Goal: Information Seeking & Learning: Check status

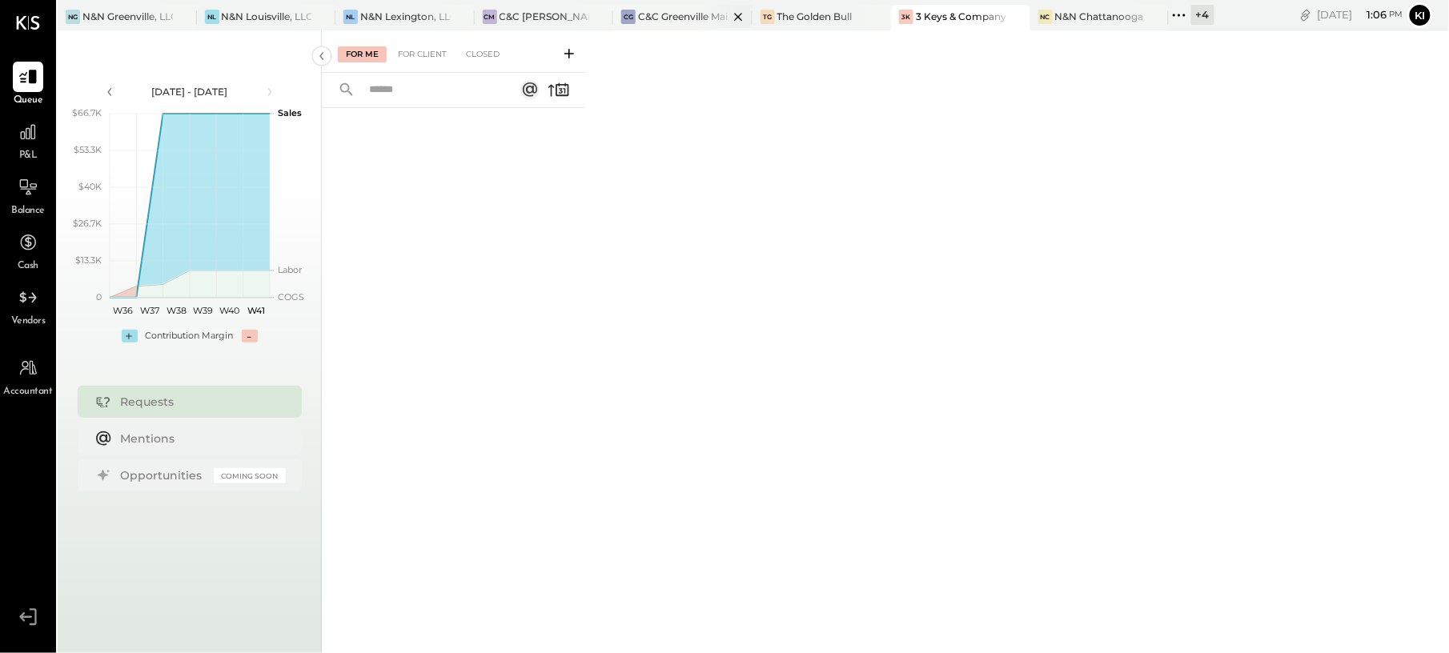
click at [677, 23] on div "CG C&C Greenville Main, LLC" at bounding box center [670, 17] width 115 height 14
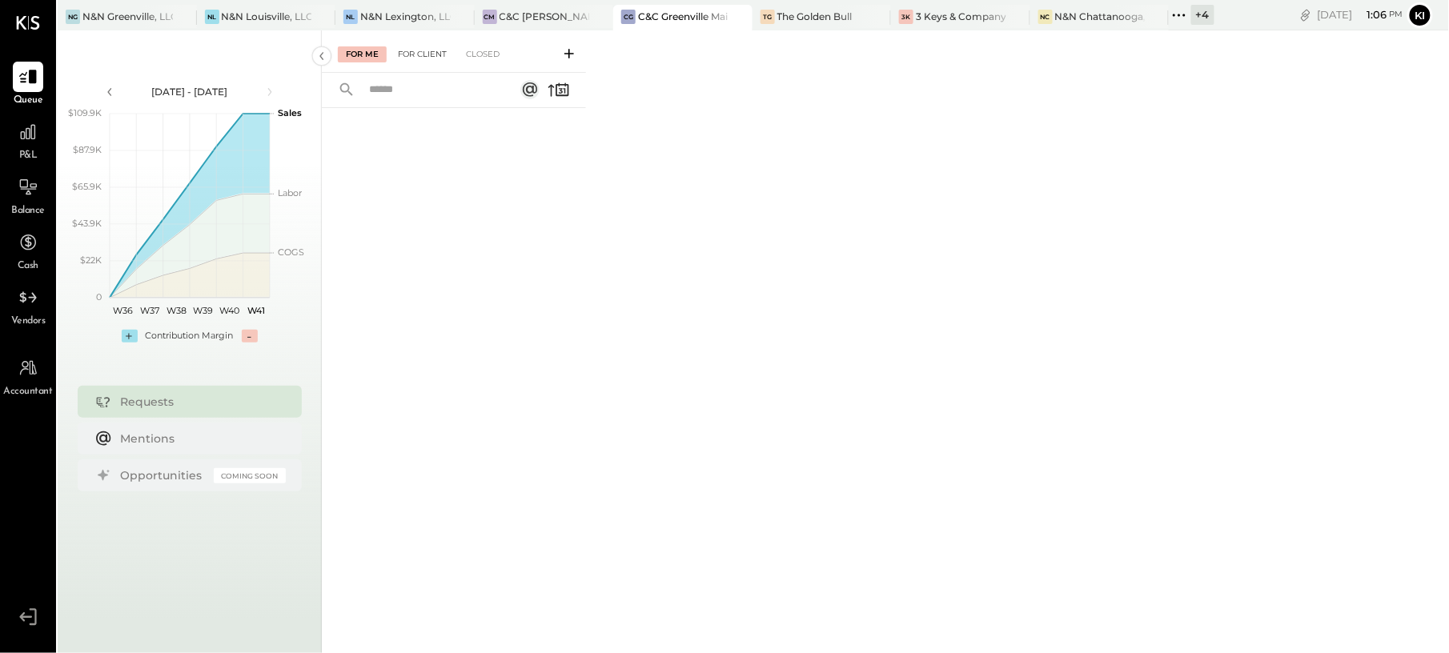
click at [410, 55] on div "For Client" at bounding box center [422, 54] width 65 height 16
click at [20, 142] on icon at bounding box center [28, 132] width 21 height 21
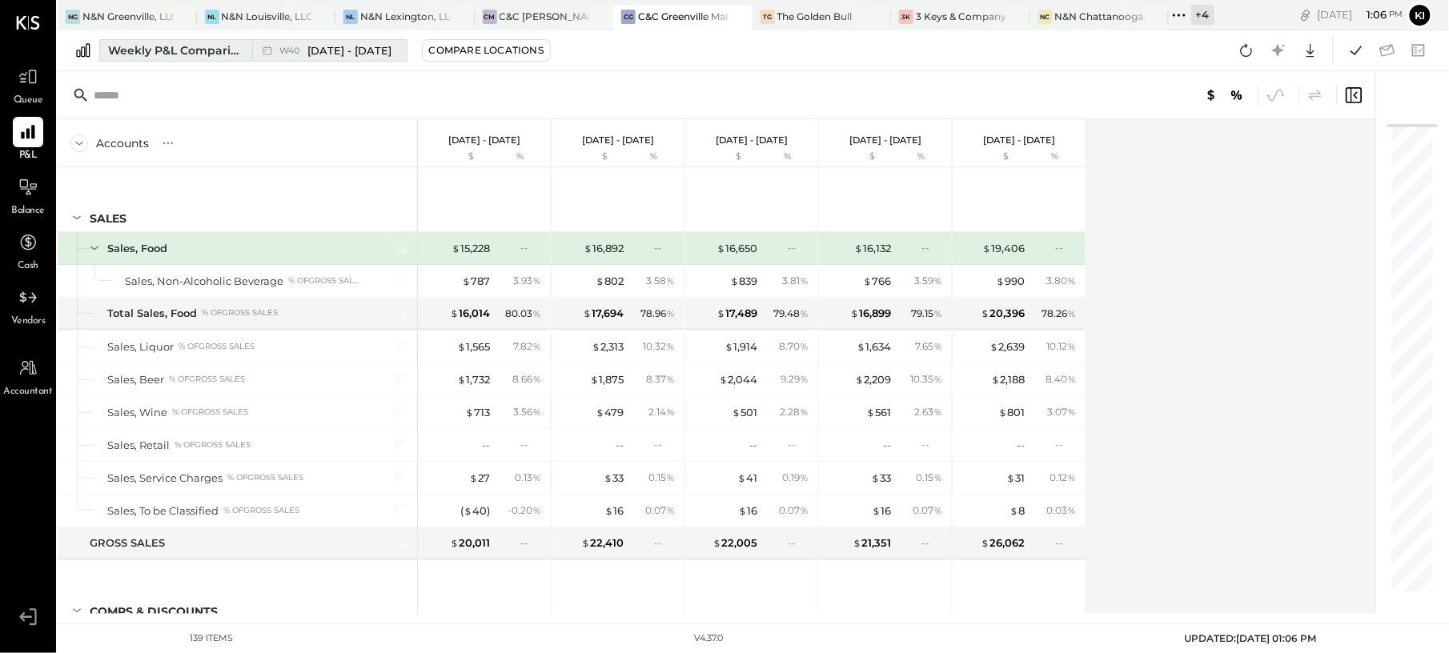
click at [187, 58] on div "Weekly P&L Comparison" at bounding box center [175, 50] width 134 height 16
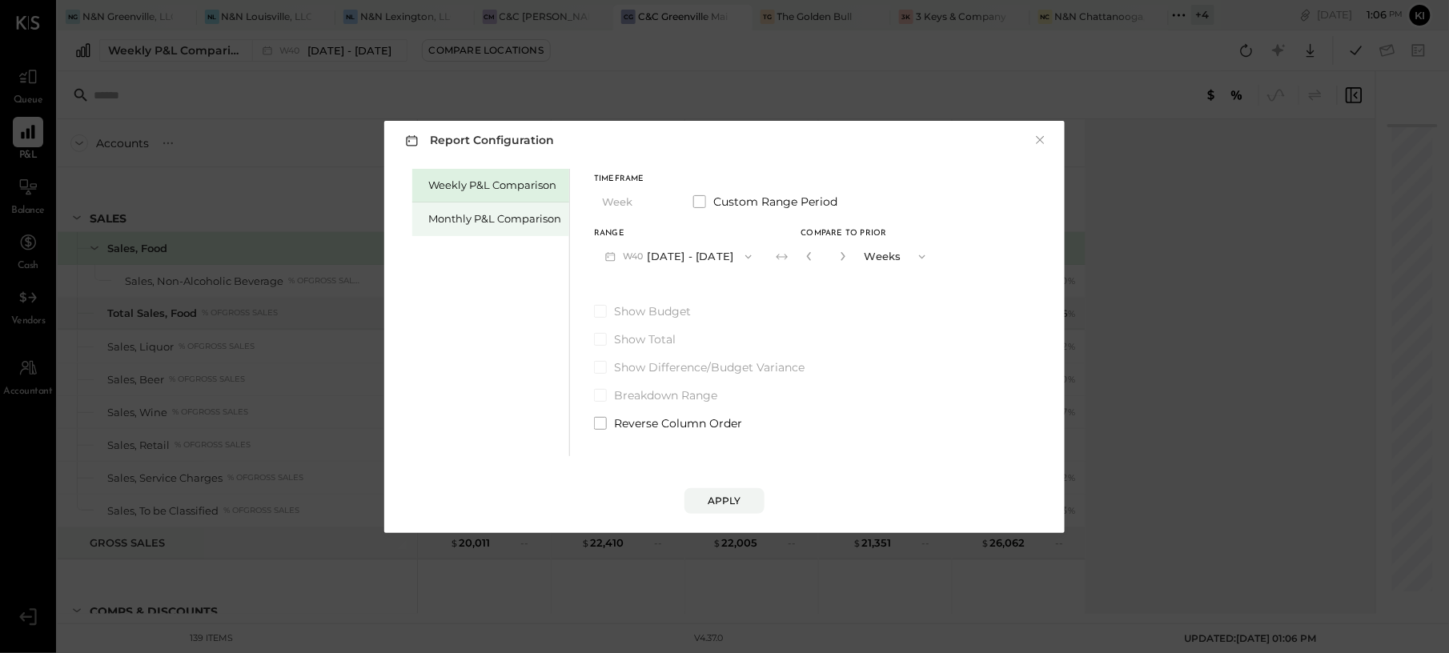
click at [426, 212] on div "Monthly P&L Comparison" at bounding box center [490, 219] width 157 height 34
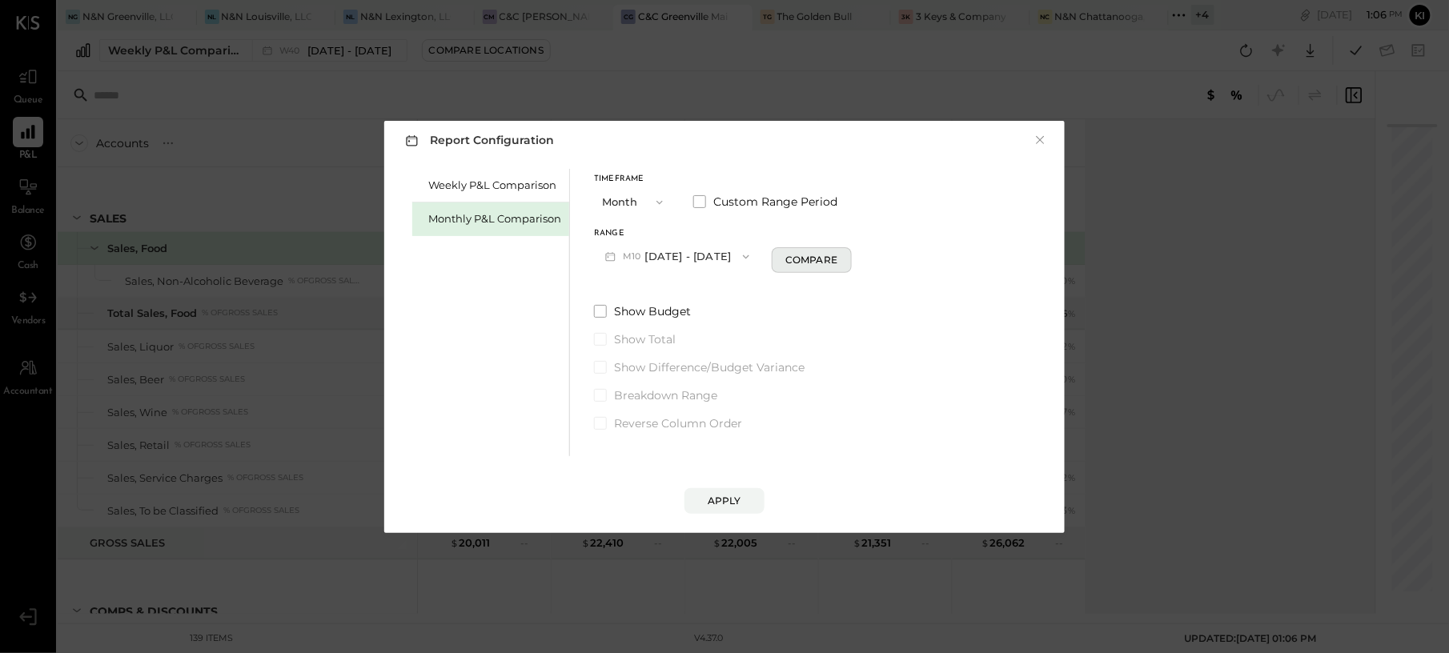
click at [797, 260] on div "Compare" at bounding box center [811, 260] width 52 height 14
click at [836, 257] on icon "button" at bounding box center [841, 256] width 10 height 10
type input "*"
click at [743, 496] on button "Apply" at bounding box center [724, 501] width 80 height 26
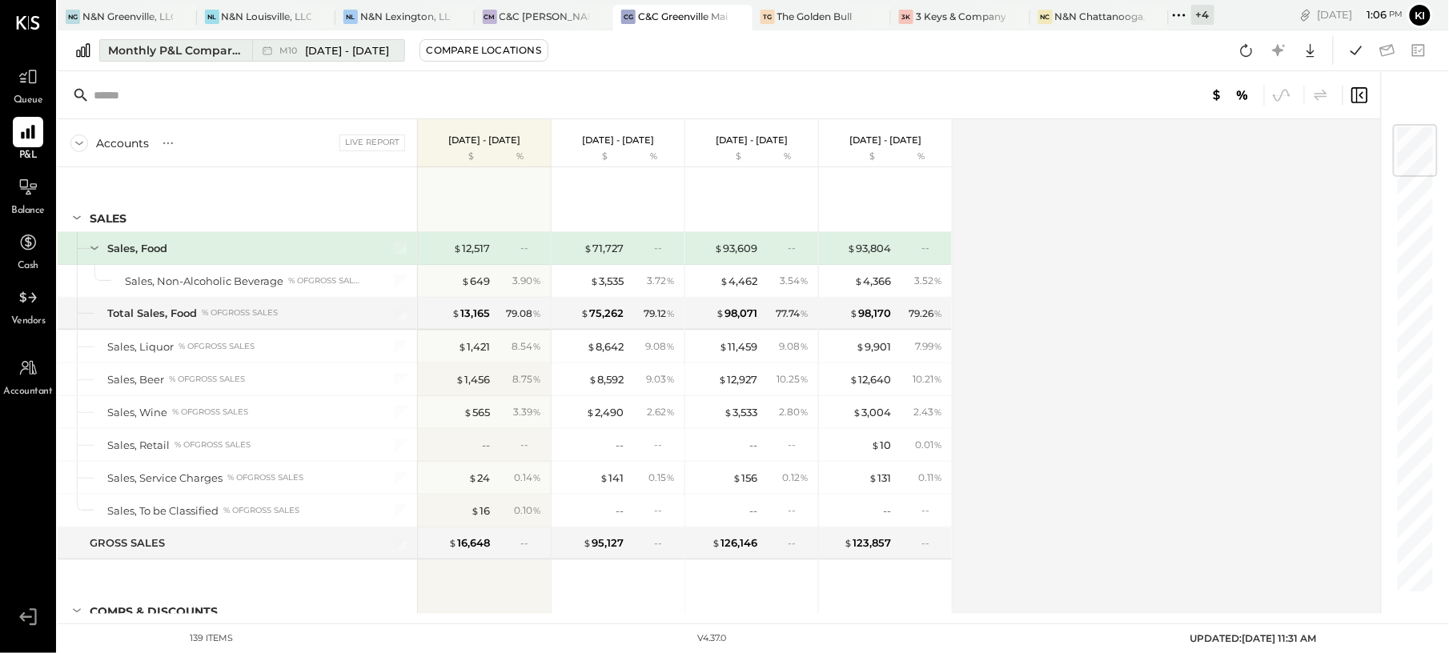
click at [282, 53] on span "M10" at bounding box center [290, 50] width 22 height 9
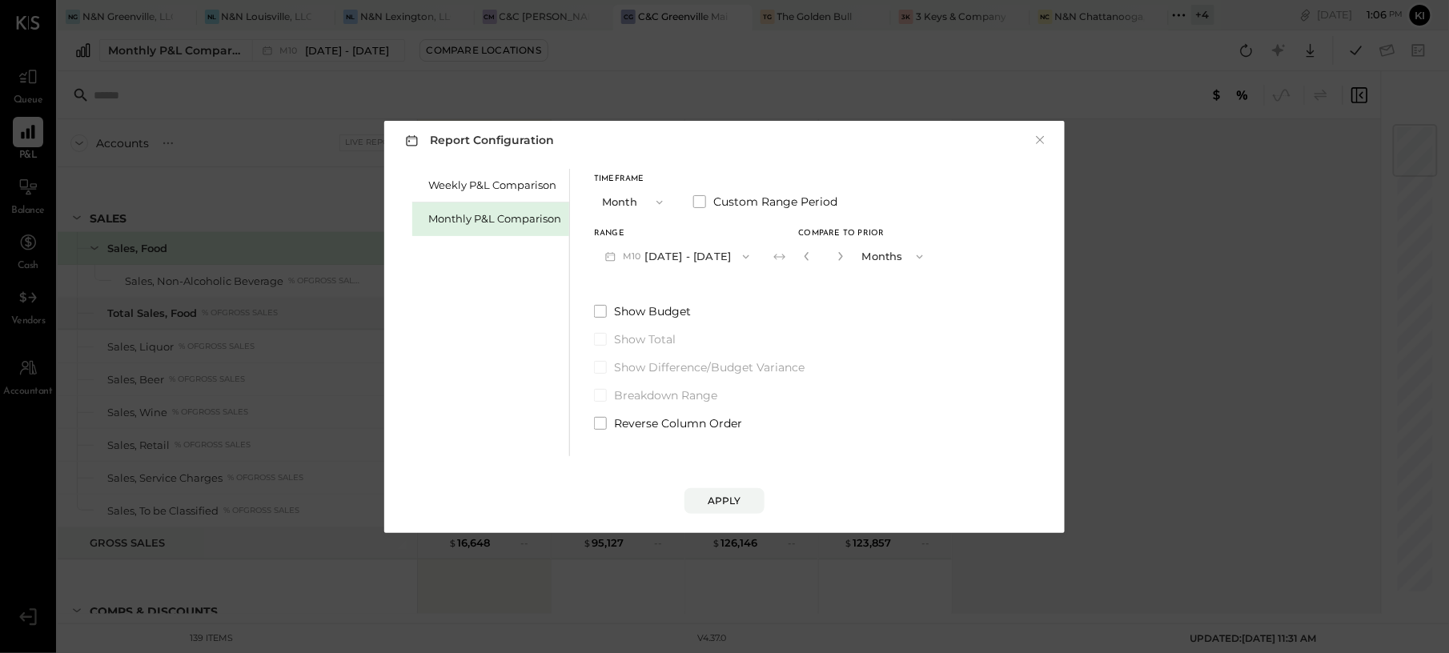
click at [705, 260] on button "M10 Oct 1 - 31, 2025" at bounding box center [677, 257] width 166 height 30
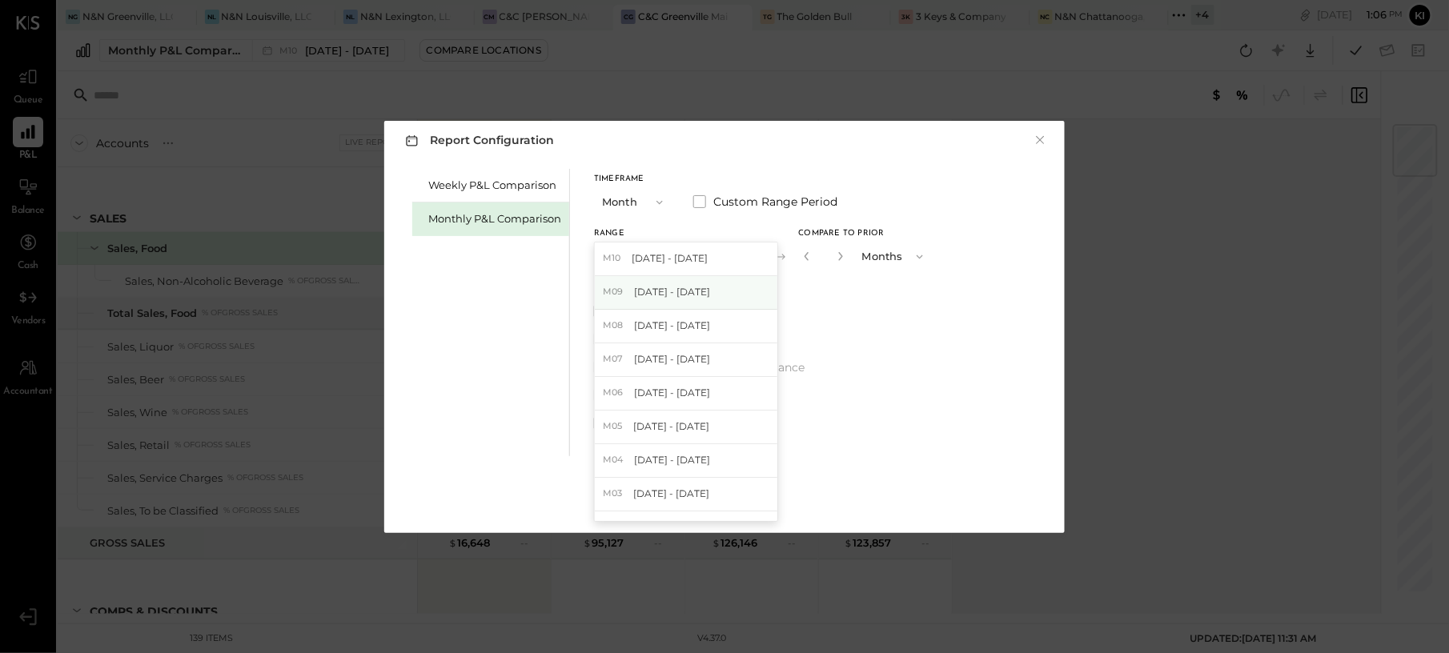
click at [709, 296] on div "M09 Sep 1 - 30, 2025" at bounding box center [686, 293] width 182 height 34
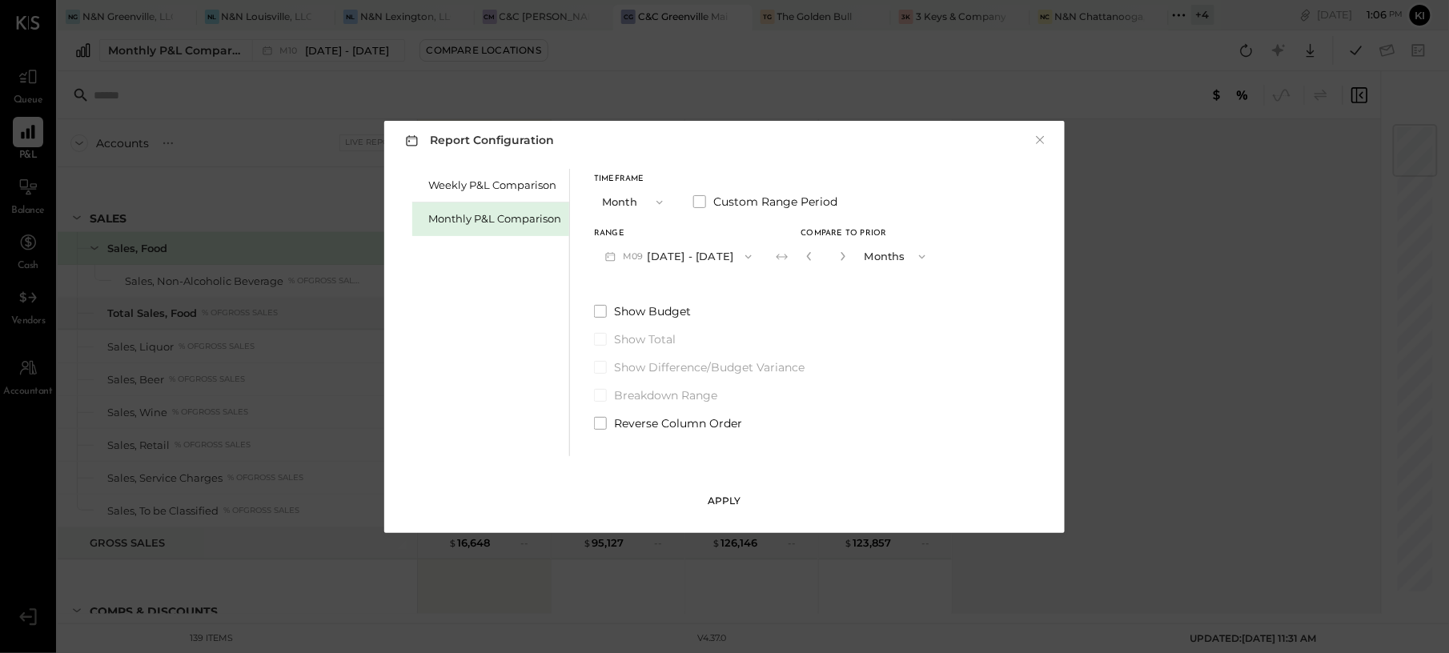
click at [715, 490] on button "Apply" at bounding box center [724, 501] width 80 height 26
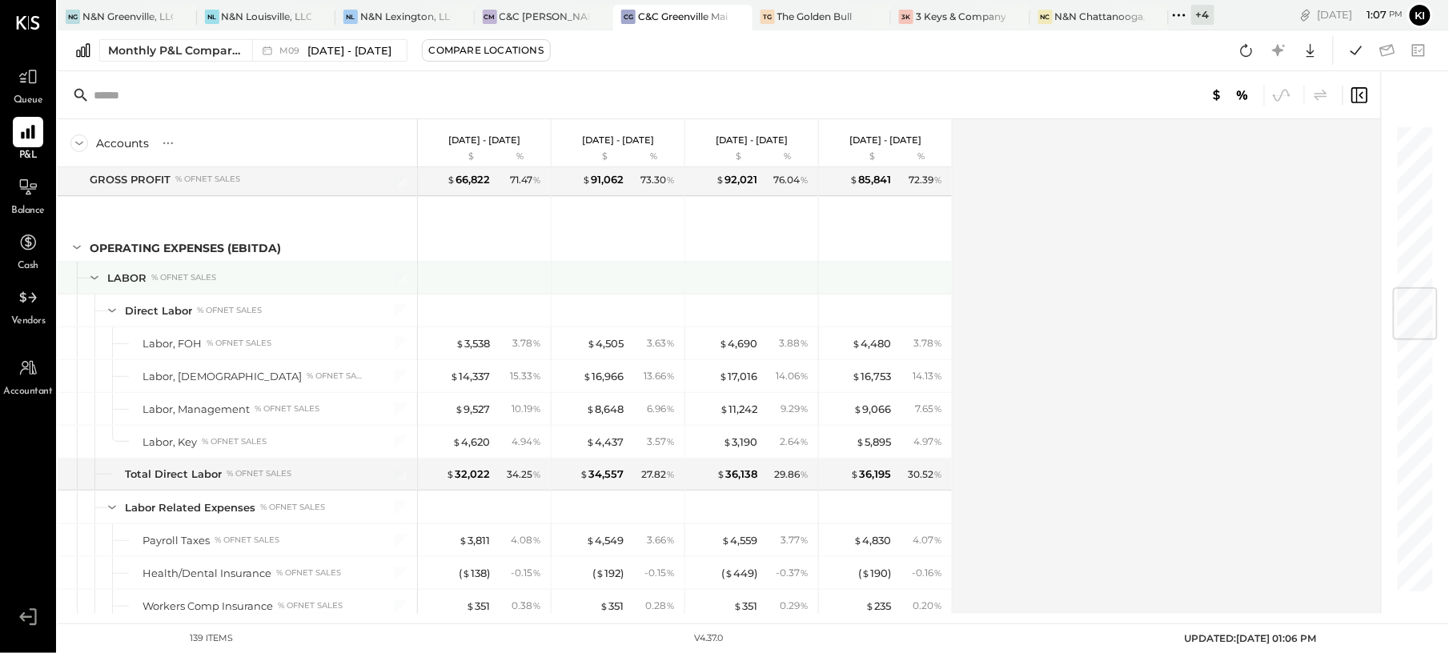
scroll to position [1493, 0]
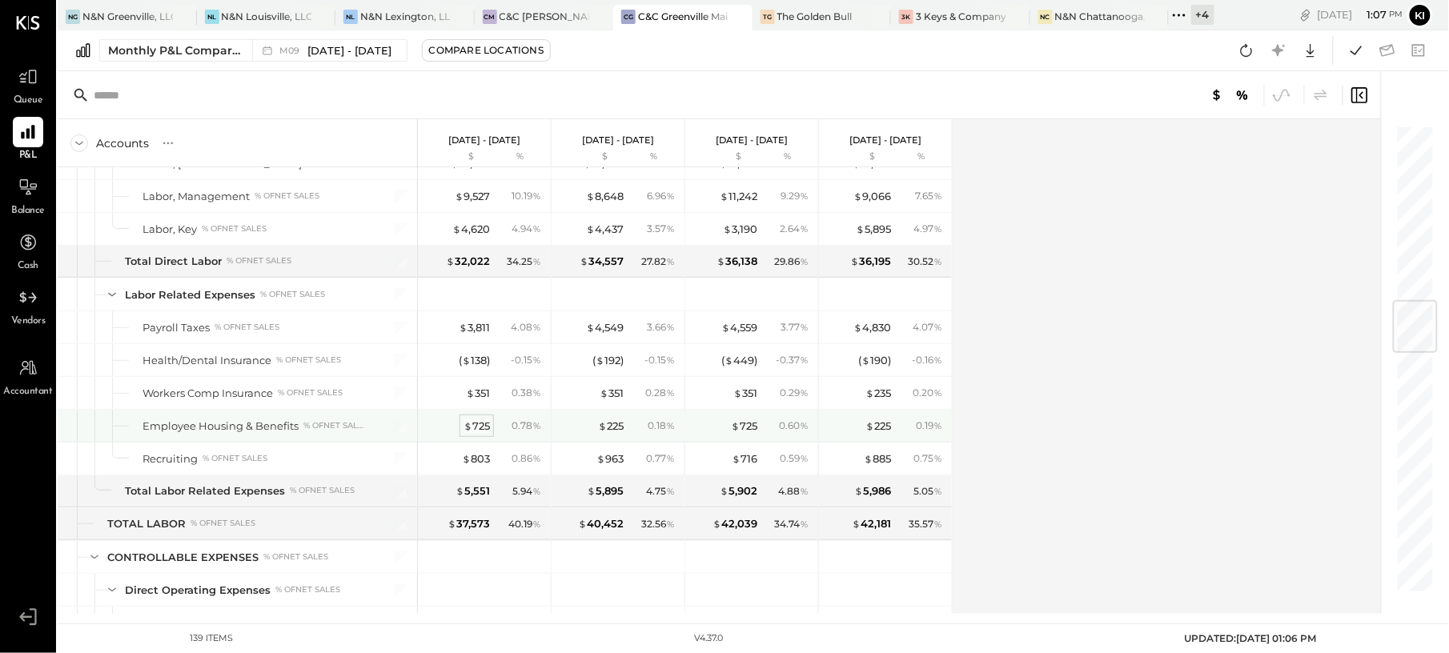
click at [478, 434] on div "$ 725" at bounding box center [476, 426] width 26 height 15
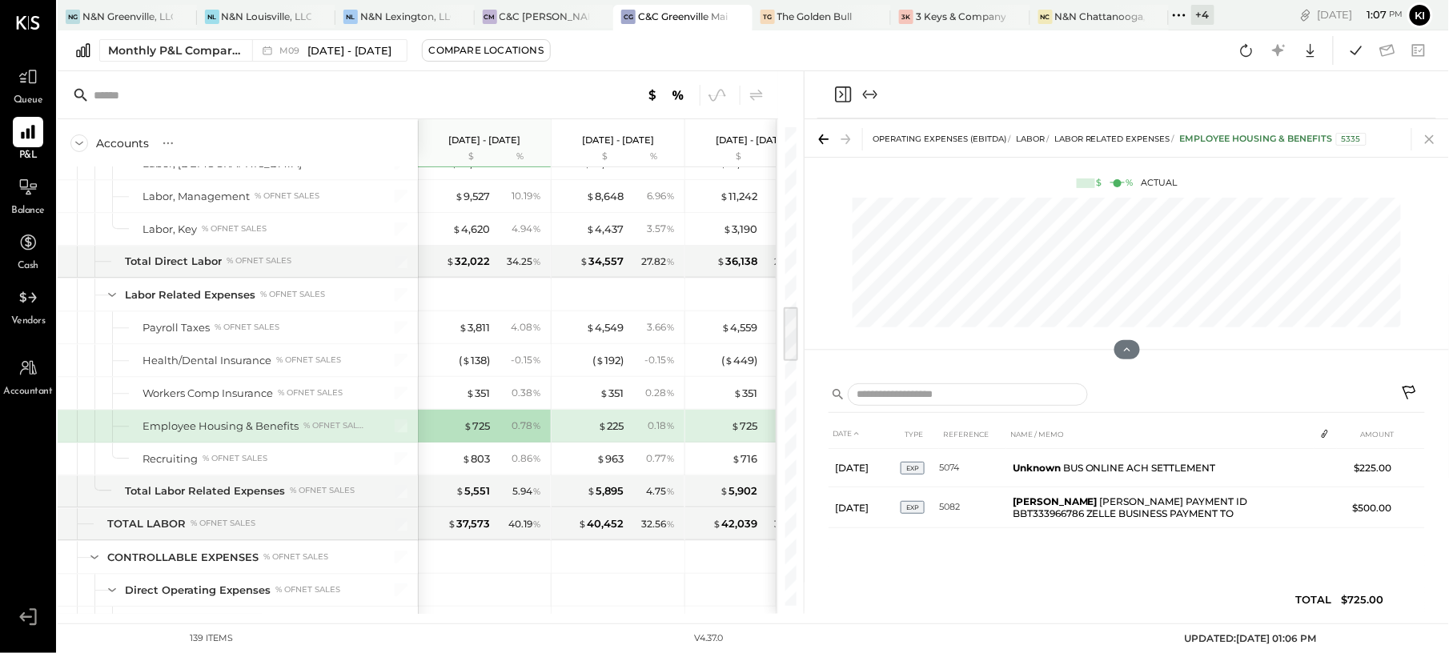
click at [1425, 138] on icon at bounding box center [1429, 139] width 22 height 22
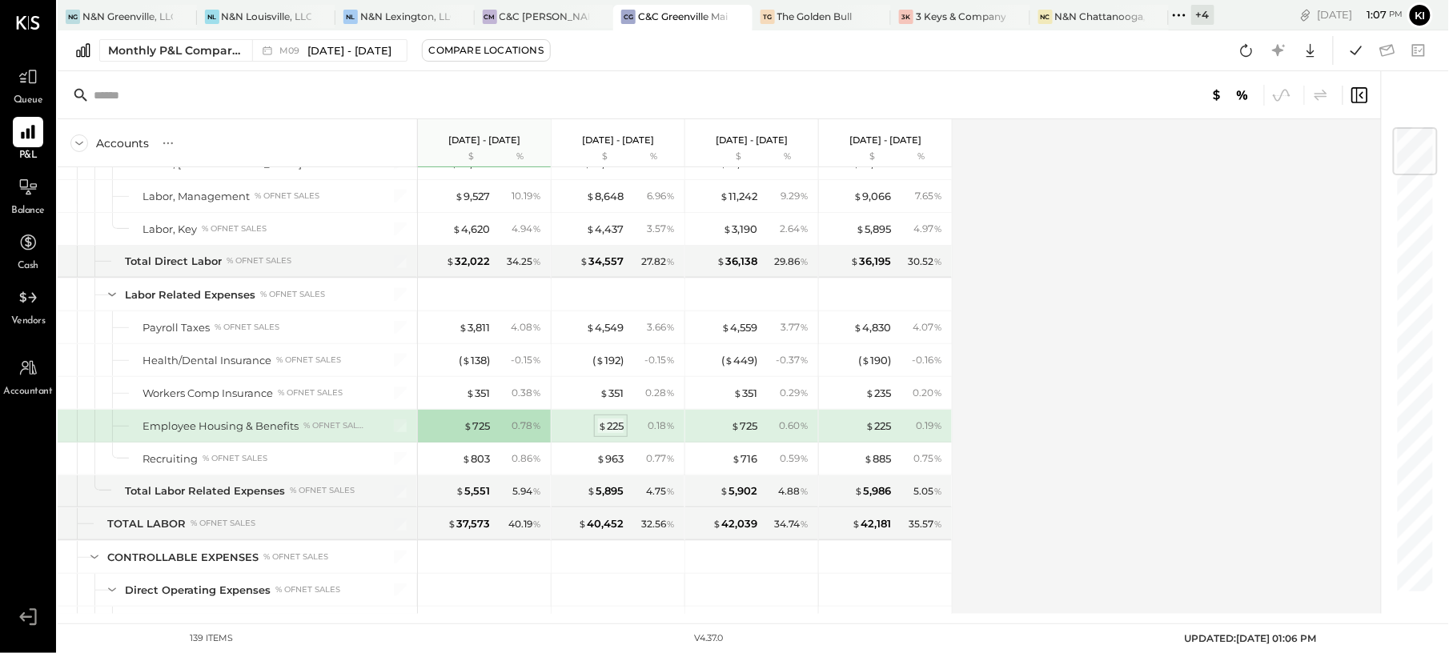
click at [619, 434] on div "$ 225" at bounding box center [611, 426] width 26 height 15
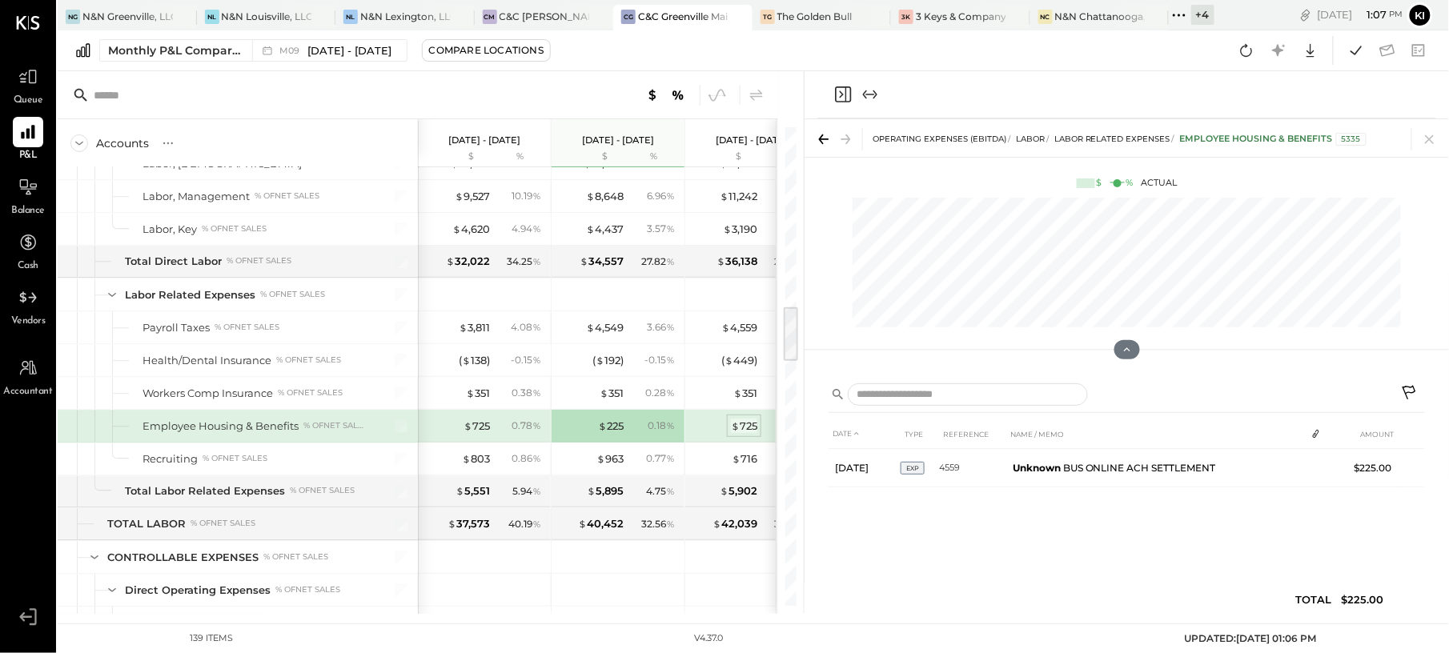
click at [752, 434] on div "$ 725" at bounding box center [744, 426] width 26 height 15
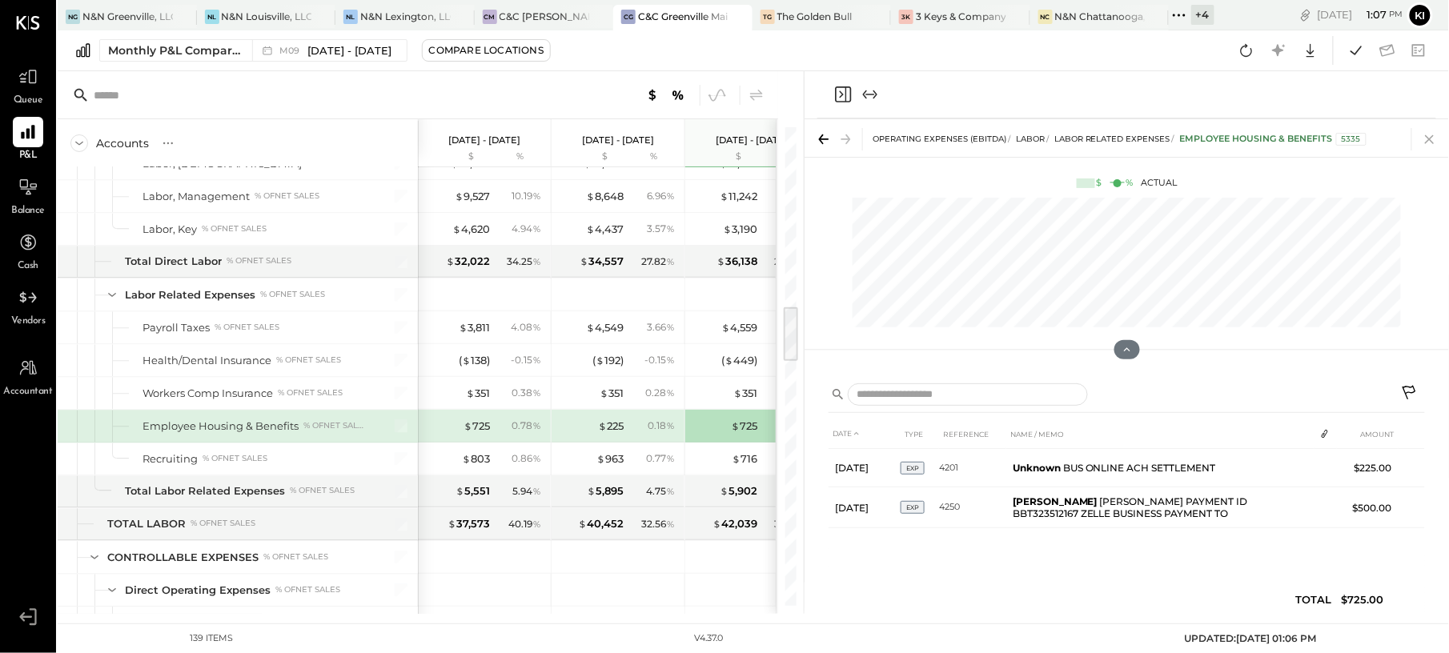
click at [1428, 142] on icon at bounding box center [1429, 139] width 22 height 22
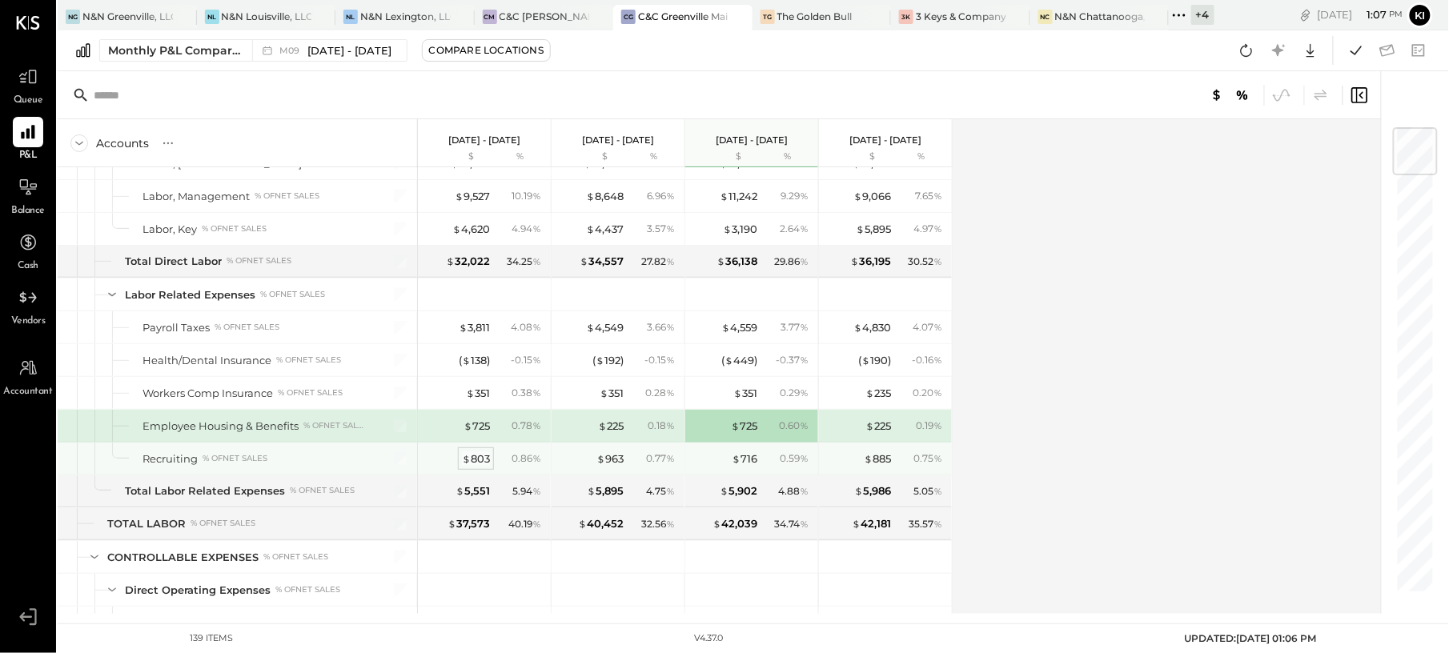
click at [479, 467] on div "$ 803" at bounding box center [476, 458] width 28 height 15
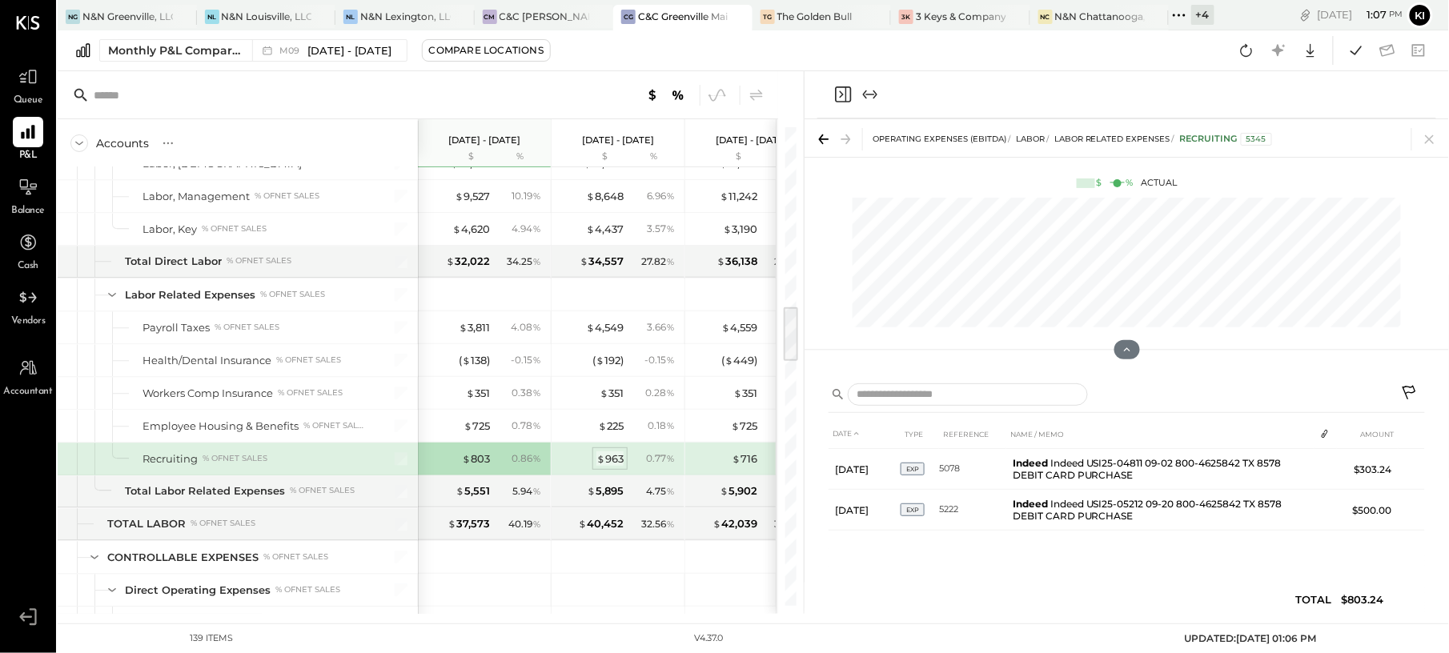
click at [600, 464] on div "$ 963" at bounding box center [609, 458] width 27 height 15
click at [1436, 136] on icon at bounding box center [1429, 139] width 22 height 22
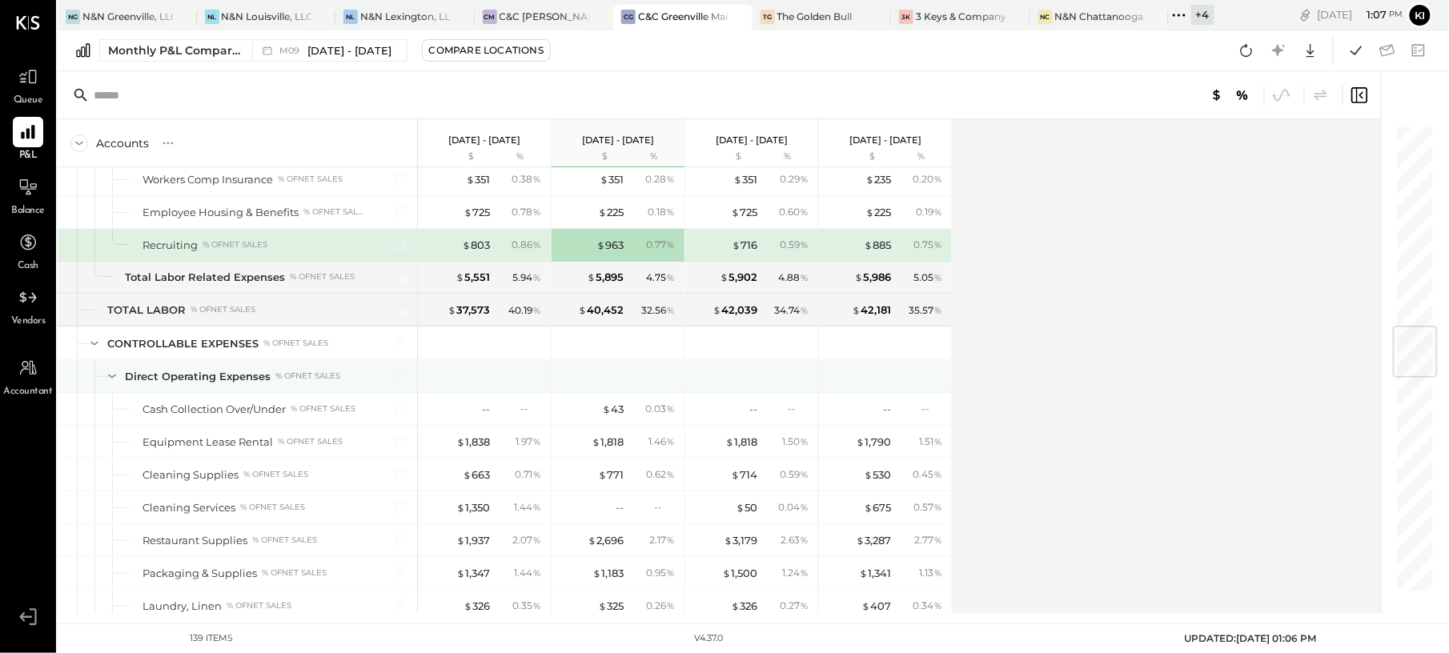
scroll to position [1814, 0]
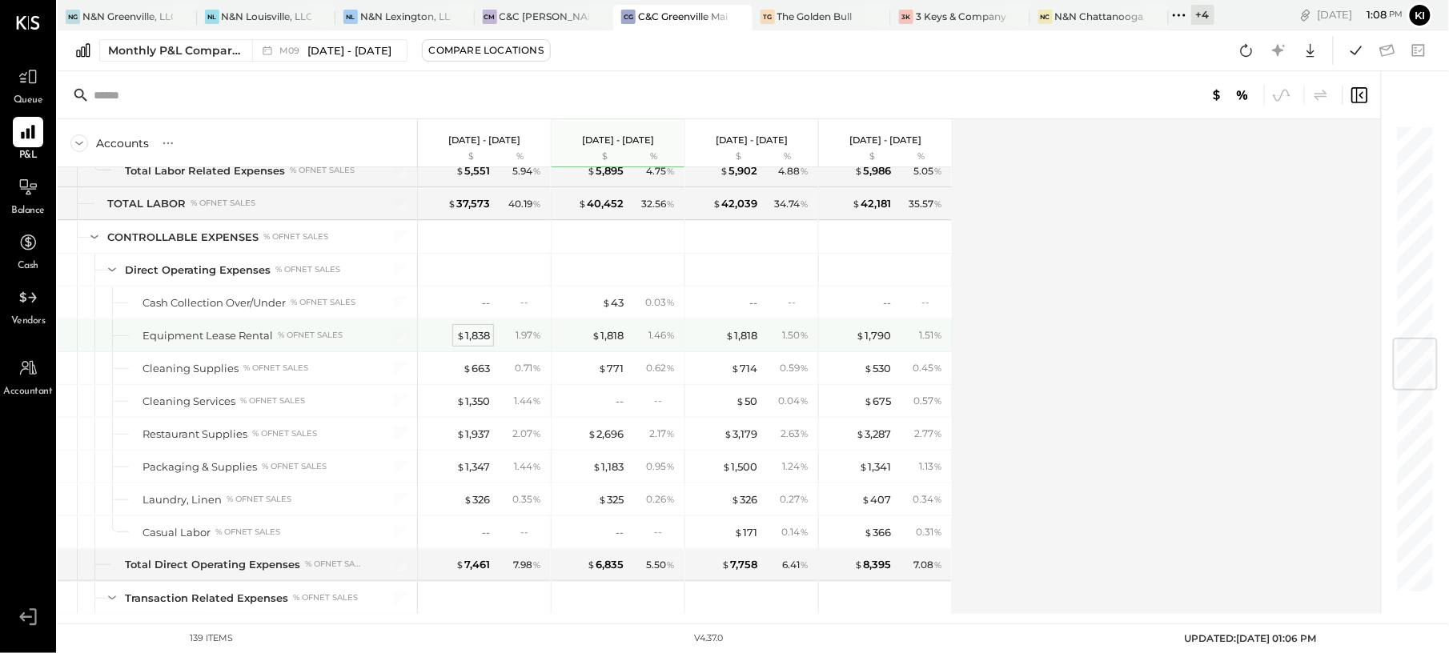
click at [474, 343] on div "$ 1,838" at bounding box center [473, 335] width 34 height 15
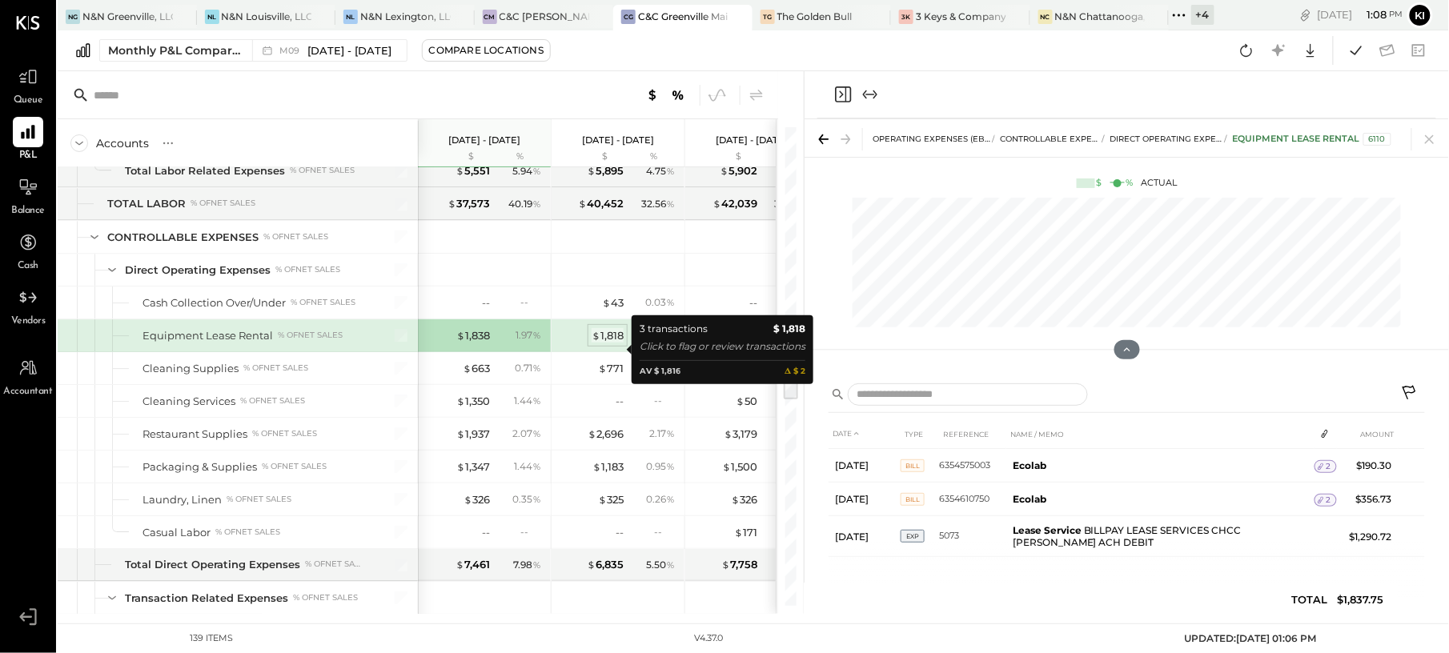
click at [619, 343] on div "$ 1,818" at bounding box center [607, 335] width 32 height 15
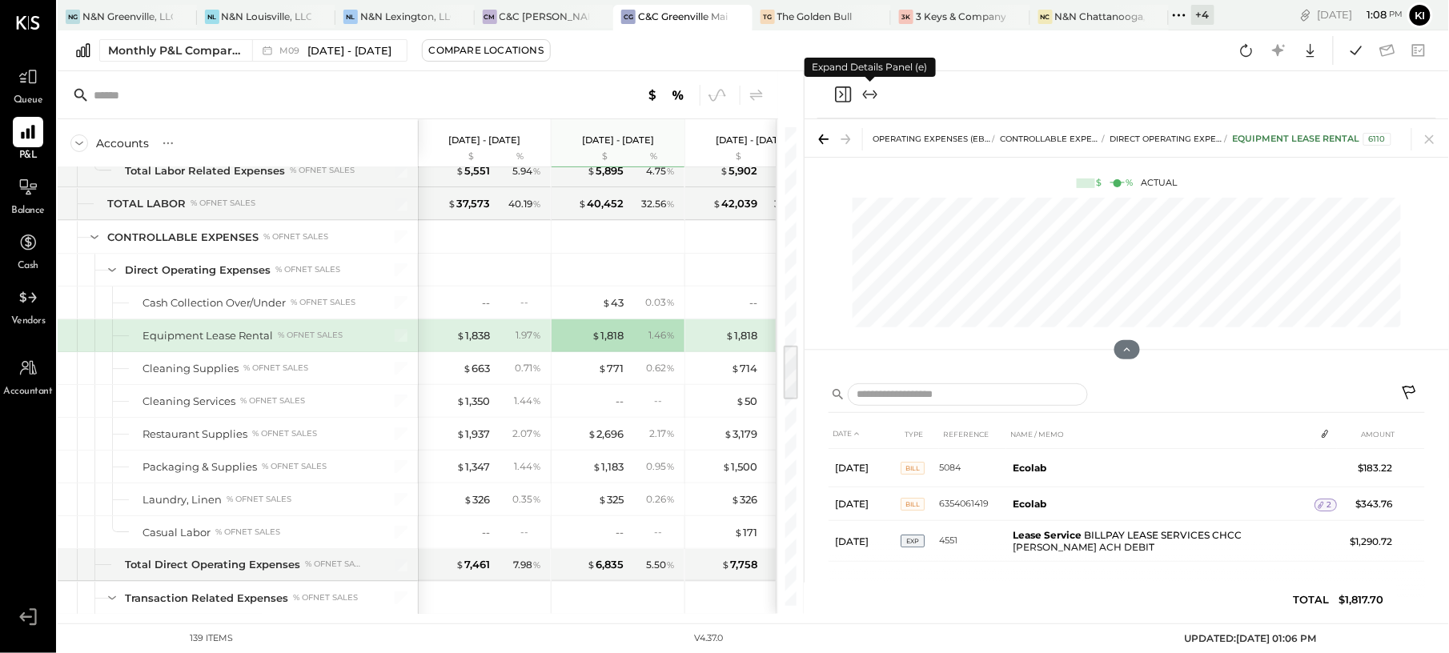
click at [868, 94] on icon "Expand panel (e)" at bounding box center [869, 94] width 9 height 1
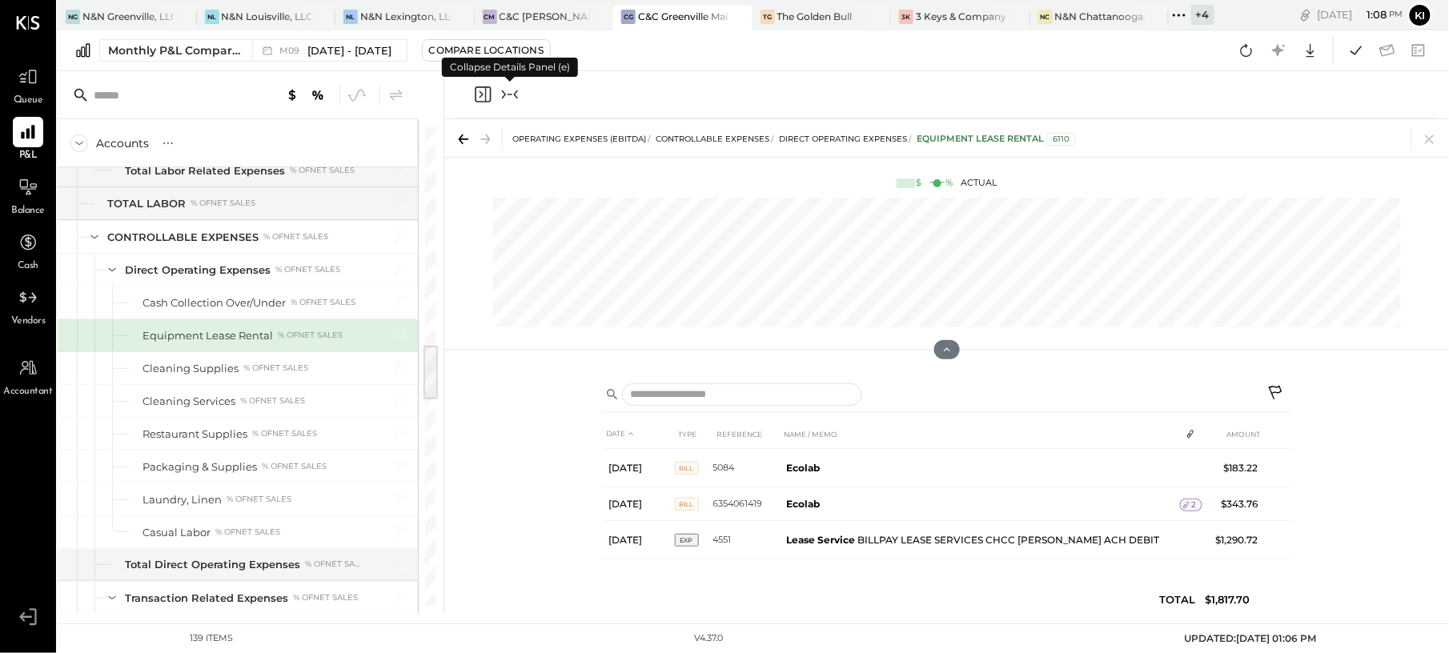
click at [513, 94] on icon "Collapse panel (e)" at bounding box center [509, 94] width 19 height 19
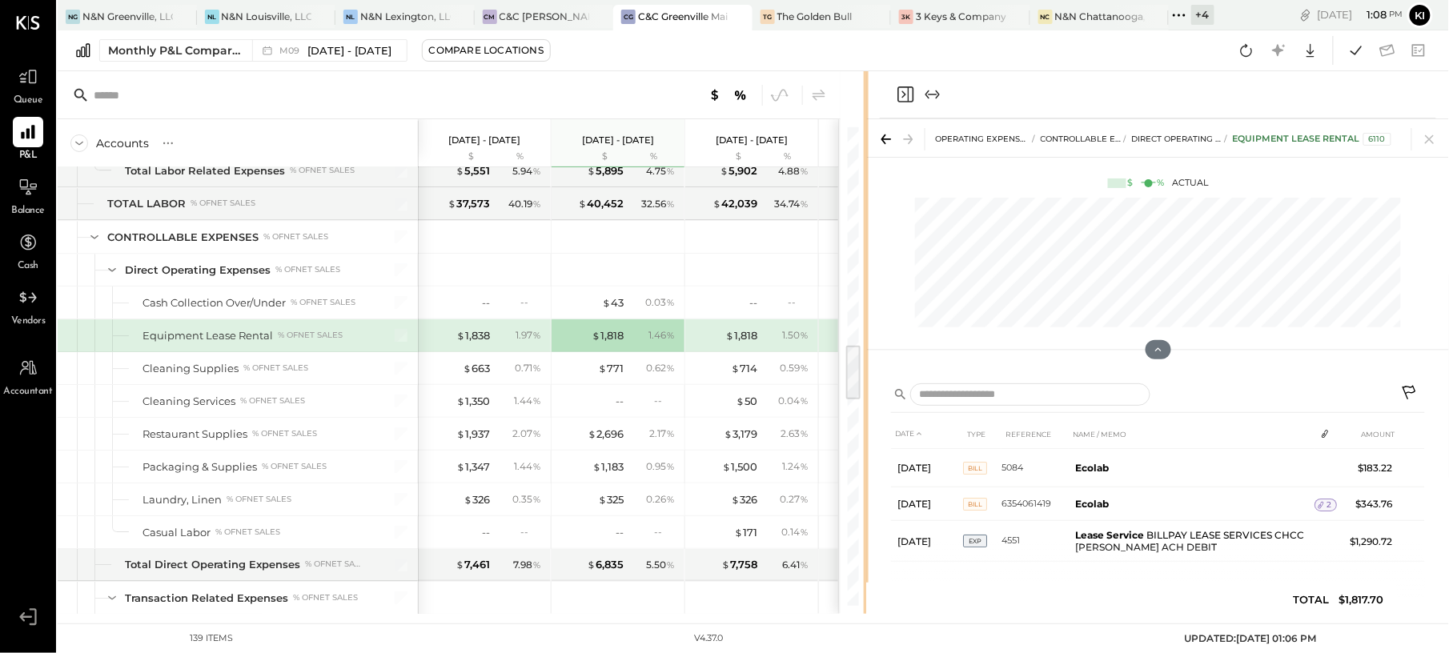
drag, startPoint x: 801, startPoint y: 97, endPoint x: 866, endPoint y: 116, distance: 67.6
click at [866, 116] on div "Accounts S % GL Sep 1 - 30, 2025 $ % Aug 1 - 31, 2025 $ % Jul 1 - 31, 2025 $ % …" at bounding box center [753, 342] width 1391 height 543
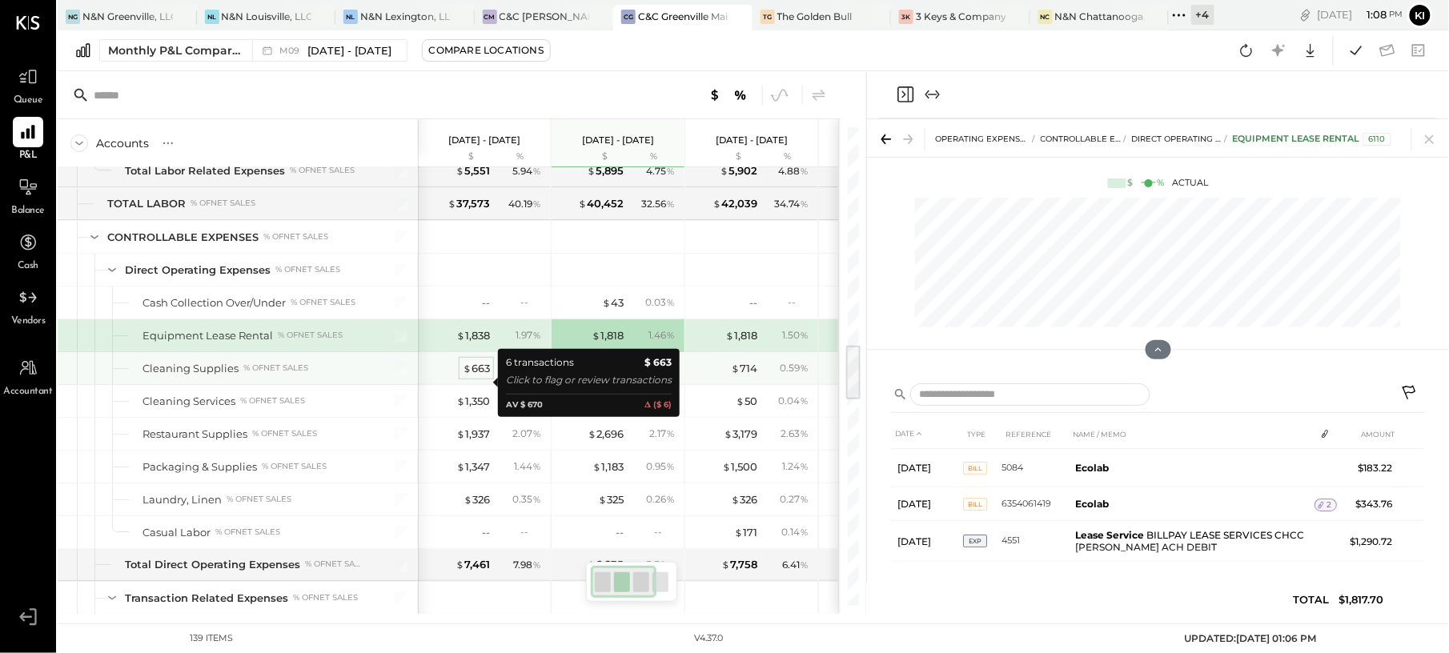
click at [471, 376] on div "$ 663" at bounding box center [476, 368] width 27 height 15
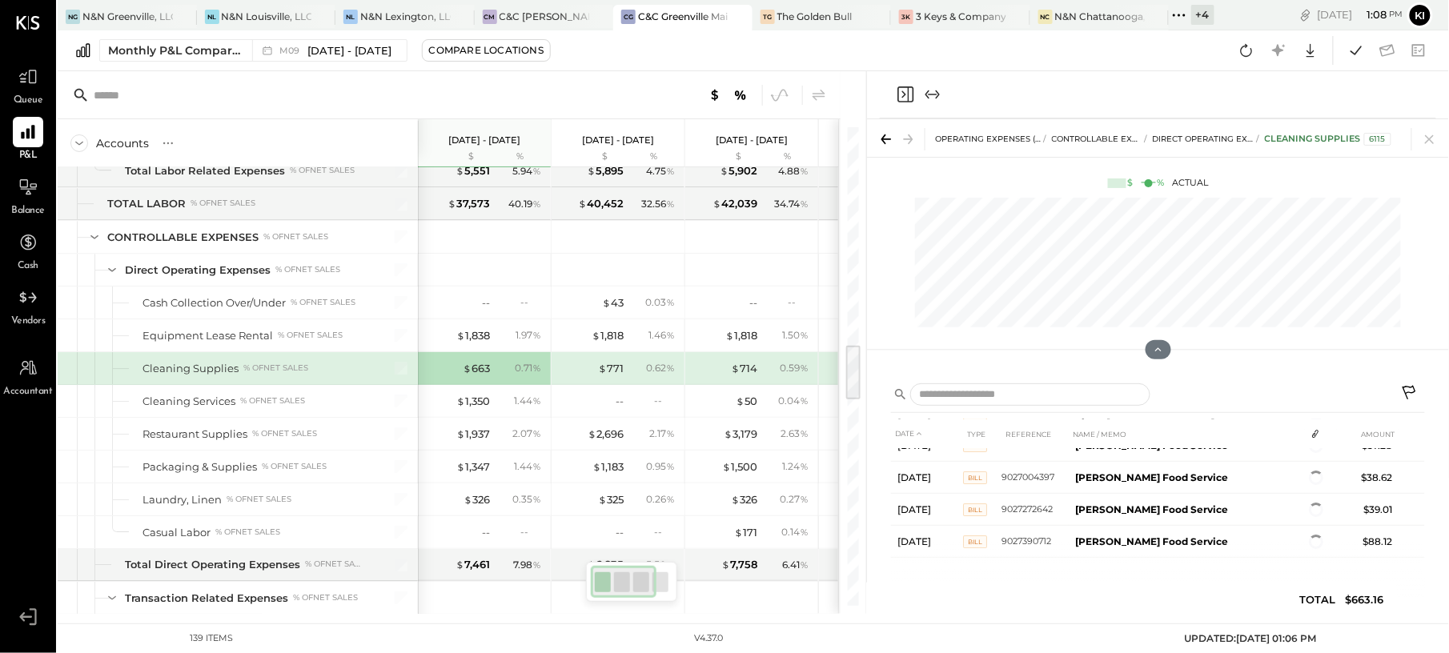
scroll to position [85, 0]
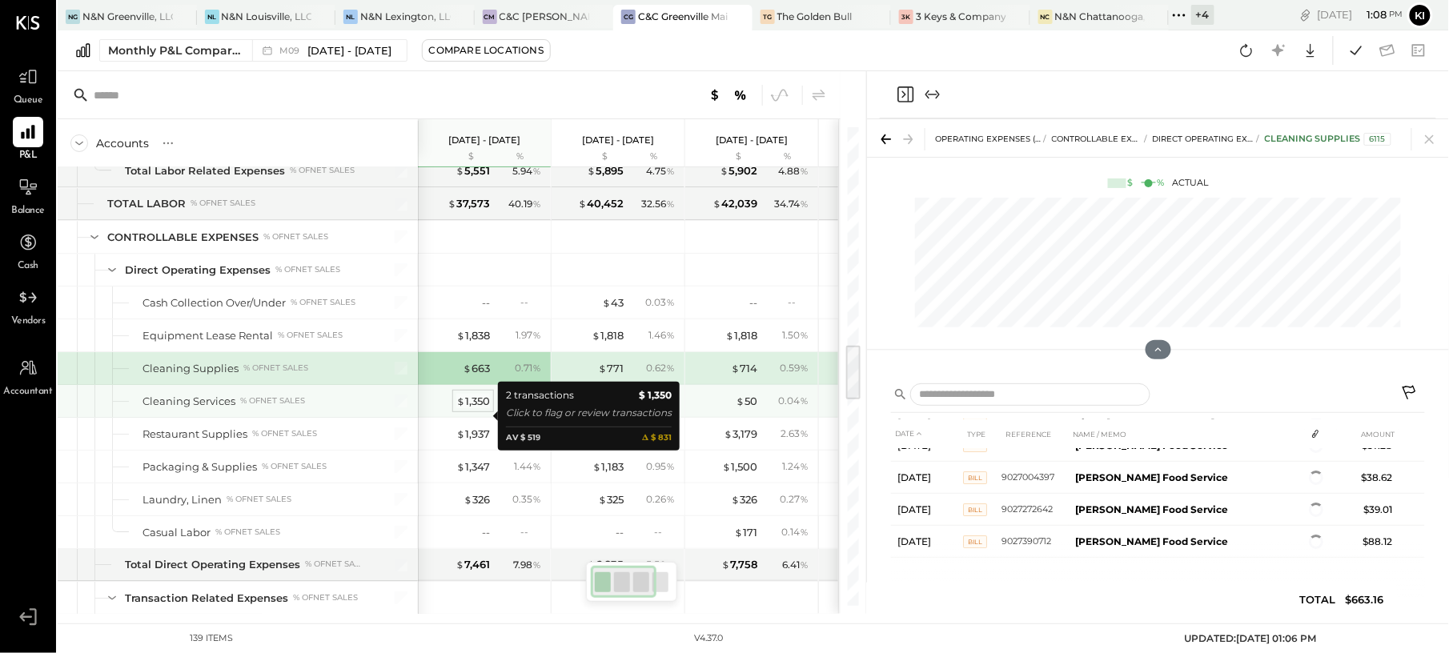
click at [472, 409] on div "$ 1,350" at bounding box center [473, 401] width 34 height 15
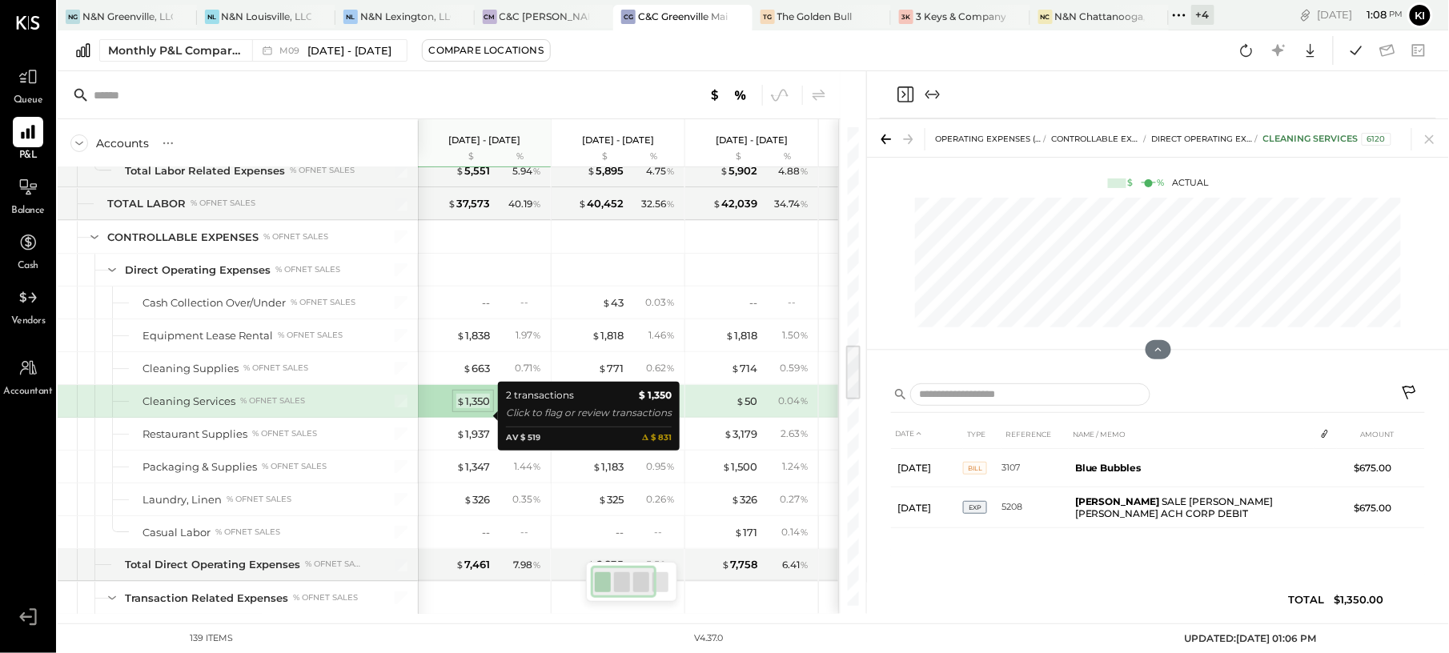
scroll to position [0, 0]
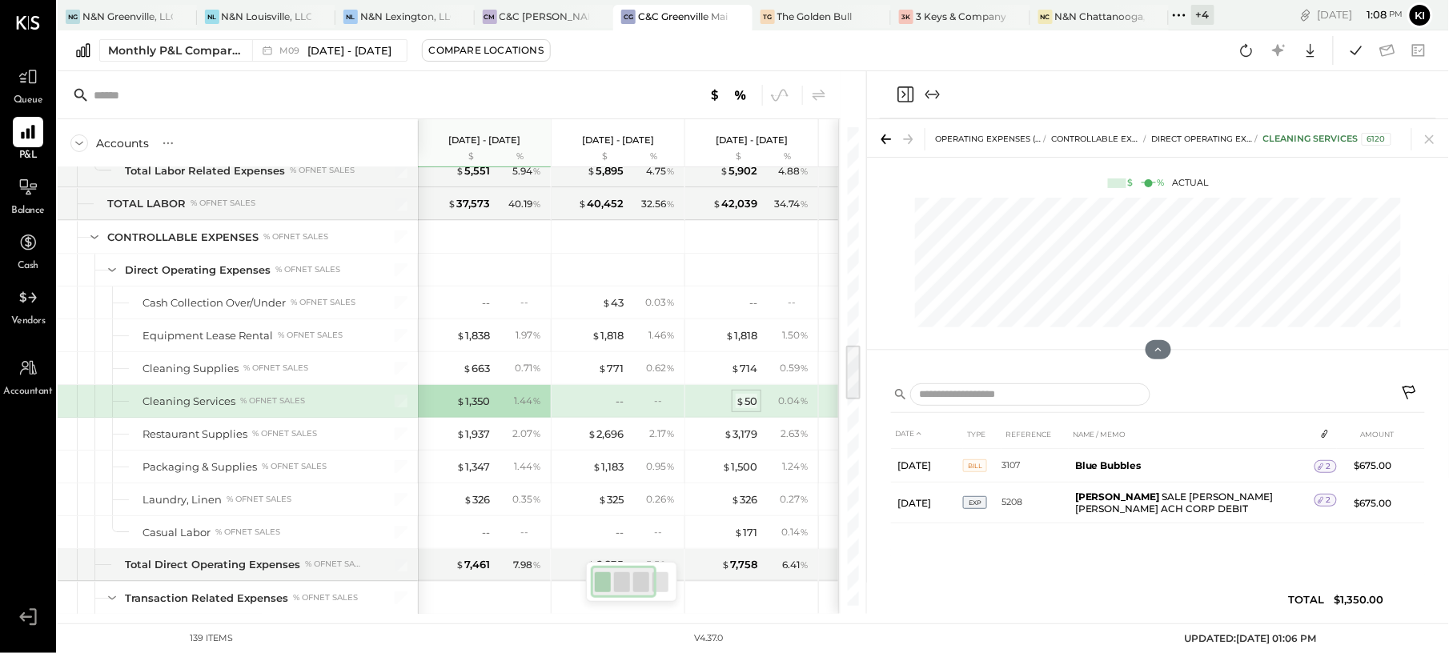
click at [754, 409] on div "$ 50" at bounding box center [746, 401] width 22 height 15
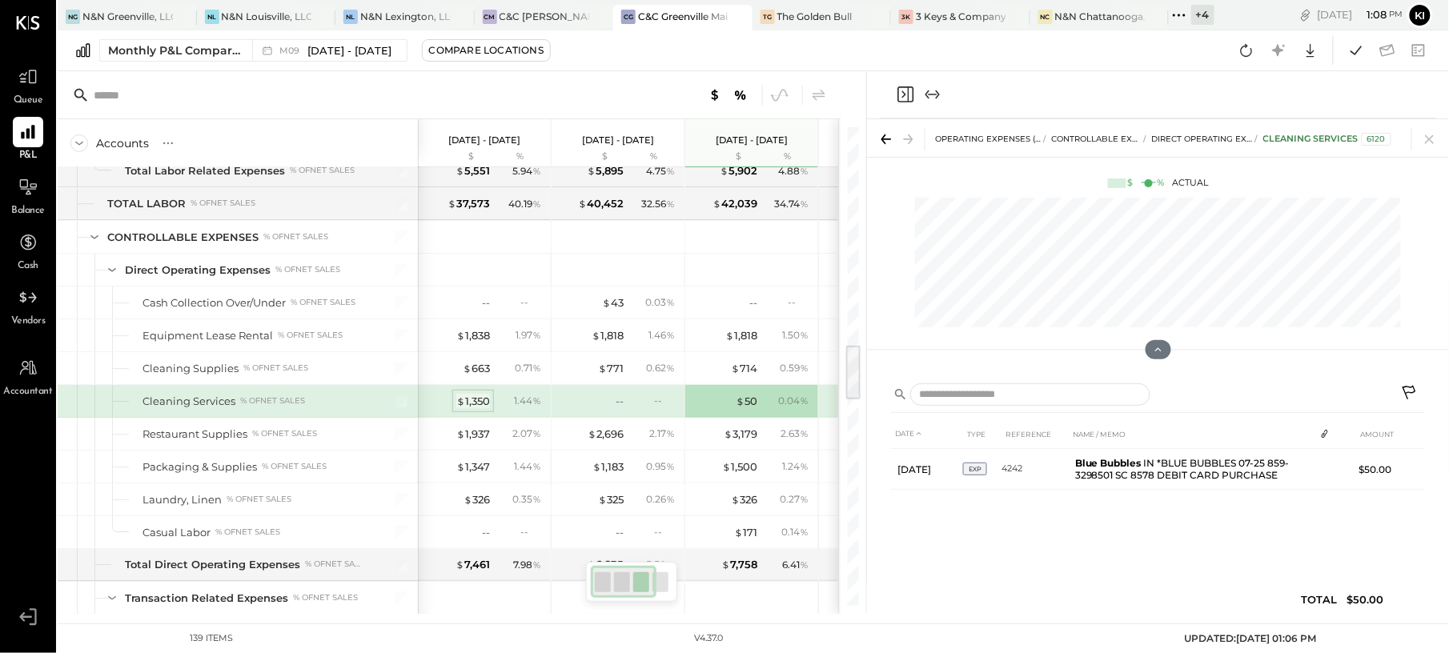
click at [472, 409] on div "$ 1,350" at bounding box center [473, 401] width 34 height 15
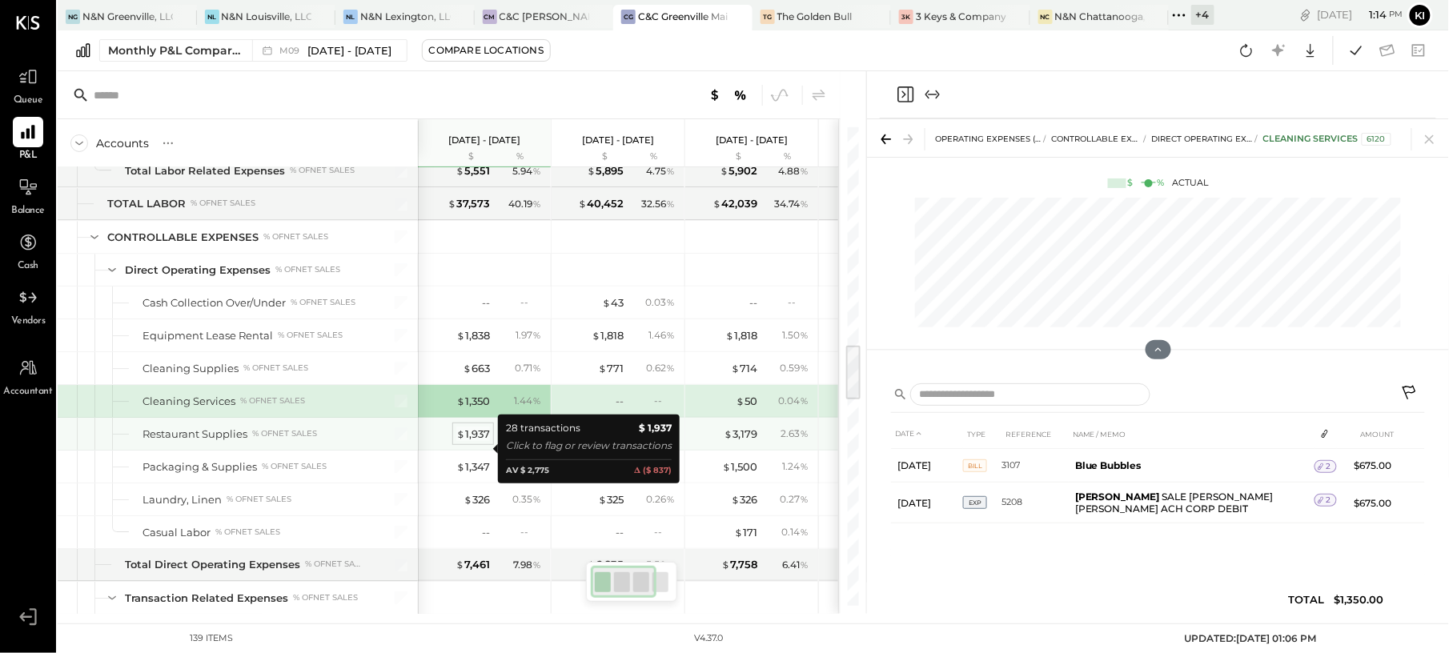
click at [475, 442] on div "$ 1,937" at bounding box center [473, 434] width 34 height 15
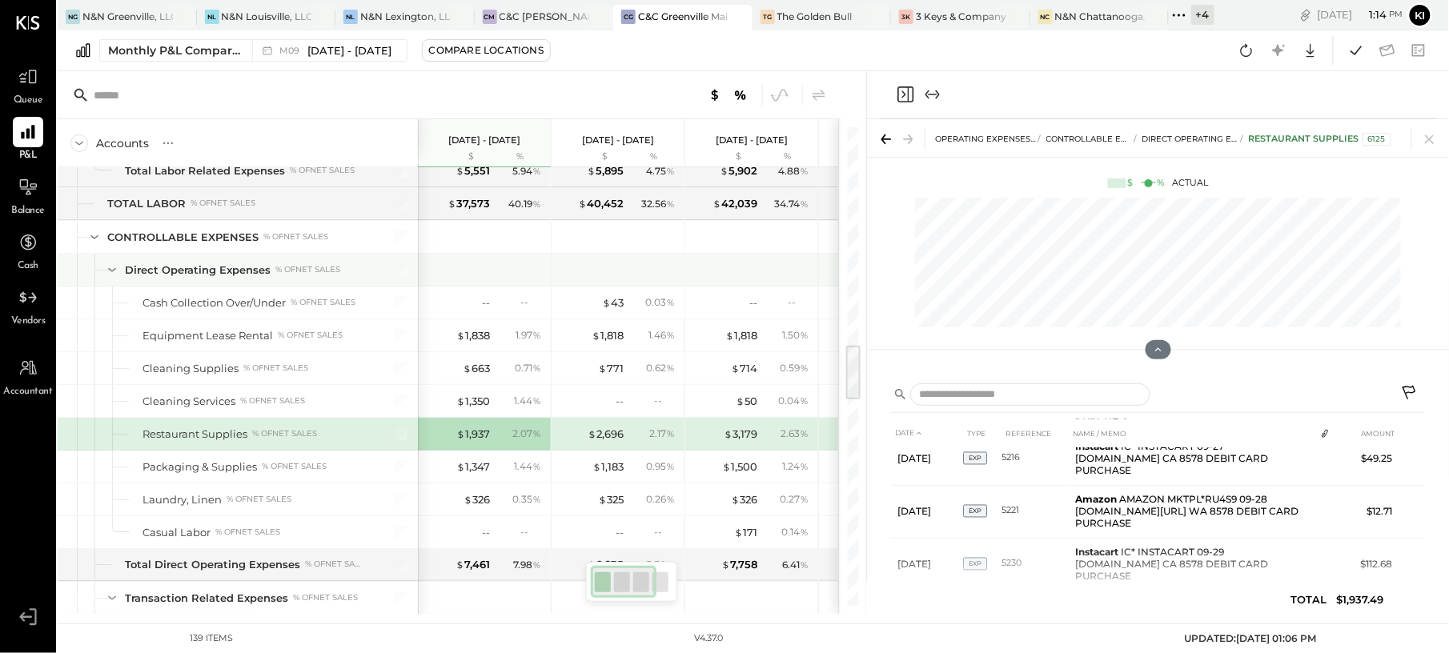
scroll to position [1921, 0]
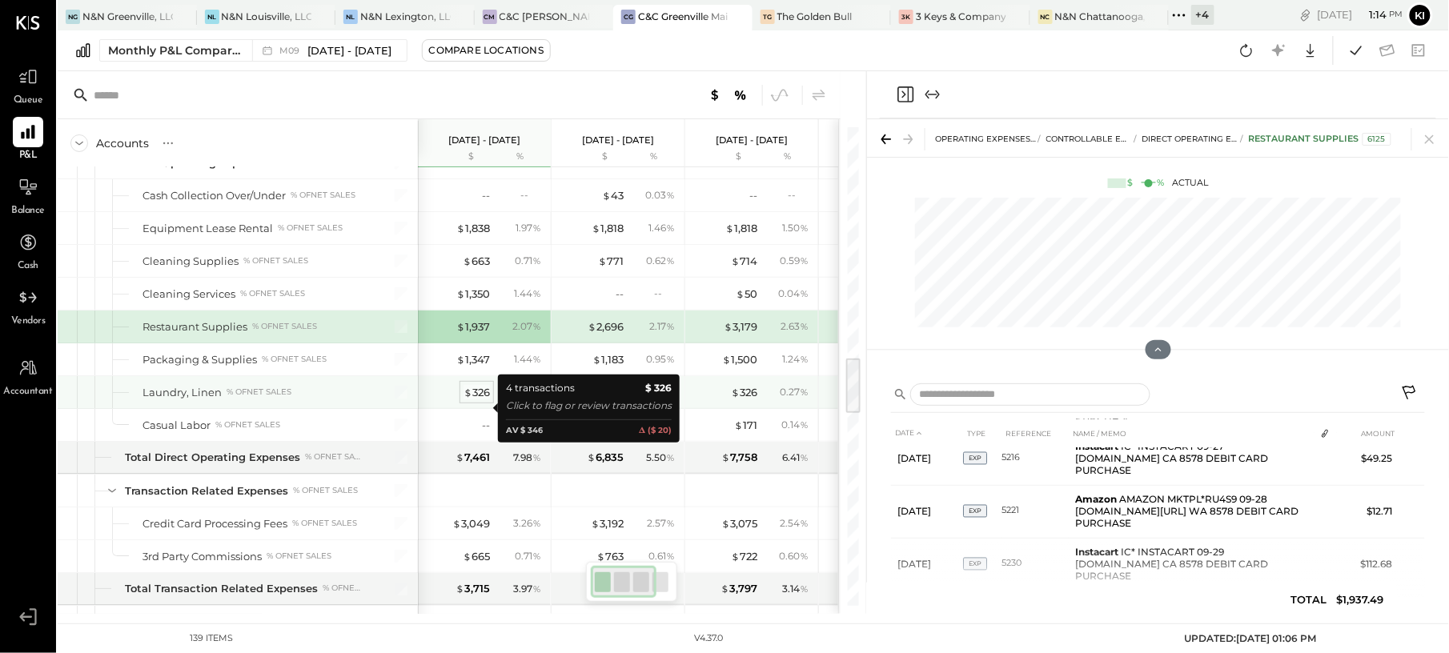
click at [475, 400] on div "$ 326" at bounding box center [476, 392] width 26 height 15
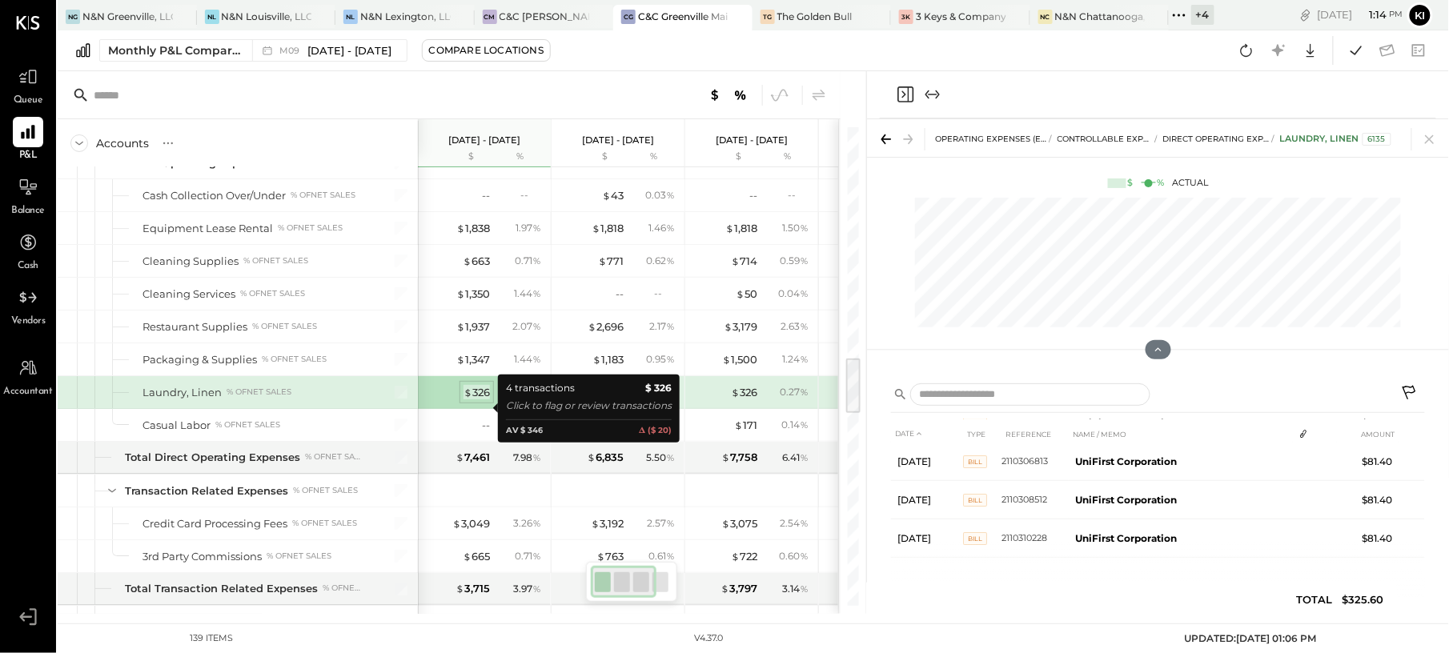
scroll to position [46, 0]
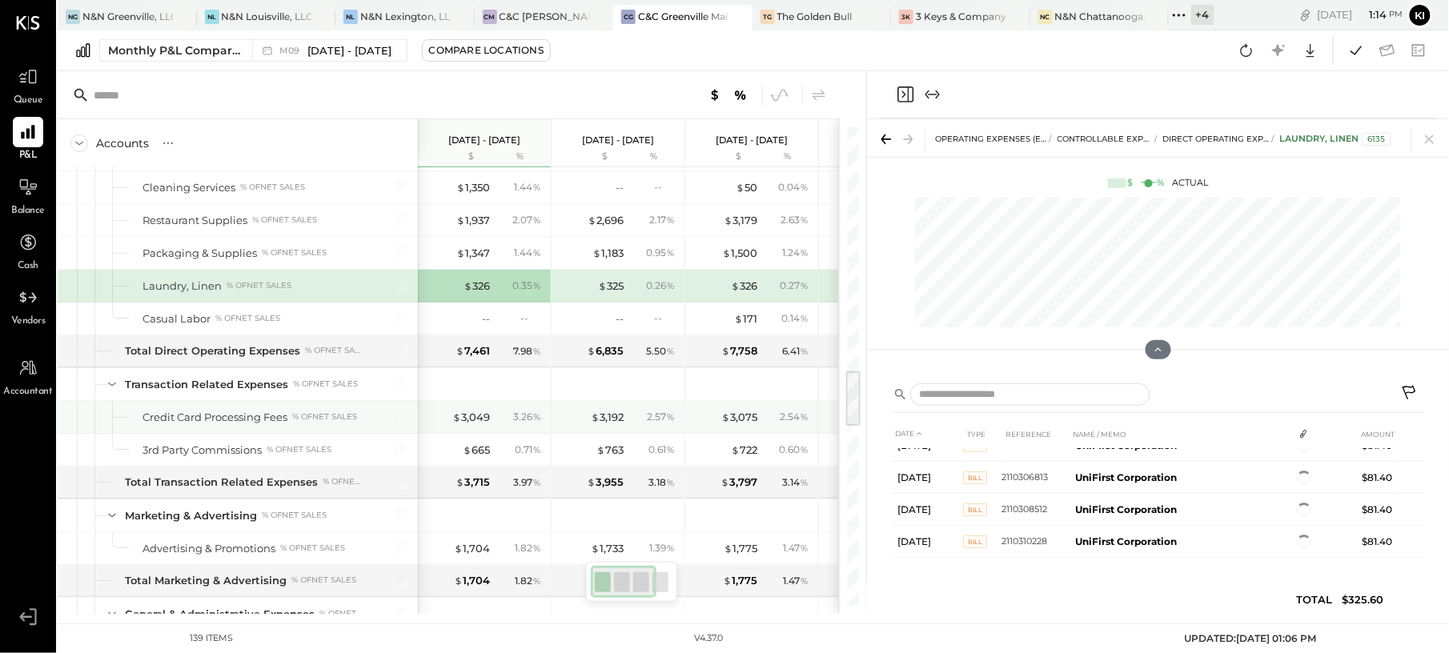
scroll to position [20, 0]
click at [472, 425] on div "$ 3,049" at bounding box center [471, 417] width 38 height 15
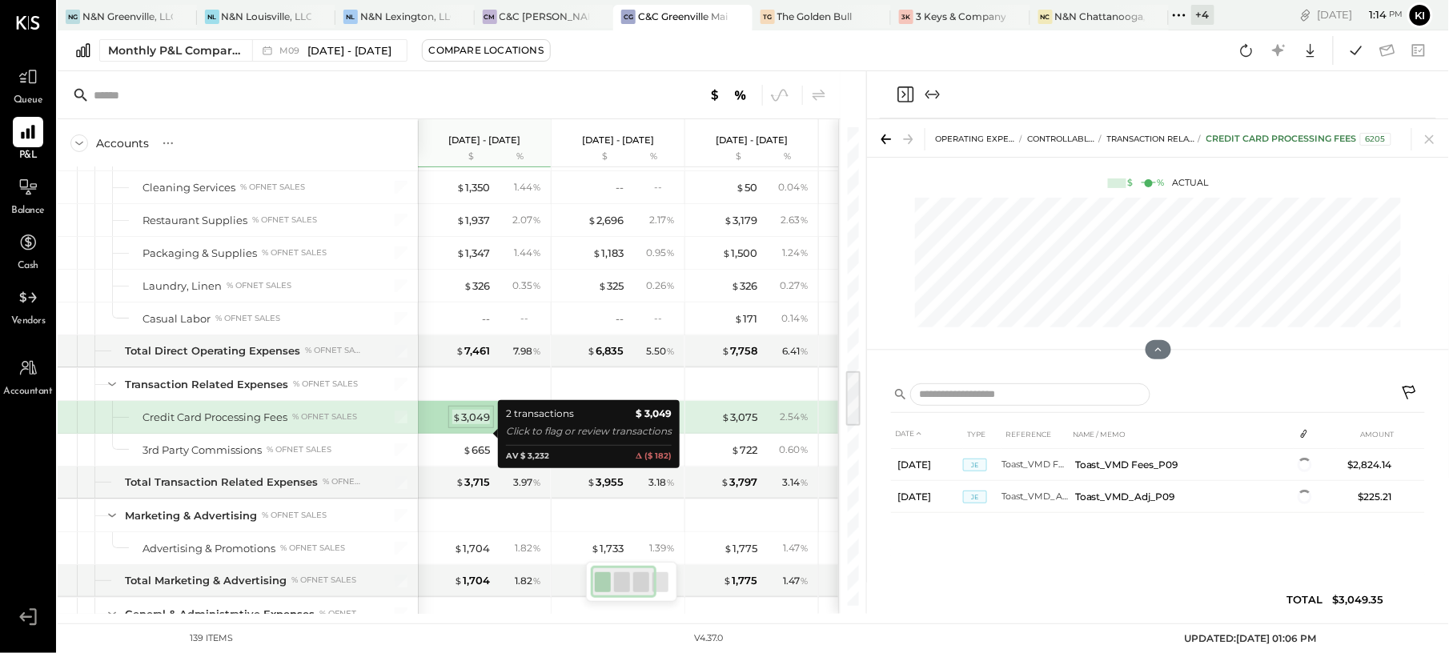
scroll to position [0, 0]
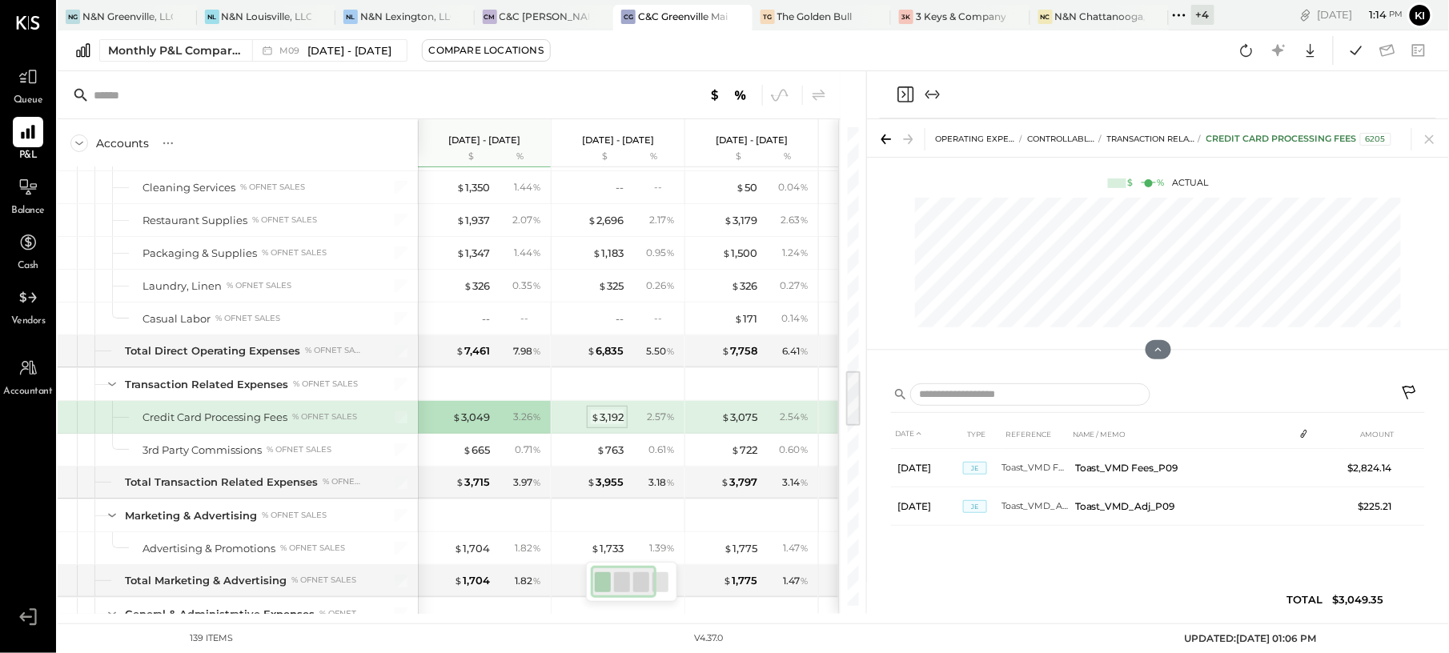
click at [607, 425] on div "$ 3,192" at bounding box center [607, 417] width 33 height 15
click at [746, 425] on div "$ 3,075" at bounding box center [739, 417] width 36 height 15
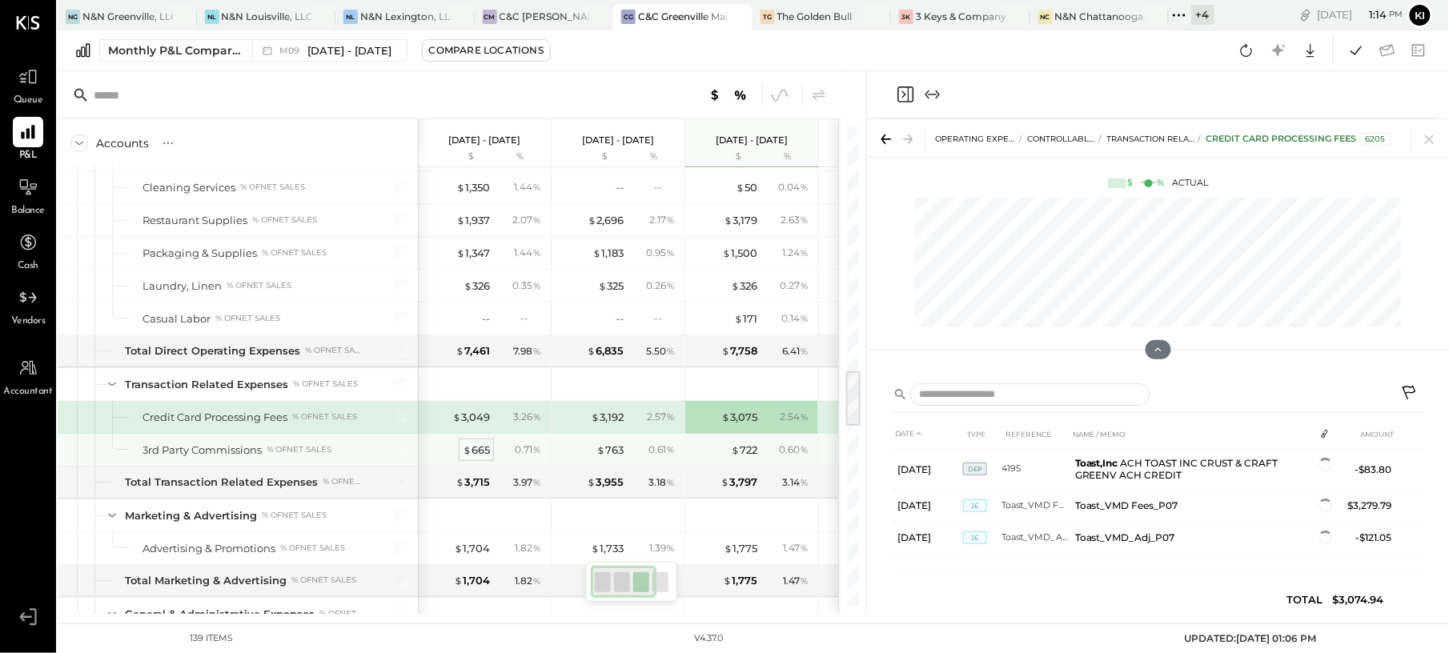
click at [479, 458] on div "$ 665" at bounding box center [476, 450] width 27 height 15
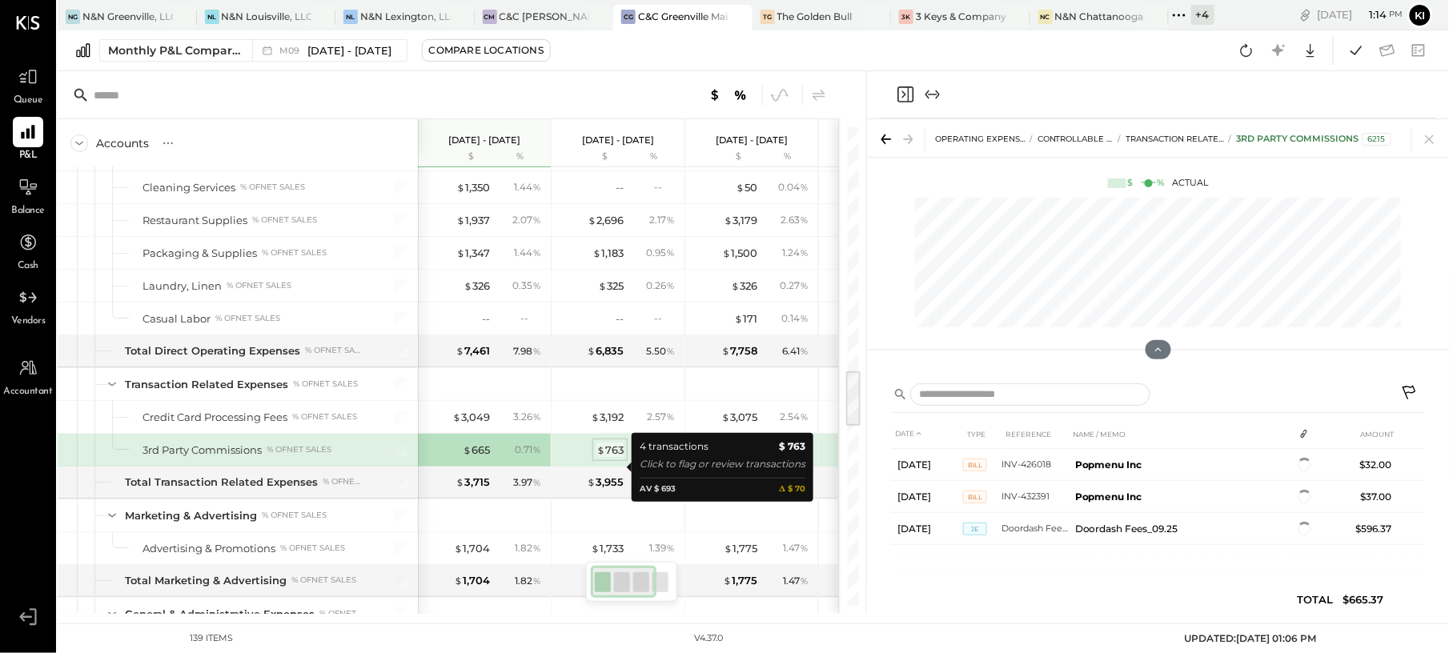
click at [610, 458] on div "$ 763" at bounding box center [609, 450] width 27 height 15
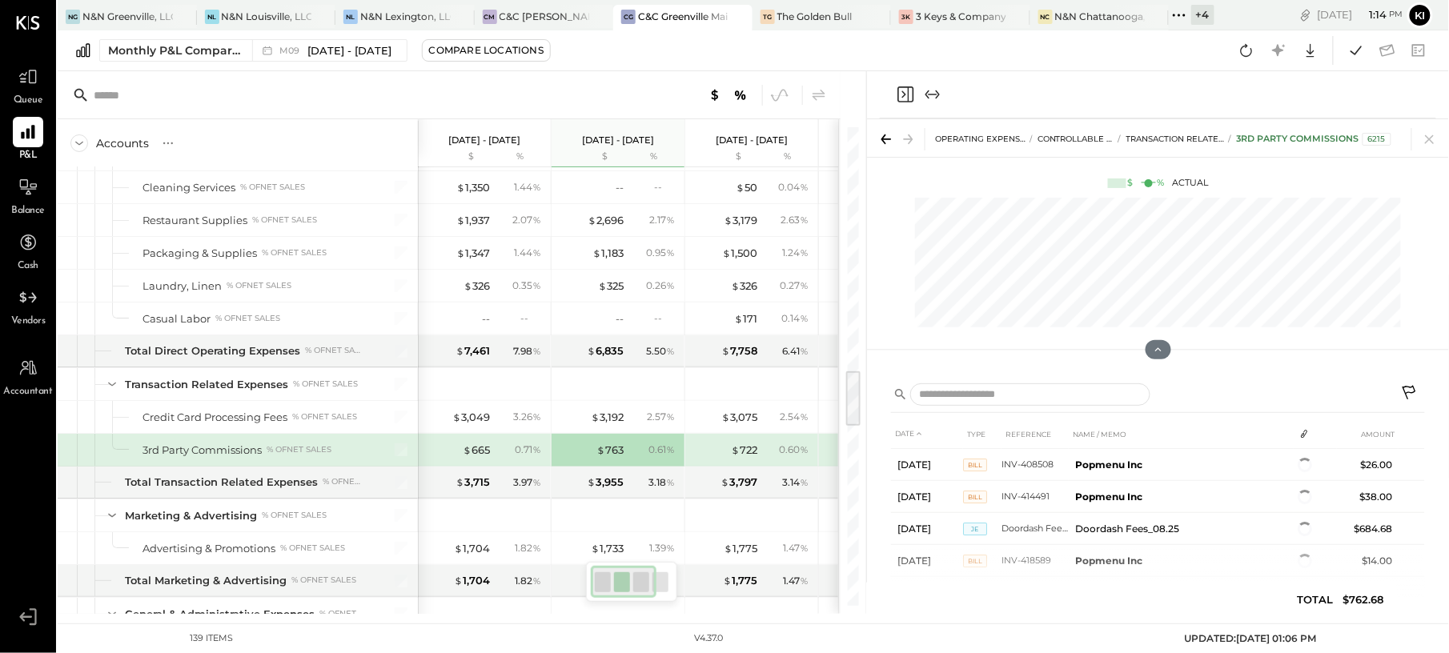
click at [506, 466] on div "$ 665 0.71 %" at bounding box center [486, 450] width 120 height 32
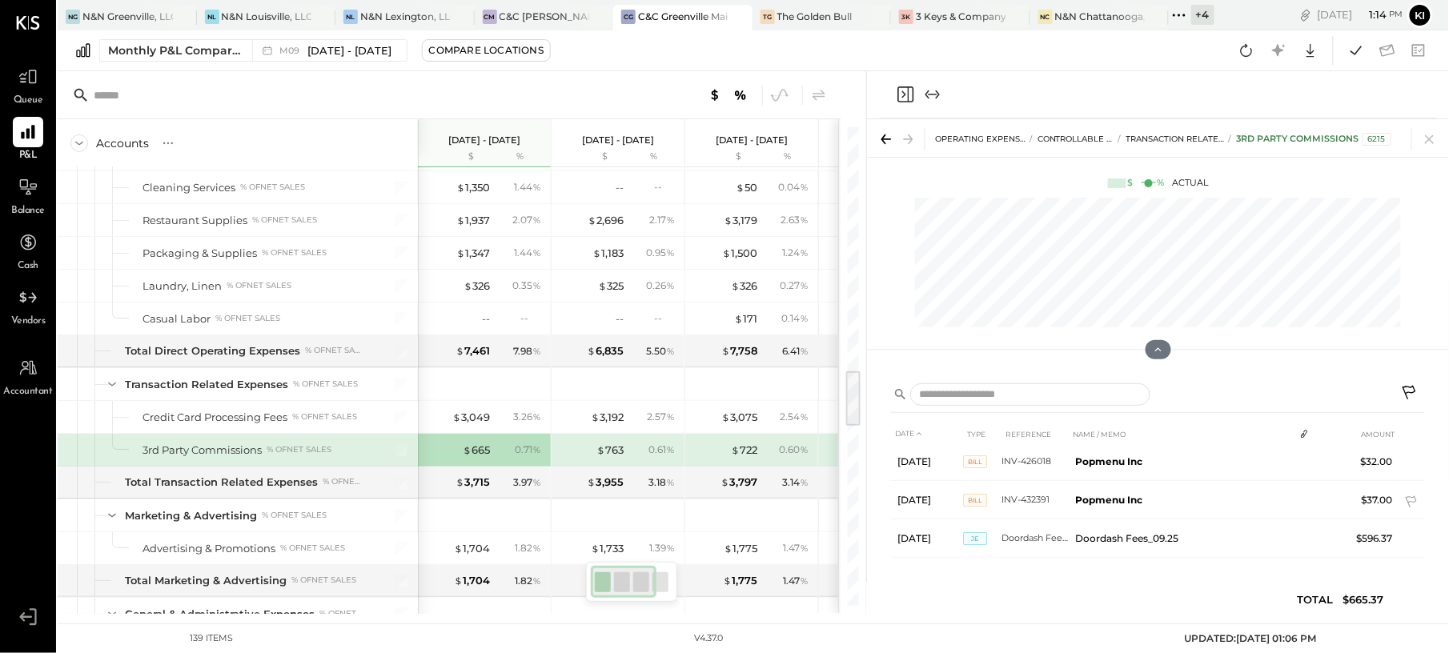
scroll to position [7, 0]
click at [752, 458] on div "$ 722" at bounding box center [744, 450] width 26 height 15
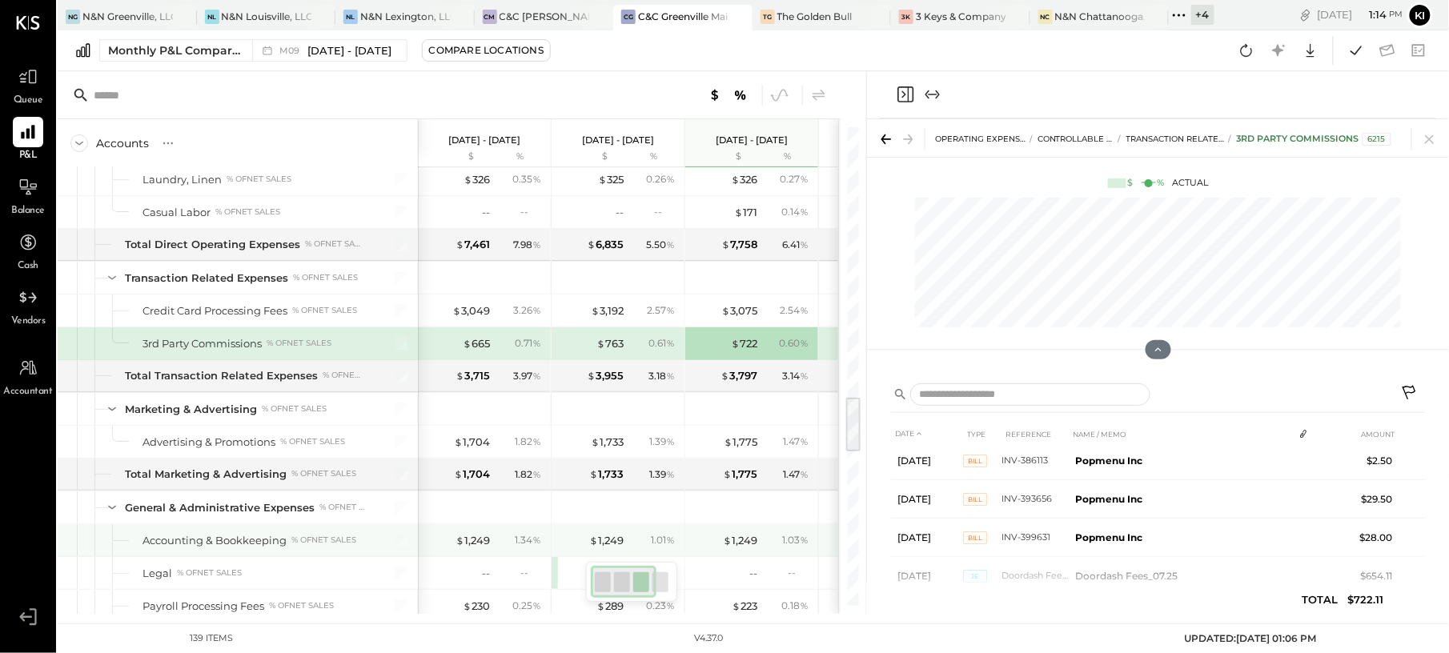
scroll to position [2241, 0]
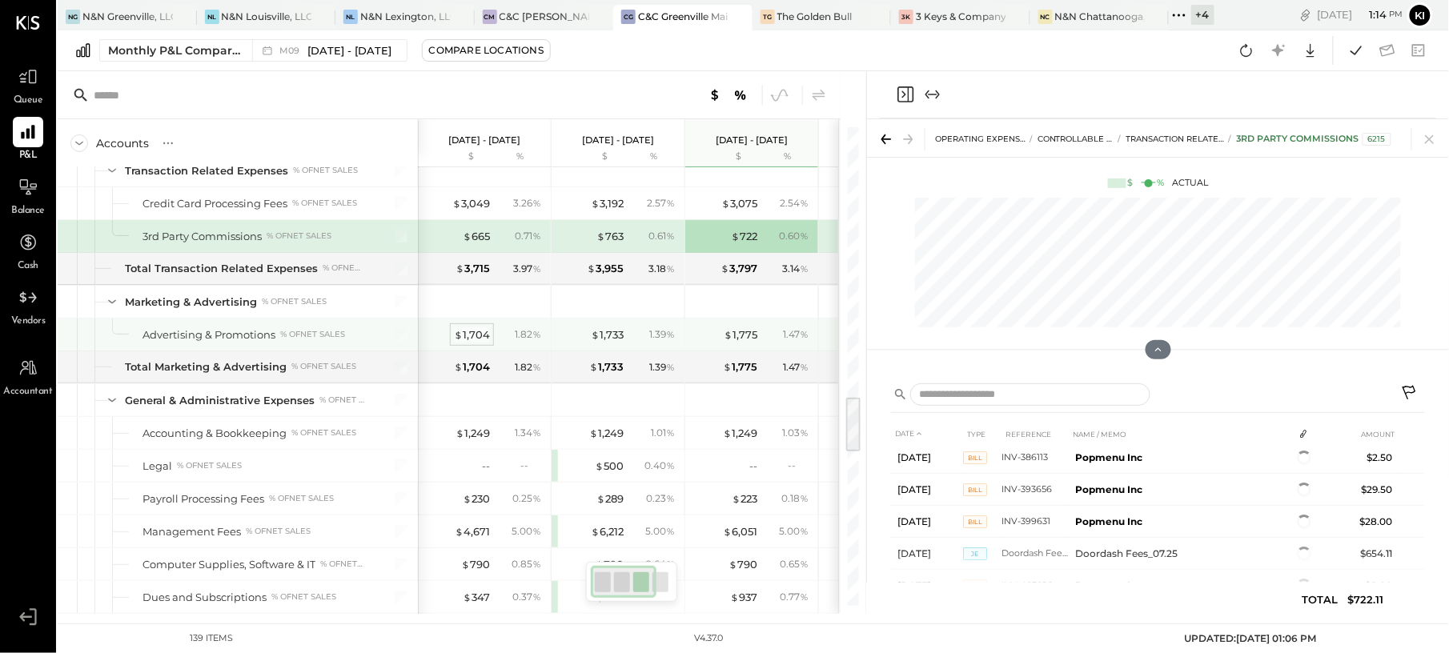
click at [474, 343] on div "$ 1,704" at bounding box center [472, 334] width 36 height 15
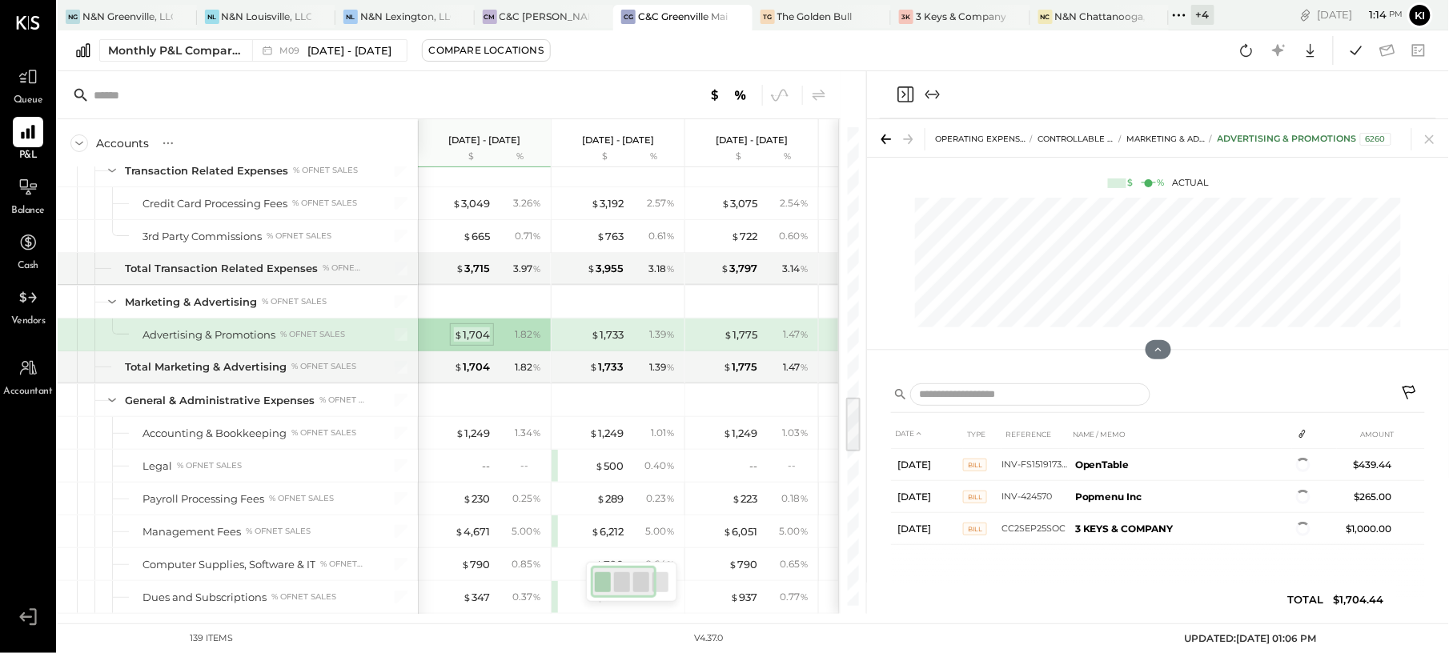
scroll to position [0, 0]
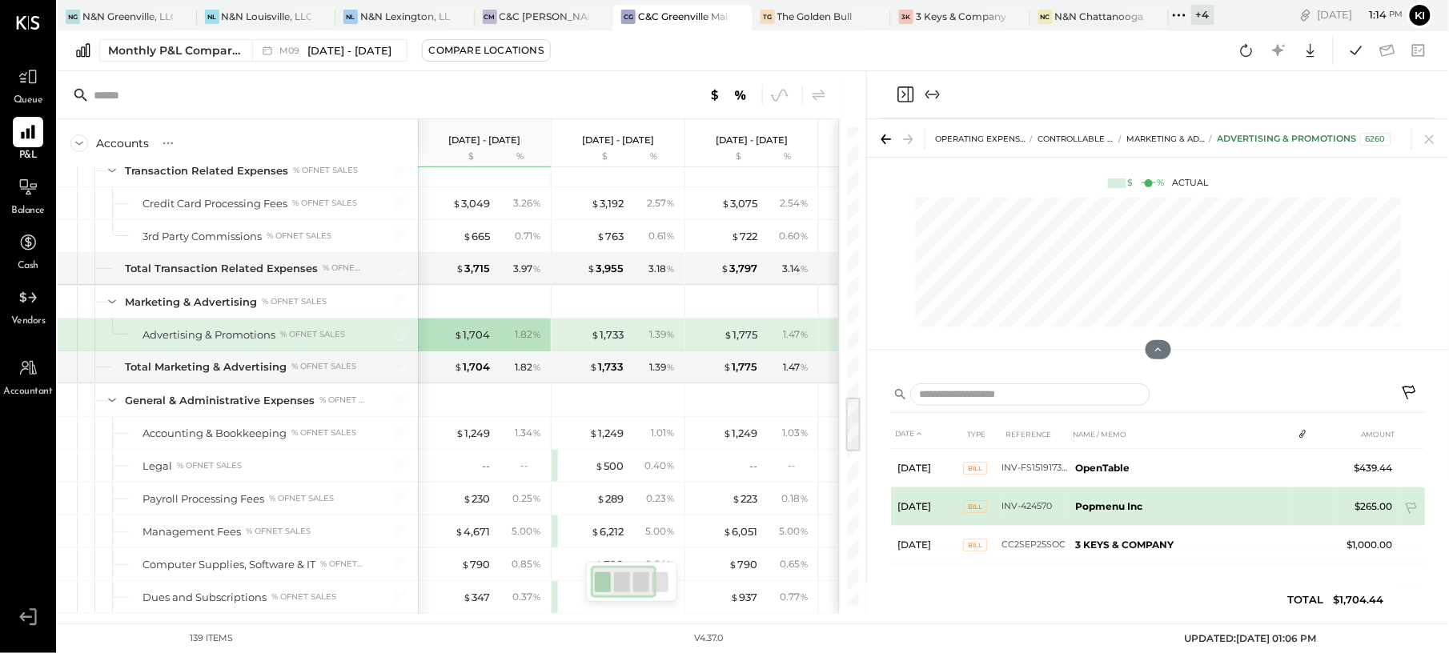
scroll to position [7, 0]
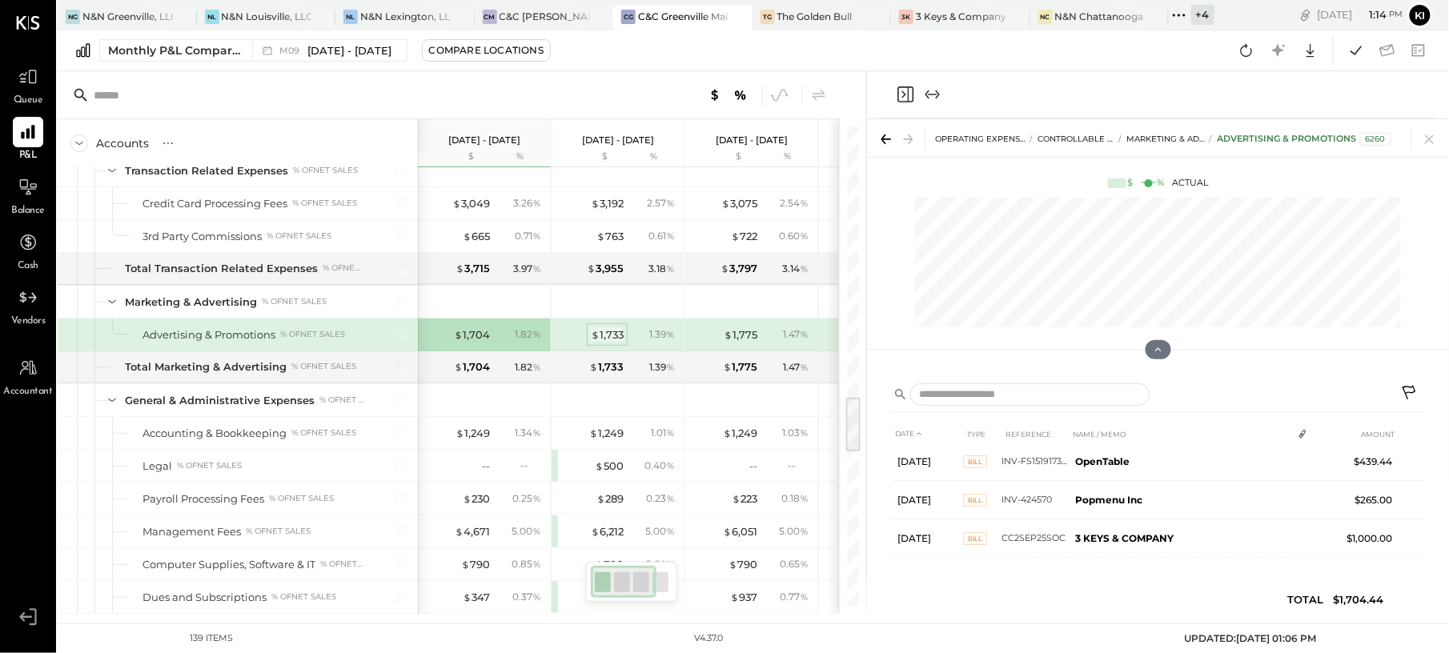
click at [605, 343] on div "$ 1,733" at bounding box center [607, 334] width 33 height 15
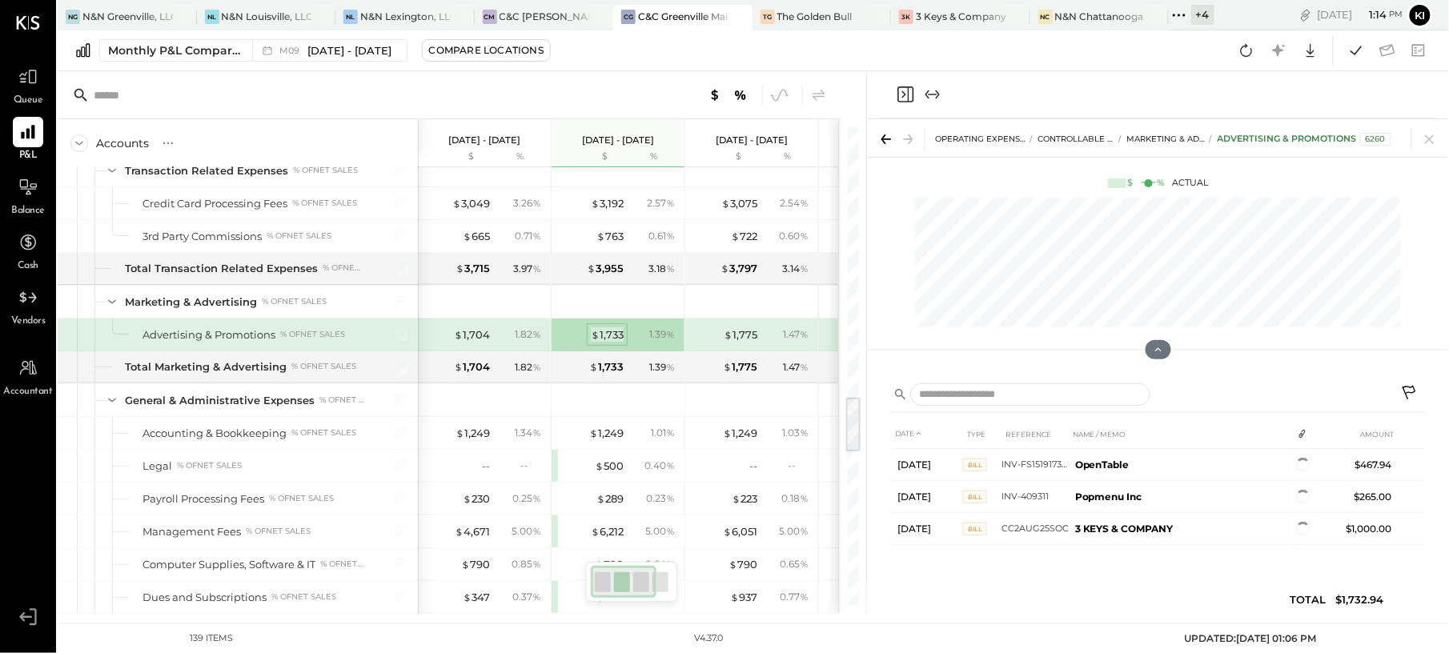
scroll to position [0, 0]
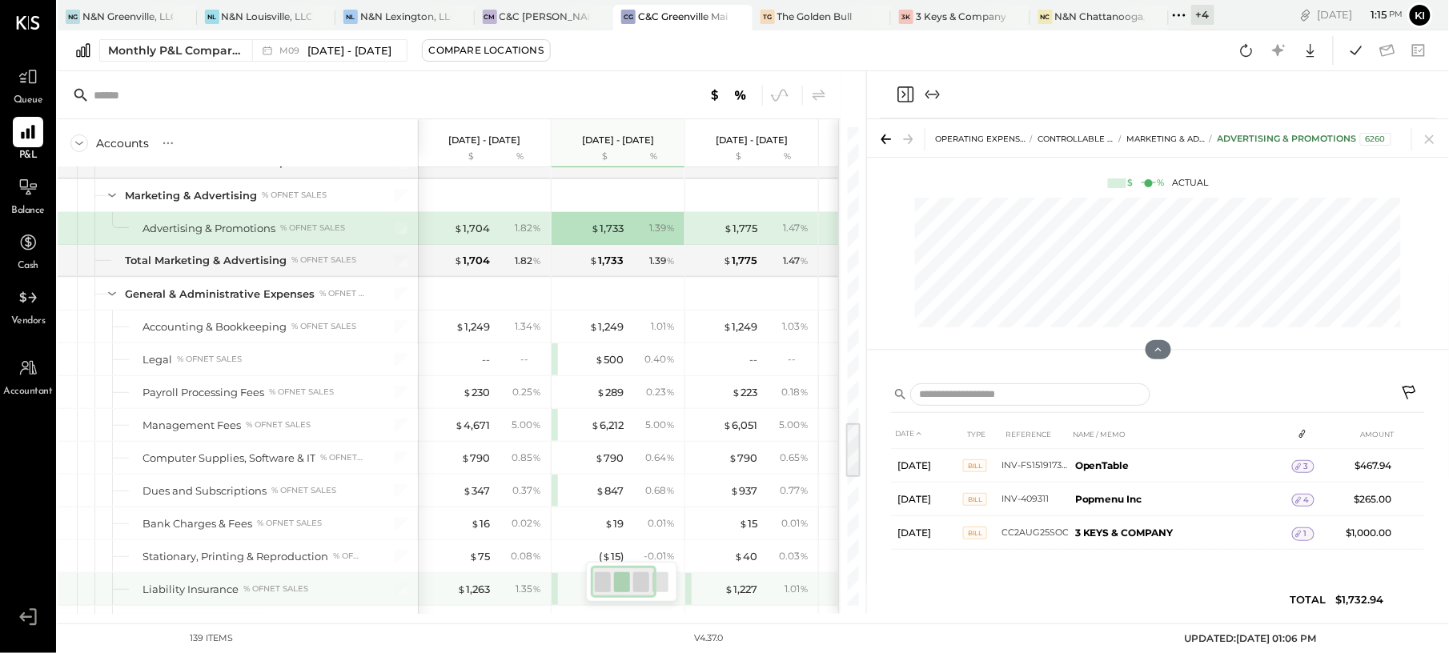
scroll to position [2454, 0]
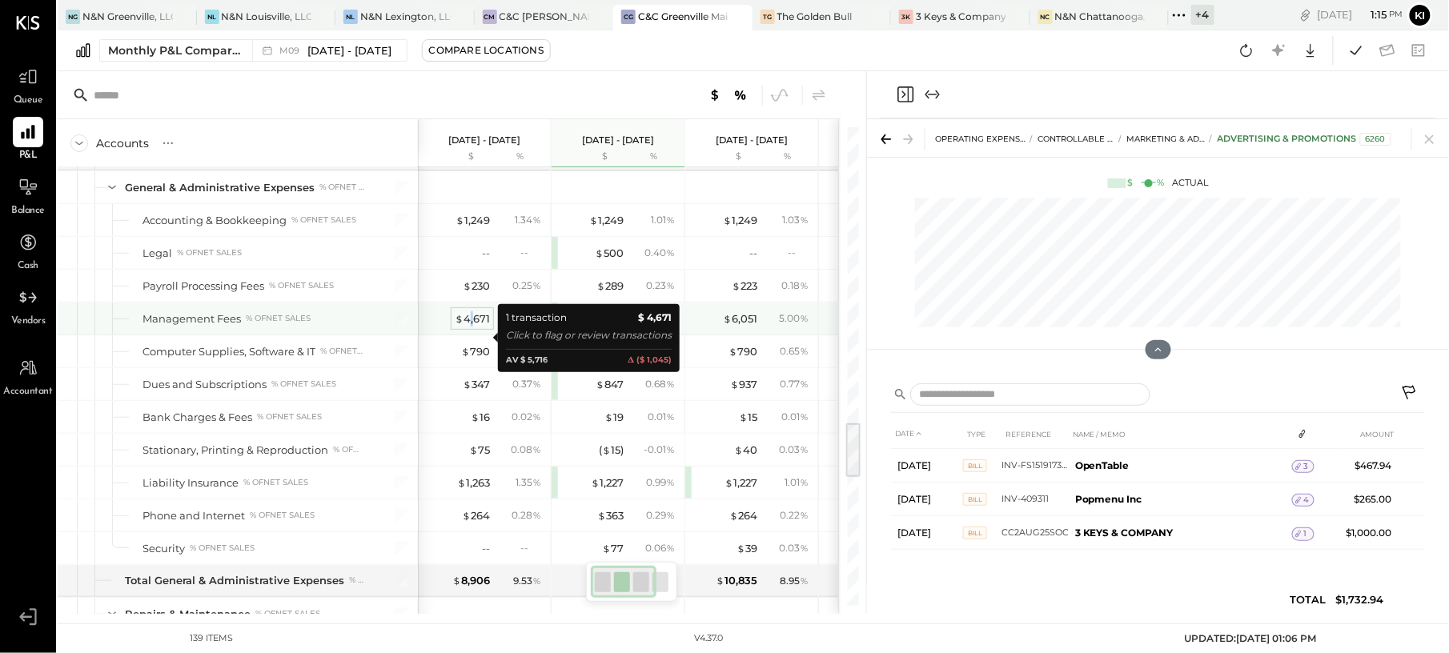
click at [472, 327] on div "$ 4,671" at bounding box center [472, 318] width 35 height 15
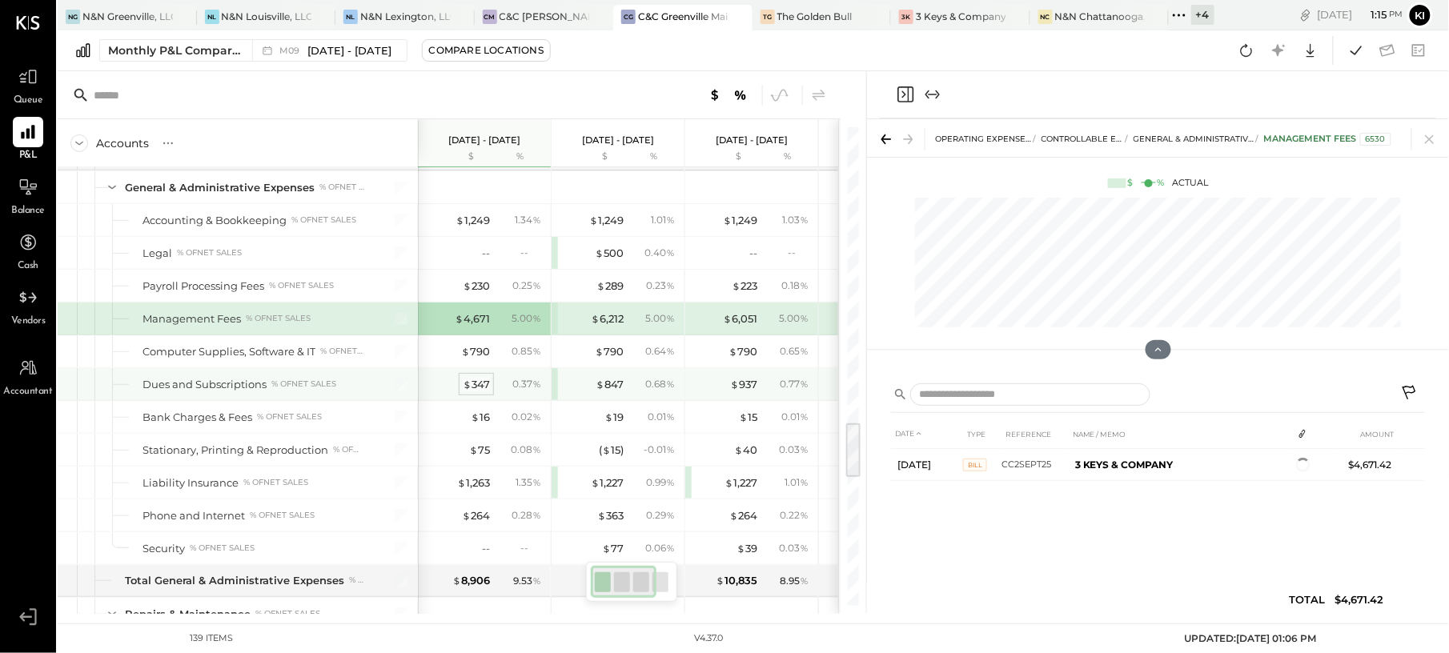
drag, startPoint x: 472, startPoint y: 340, endPoint x: 479, endPoint y: 407, distance: 66.7
click at [479, 392] on div "$ 347" at bounding box center [476, 384] width 27 height 15
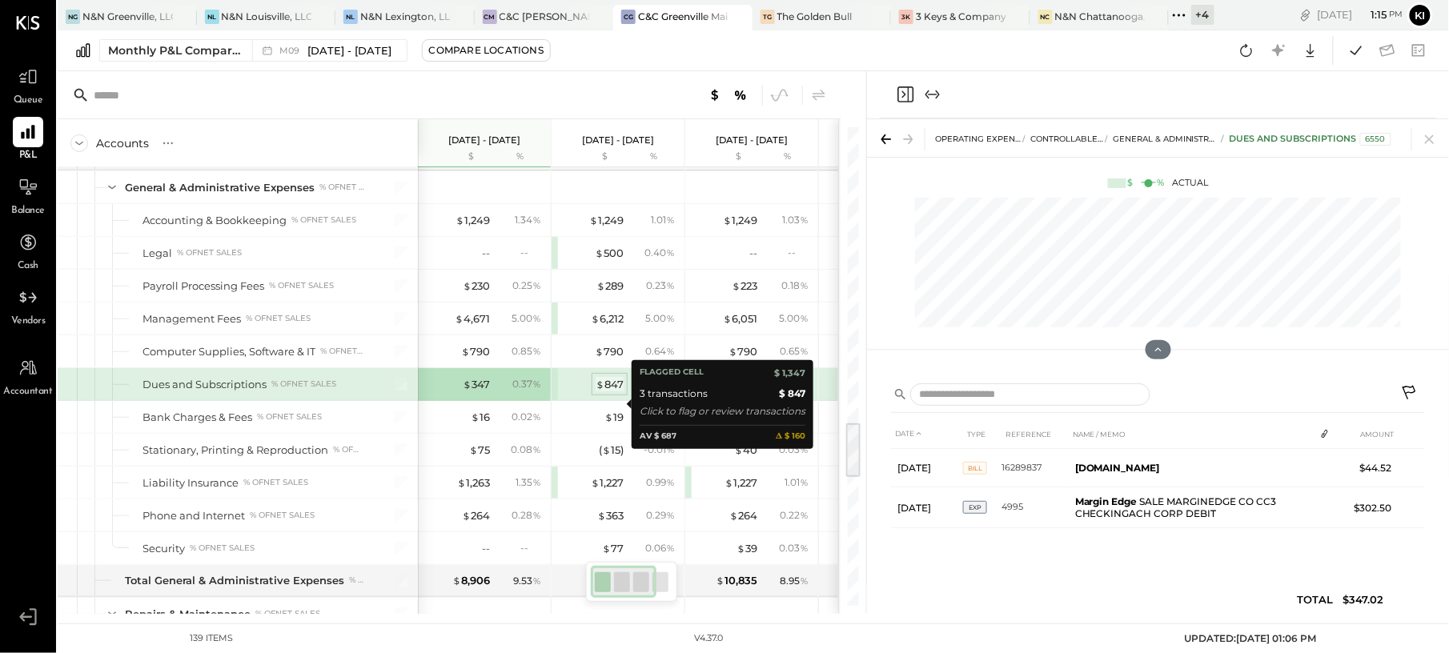
click at [610, 392] on div "$ 847" at bounding box center [609, 384] width 28 height 15
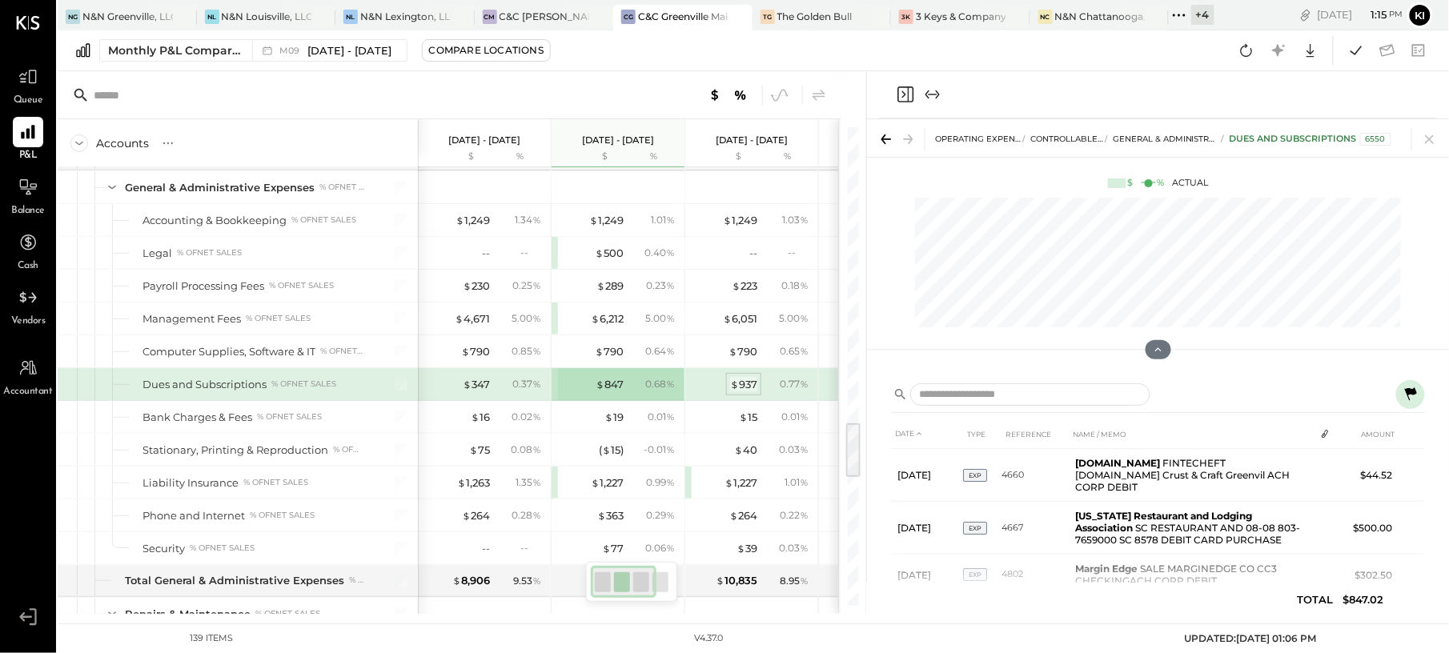
click at [747, 392] on div "$ 937" at bounding box center [743, 384] width 27 height 15
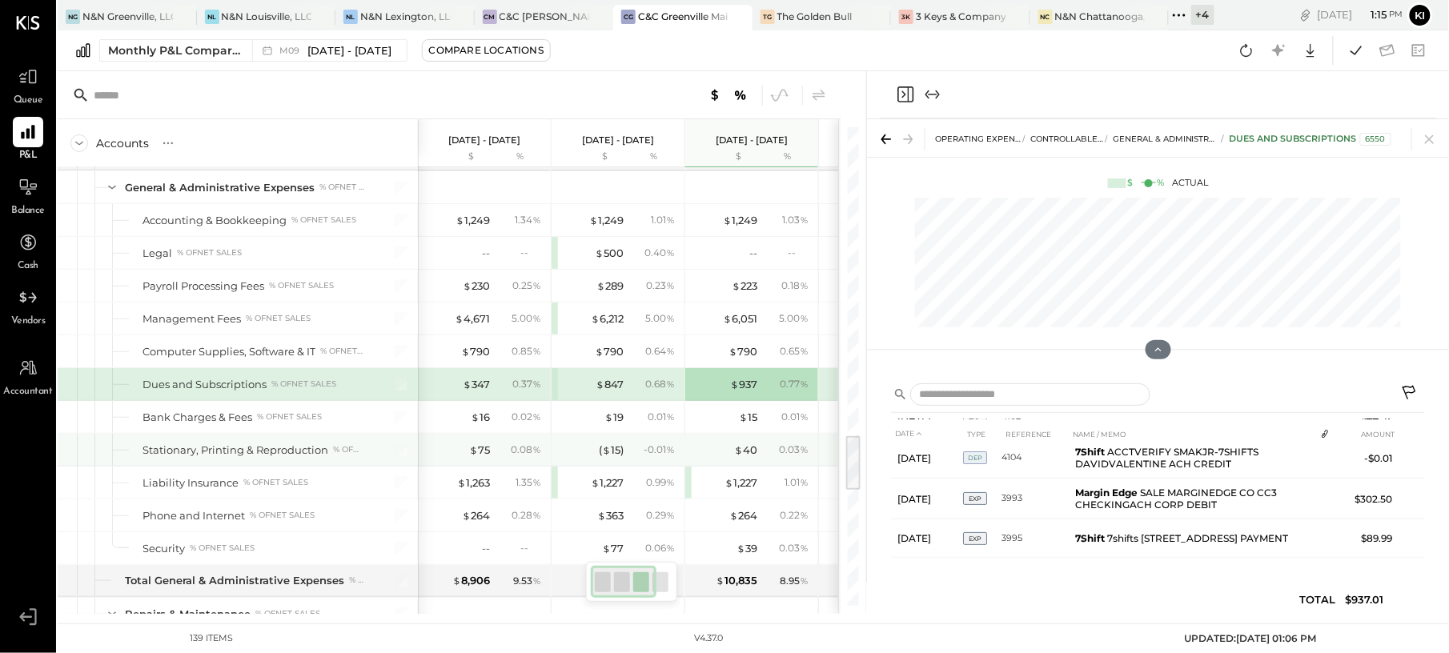
scroll to position [2561, 0]
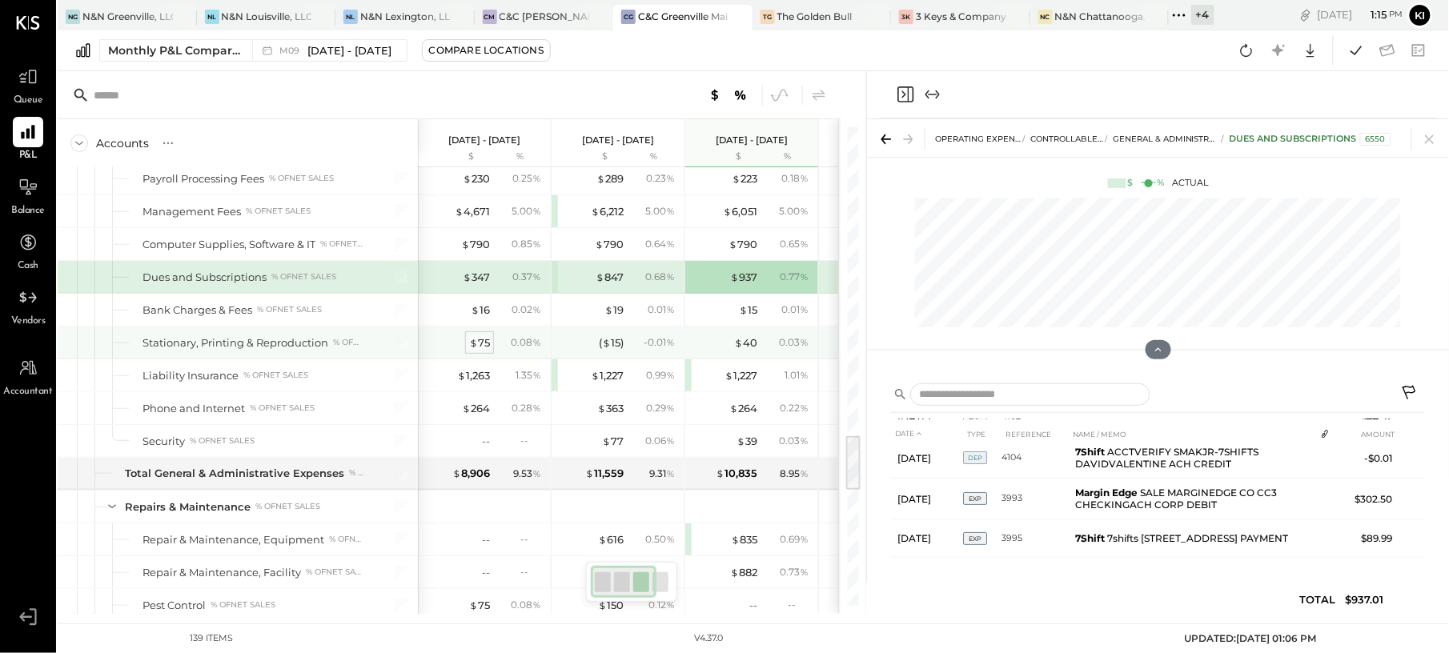
click at [478, 351] on div "$ 75" at bounding box center [479, 342] width 21 height 15
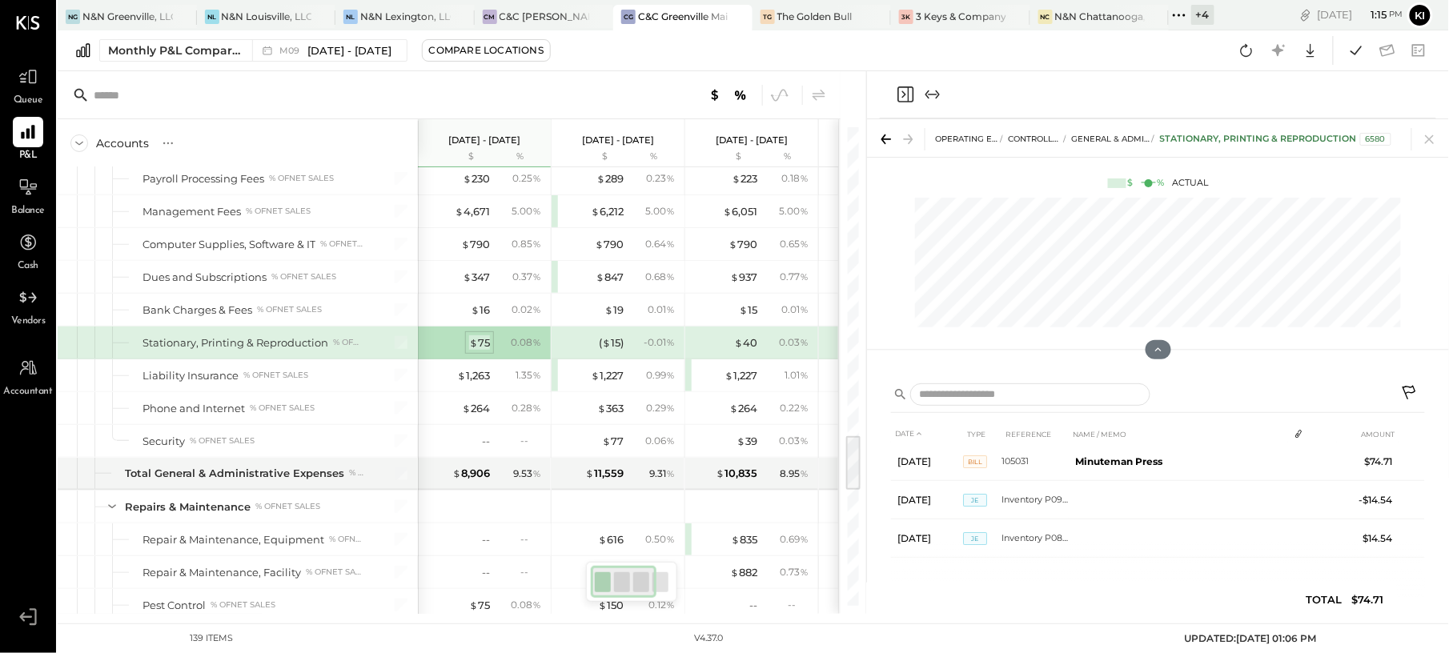
scroll to position [7, 0]
click at [615, 351] on div "( $ 15 )" at bounding box center [611, 342] width 25 height 15
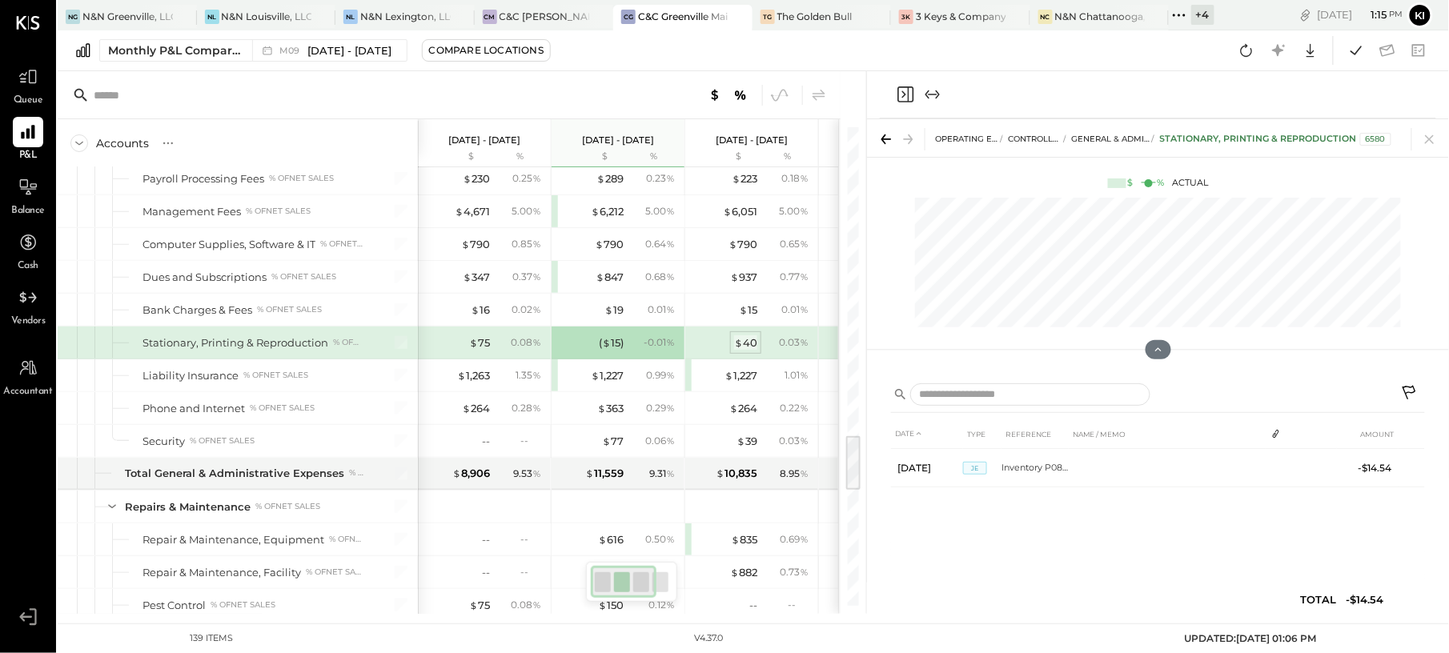
click at [747, 351] on div "$ 40" at bounding box center [745, 342] width 23 height 15
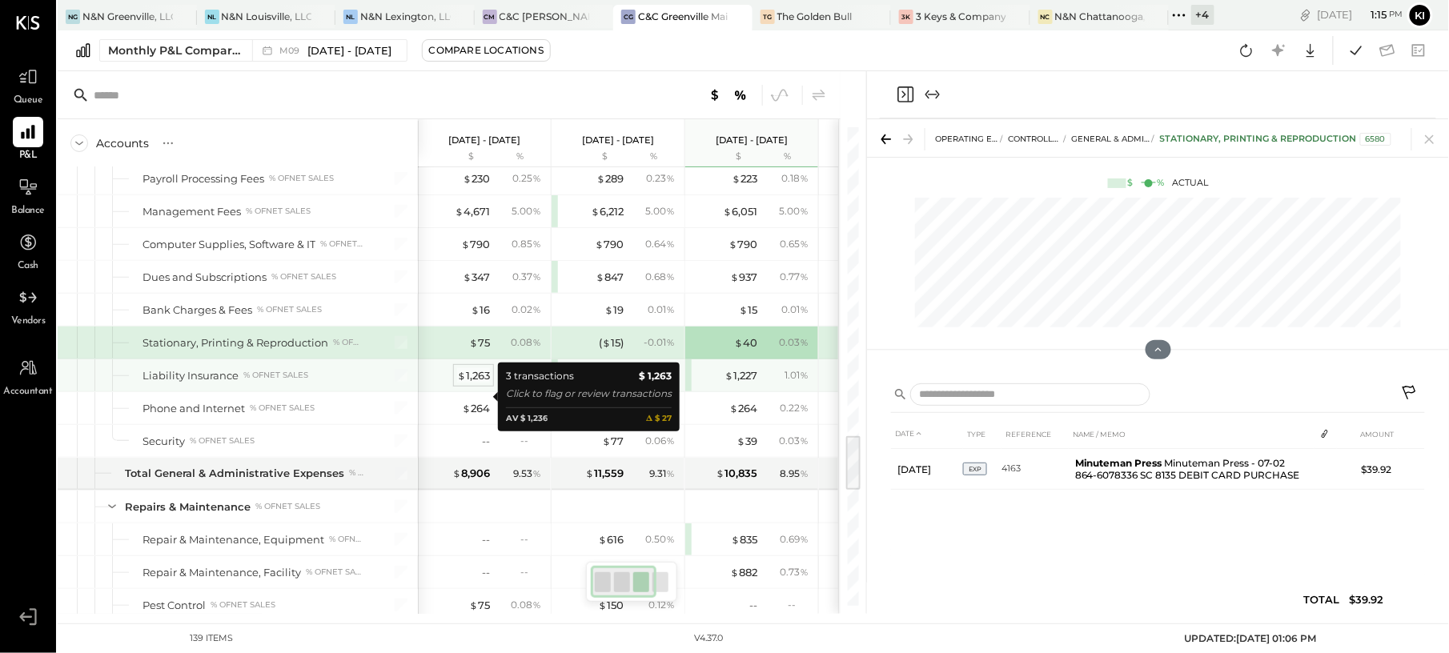
click at [474, 383] on div "$ 1,263" at bounding box center [473, 375] width 33 height 15
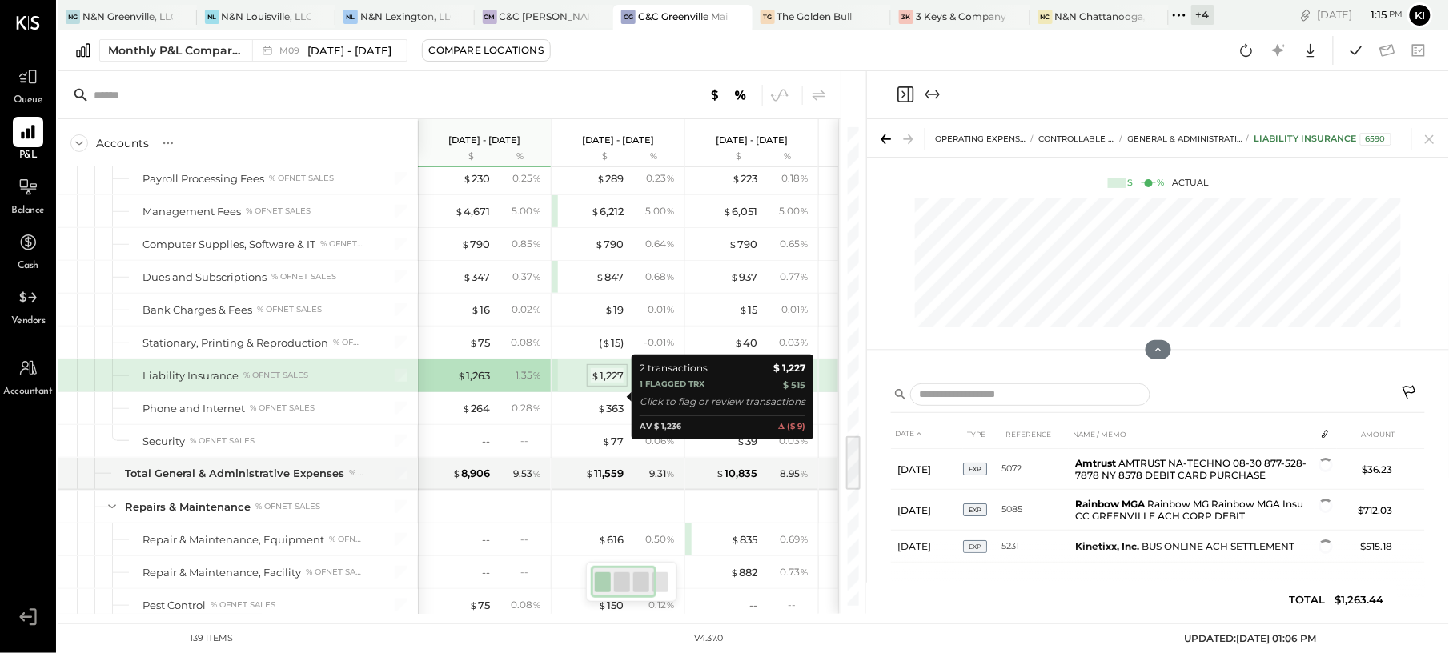
click at [603, 383] on div "$ 1,227" at bounding box center [607, 375] width 33 height 15
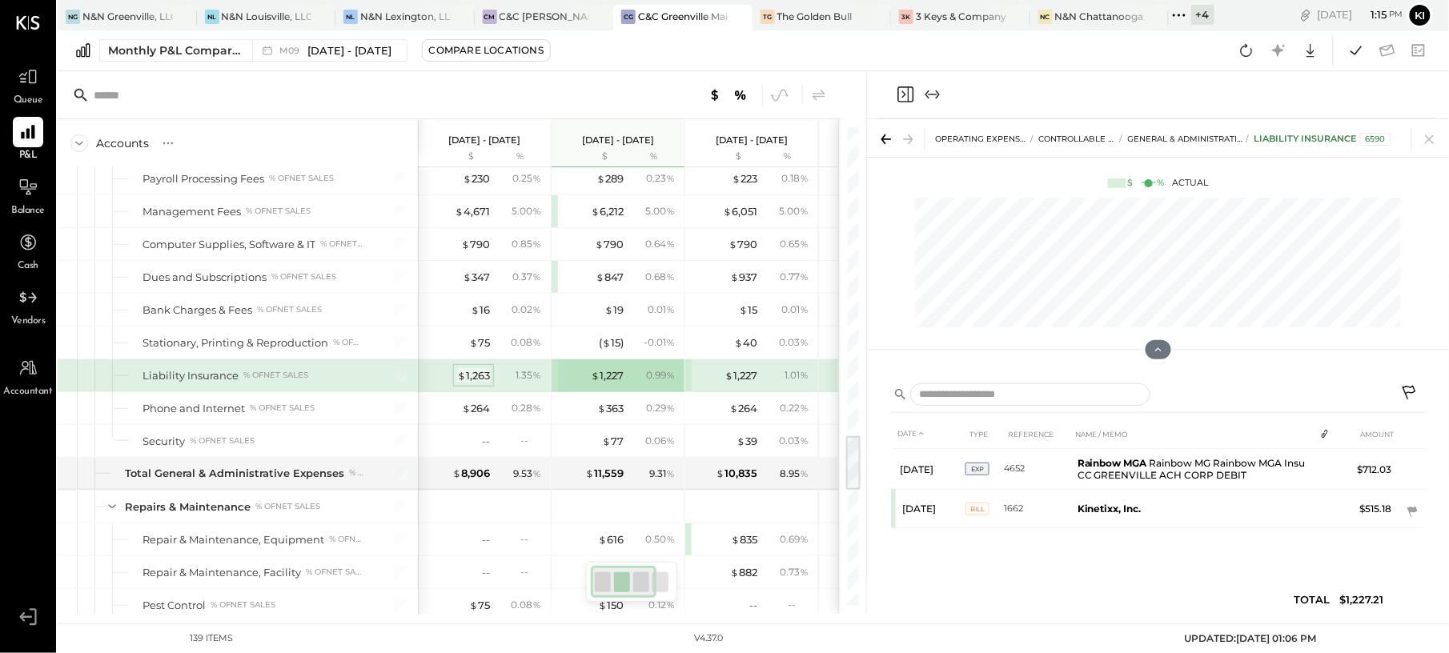
click at [472, 383] on div "$ 1,263" at bounding box center [473, 375] width 33 height 15
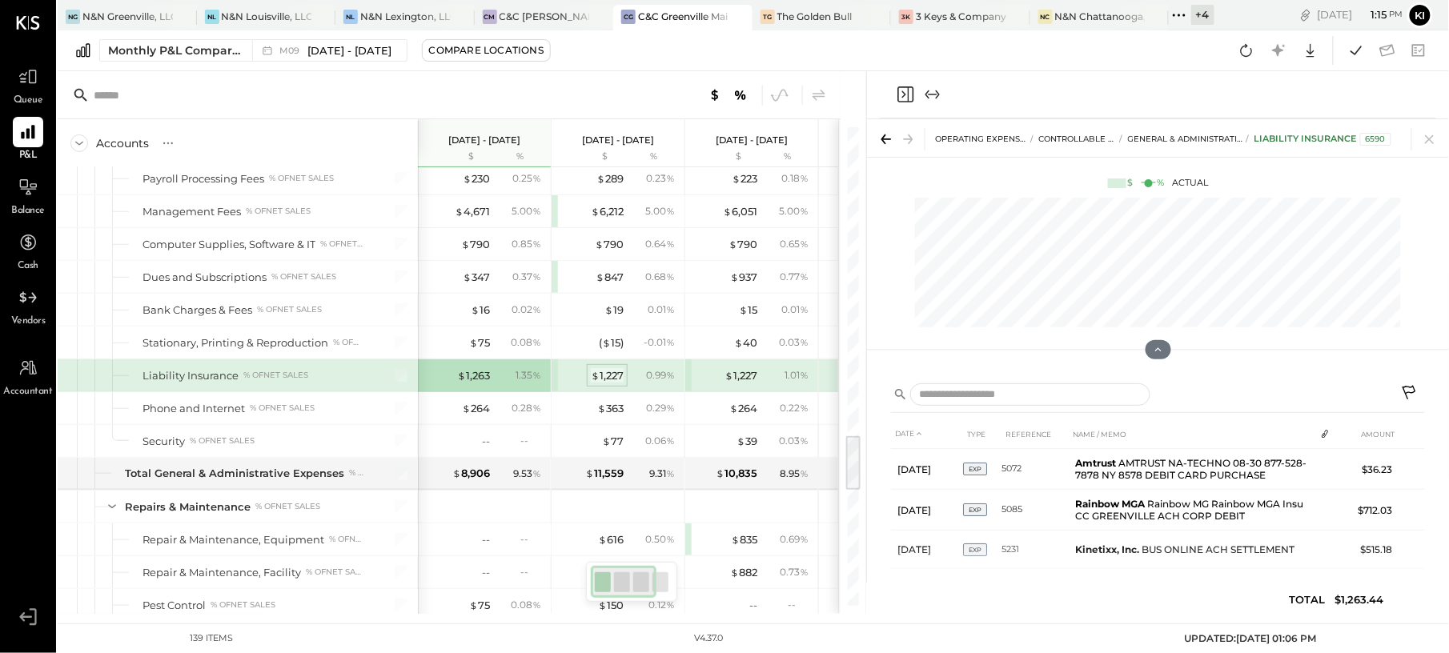
click at [619, 383] on div "$ 1,227" at bounding box center [607, 375] width 33 height 15
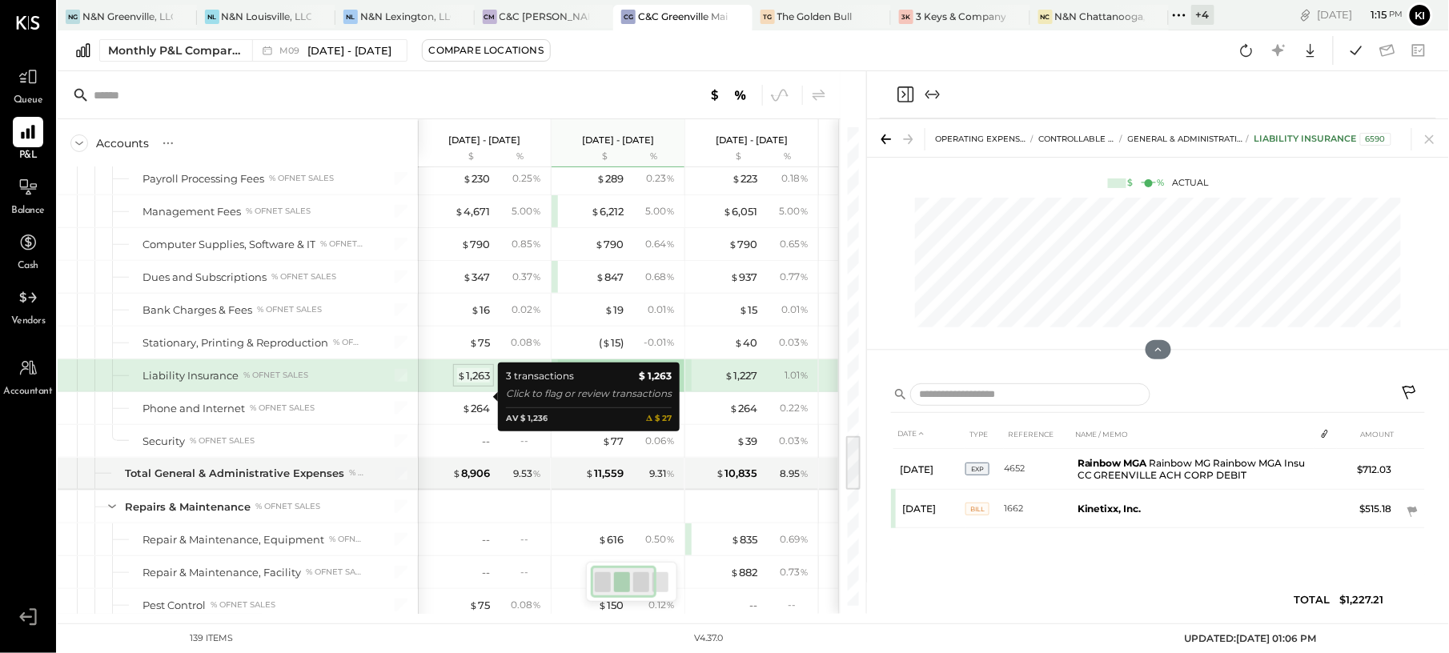
click at [471, 383] on div "$ 1,263" at bounding box center [473, 375] width 33 height 15
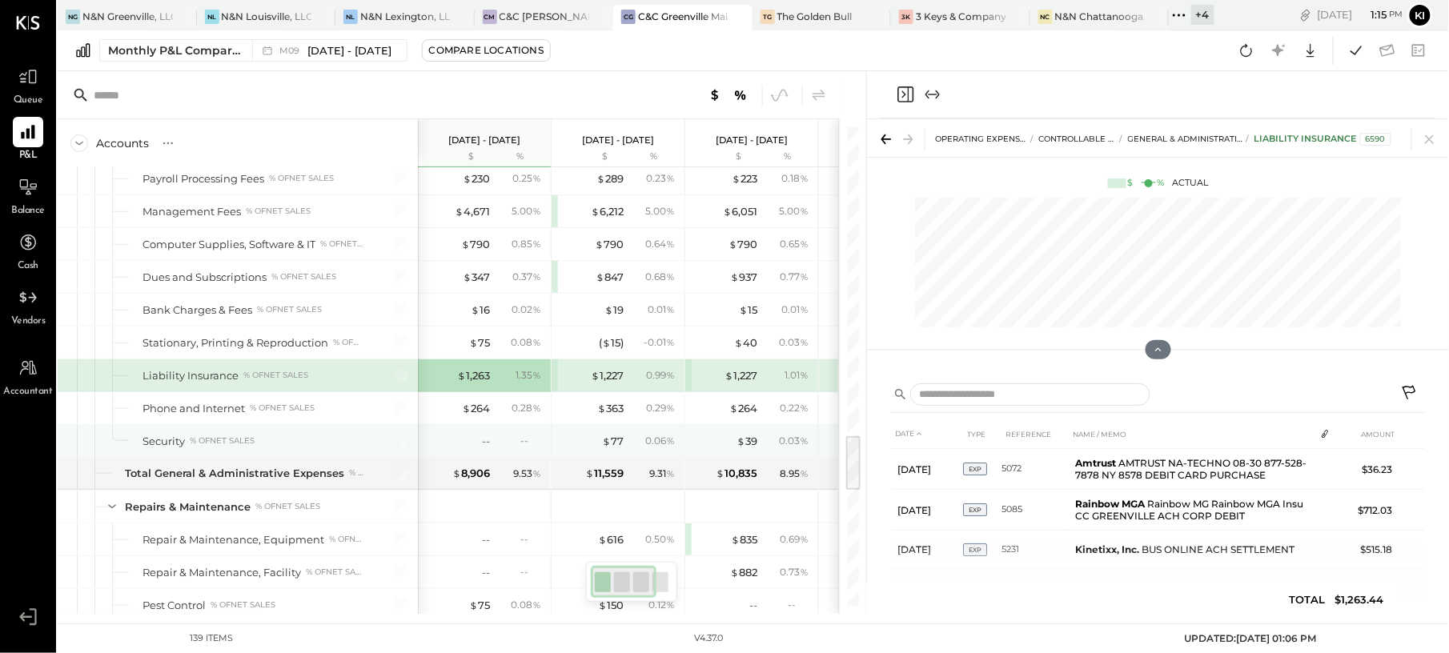
scroll to position [2667, 0]
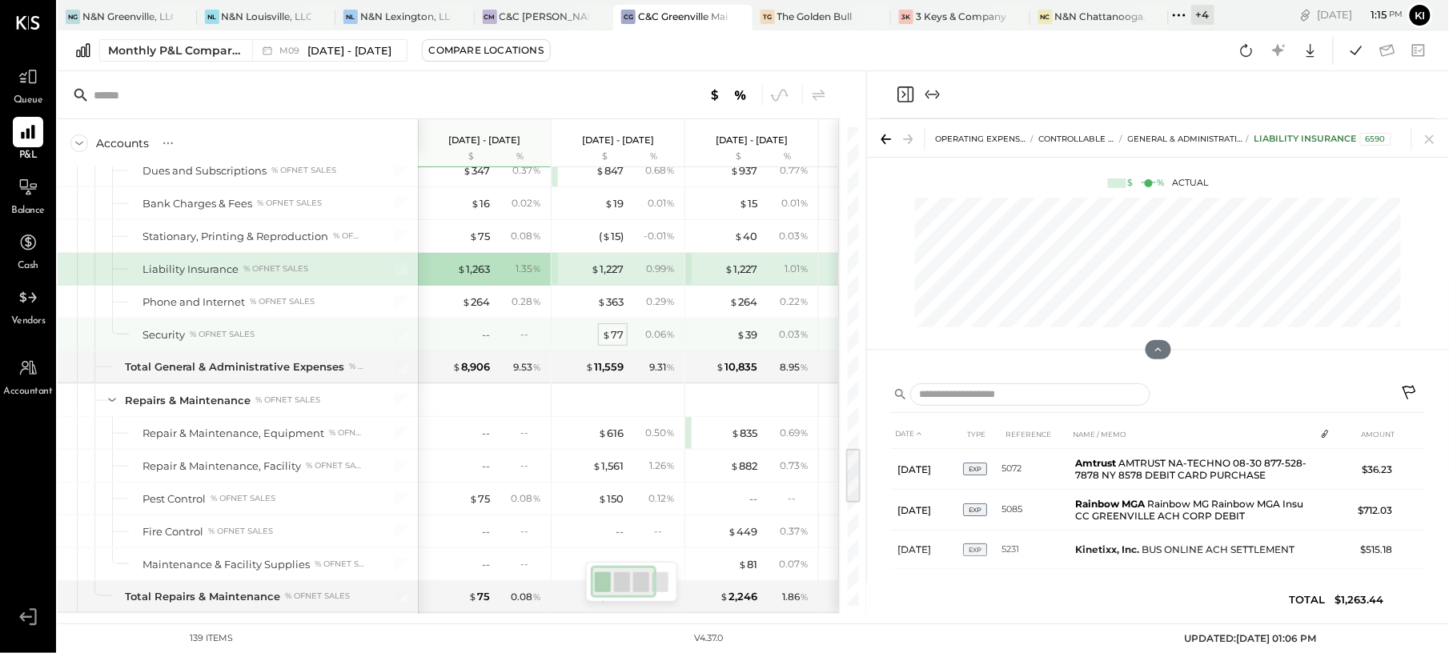
click at [609, 341] on span "$" at bounding box center [606, 334] width 9 height 13
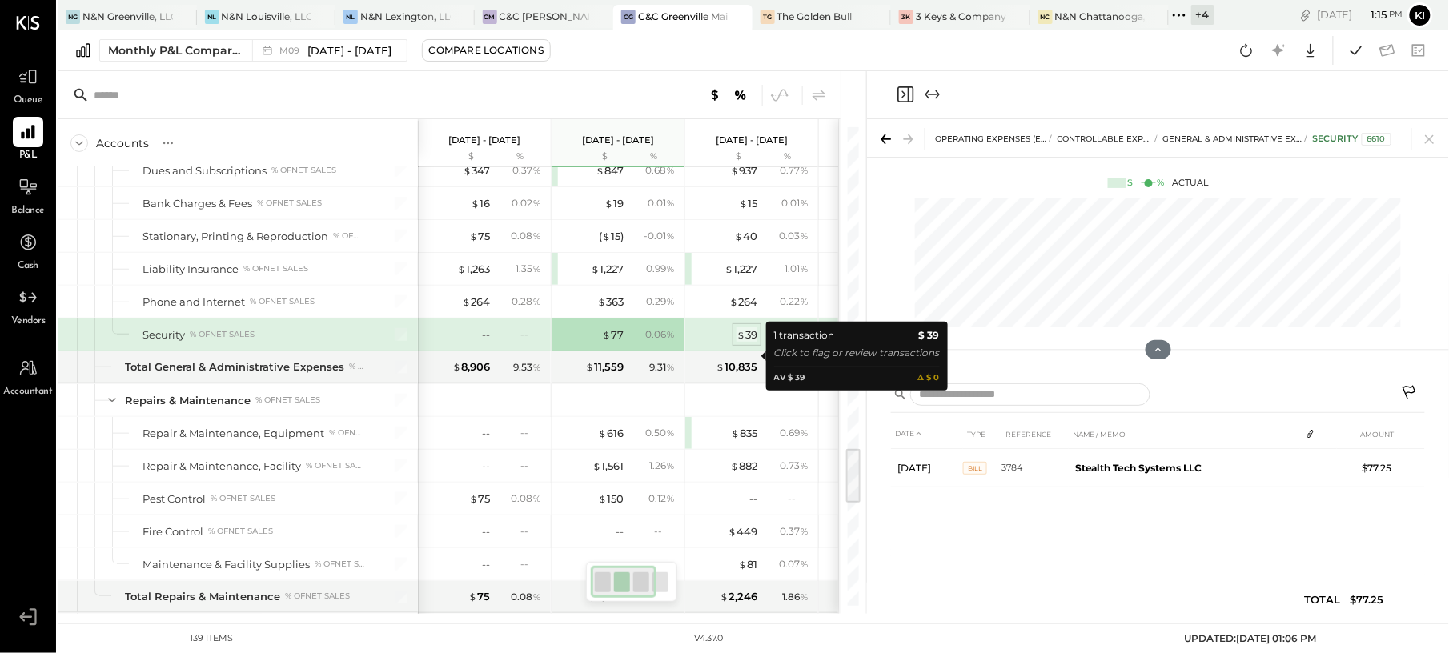
click at [749, 343] on div "$ 39" at bounding box center [746, 334] width 21 height 15
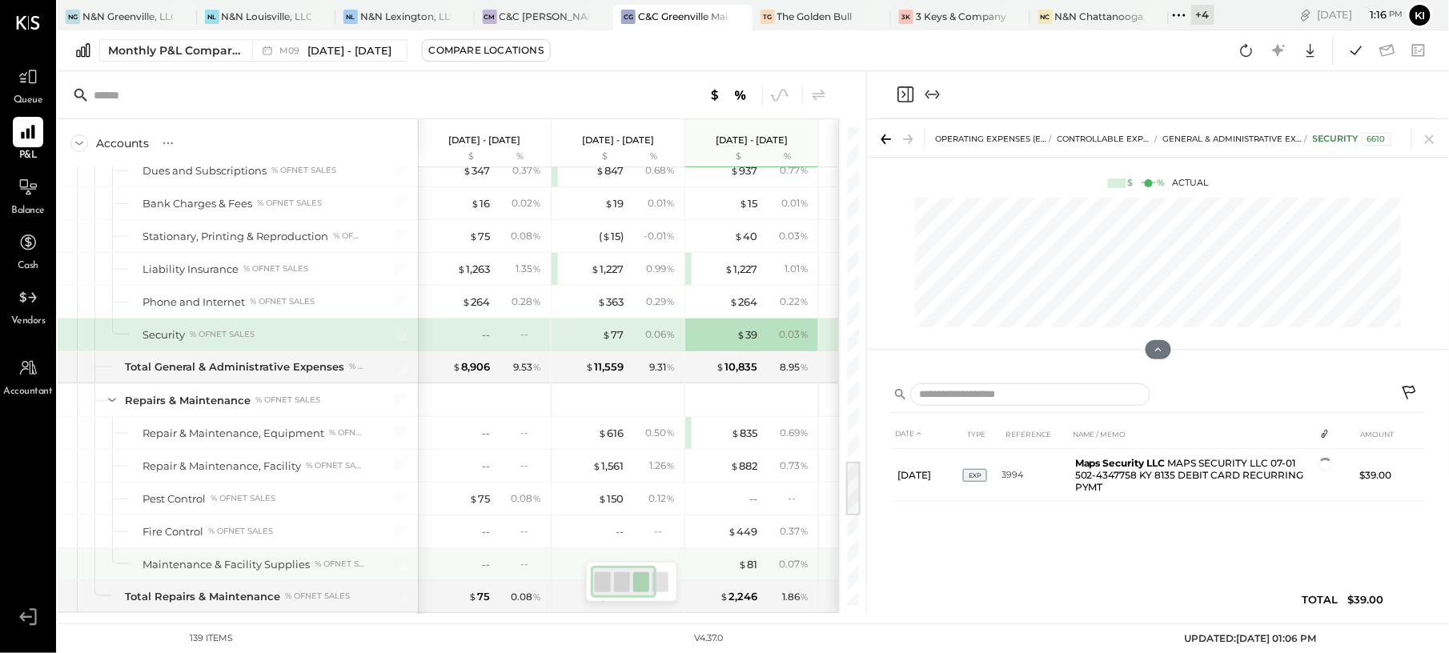
scroll to position [2774, 0]
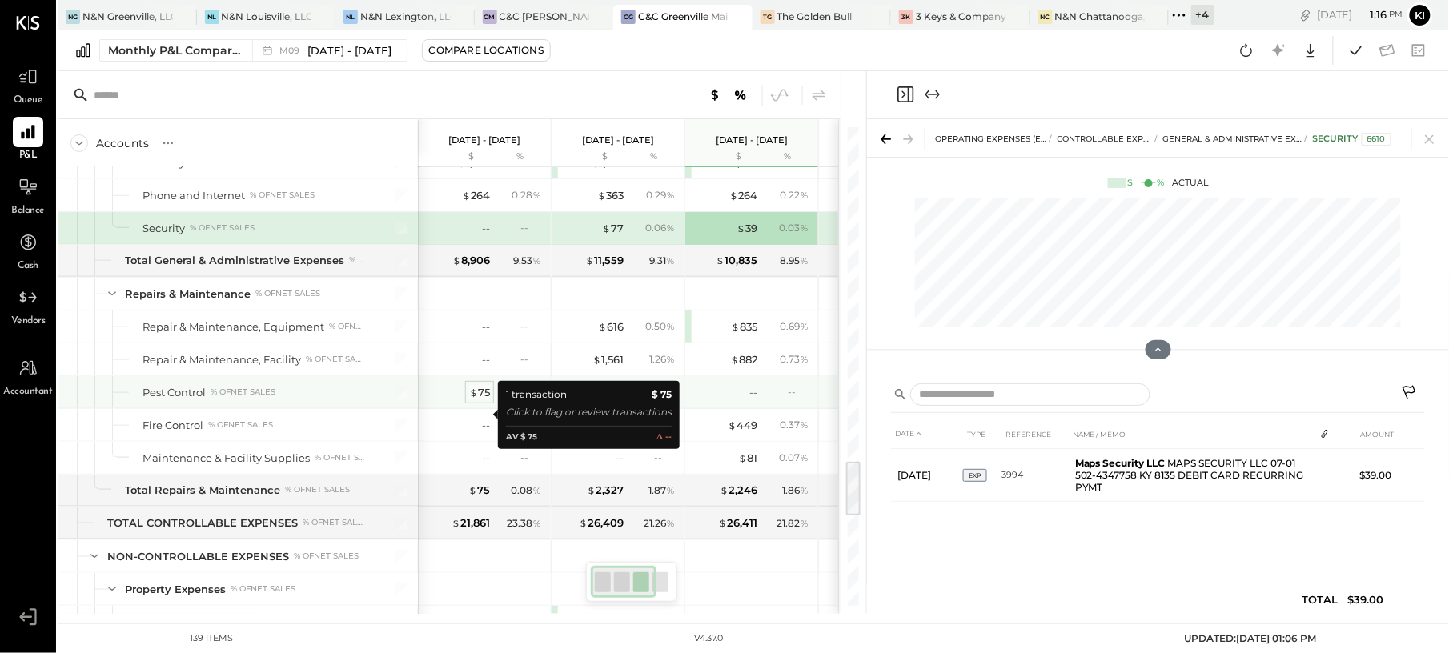
click at [480, 400] on div "$ 75" at bounding box center [479, 392] width 21 height 15
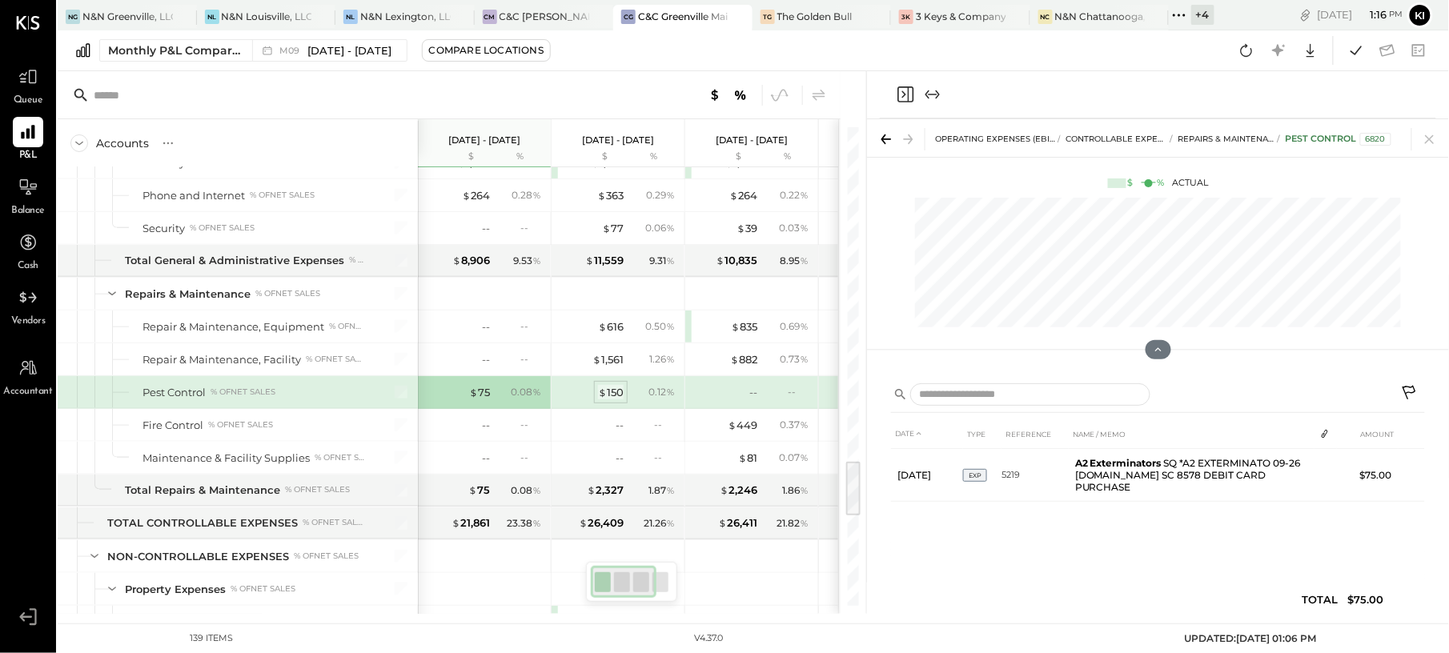
click at [619, 400] on div "$ 150" at bounding box center [611, 392] width 26 height 15
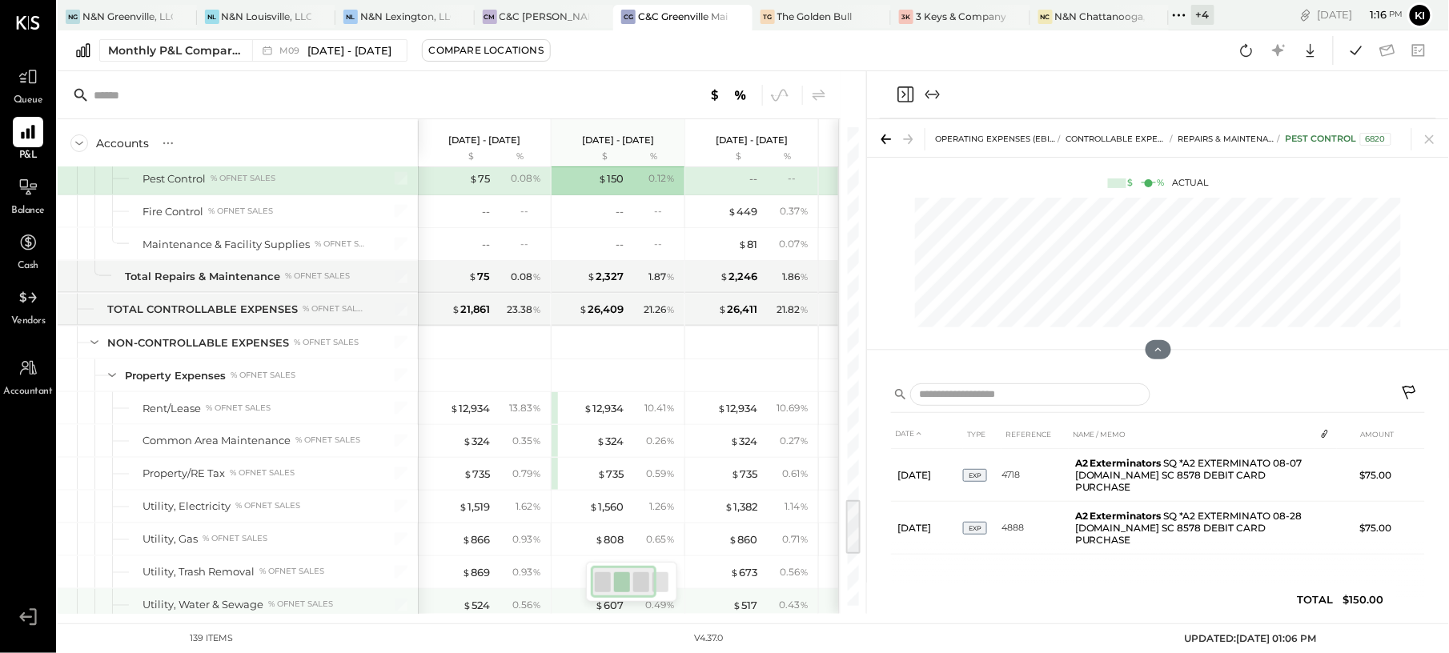
scroll to position [3094, 0]
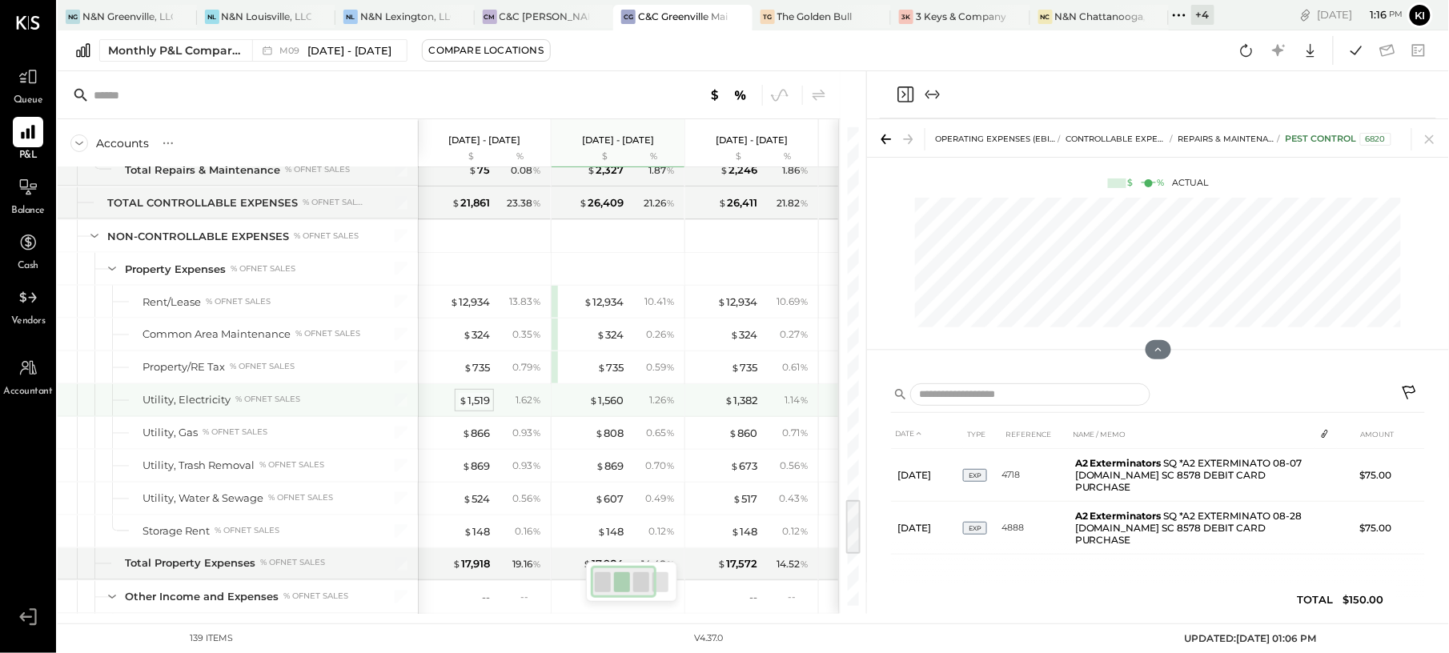
click at [472, 408] on div "$ 1,519" at bounding box center [474, 400] width 31 height 15
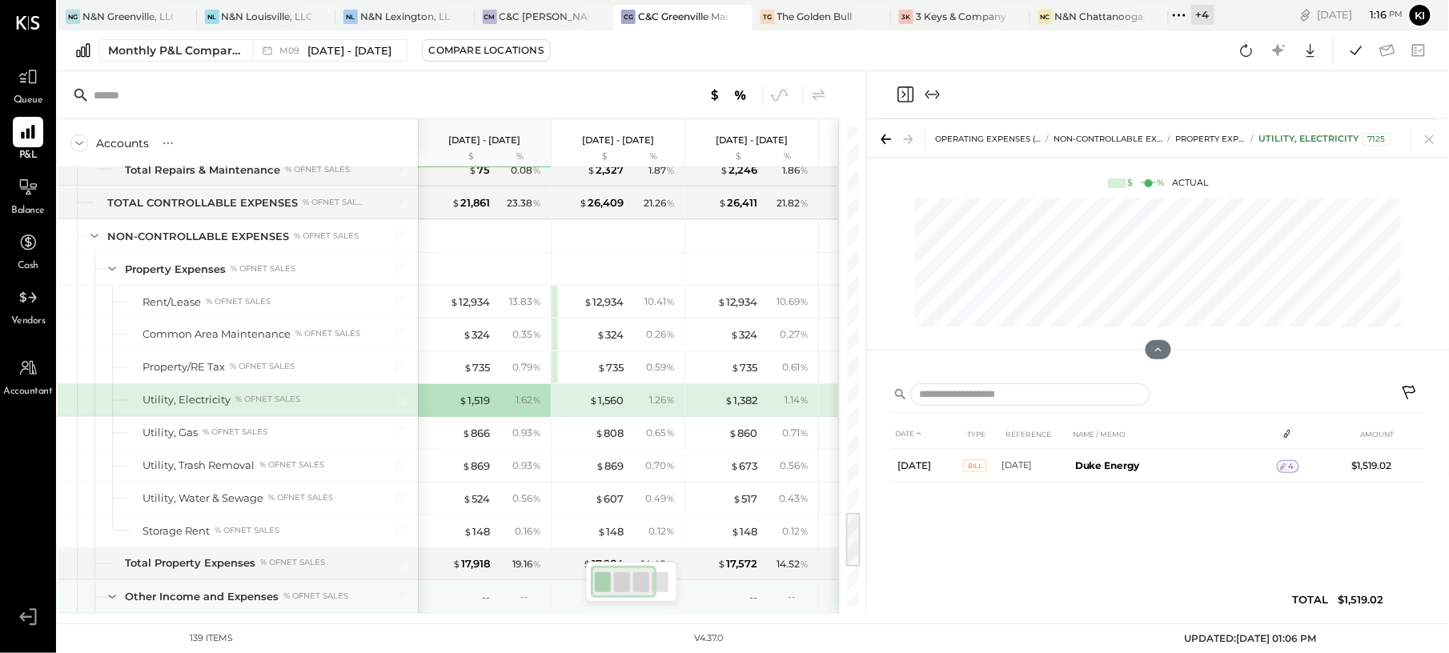
scroll to position [3201, 0]
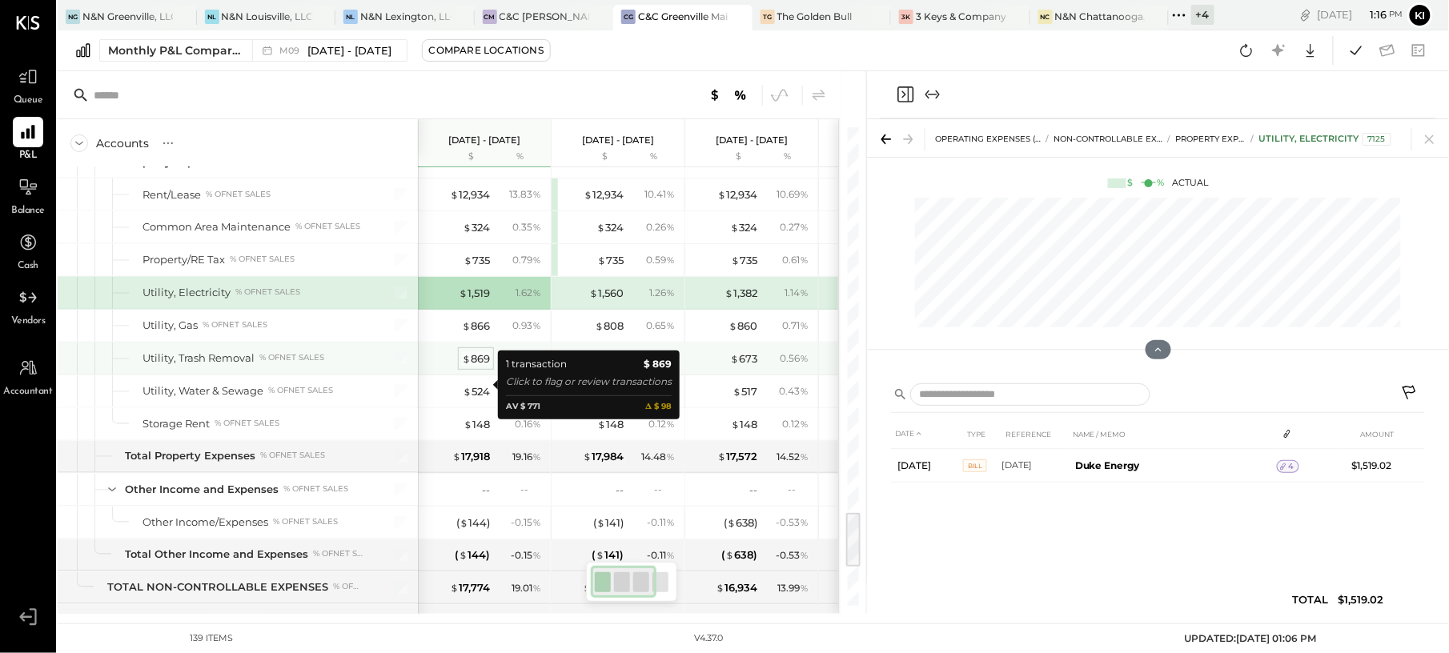
click at [487, 367] on div "$ 869" at bounding box center [476, 358] width 28 height 15
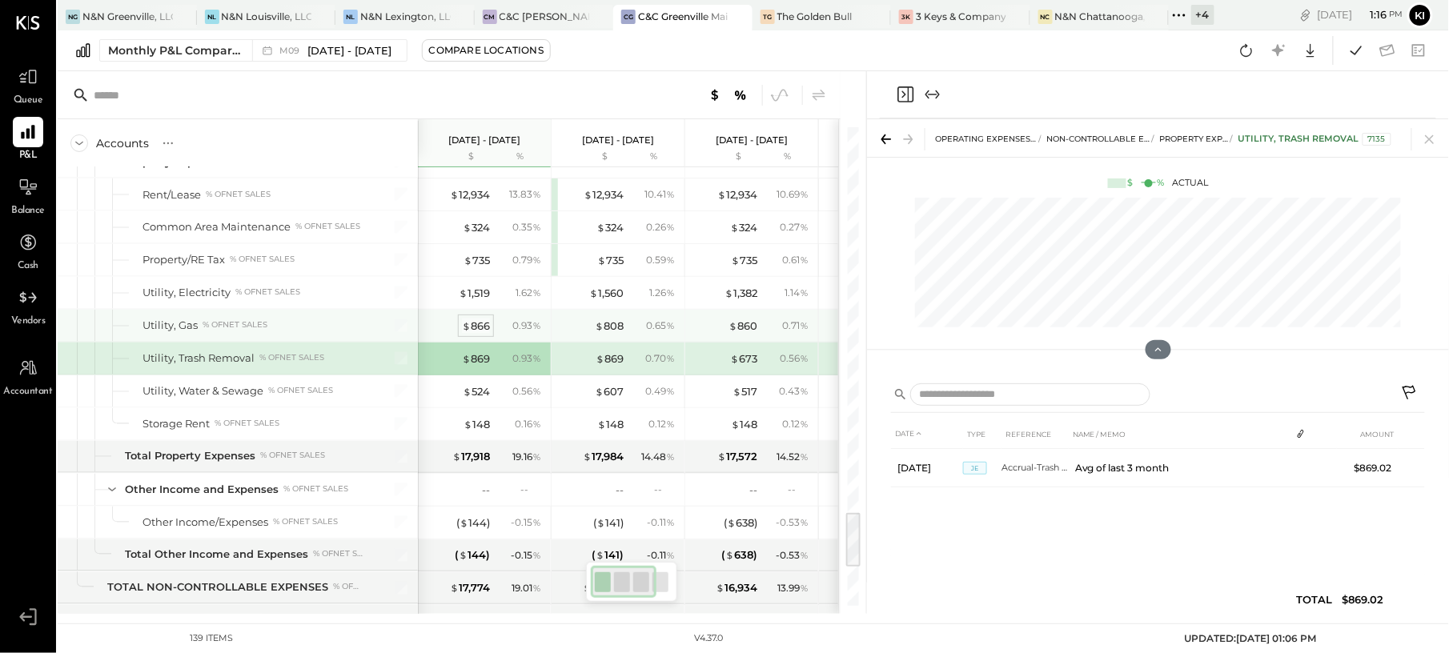
click at [482, 334] on div "$ 866" at bounding box center [476, 326] width 28 height 15
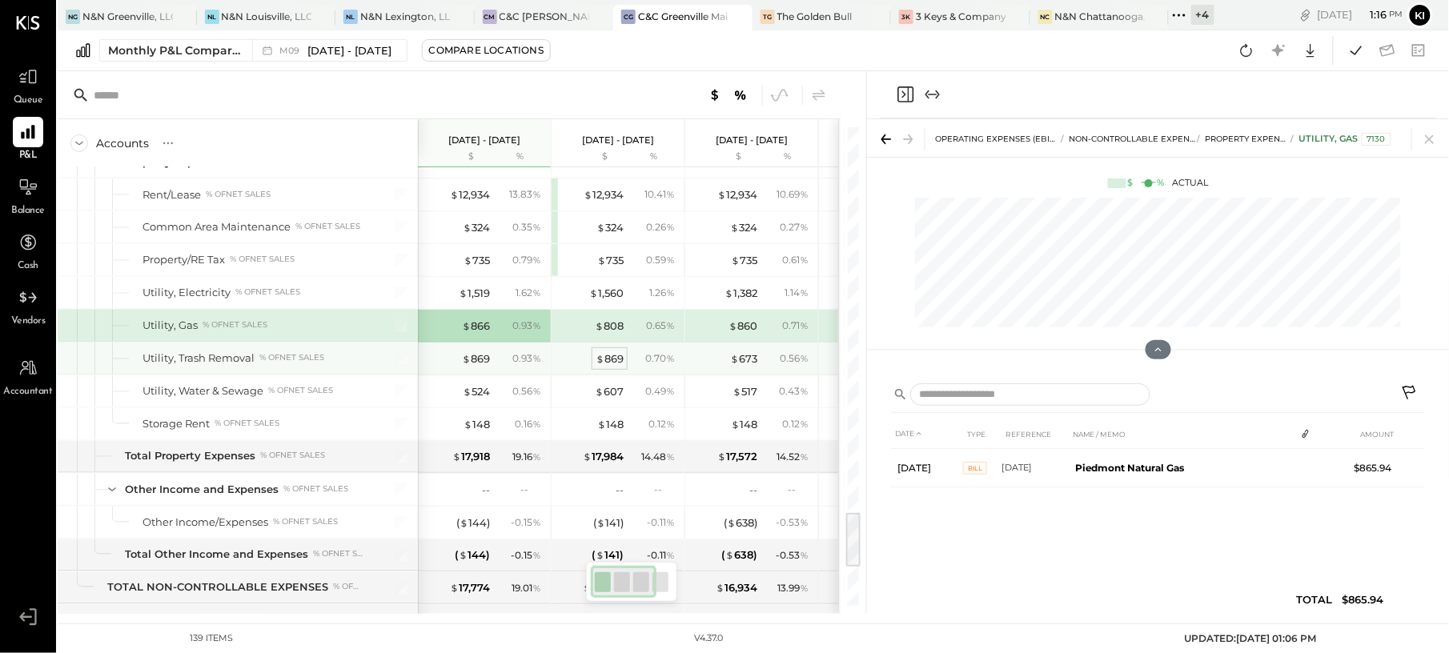
click at [608, 367] on div "$ 869" at bounding box center [609, 358] width 28 height 15
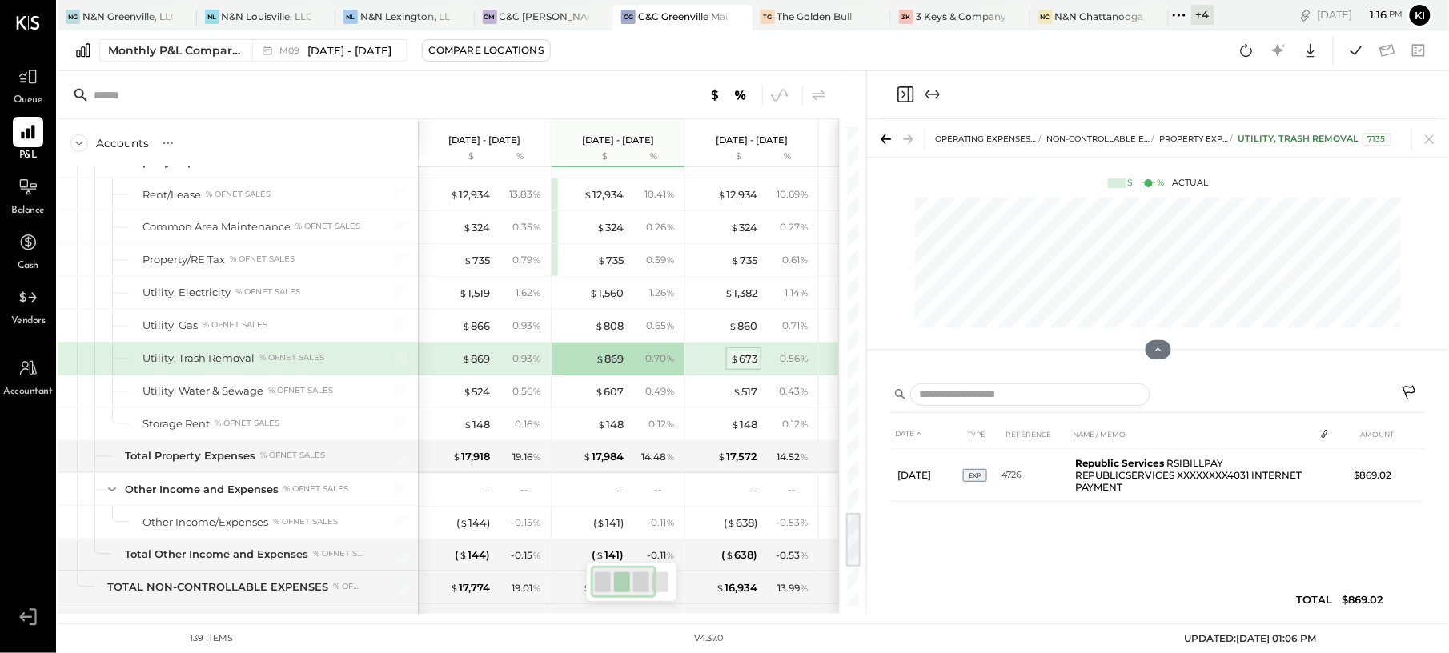
click at [743, 367] on div "$ 673" at bounding box center [743, 358] width 27 height 15
click at [477, 367] on div "$ 869" at bounding box center [476, 358] width 28 height 15
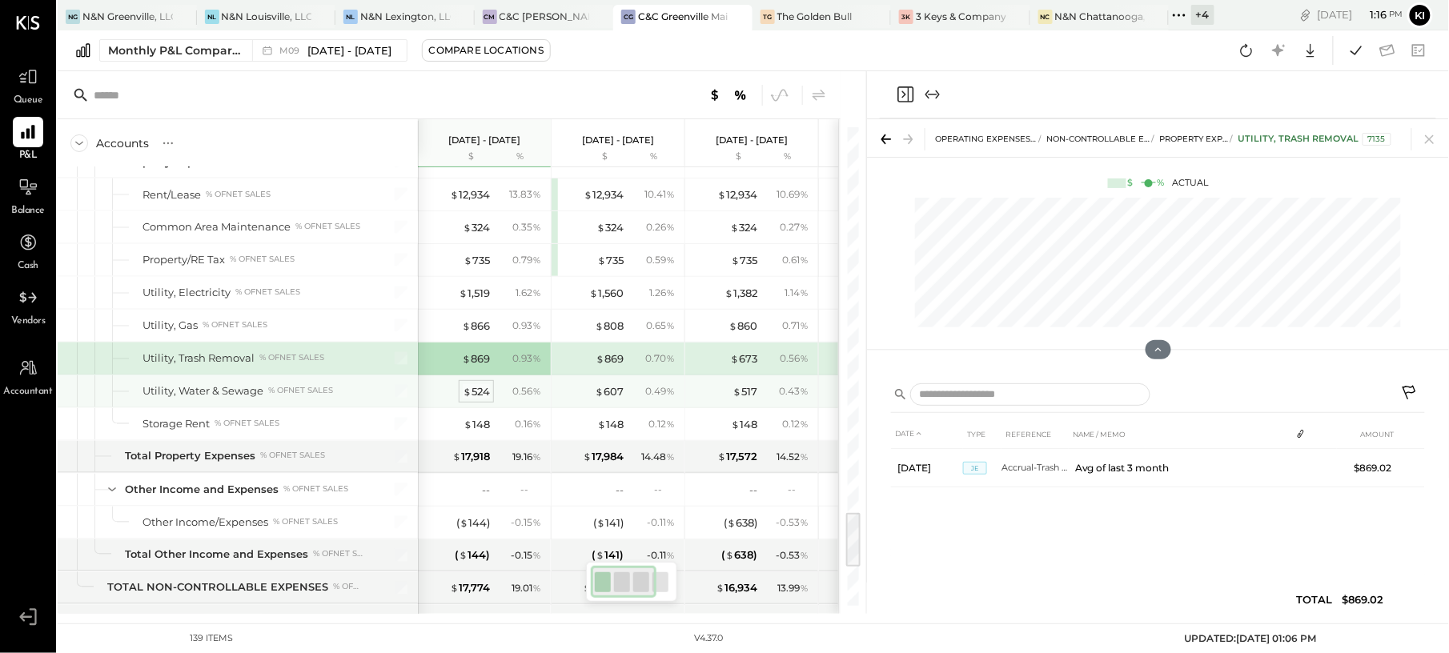
click at [479, 399] on div "$ 524" at bounding box center [476, 391] width 27 height 15
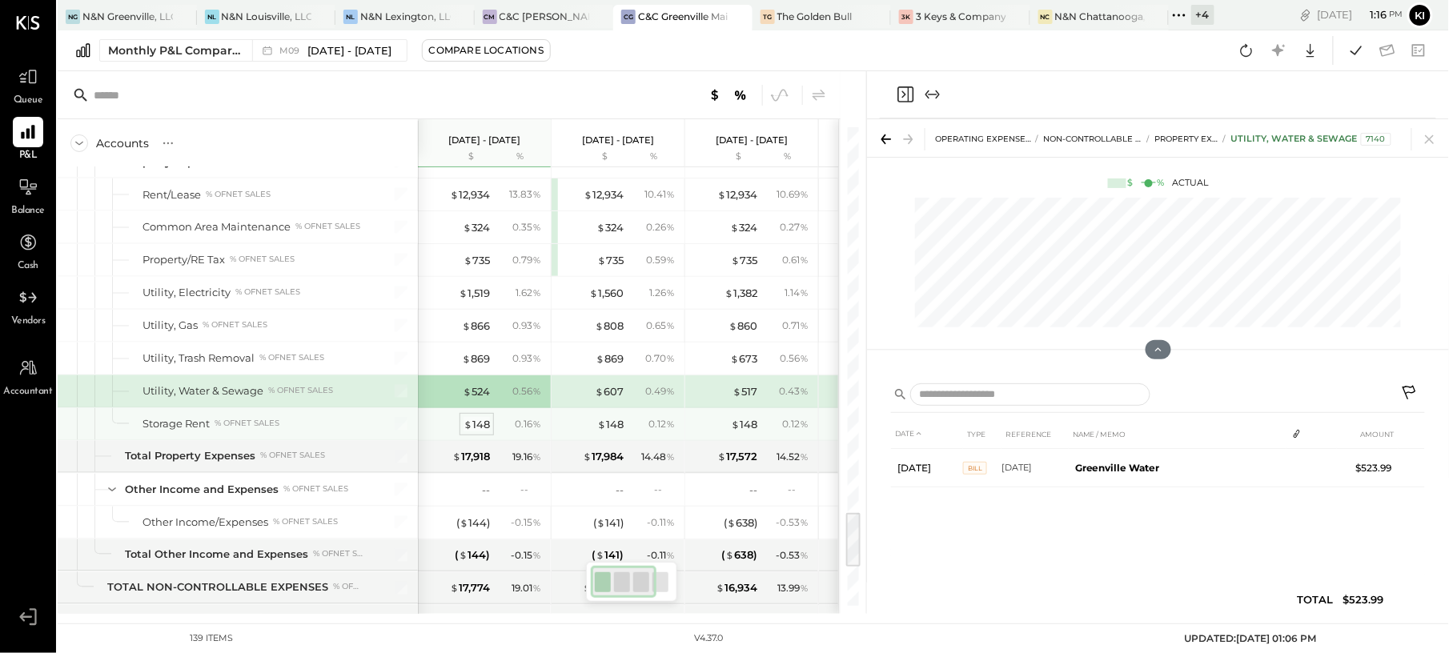
click at [478, 432] on div "$ 148" at bounding box center [476, 424] width 26 height 15
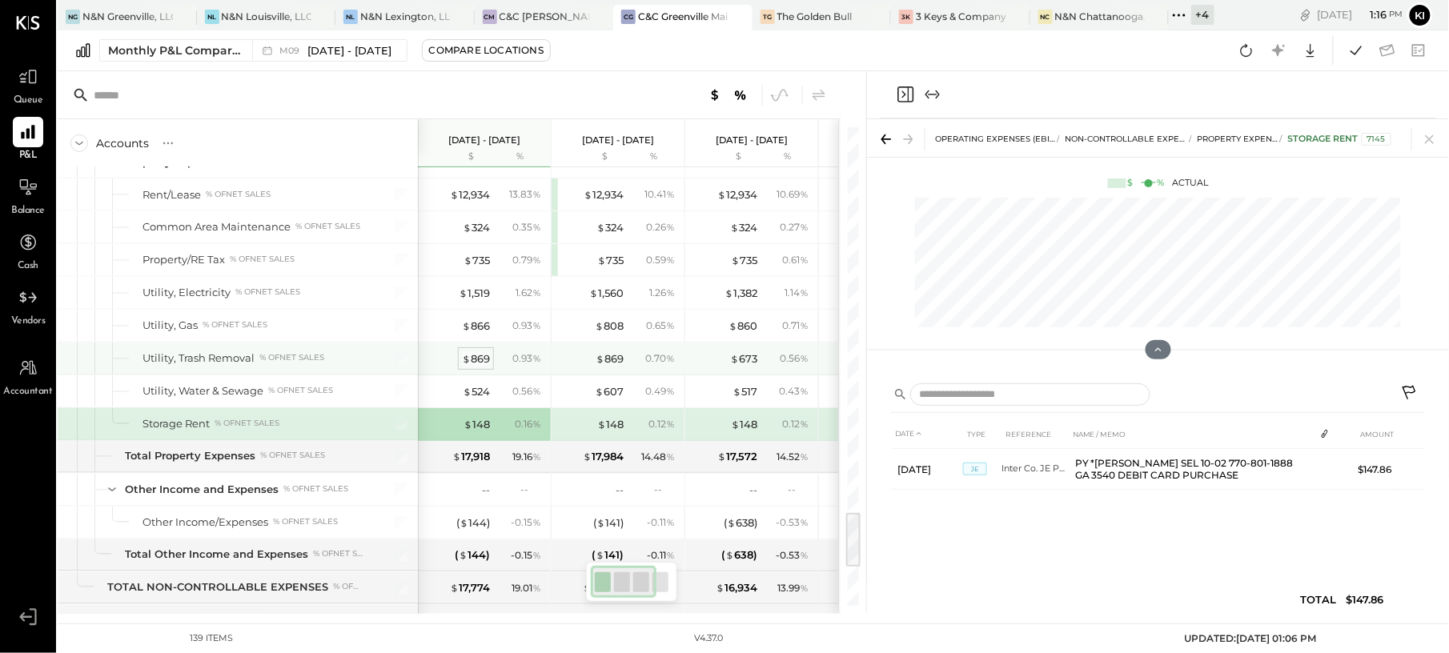
click at [483, 367] on div "$ 869" at bounding box center [476, 358] width 28 height 15
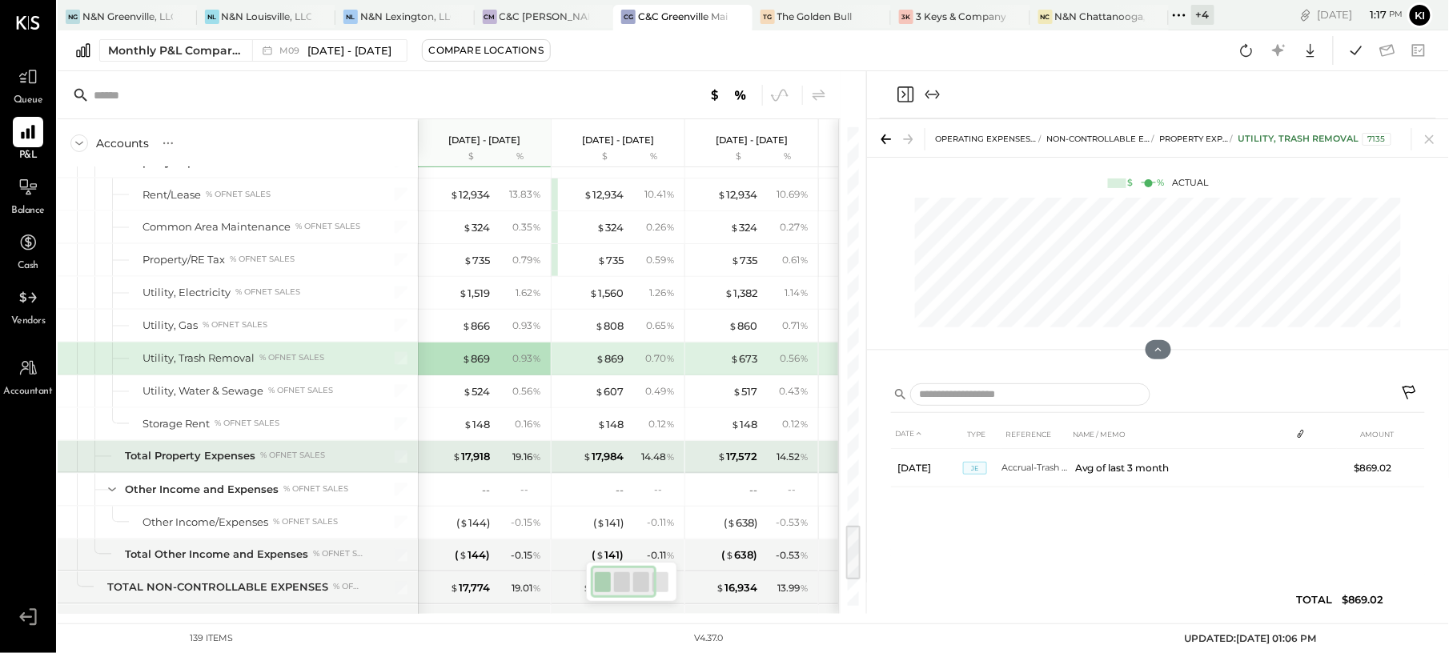
scroll to position [3308, 0]
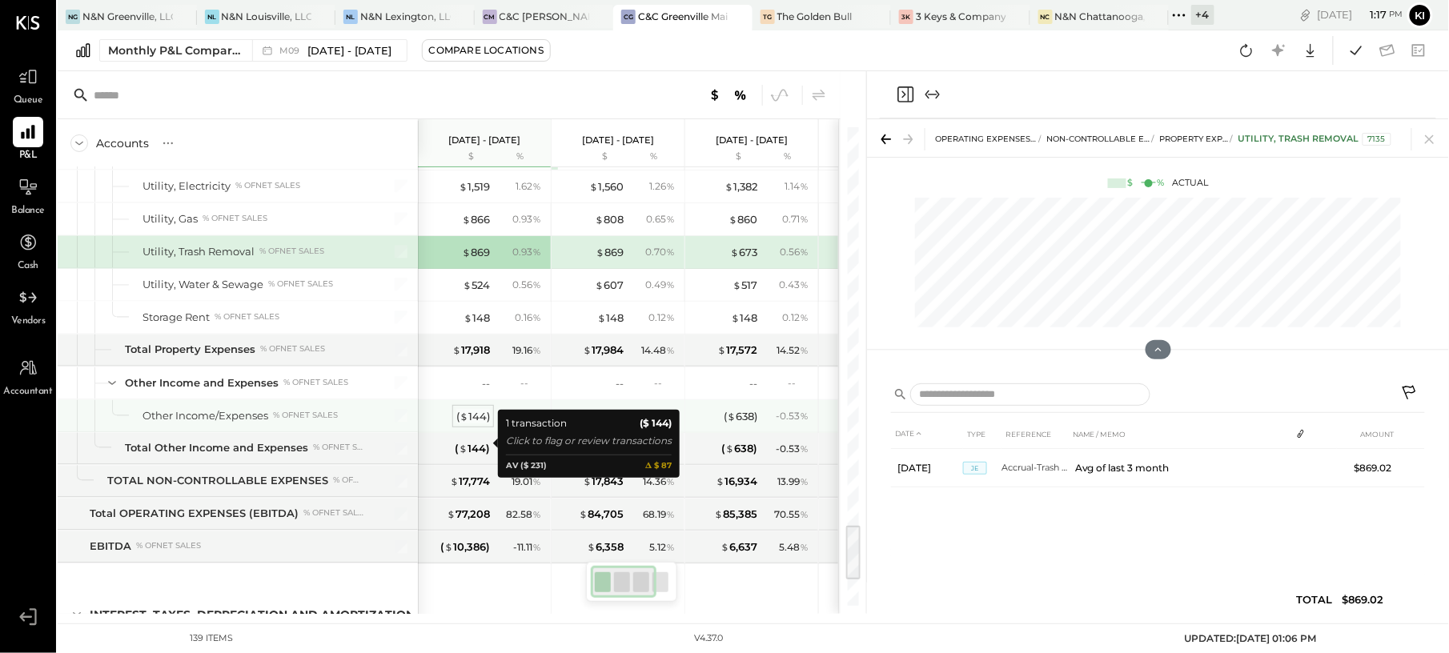
click at [469, 424] on div "( $ 144 )" at bounding box center [473, 416] width 34 height 15
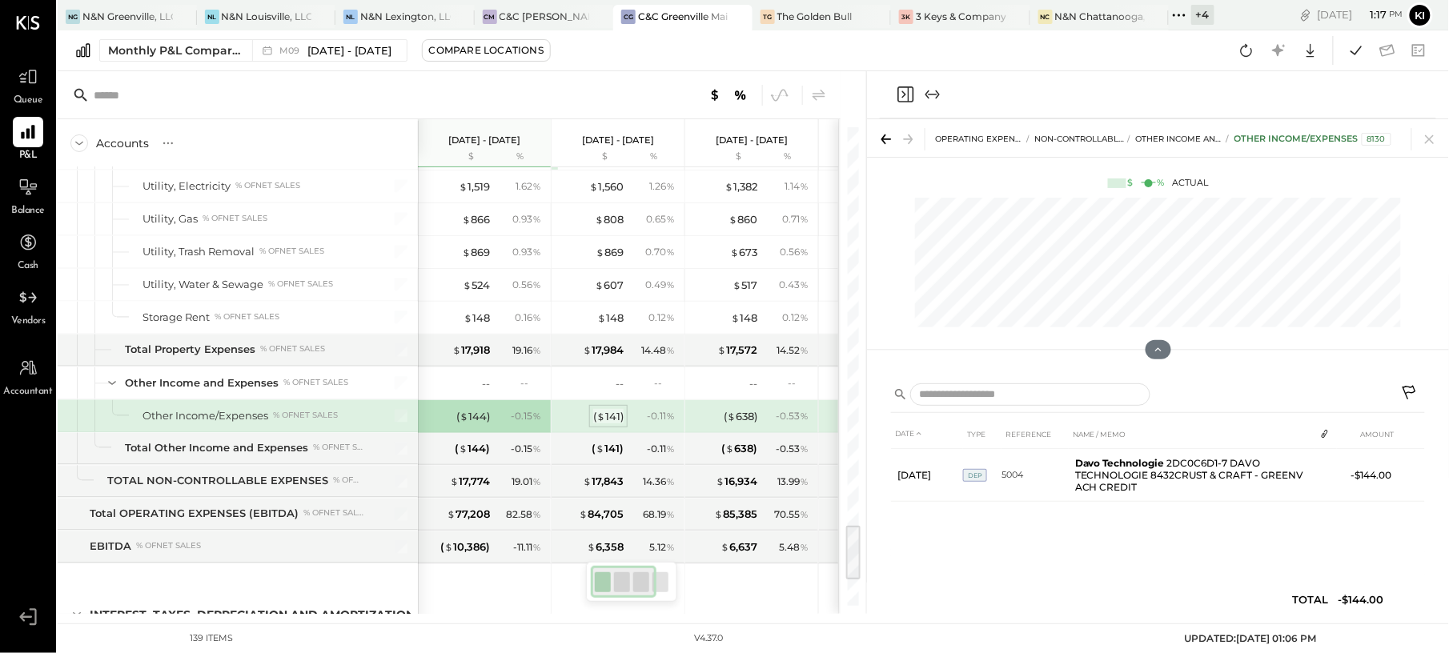
click at [613, 424] on div "( $ 141 )" at bounding box center [608, 416] width 30 height 15
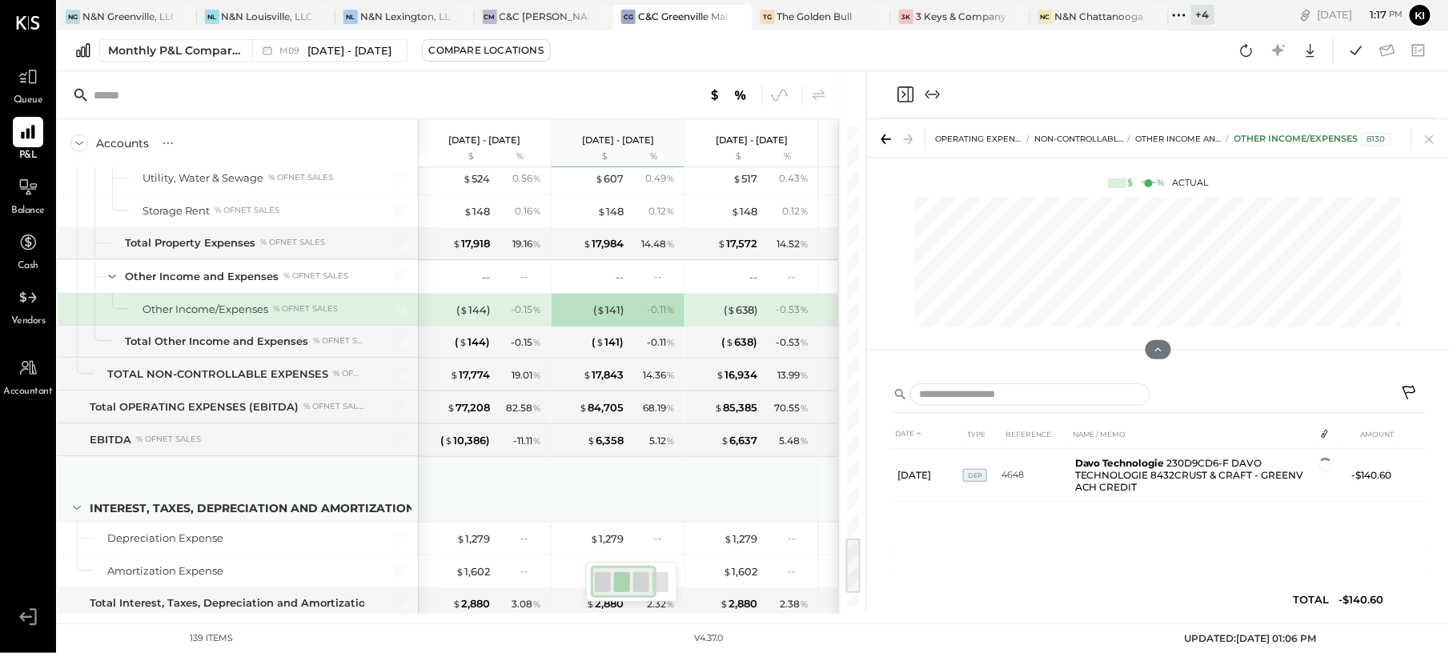
scroll to position [3523, 0]
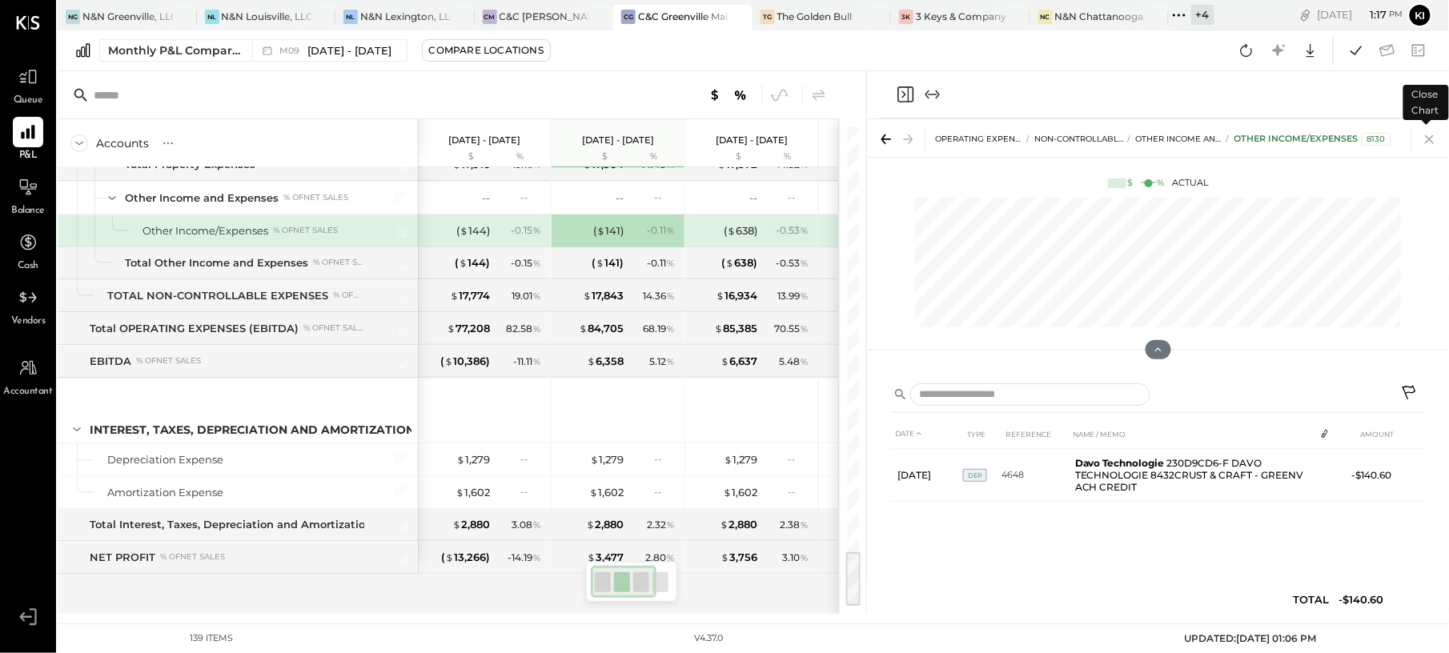
click at [1428, 142] on icon at bounding box center [1429, 139] width 9 height 9
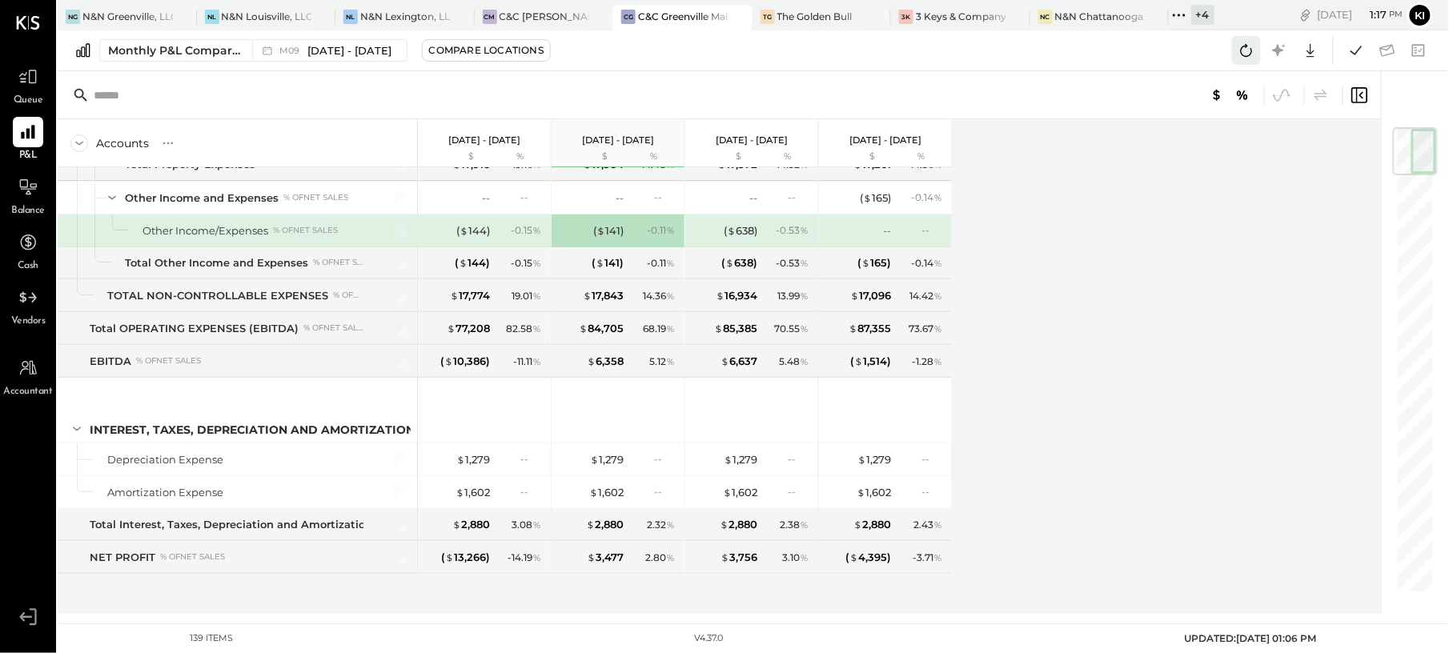
click at [1237, 45] on icon at bounding box center [1246, 50] width 21 height 21
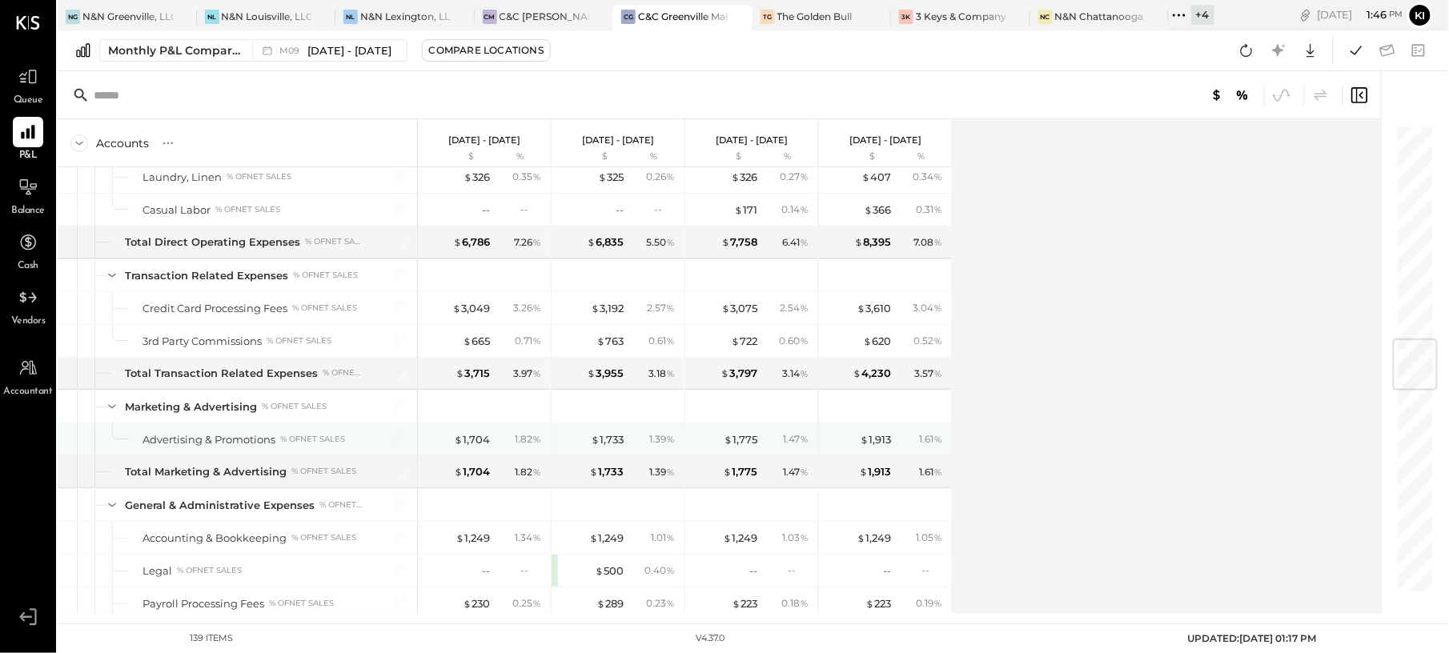
scroll to position [1709, 0]
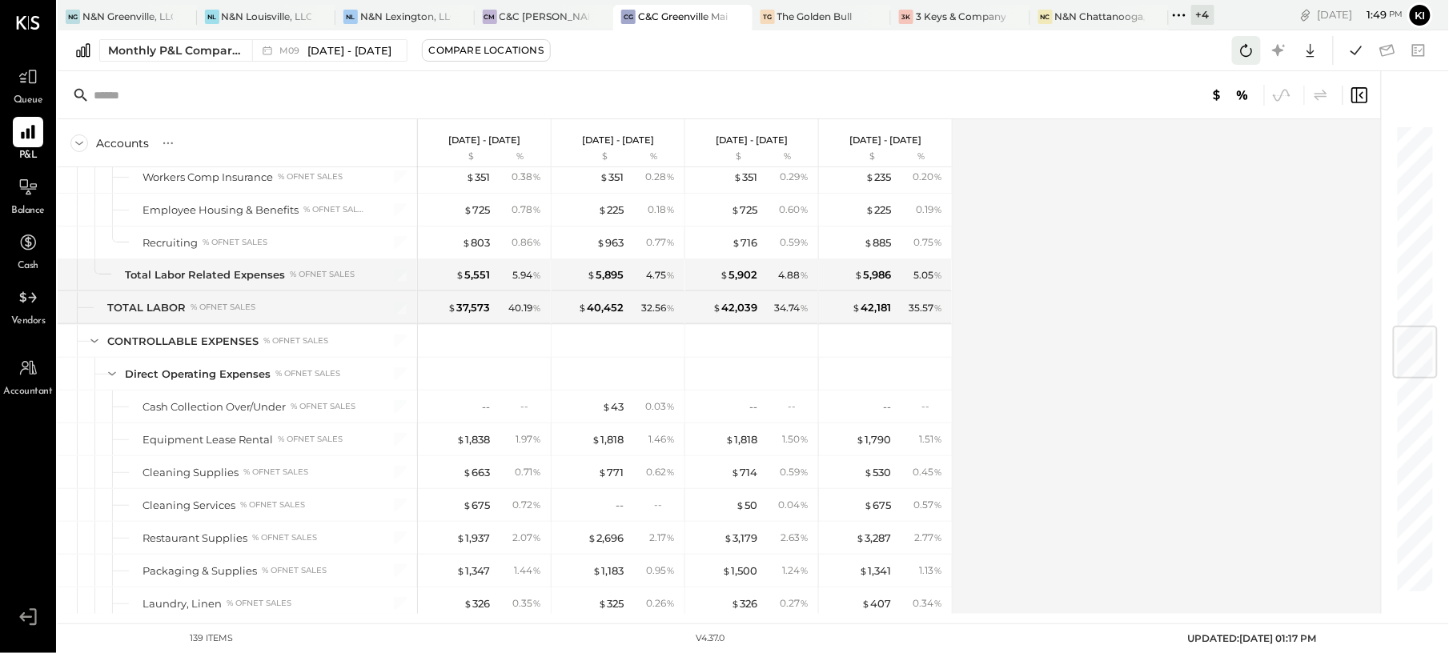
click at [1248, 53] on icon at bounding box center [1246, 50] width 21 height 21
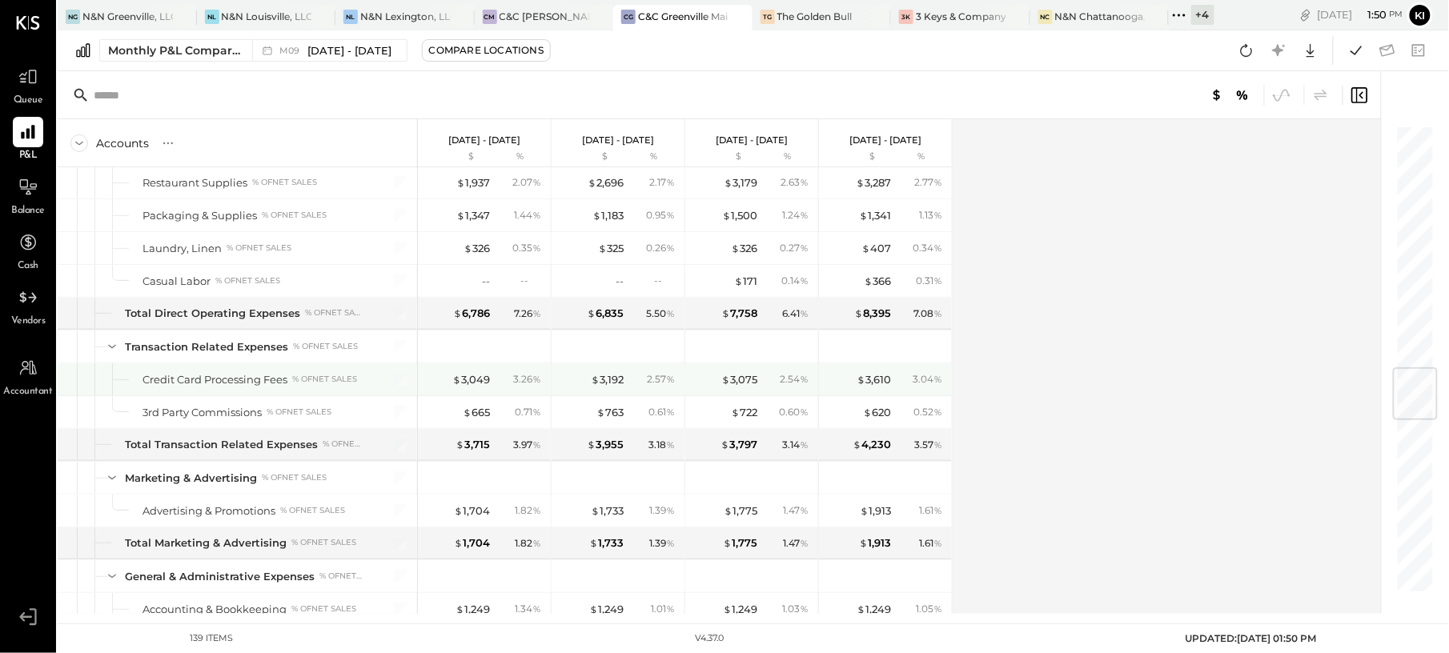
scroll to position [1958, 0]
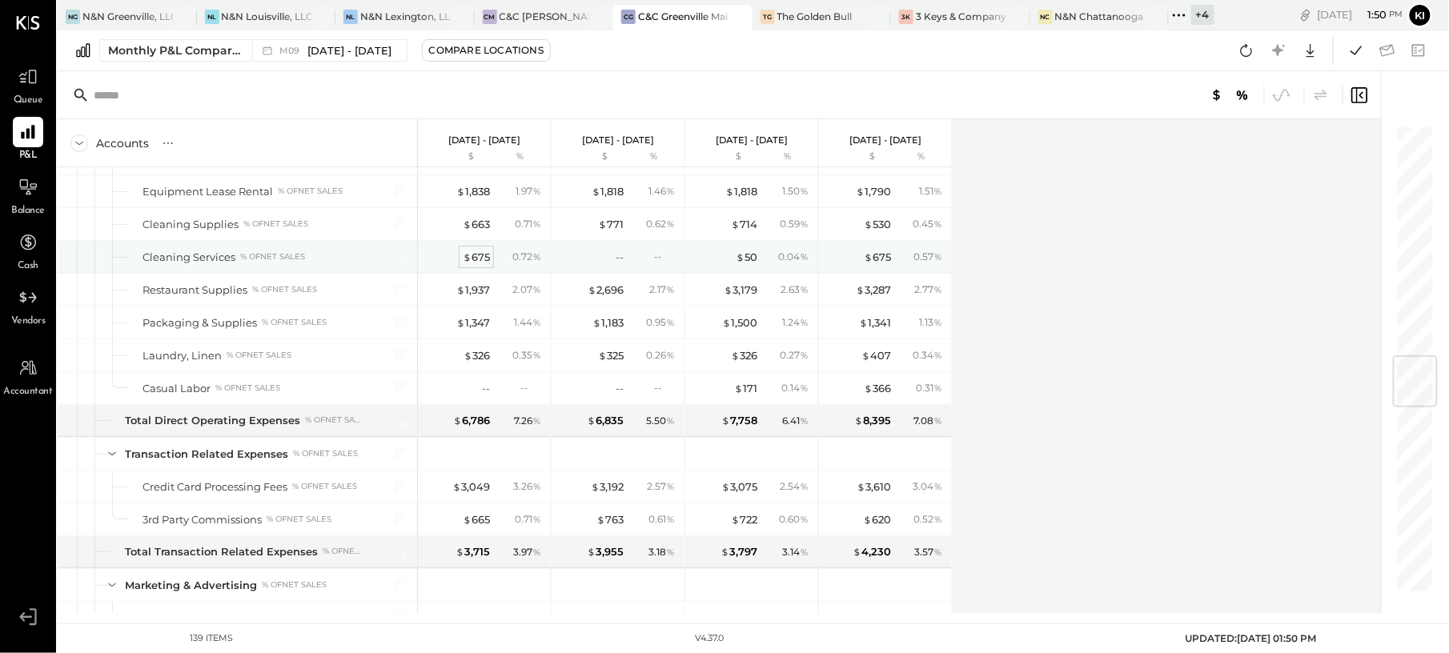
click at [482, 265] on div "$ 675" at bounding box center [476, 257] width 27 height 15
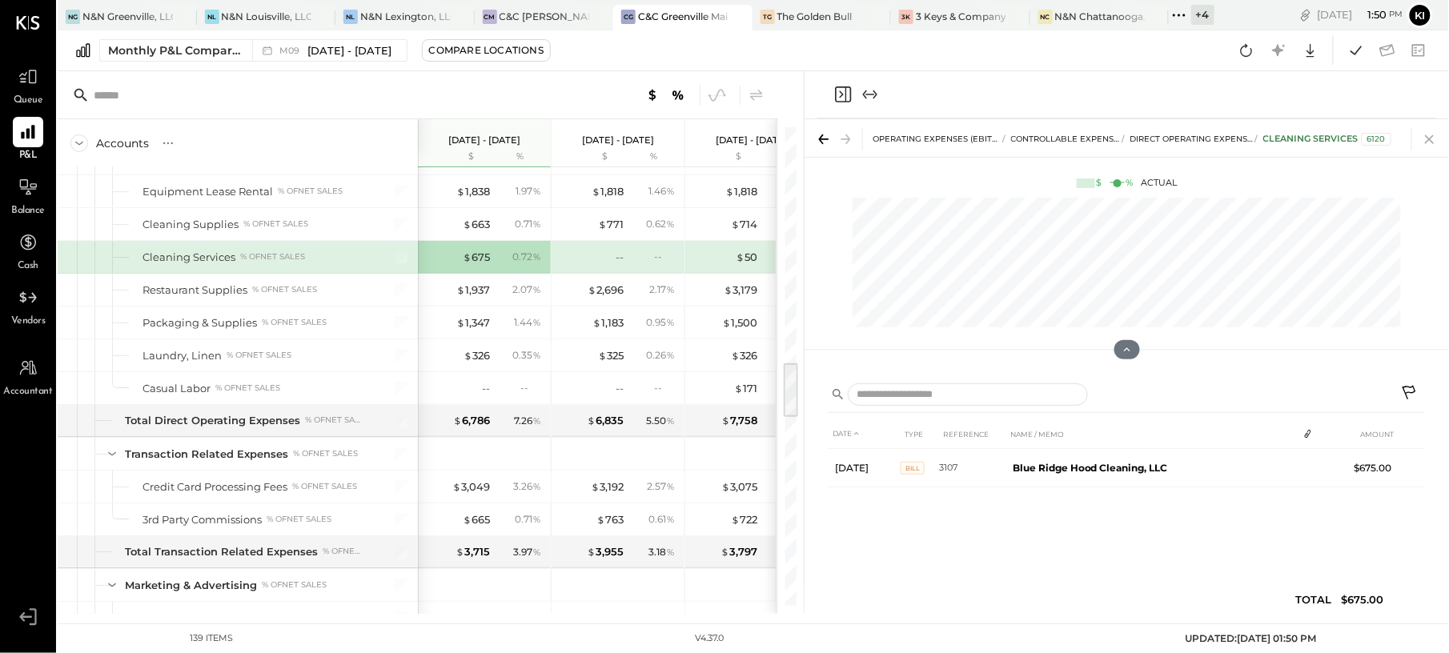
click at [1429, 141] on icon at bounding box center [1429, 139] width 9 height 9
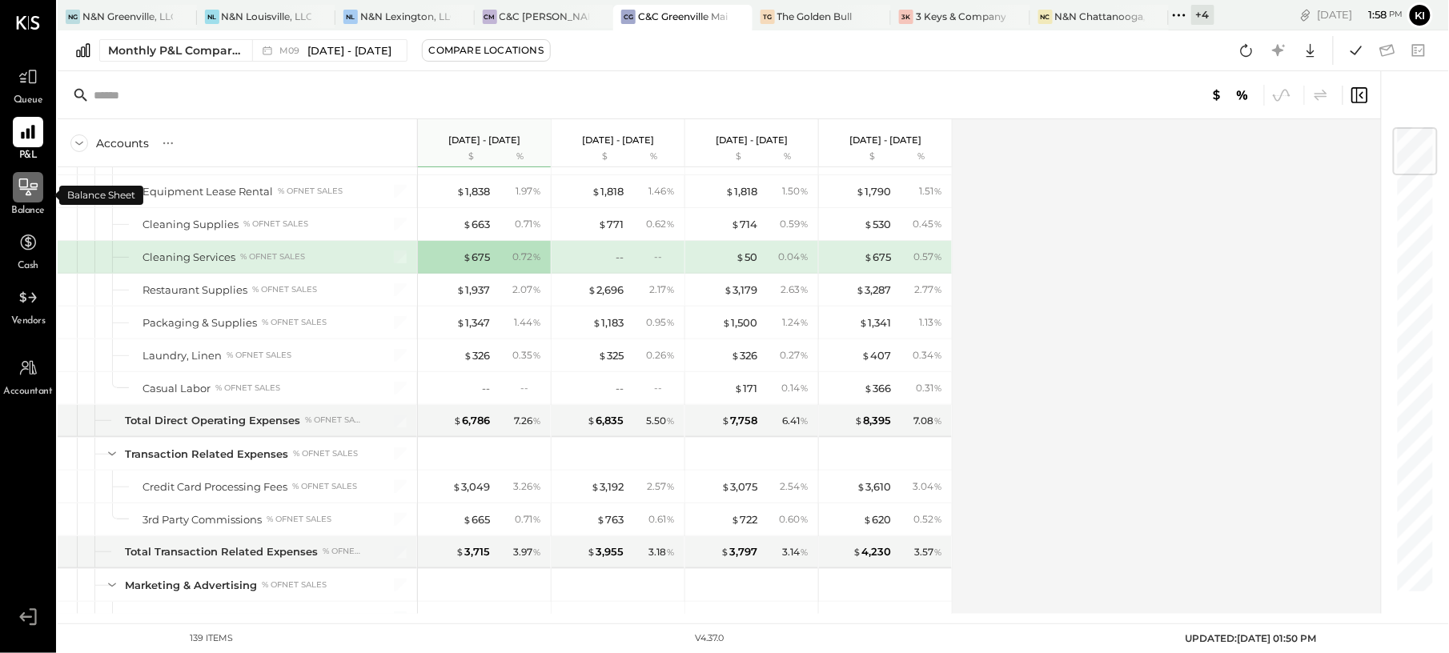
click at [21, 199] on div at bounding box center [28, 187] width 30 height 30
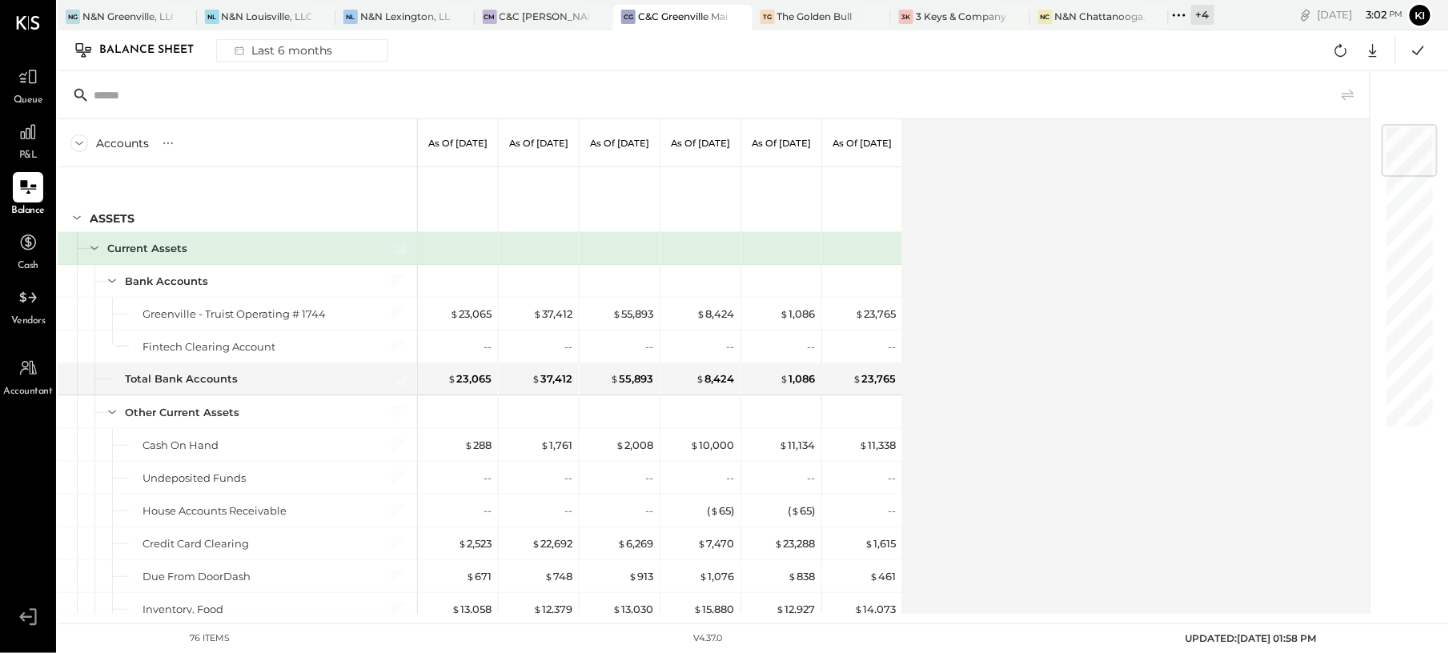
click at [1115, 359] on div "Accounts S GL As of Apr 30th 2025 As of May 31st 2025 As of Jun 30th 2025 As of…" at bounding box center [715, 366] width 1314 height 495
click at [290, 50] on div "Last 6 months" at bounding box center [282, 50] width 114 height 21
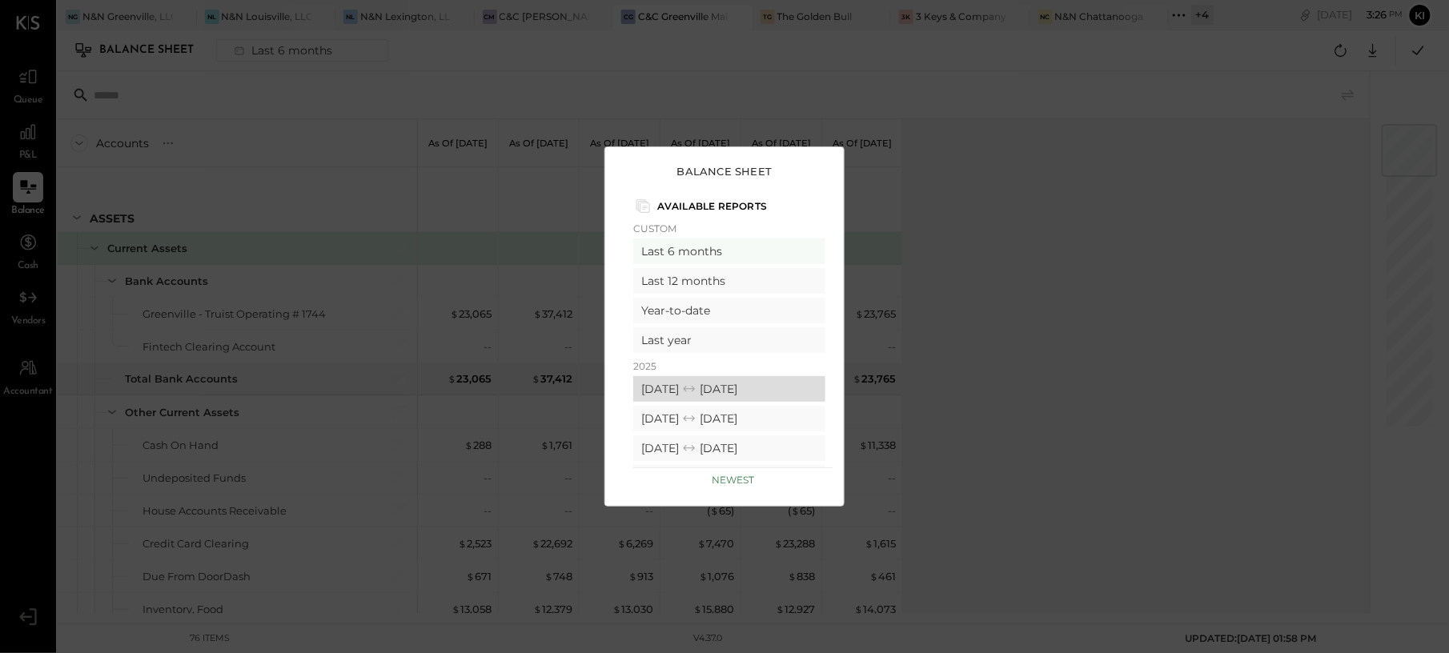
click at [731, 384] on div "09/01/2025 09/30/2025" at bounding box center [729, 389] width 192 height 26
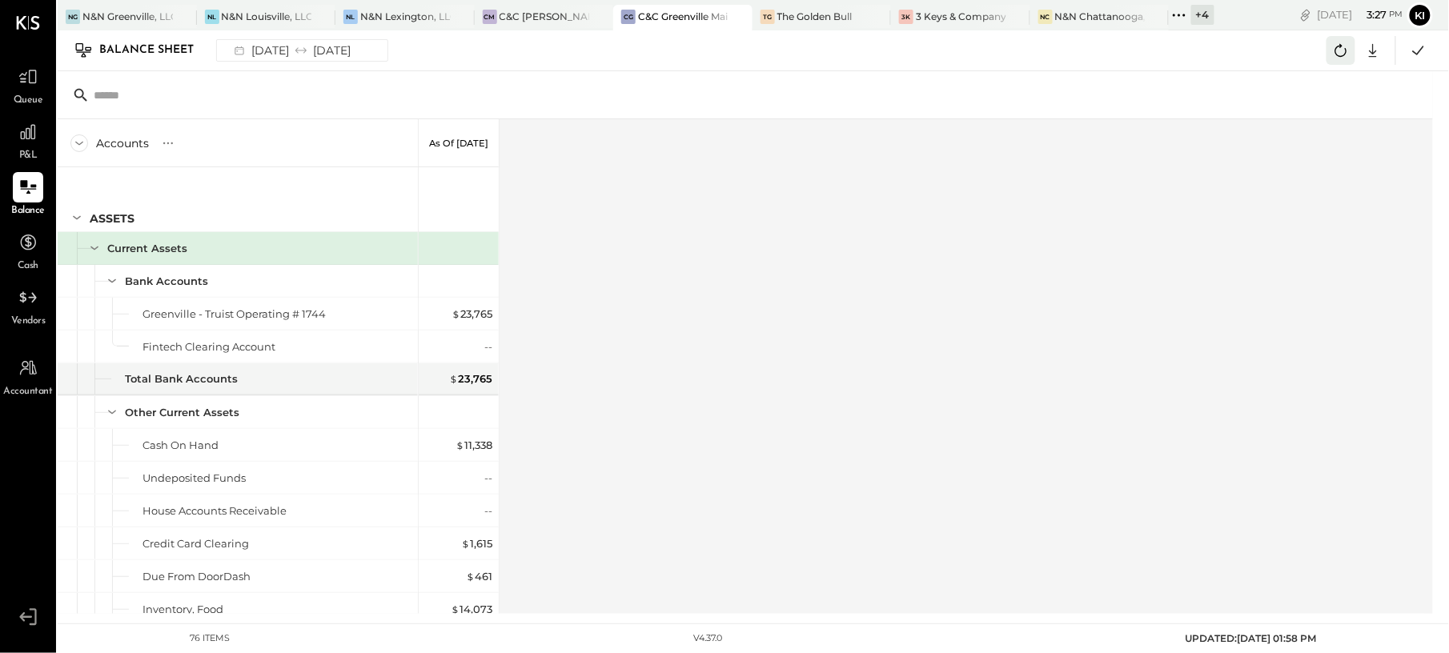
click at [1346, 53] on icon at bounding box center [1340, 50] width 21 height 21
click at [1338, 50] on icon at bounding box center [1340, 50] width 21 height 21
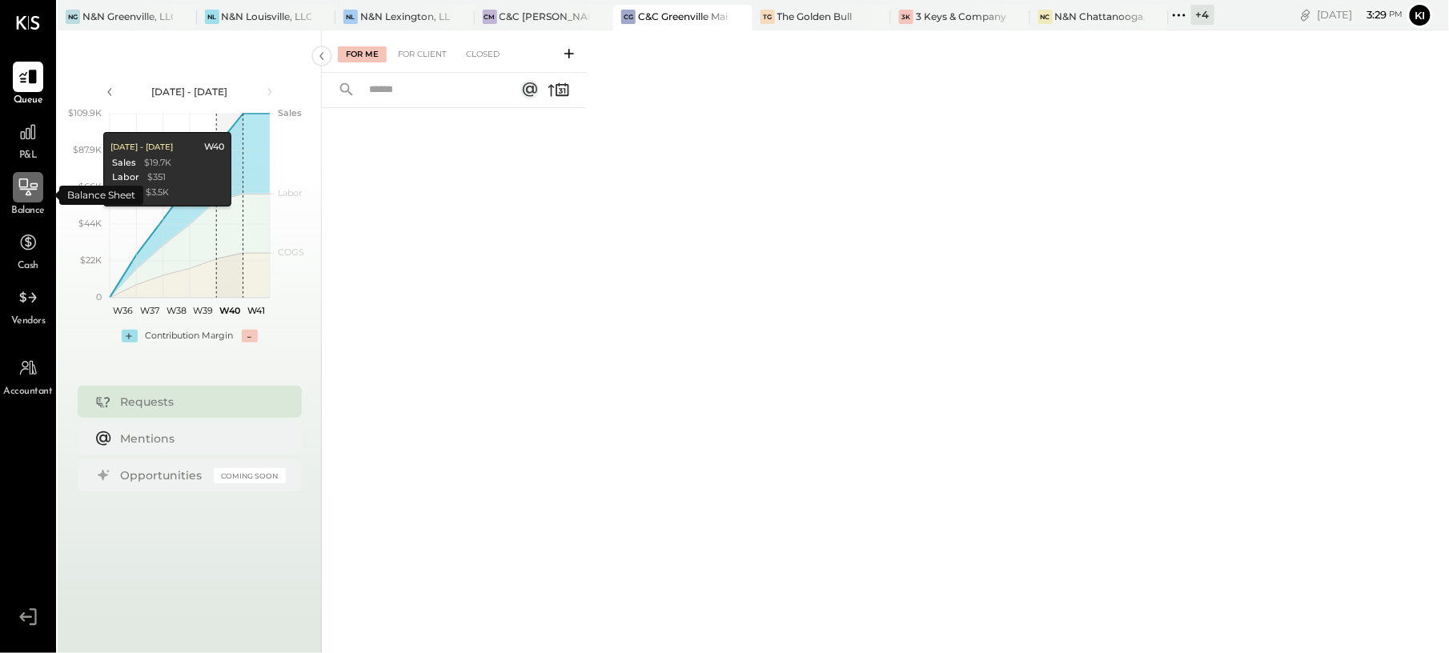
click at [30, 187] on icon at bounding box center [28, 186] width 18 height 17
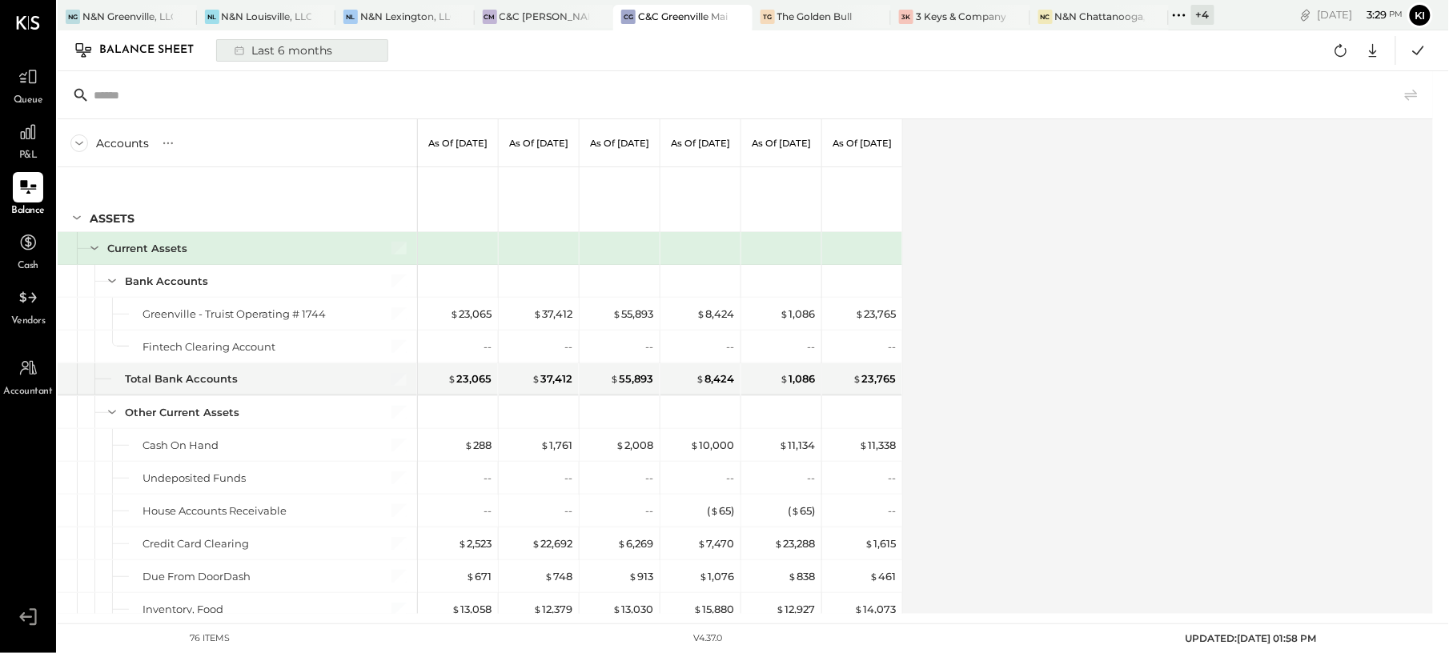
click at [269, 52] on div "Last 6 months" at bounding box center [282, 50] width 114 height 21
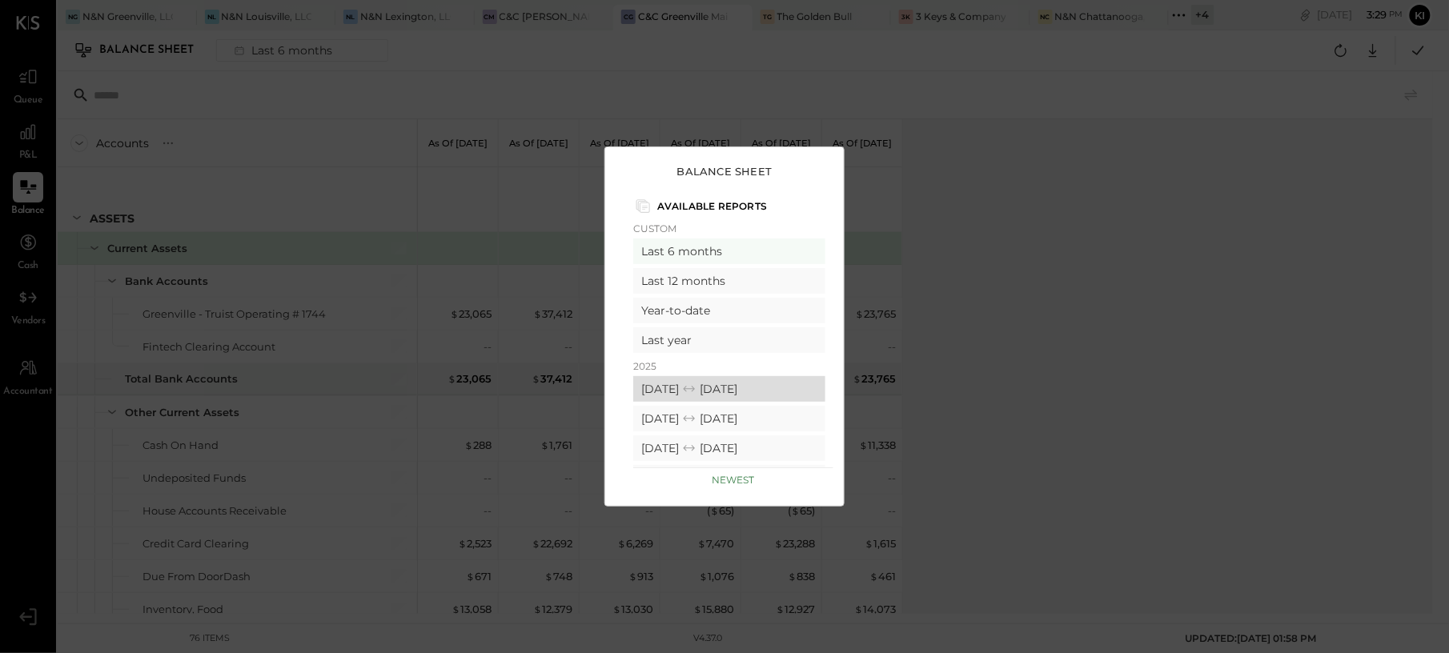
click at [675, 379] on div "09/01/2025 09/30/2025" at bounding box center [729, 389] width 192 height 26
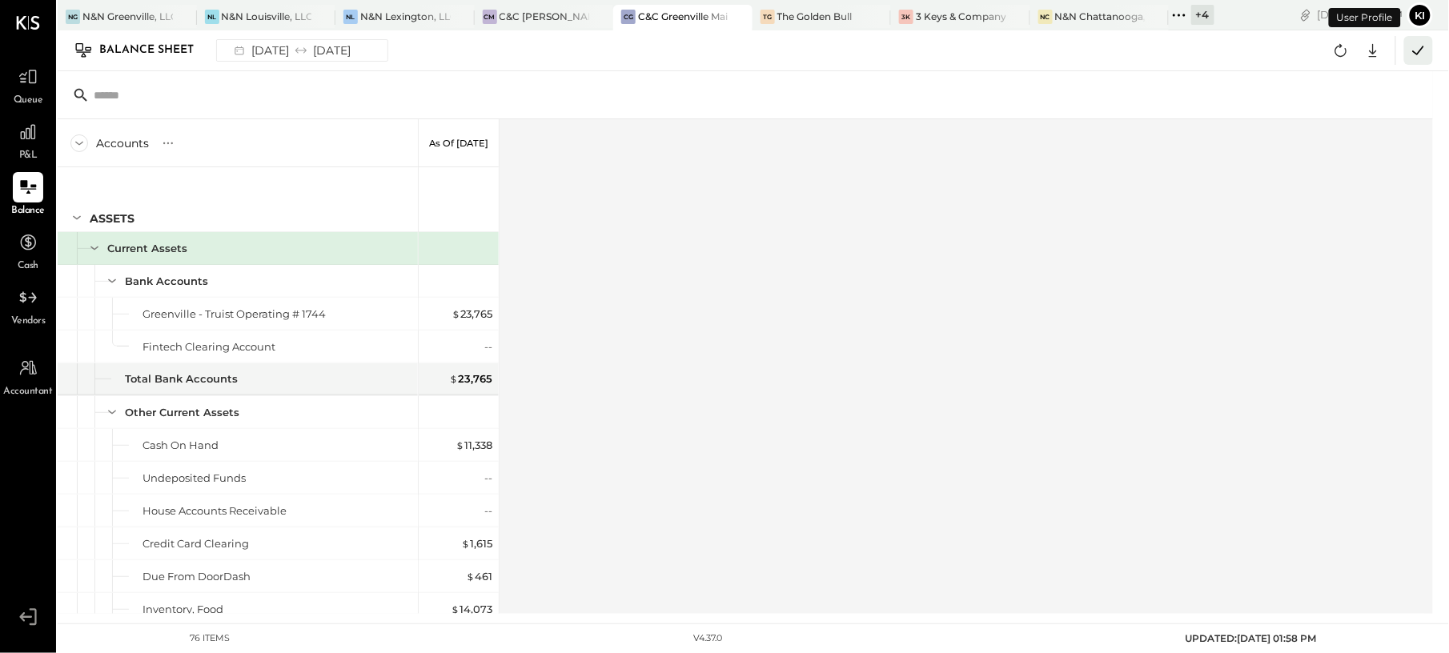
click at [1415, 40] on icon at bounding box center [1418, 50] width 21 height 21
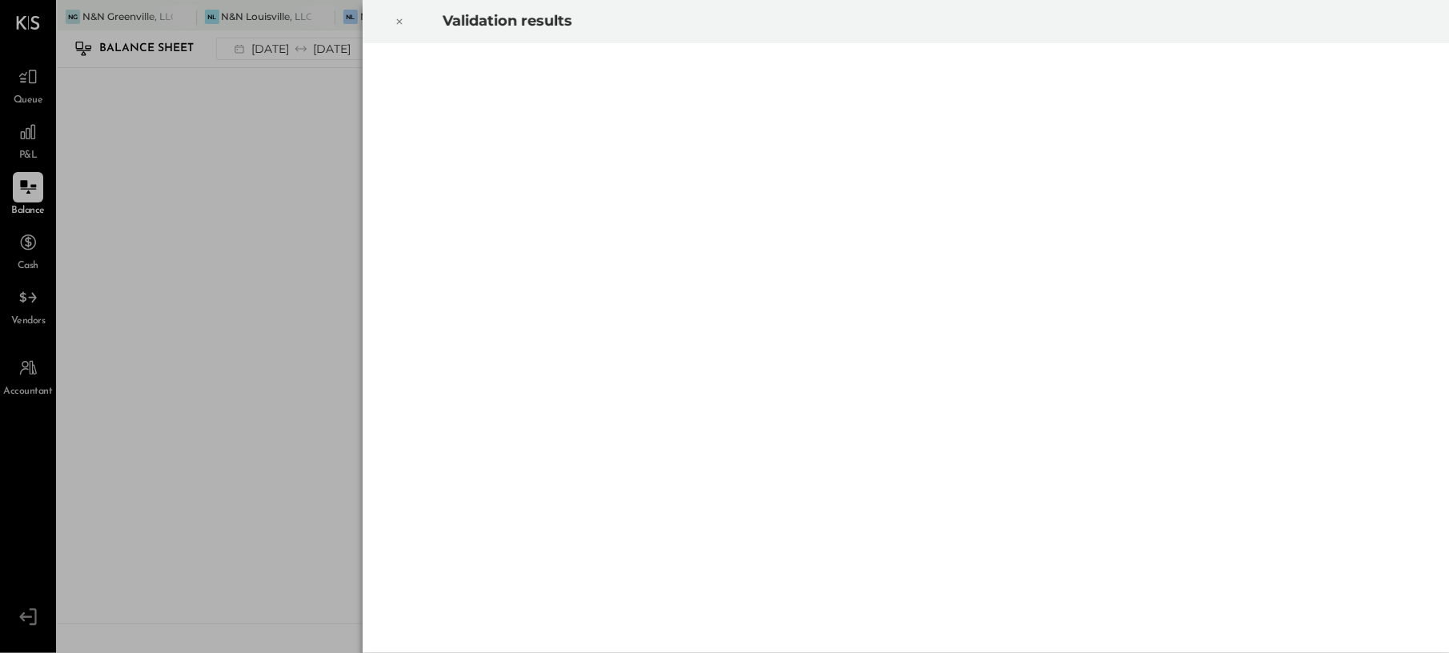
click at [398, 23] on icon at bounding box center [399, 22] width 6 height 6
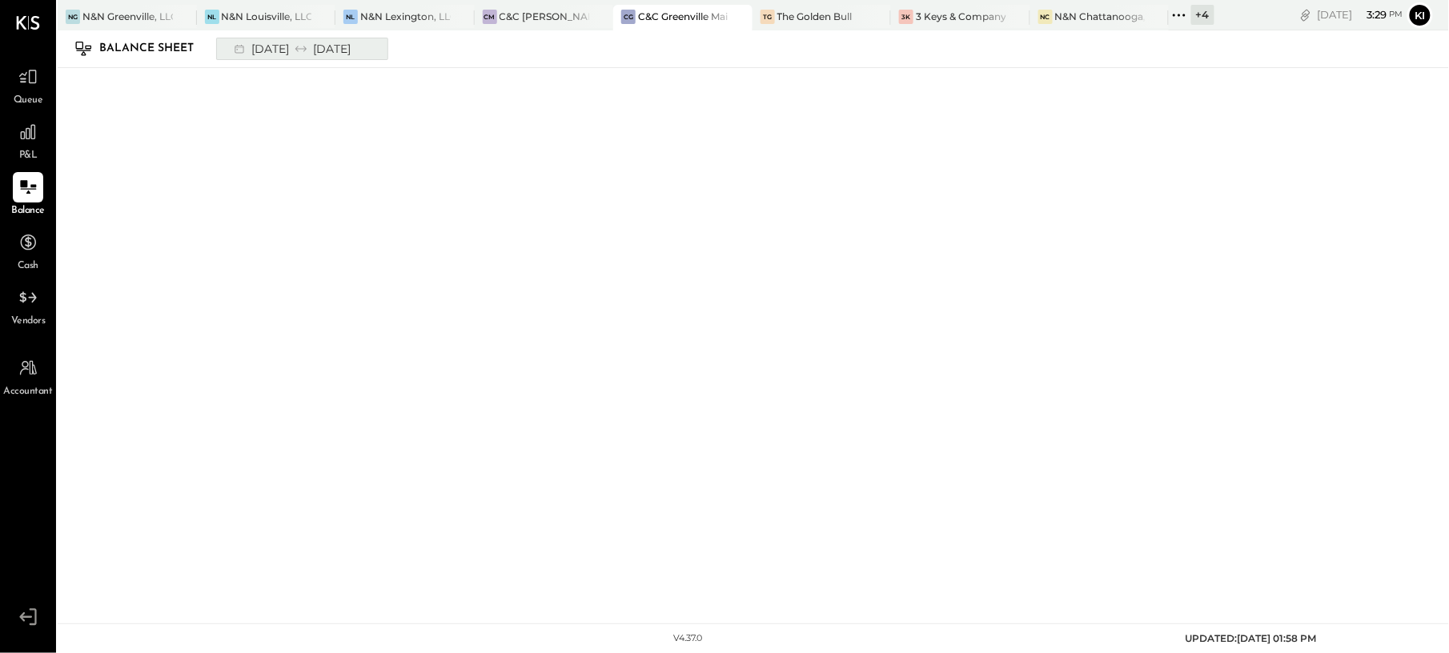
click at [308, 48] on div "09/01/2025 09/30/2025" at bounding box center [291, 48] width 132 height 21
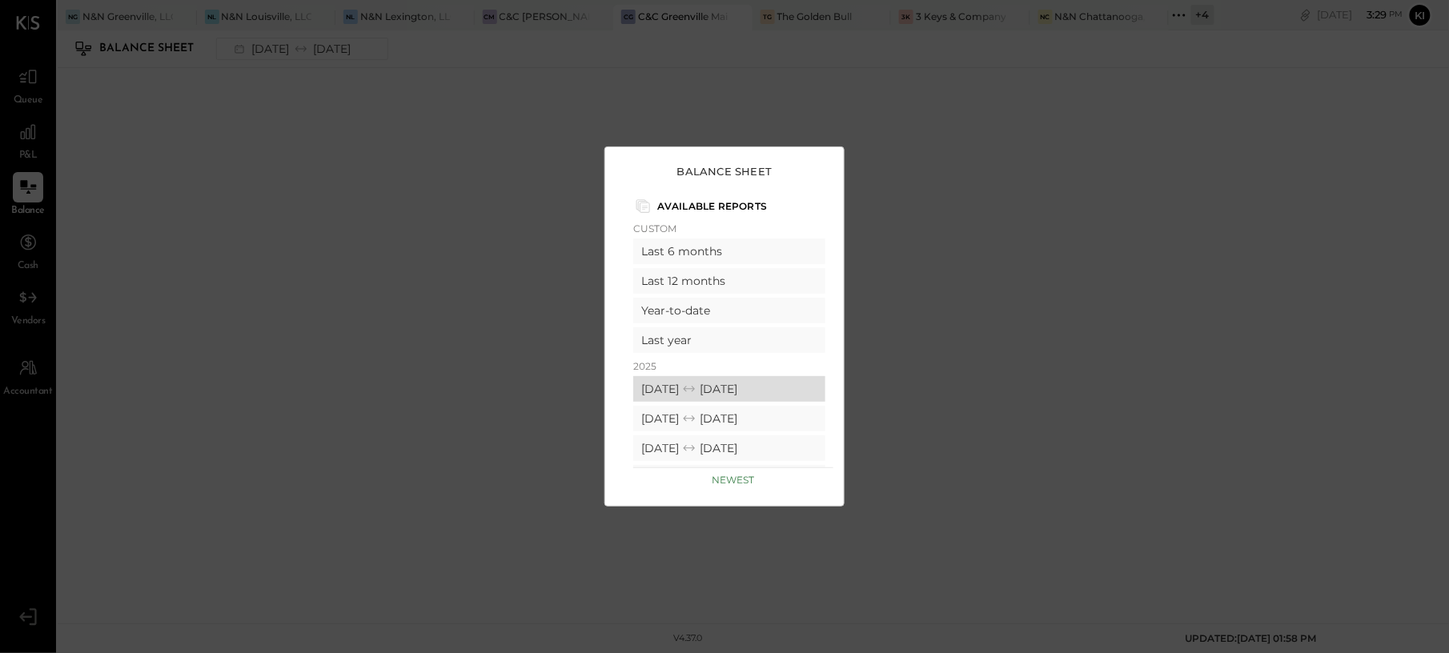
click at [688, 391] on div "09/01/2025 09/30/2025" at bounding box center [729, 389] width 192 height 26
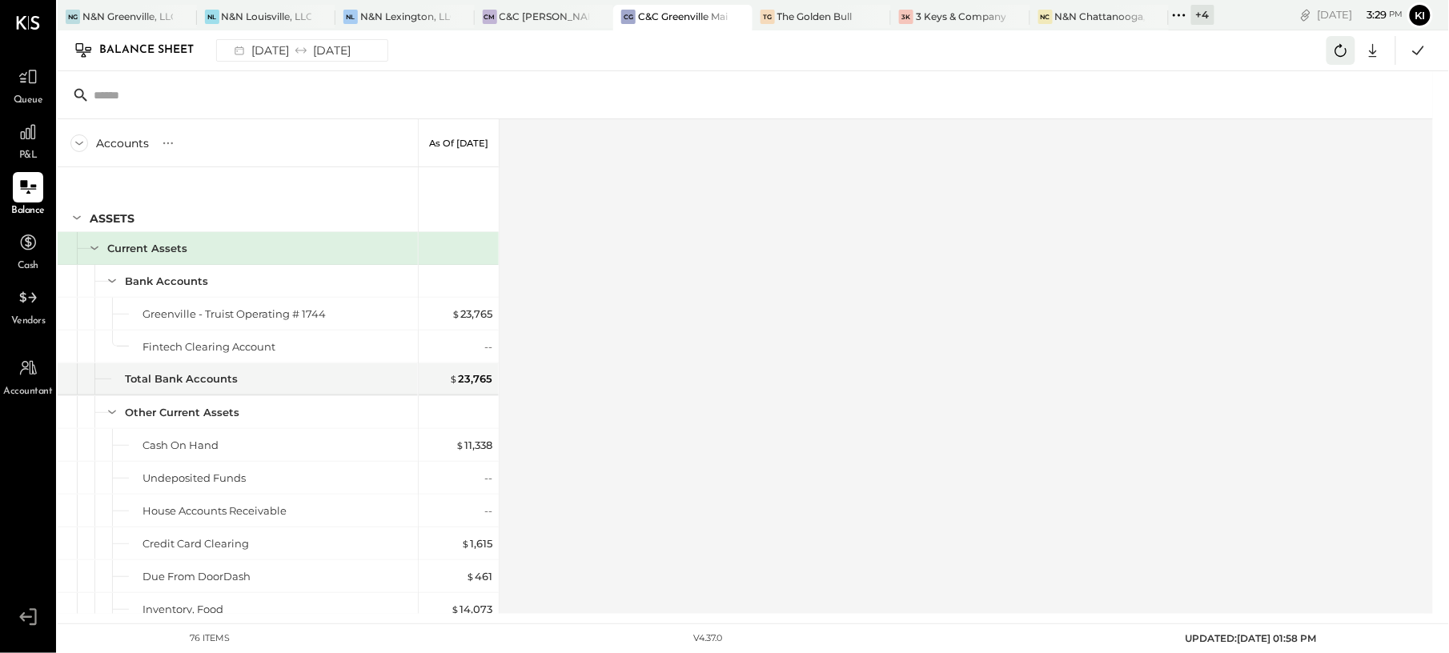
click at [1346, 62] on button at bounding box center [1340, 50] width 29 height 29
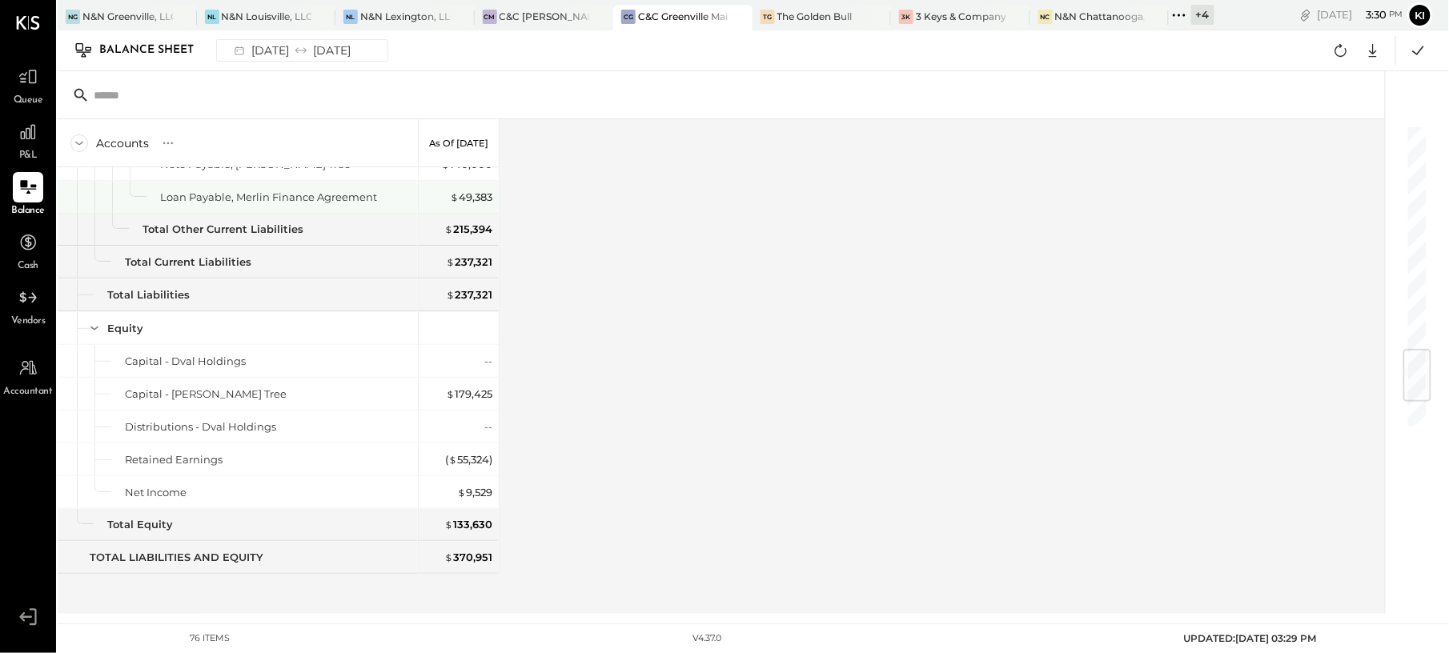
scroll to position [1570, 0]
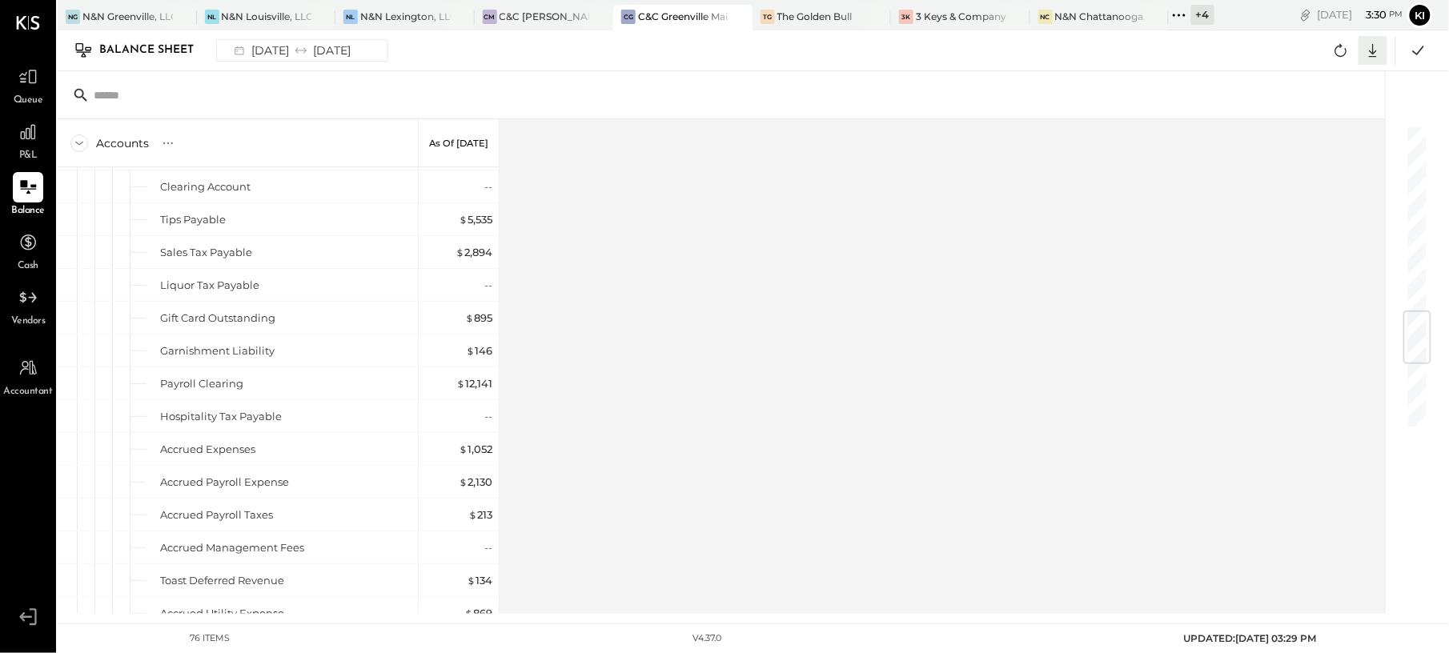
click at [1377, 52] on icon at bounding box center [1372, 50] width 21 height 21
click at [1335, 81] on link "CSV" at bounding box center [1323, 77] width 128 height 34
click at [29, 145] on div at bounding box center [28, 132] width 30 height 30
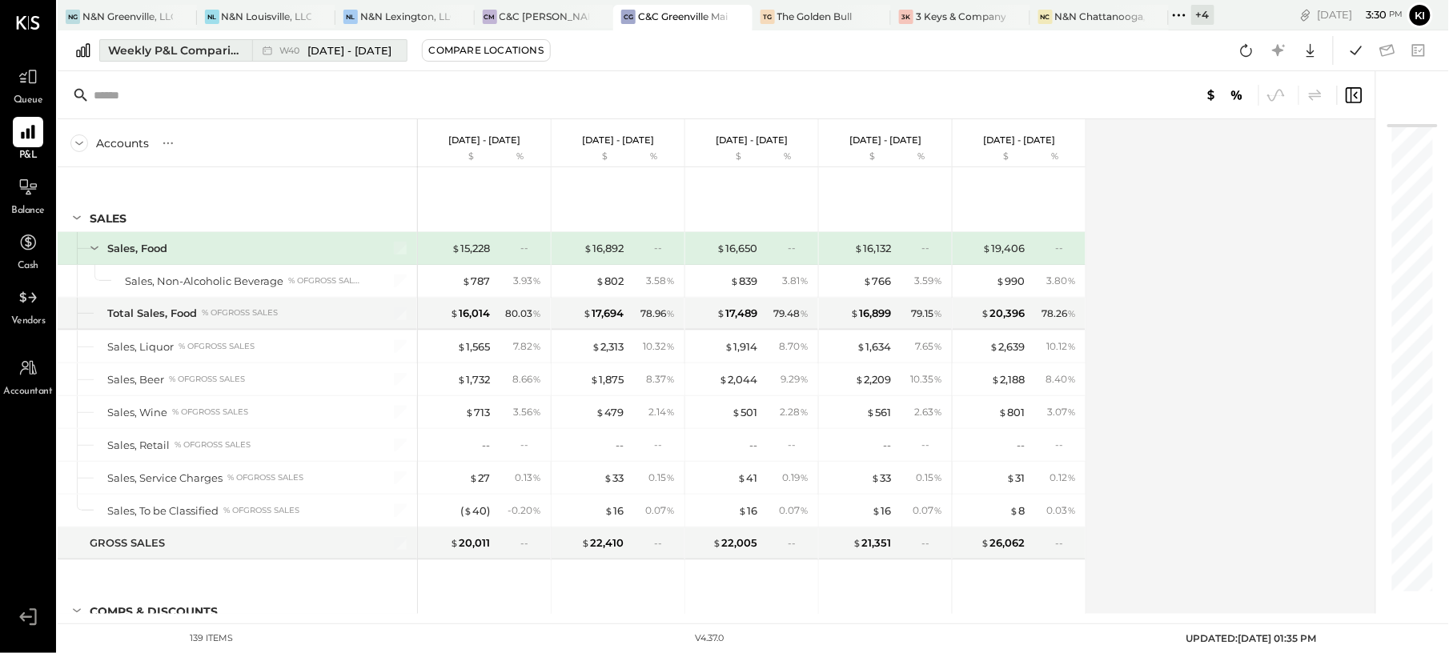
click at [253, 49] on div "W40 Sep 29 - Oct 5, 2025" at bounding box center [325, 50] width 146 height 21
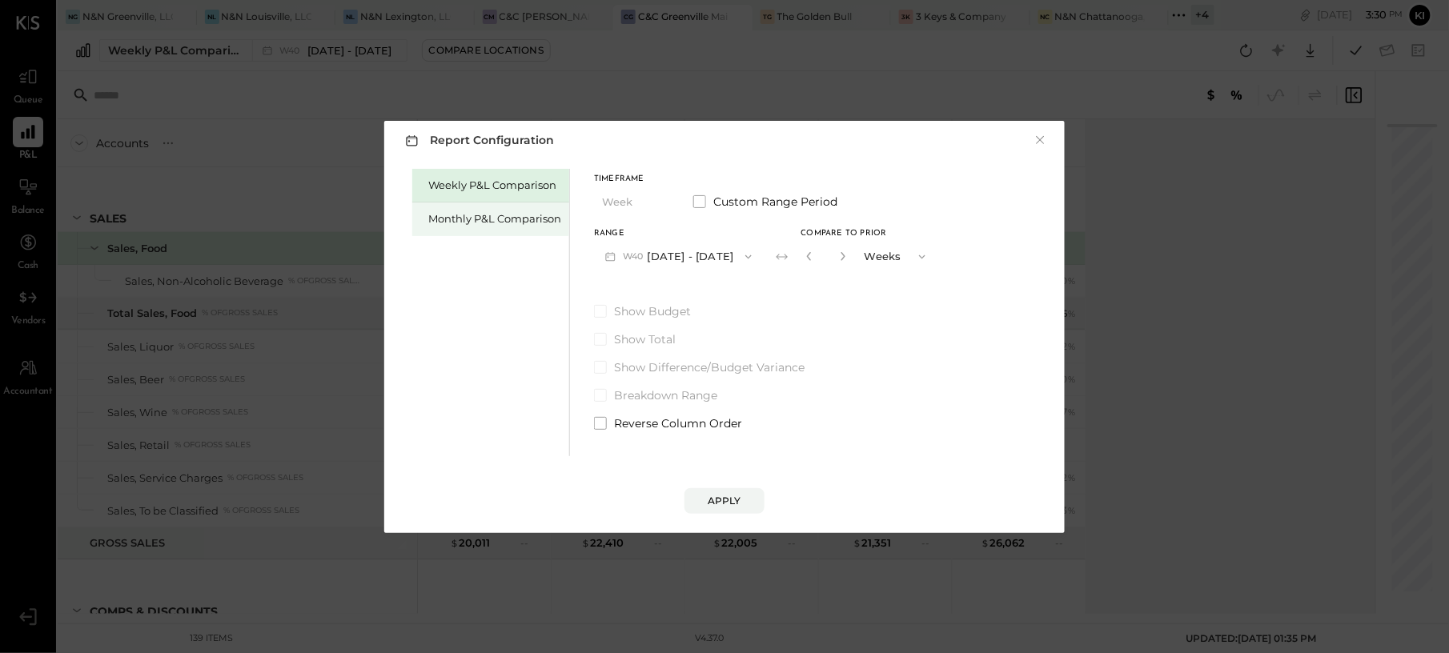
click at [463, 218] on div "Monthly P&L Comparison" at bounding box center [494, 218] width 133 height 15
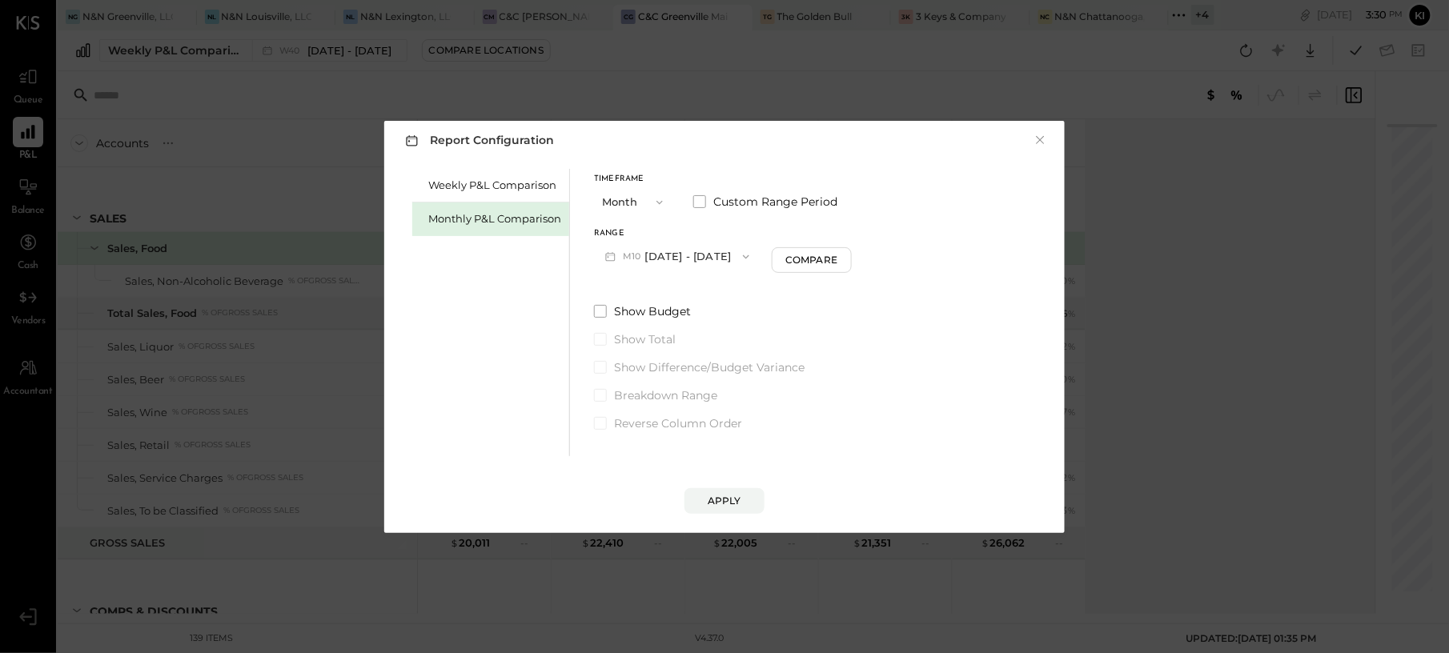
click at [699, 256] on button "M10 Oct 1 - 31, 2025" at bounding box center [677, 257] width 166 height 30
click at [666, 291] on span "Sep 1 - 30, 2025" at bounding box center [672, 292] width 76 height 14
click at [727, 504] on div "Apply" at bounding box center [724, 501] width 34 height 14
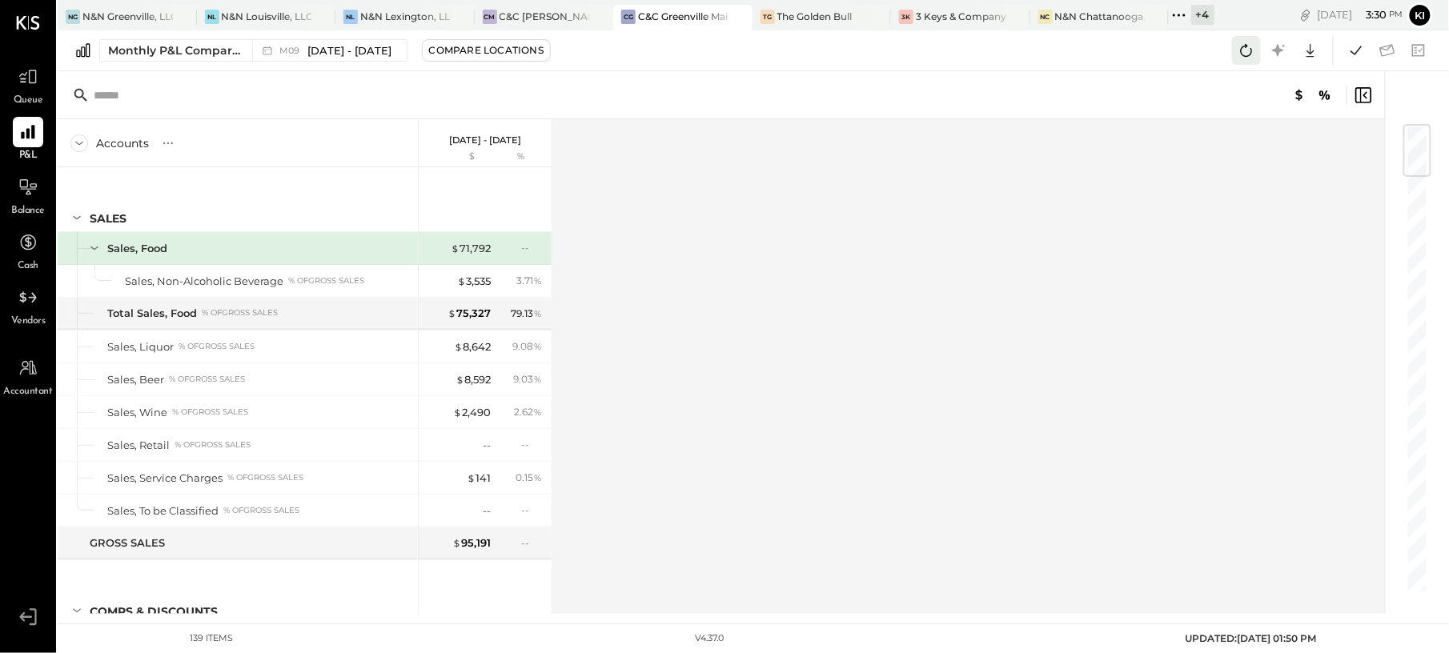
click at [1252, 55] on icon at bounding box center [1246, 50] width 21 height 21
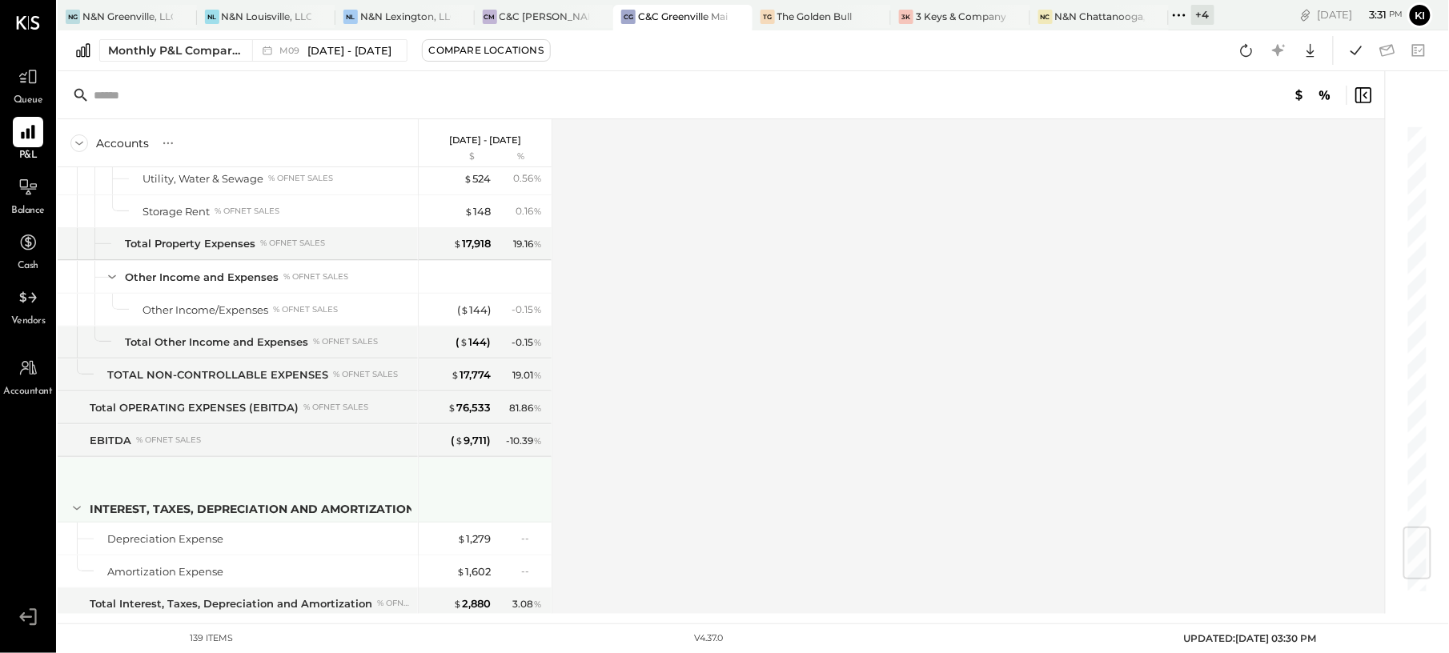
scroll to position [3523, 0]
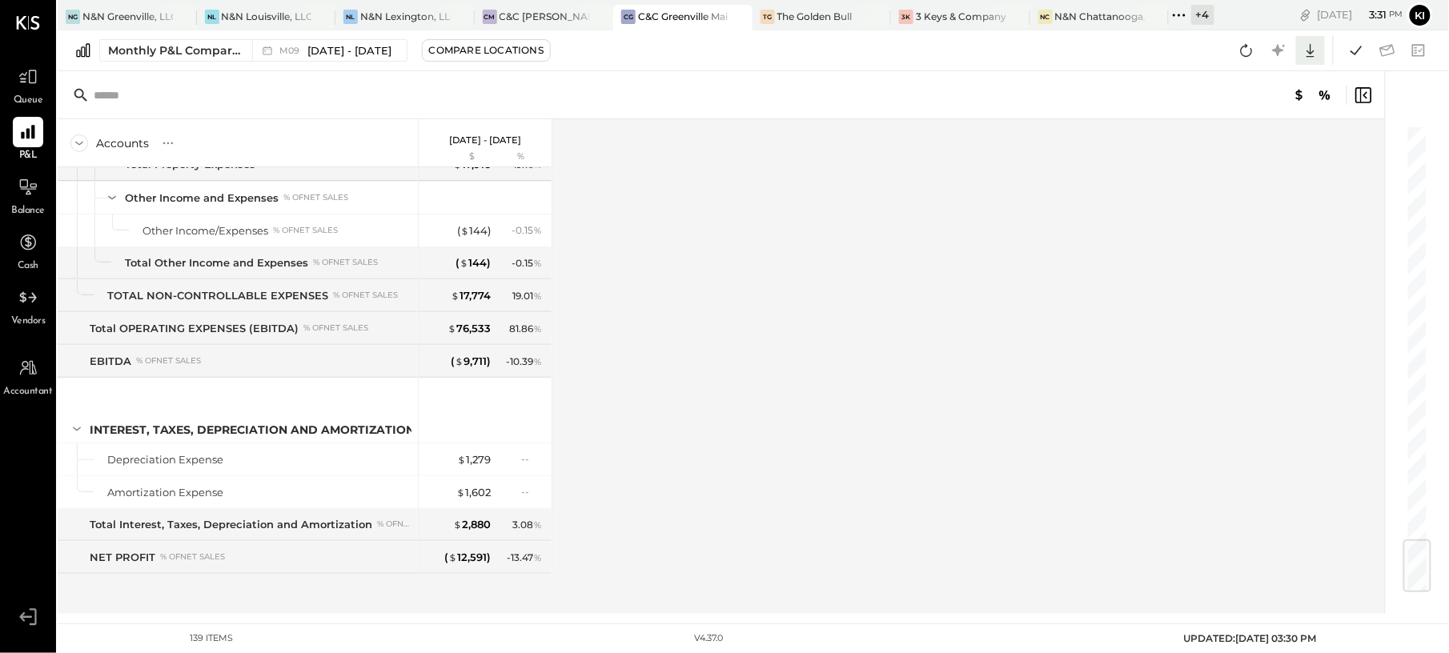
click at [1304, 46] on icon at bounding box center [1310, 50] width 21 height 21
click at [1246, 83] on link "CSV" at bounding box center [1260, 77] width 128 height 34
click at [766, 232] on div "Accounts S % GL Sep 1 - 30, 2025 $ % SALES Sales, Food Sales, Non-Alcoholic Bev…" at bounding box center [722, 366] width 1329 height 495
click at [38, 81] on div at bounding box center [28, 77] width 30 height 30
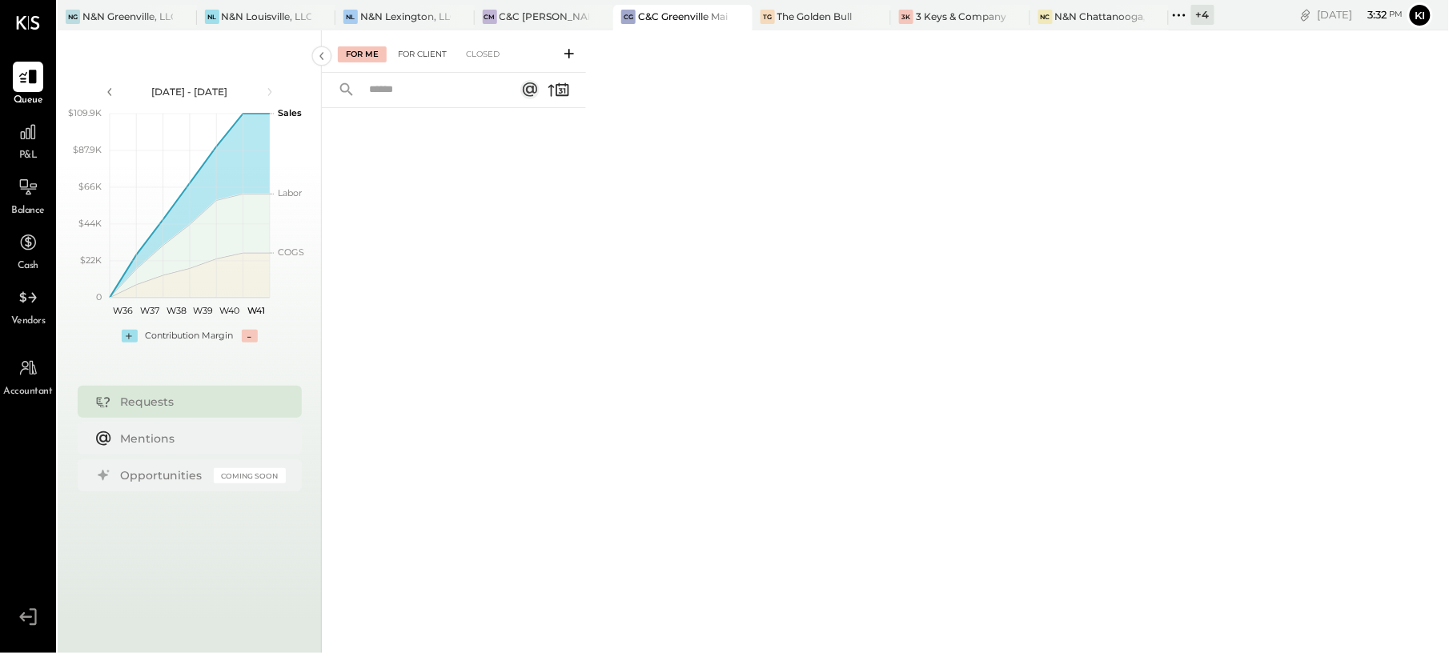
click at [437, 52] on div "For Client" at bounding box center [422, 54] width 65 height 16
click at [491, 58] on div "Closed" at bounding box center [483, 54] width 50 height 16
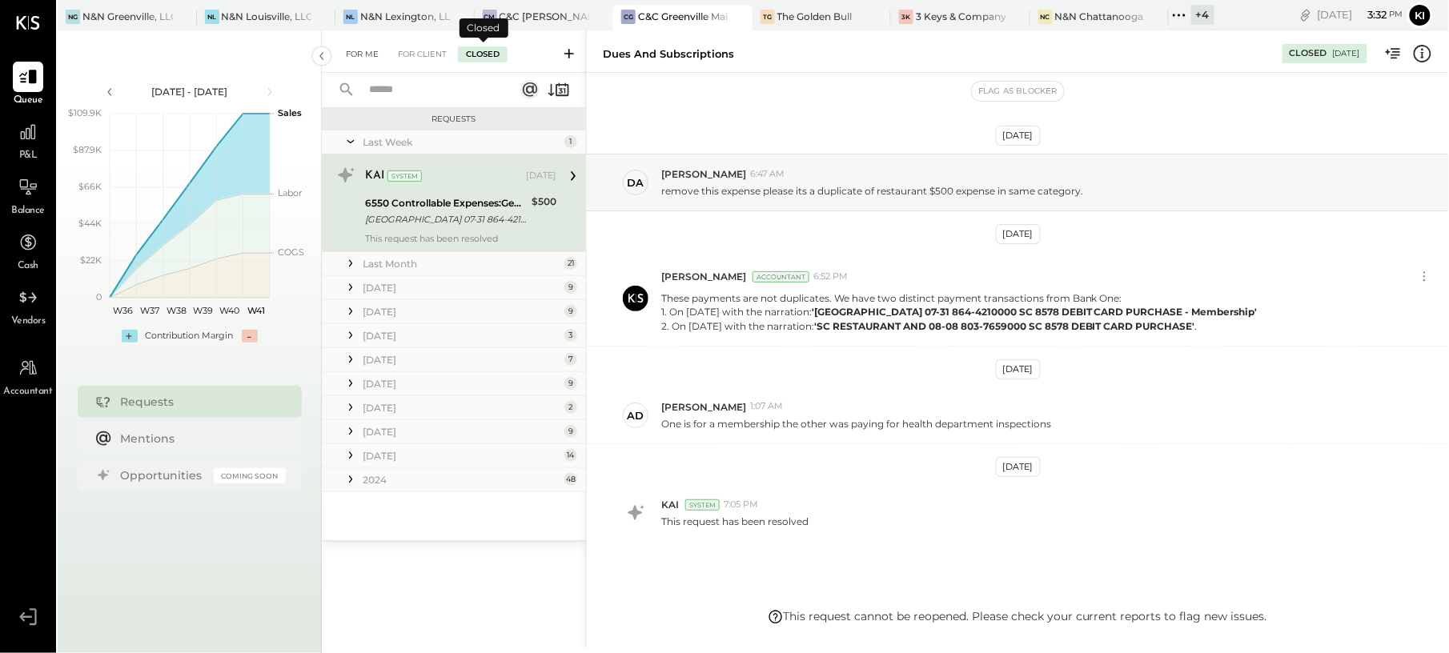
click at [354, 49] on div "For Me" at bounding box center [362, 54] width 49 height 16
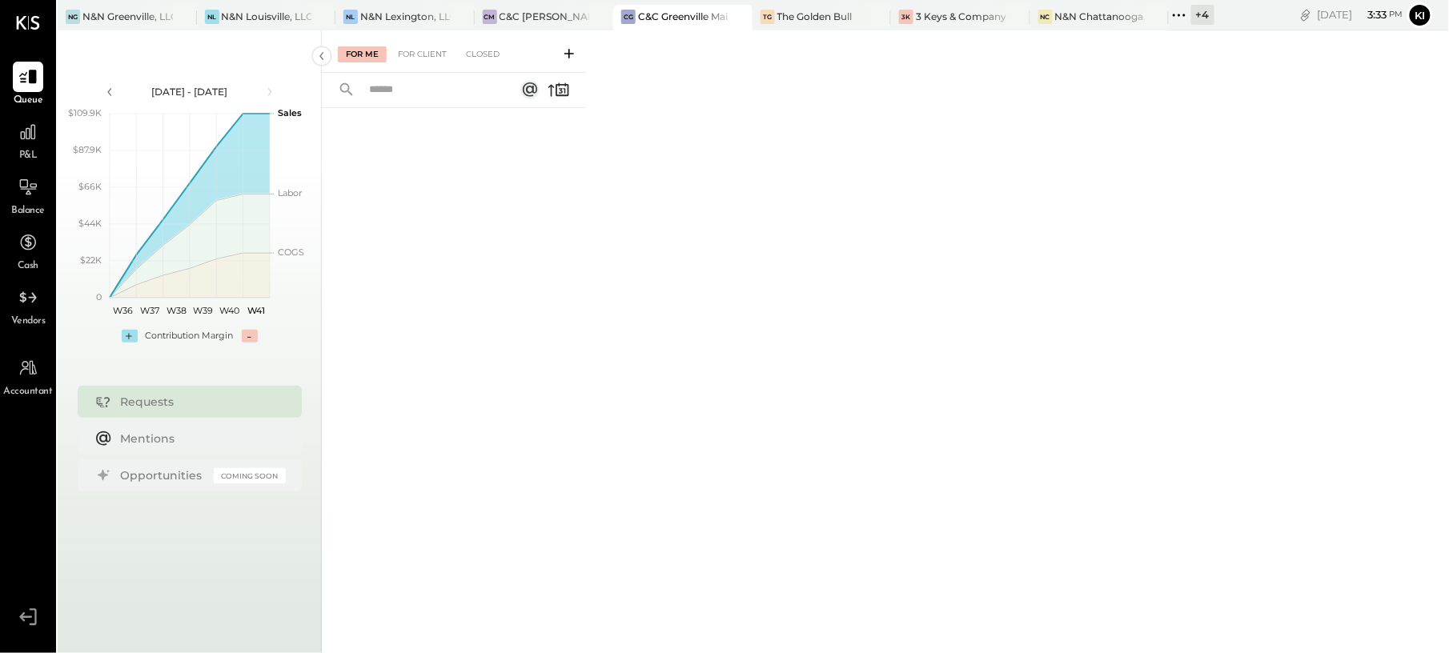
click at [571, 53] on icon at bounding box center [569, 54] width 10 height 10
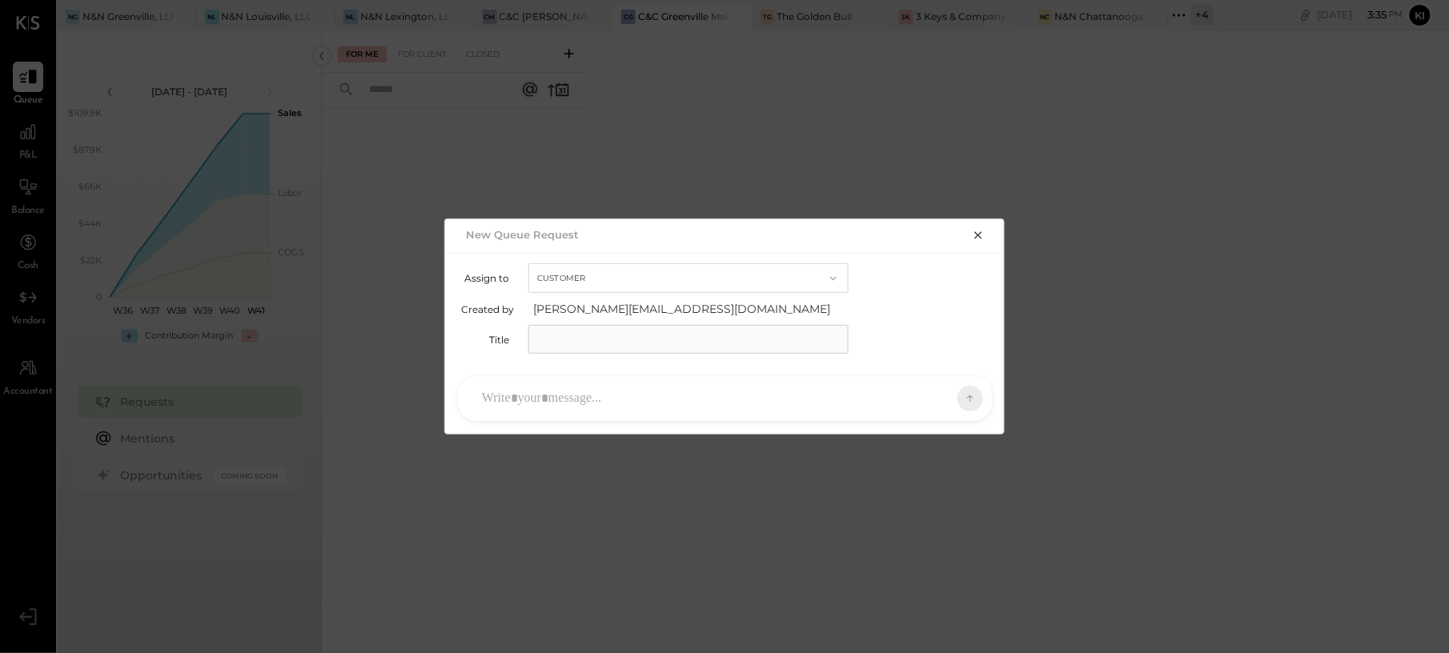
click at [587, 341] on input "text" at bounding box center [688, 339] width 320 height 29
click at [980, 235] on icon "button" at bounding box center [977, 235] width 7 height 7
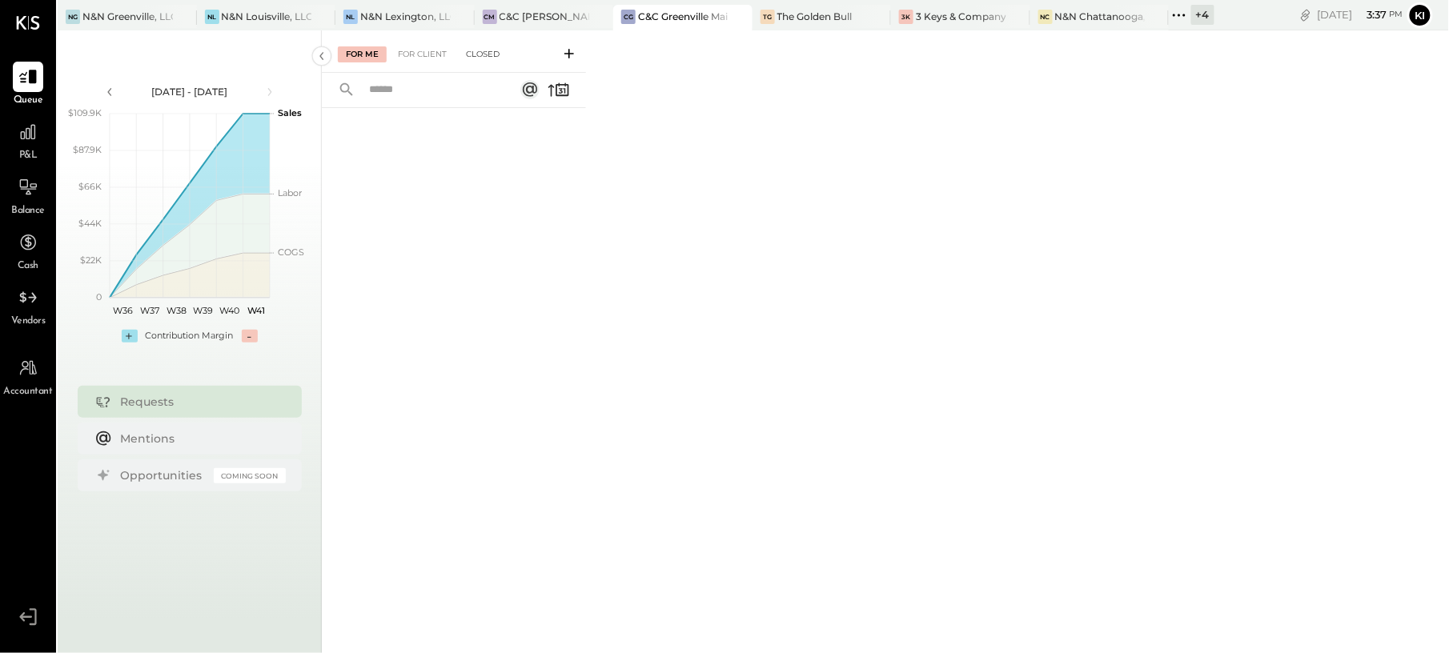
click at [466, 46] on div "Closed" at bounding box center [483, 54] width 50 height 16
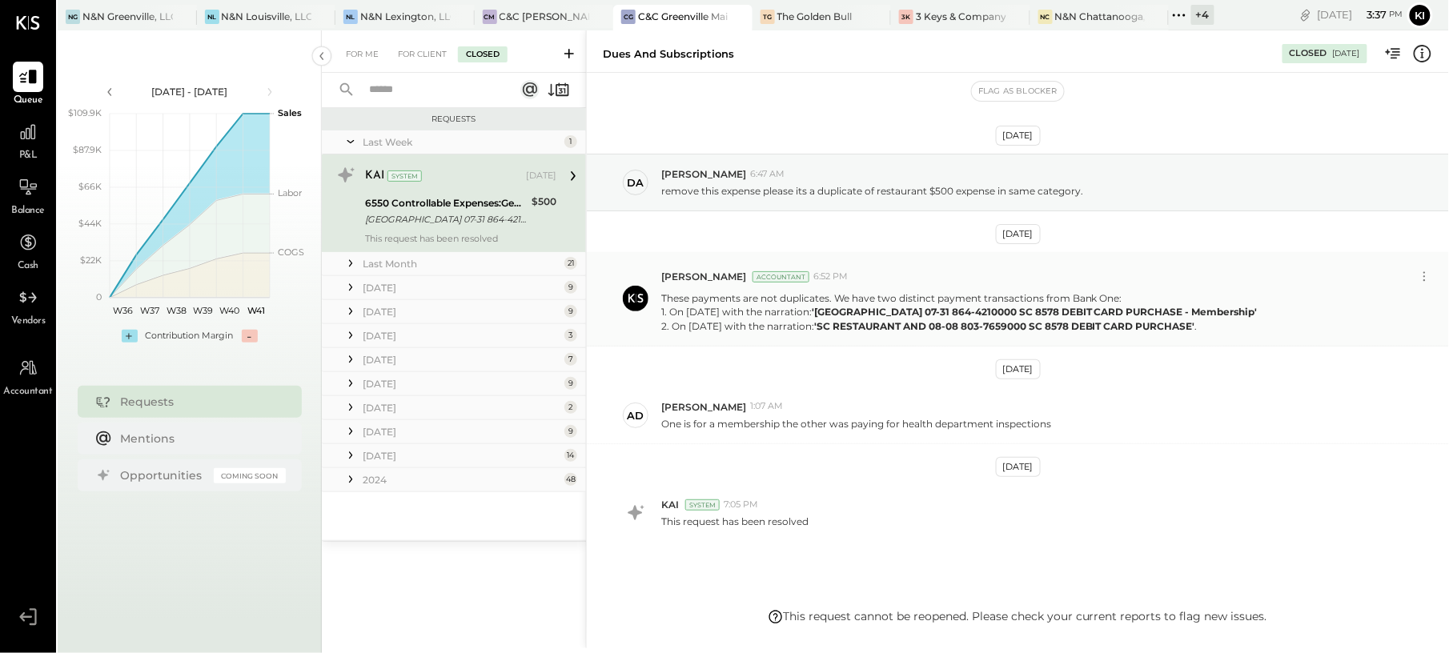
scroll to position [56, 0]
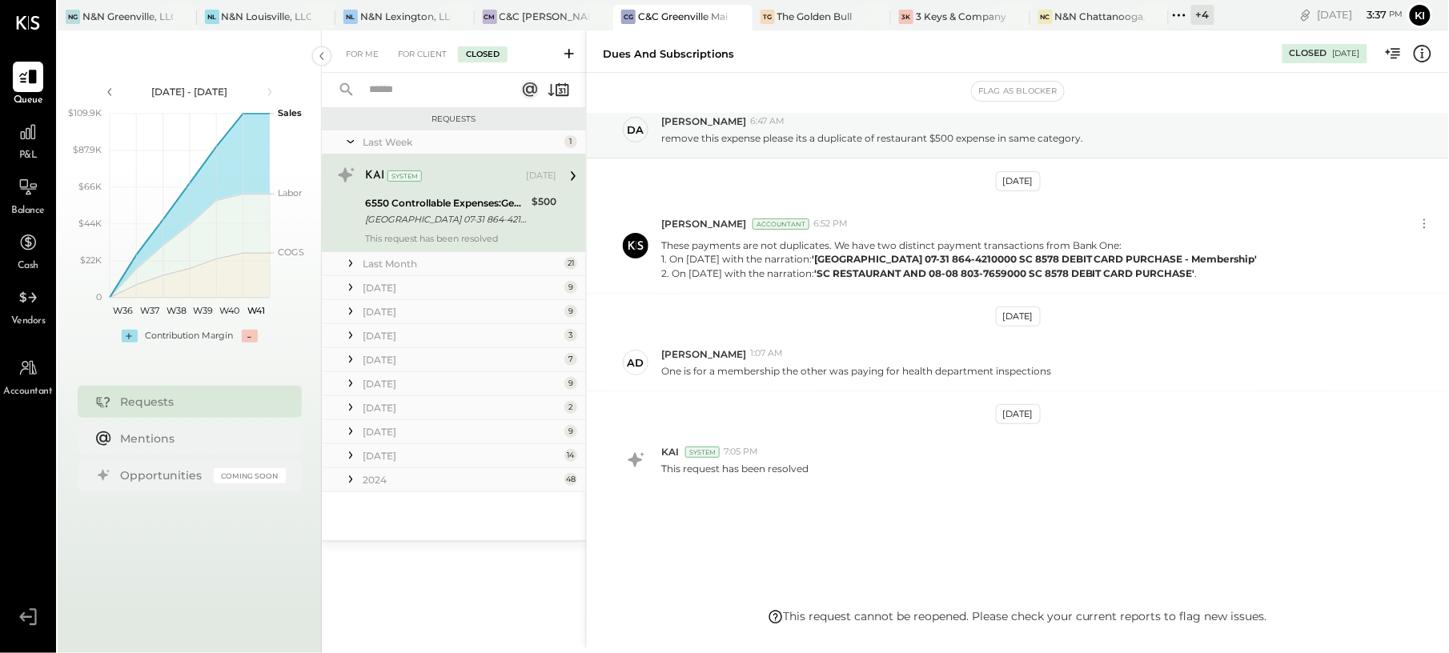
click at [434, 264] on div "Last Month" at bounding box center [462, 264] width 198 height 14
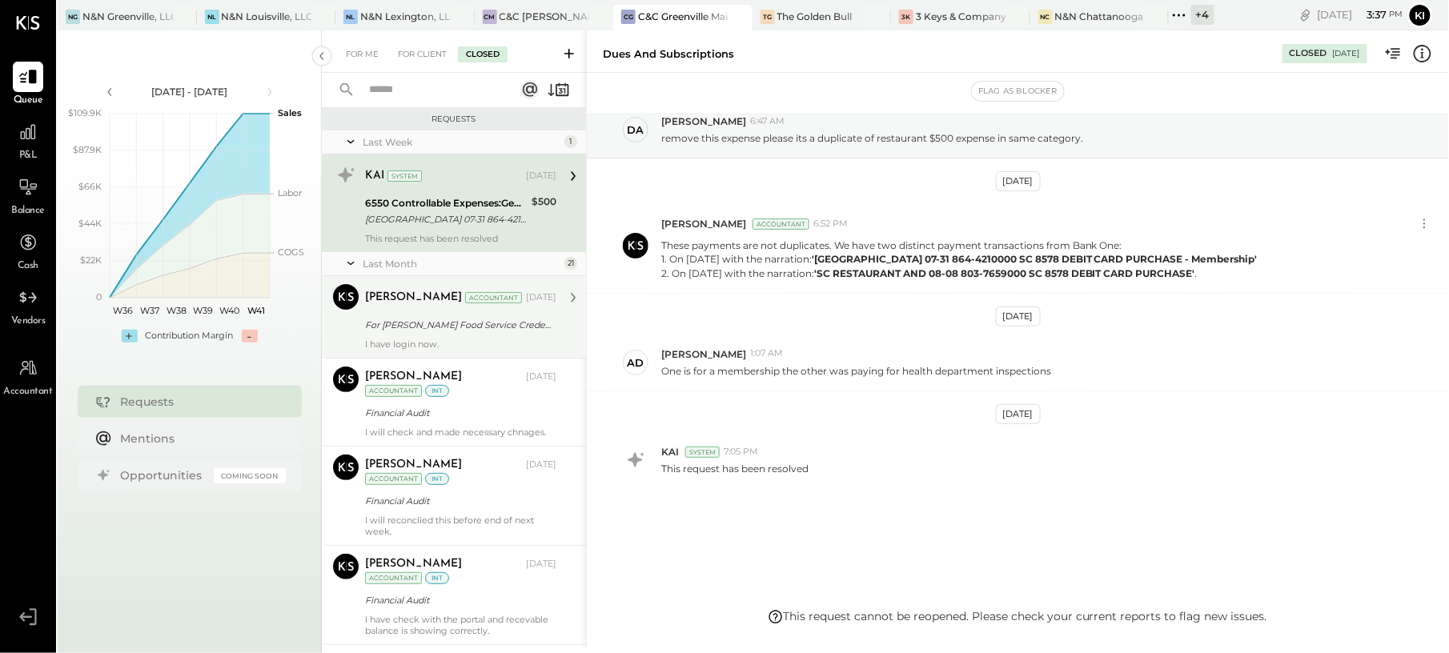
click at [442, 331] on div "For Gordon Food Service Credentials" at bounding box center [458, 325] width 186 height 16
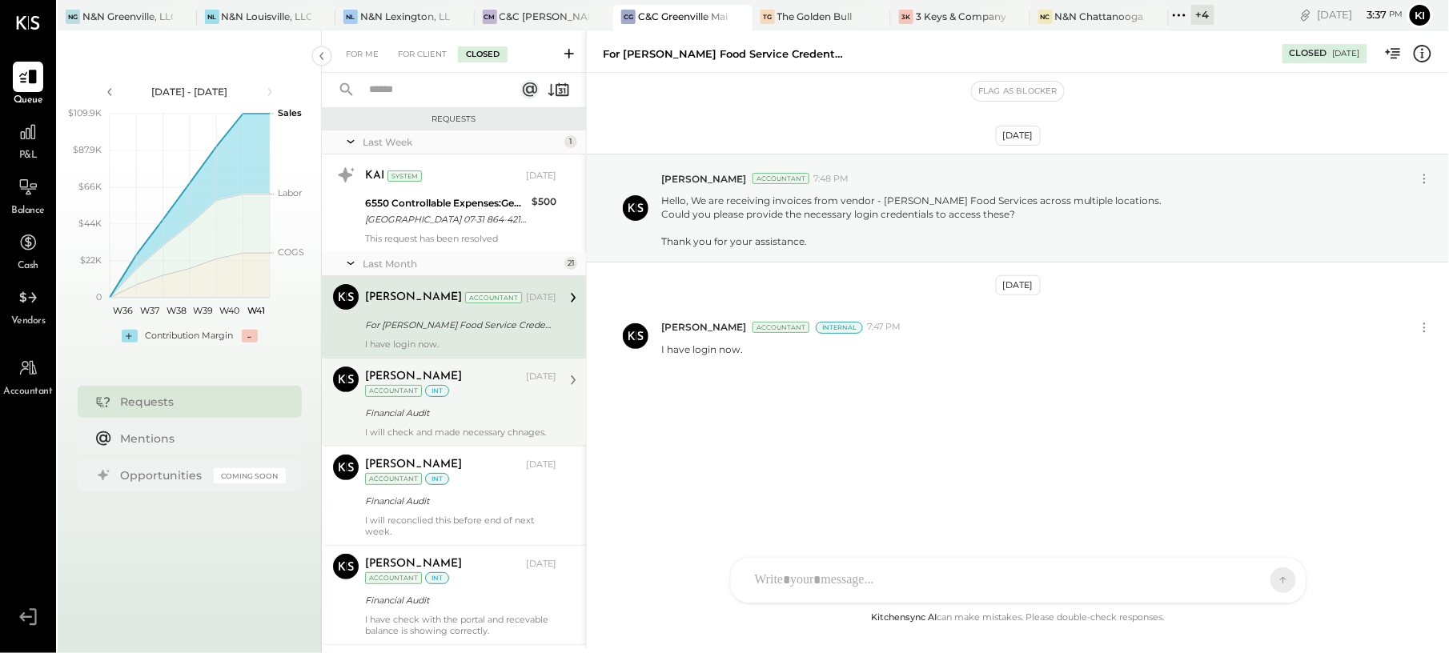
click at [455, 410] on div "Financial Audit" at bounding box center [458, 413] width 186 height 16
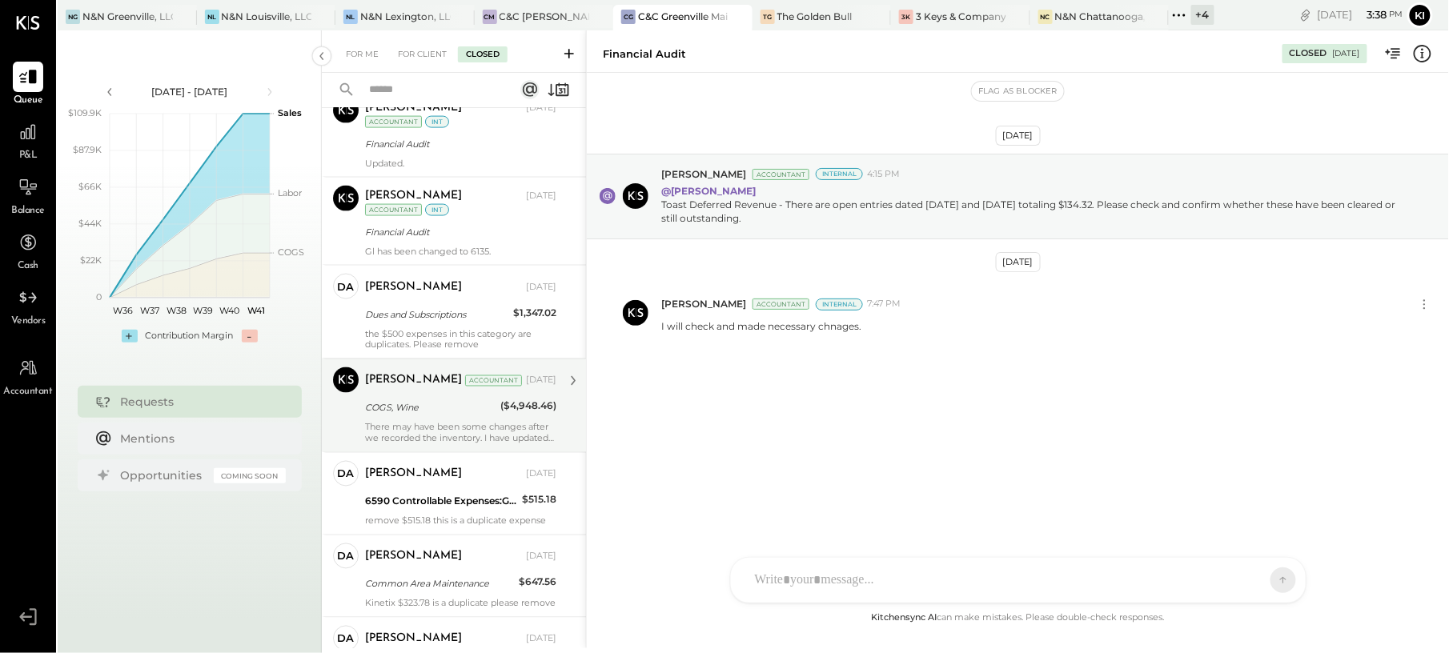
scroll to position [960, 0]
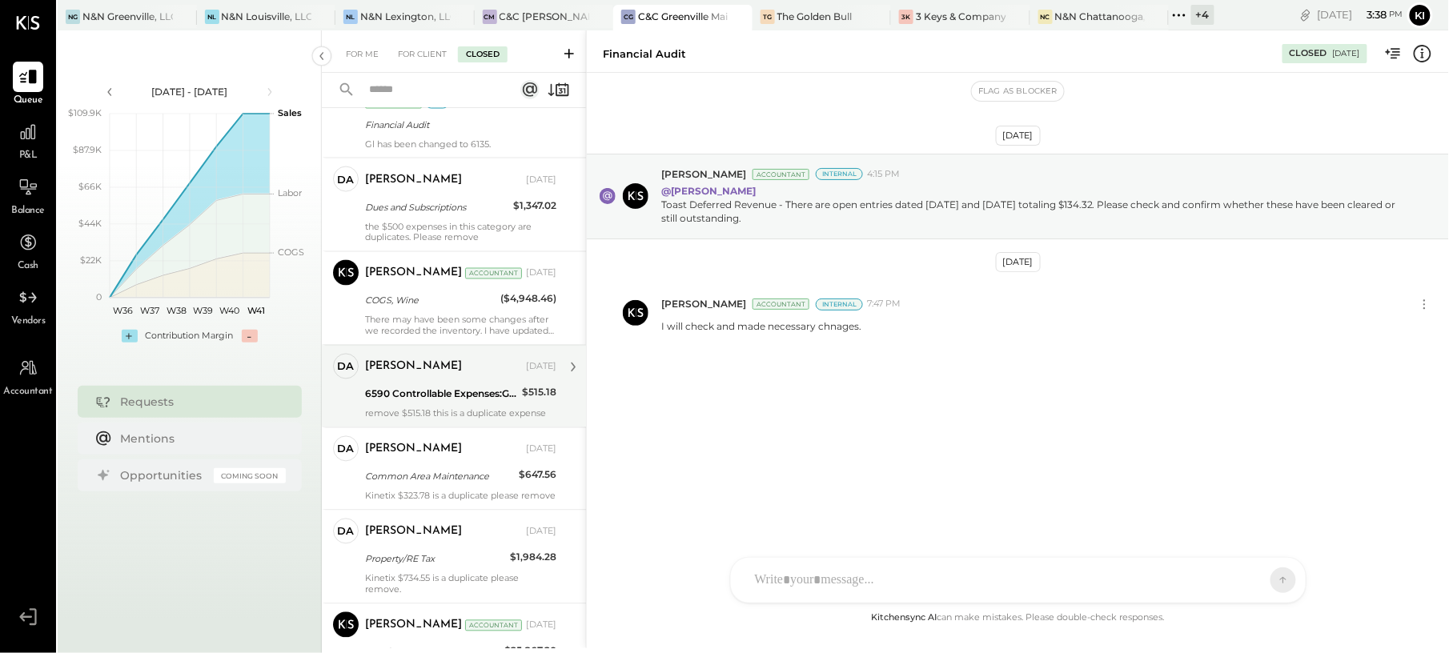
click at [440, 403] on div "6590 Controllable Expenses:General & Administrative Expenses:Liability Insurance" at bounding box center [441, 395] width 152 height 16
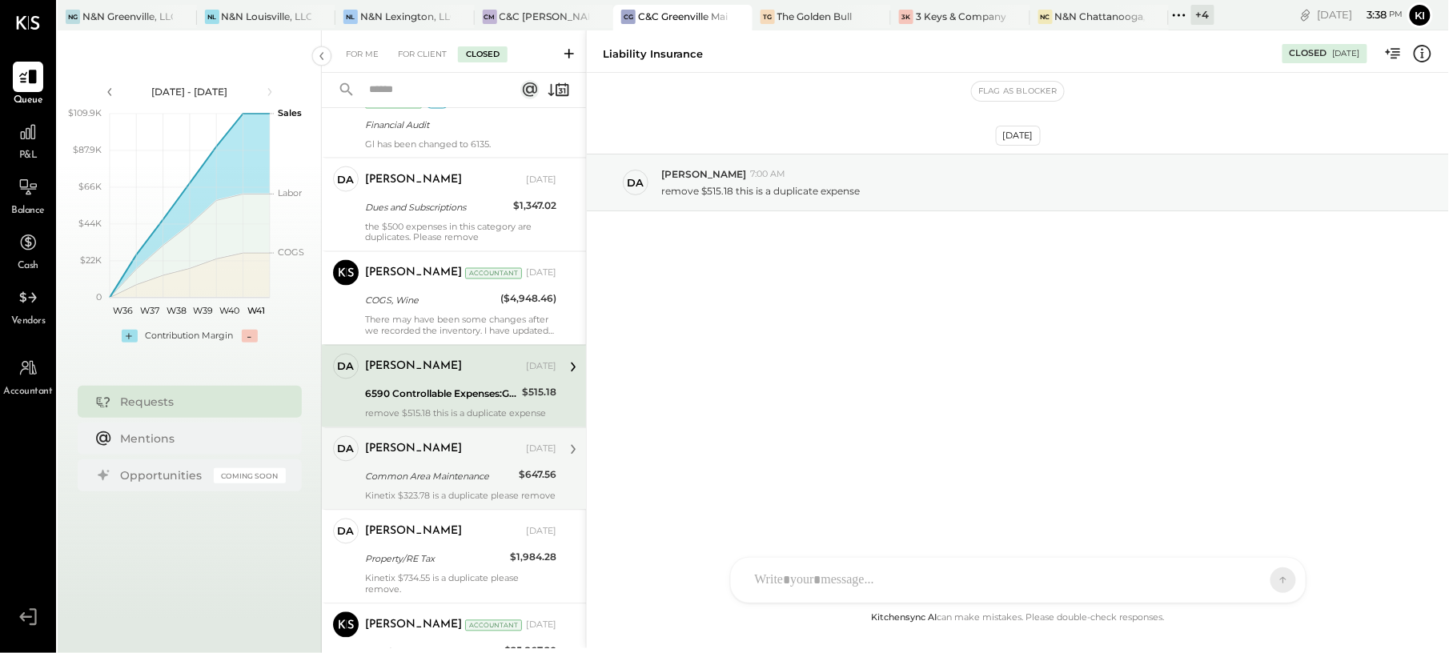
click at [437, 483] on div "Common Area Maintenance" at bounding box center [439, 477] width 149 height 16
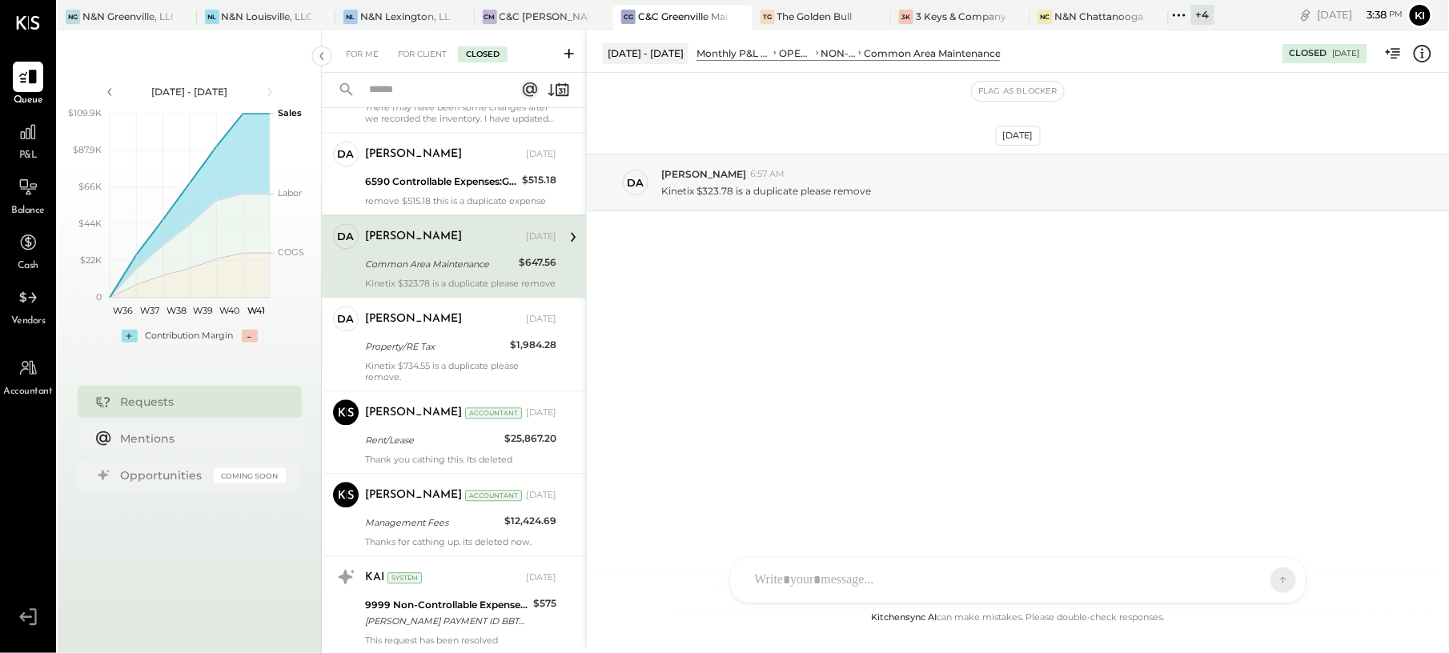
scroll to position [1173, 0]
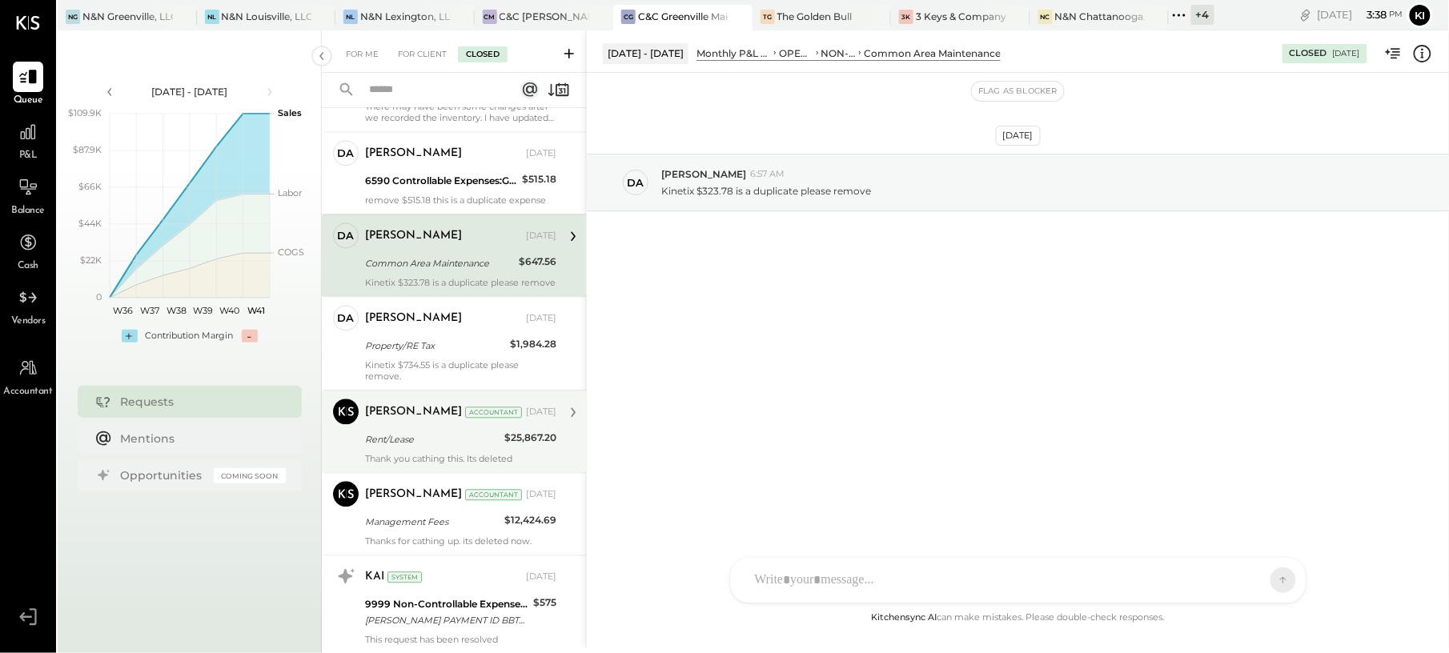
drag, startPoint x: 404, startPoint y: 350, endPoint x: 516, endPoint y: 415, distance: 129.4
click at [404, 333] on div "david Sep 10, 2025" at bounding box center [460, 319] width 191 height 27
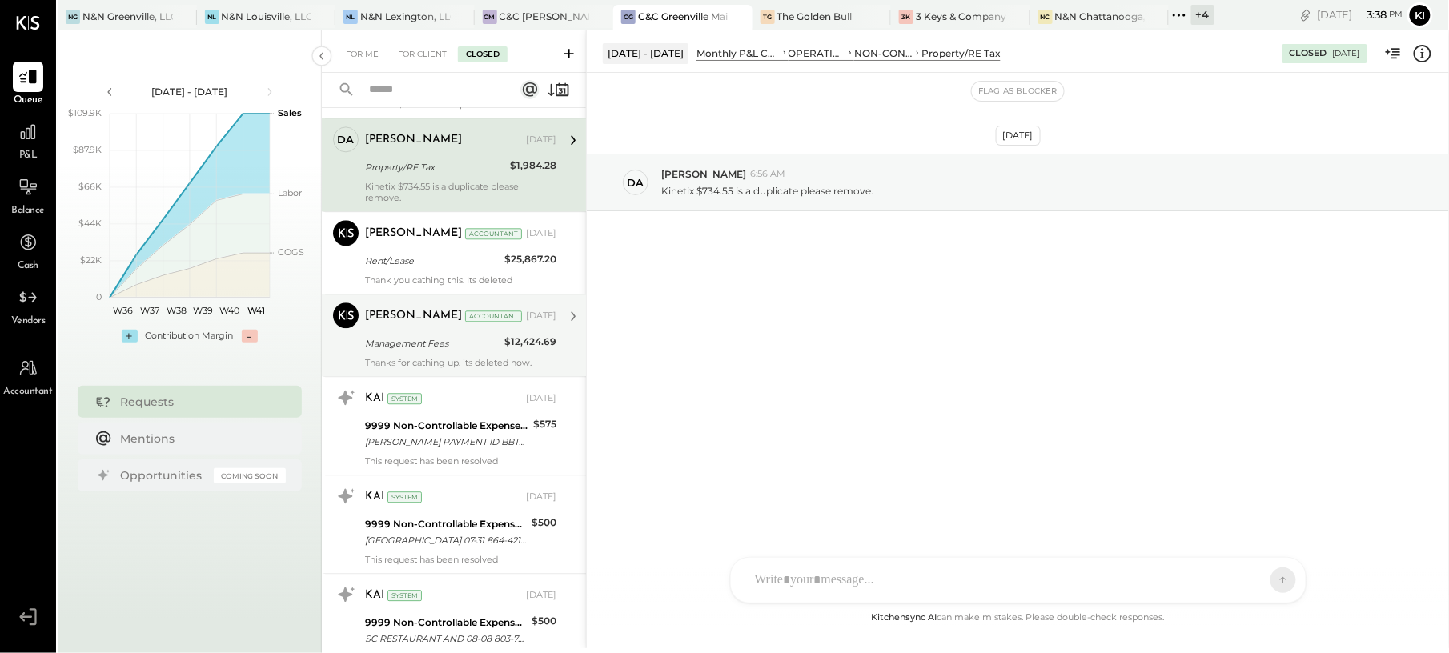
scroll to position [1387, 0]
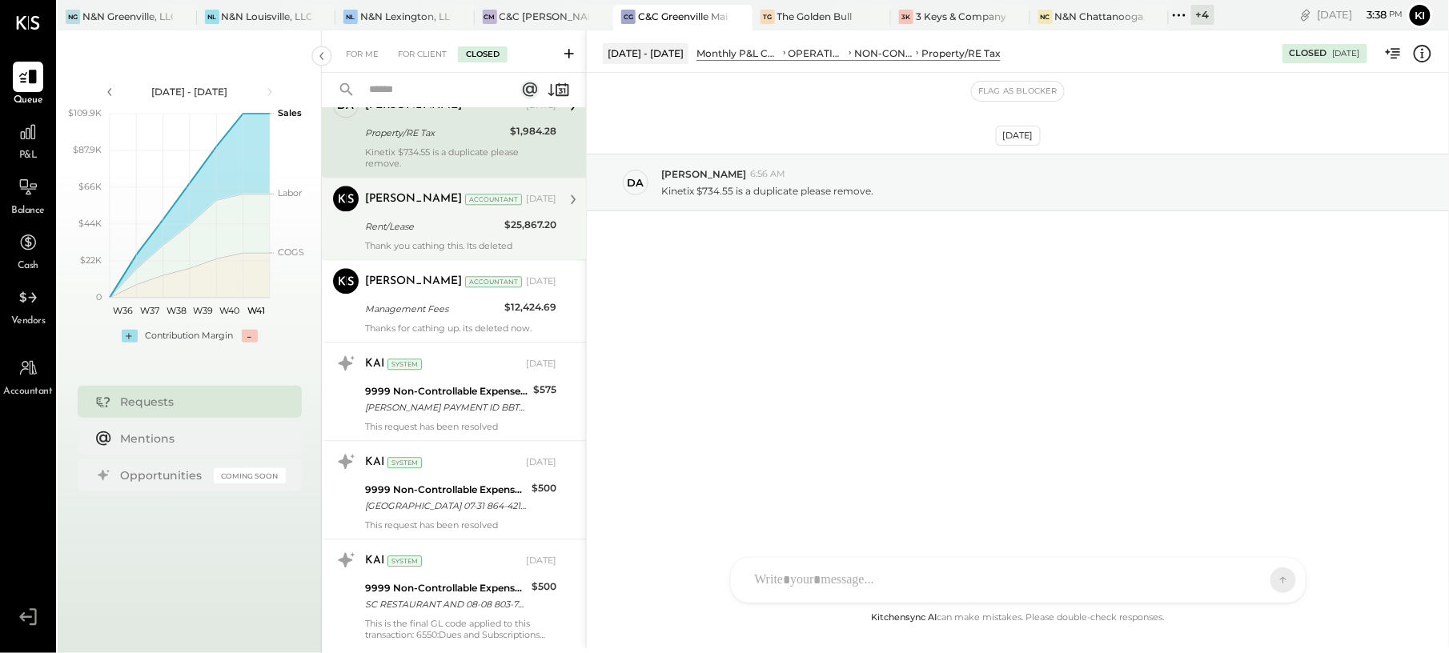
click at [429, 234] on div "Rent/Lease" at bounding box center [432, 226] width 134 height 16
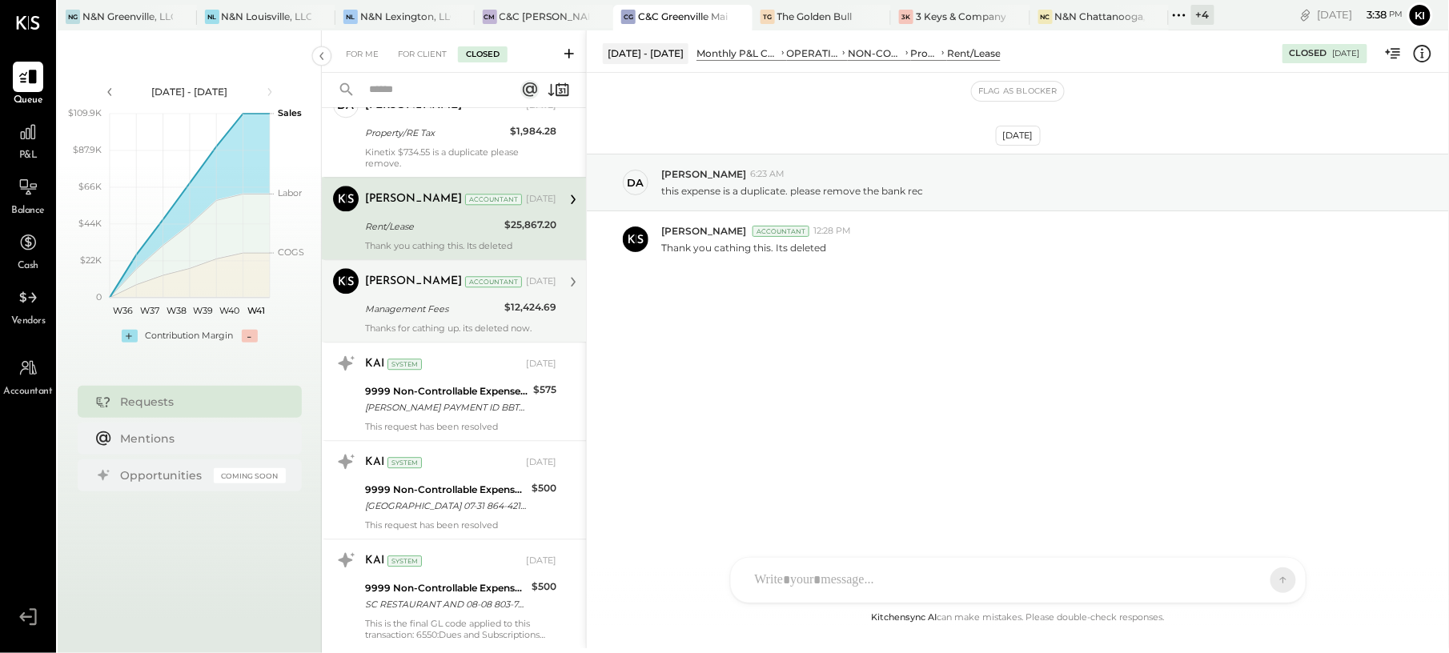
click at [491, 317] on div "Management Fees" at bounding box center [432, 309] width 134 height 16
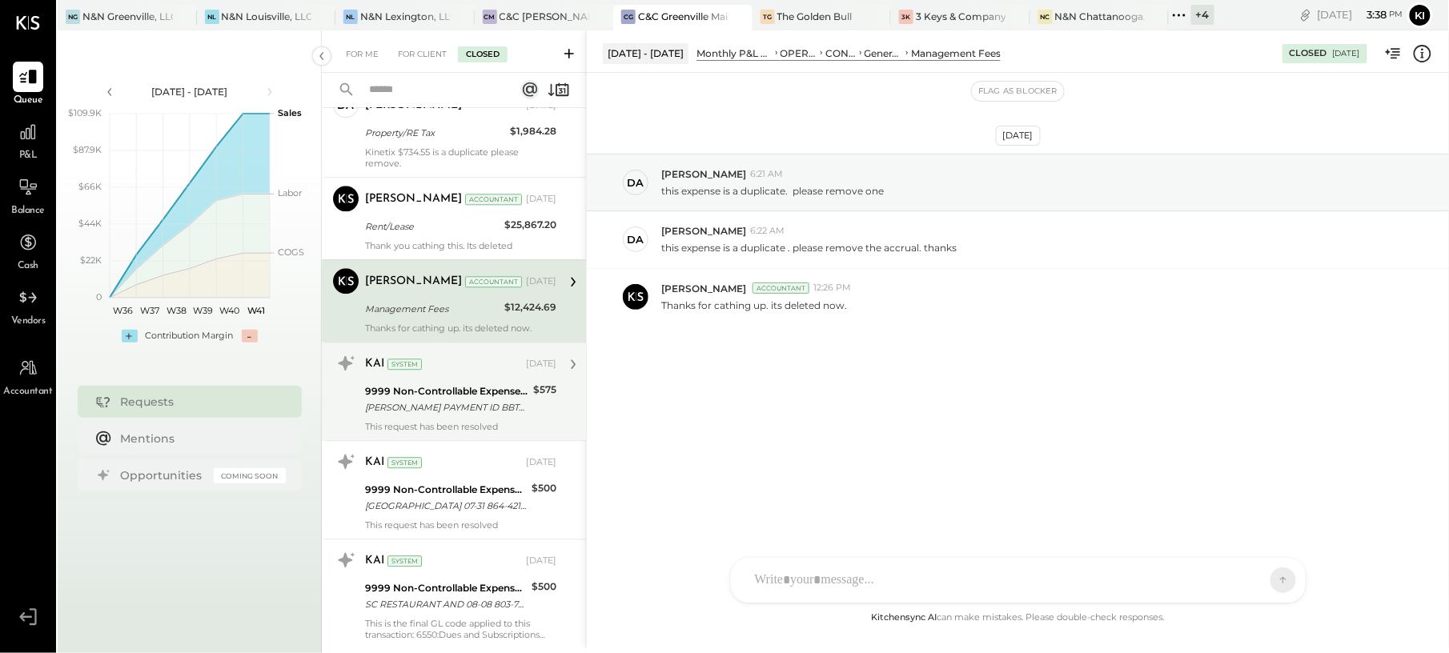
click at [515, 415] on div "Danielle PAYMENT ID BBT327163547ZELLE BUSINESS PAYMENT TO" at bounding box center [446, 407] width 163 height 16
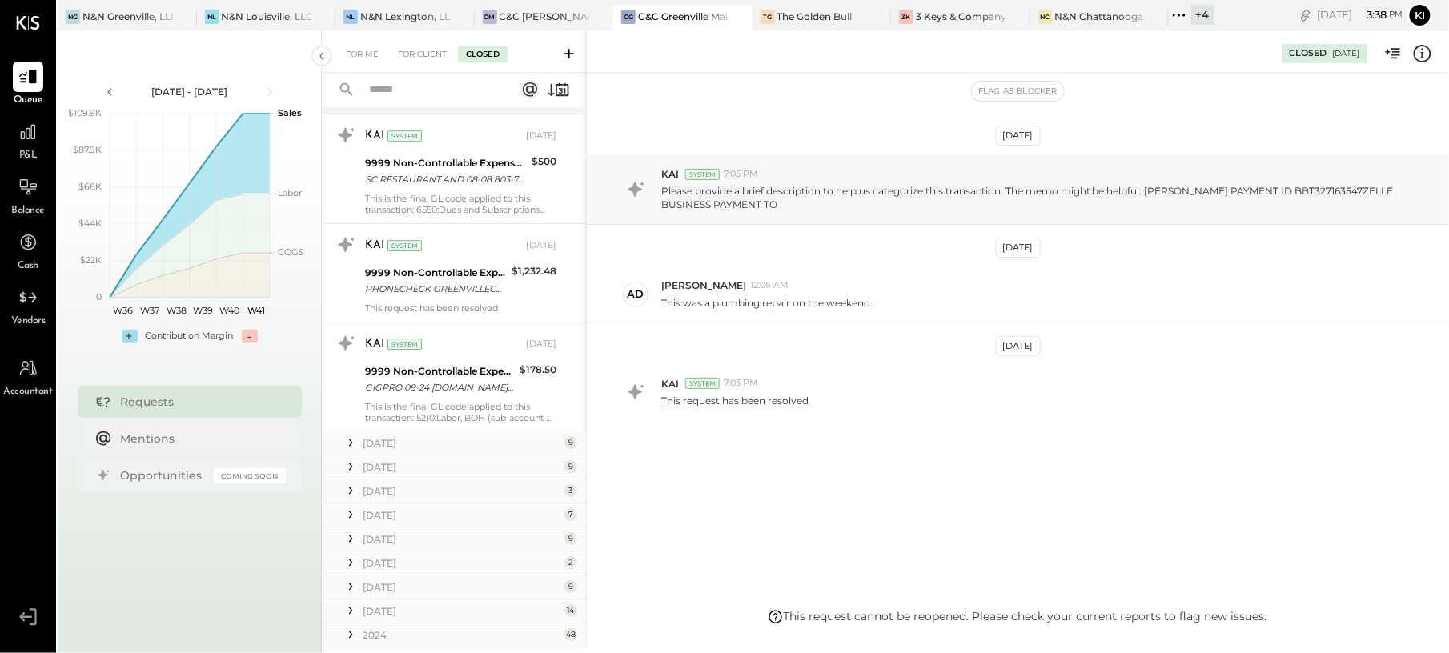
scroll to position [1814, 0]
click at [491, 448] on div "August 25" at bounding box center [462, 442] width 198 height 14
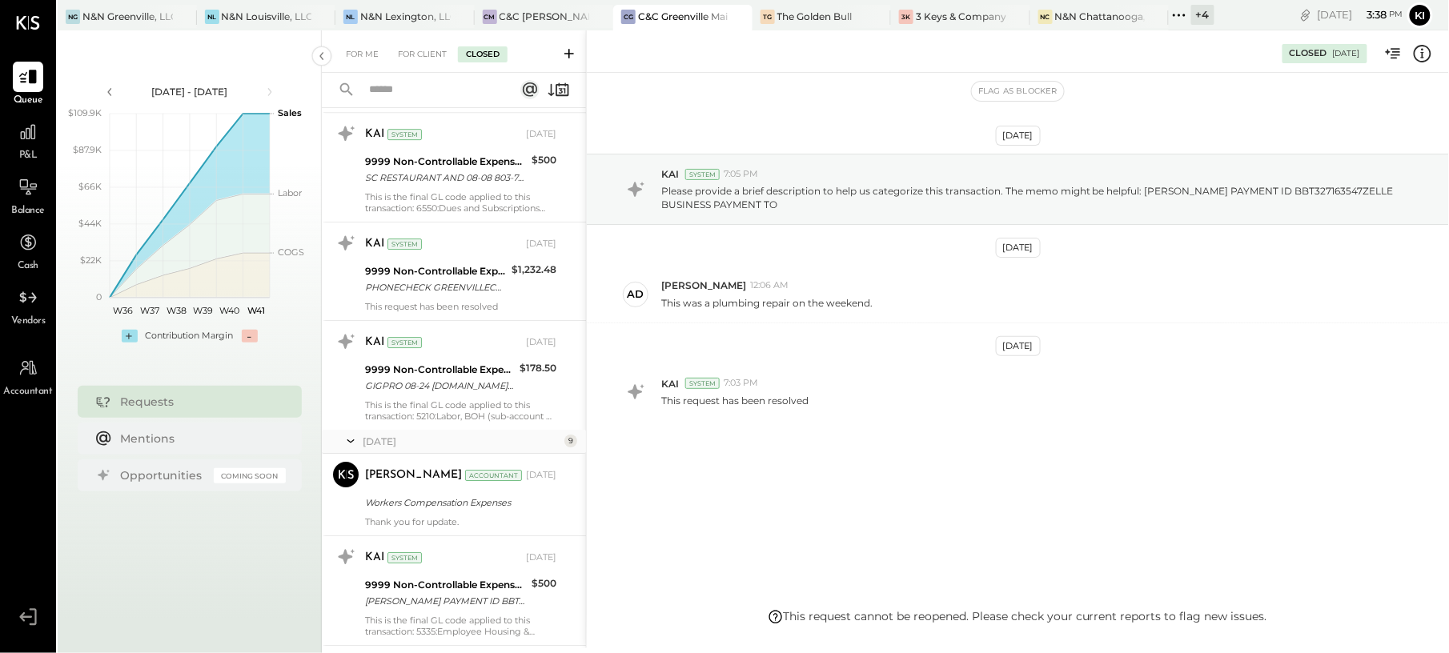
scroll to position [1921, 0]
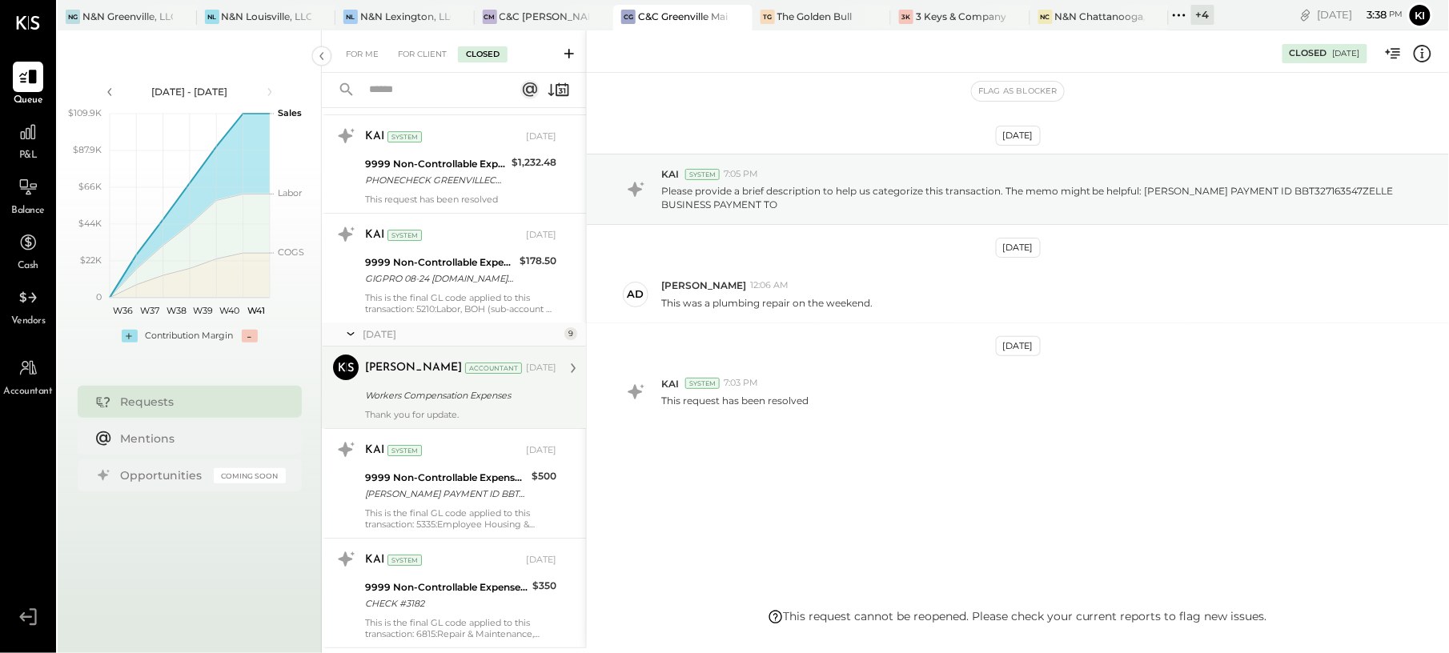
click at [471, 420] on div "Kinjal Chauhan Accountant Aug 19, 2025 Workers Compensation Expenses Thank you …" at bounding box center [460, 388] width 191 height 66
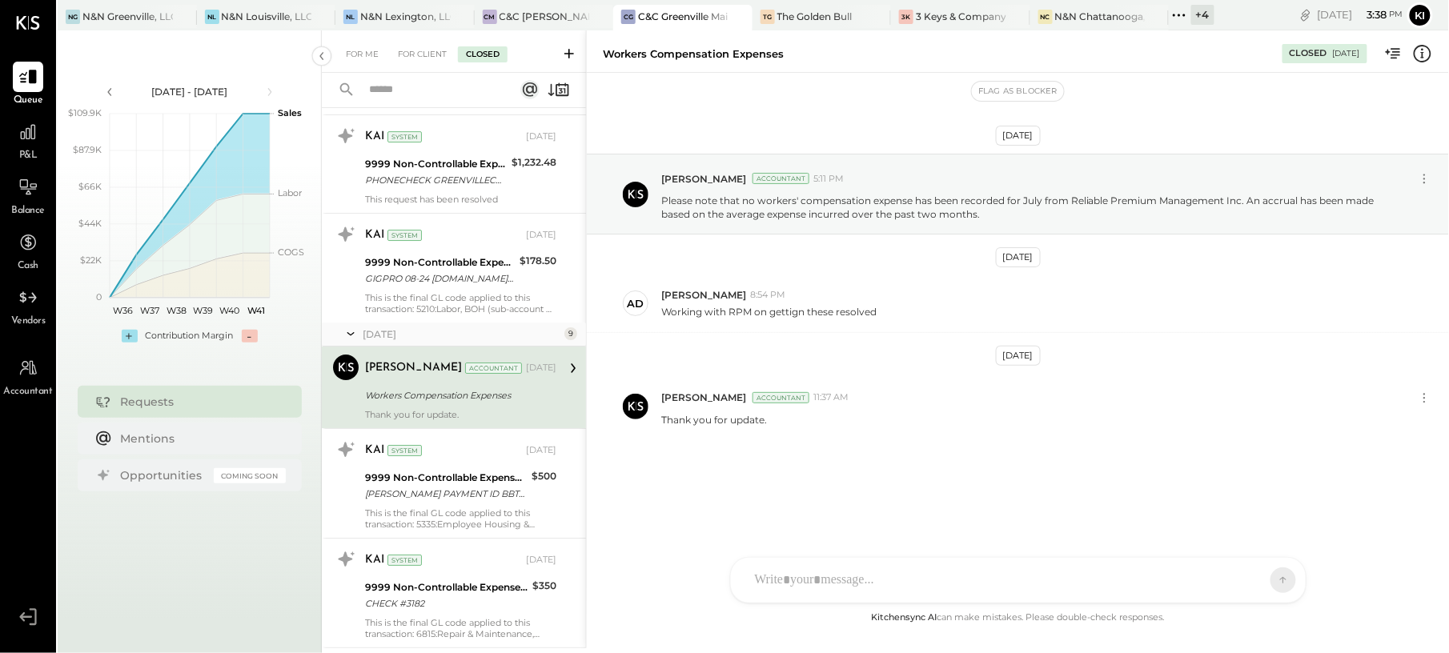
click at [568, 53] on icon at bounding box center [569, 54] width 10 height 10
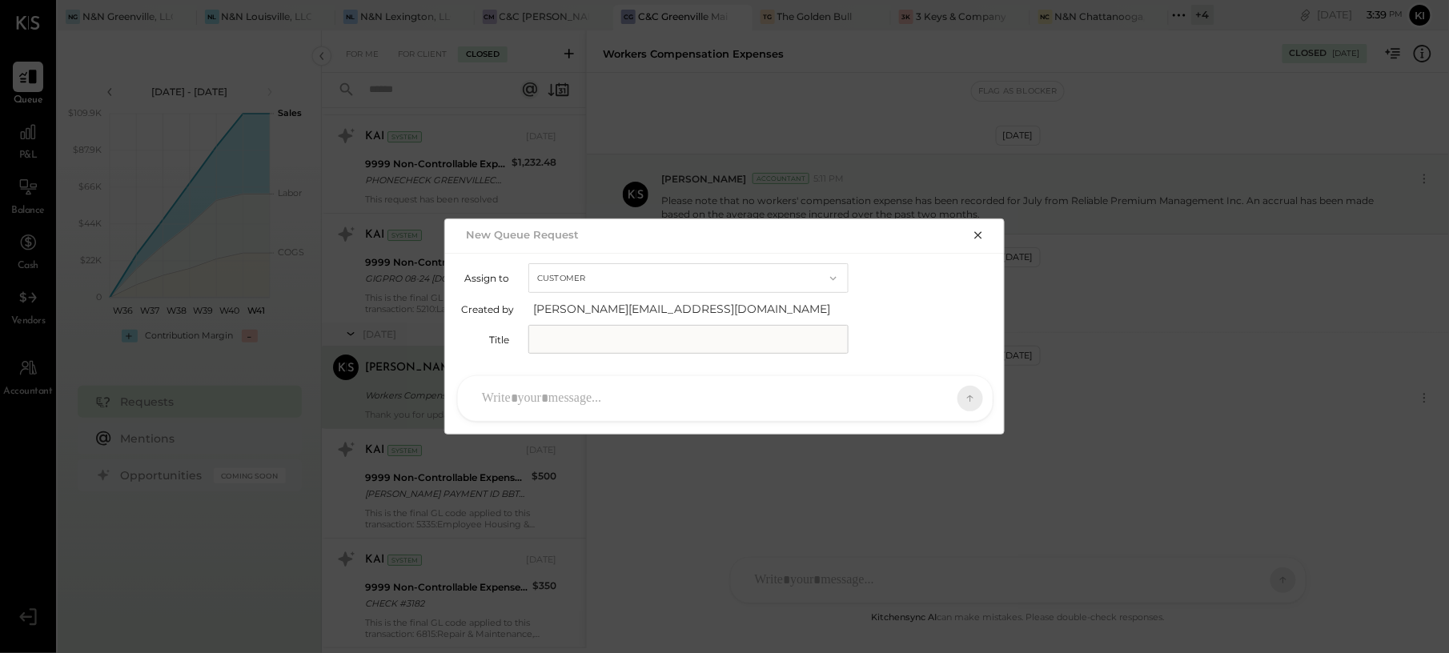
click at [641, 338] on input "text" at bounding box center [688, 339] width 320 height 29
paste input "**********"
type input "**********"
click at [641, 395] on div at bounding box center [711, 398] width 474 height 35
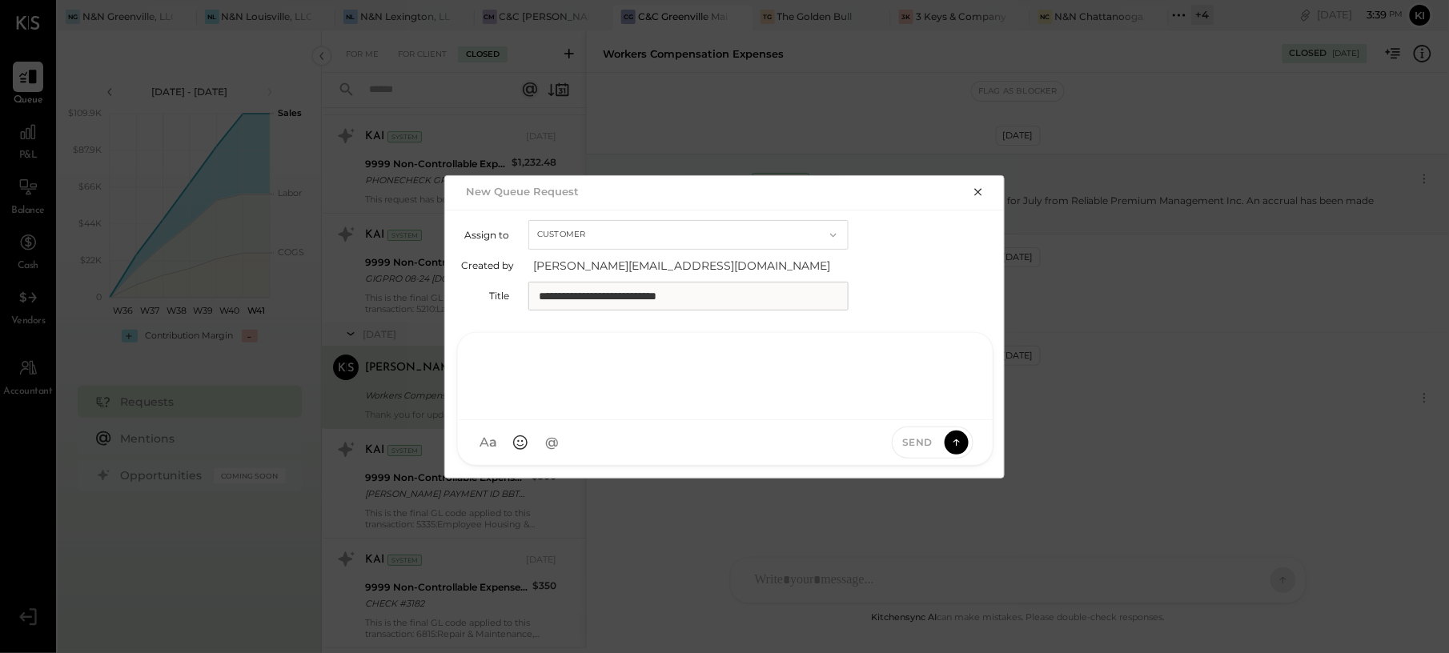
click at [619, 366] on div at bounding box center [725, 375] width 503 height 64
paste div
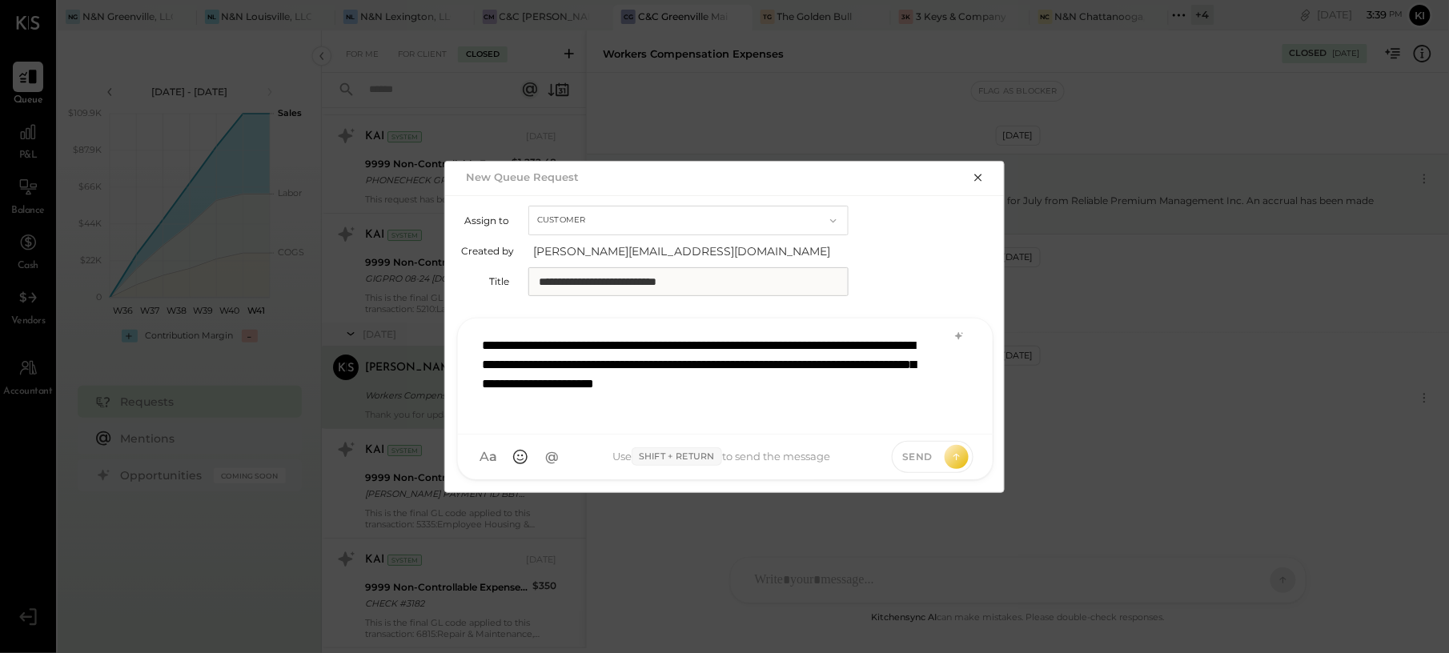
click at [594, 360] on div "**********" at bounding box center [725, 374] width 502 height 93
click at [611, 366] on div "**********" at bounding box center [725, 374] width 502 height 93
click at [600, 389] on div "**********" at bounding box center [725, 374] width 502 height 93
click at [842, 350] on div "**********" at bounding box center [725, 374] width 502 height 93
click at [740, 402] on div "**********" at bounding box center [725, 374] width 502 height 93
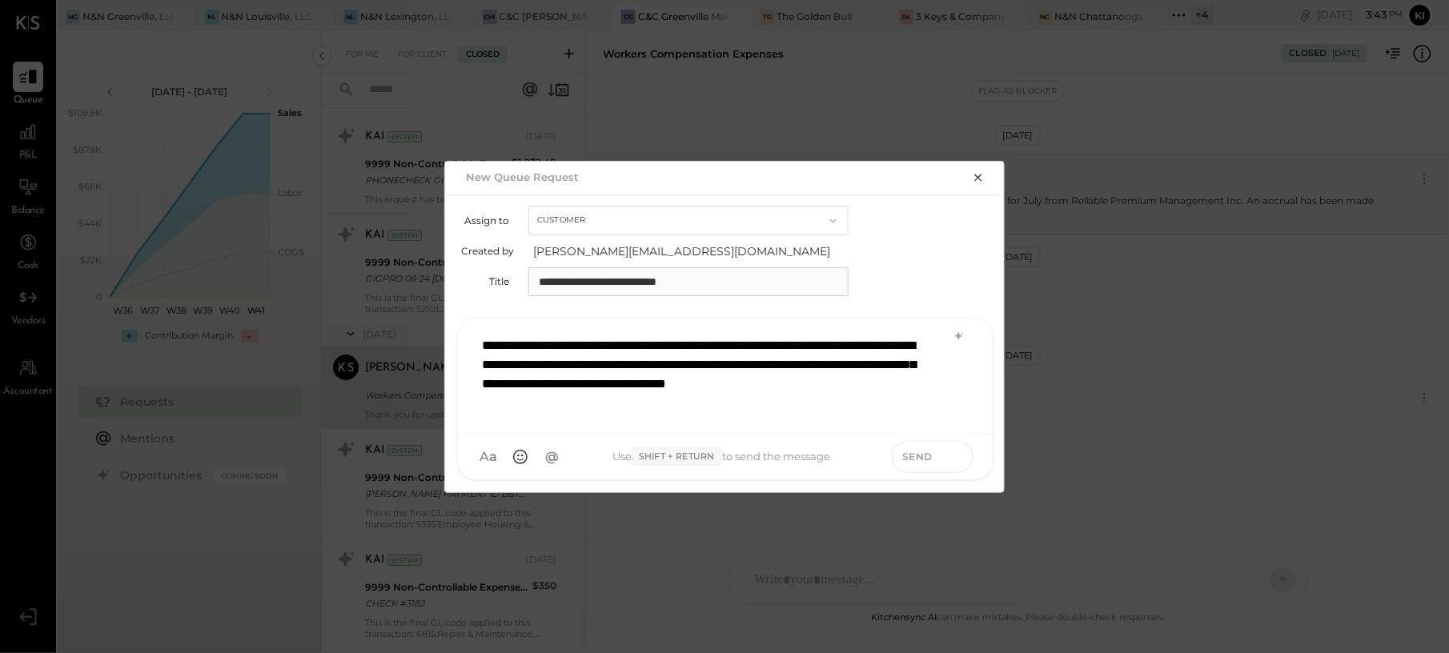
click at [958, 458] on icon at bounding box center [956, 456] width 14 height 16
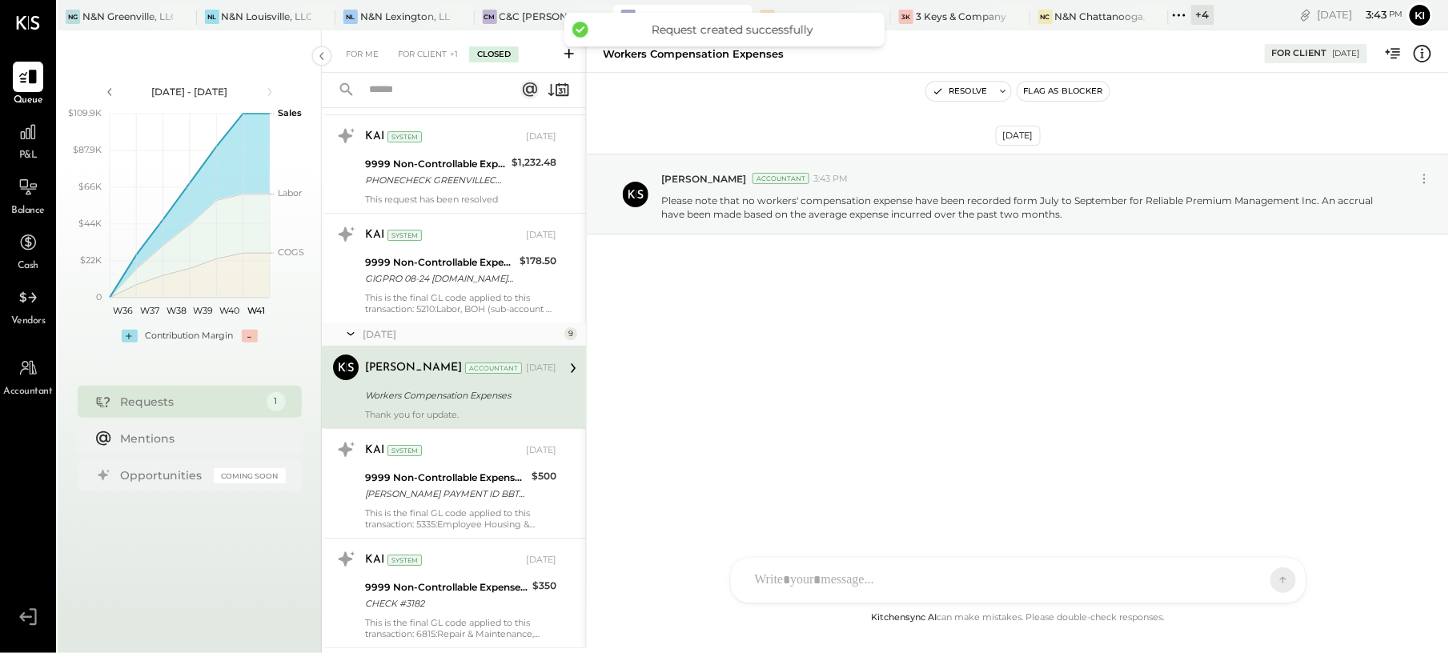
scroll to position [1947, 0]
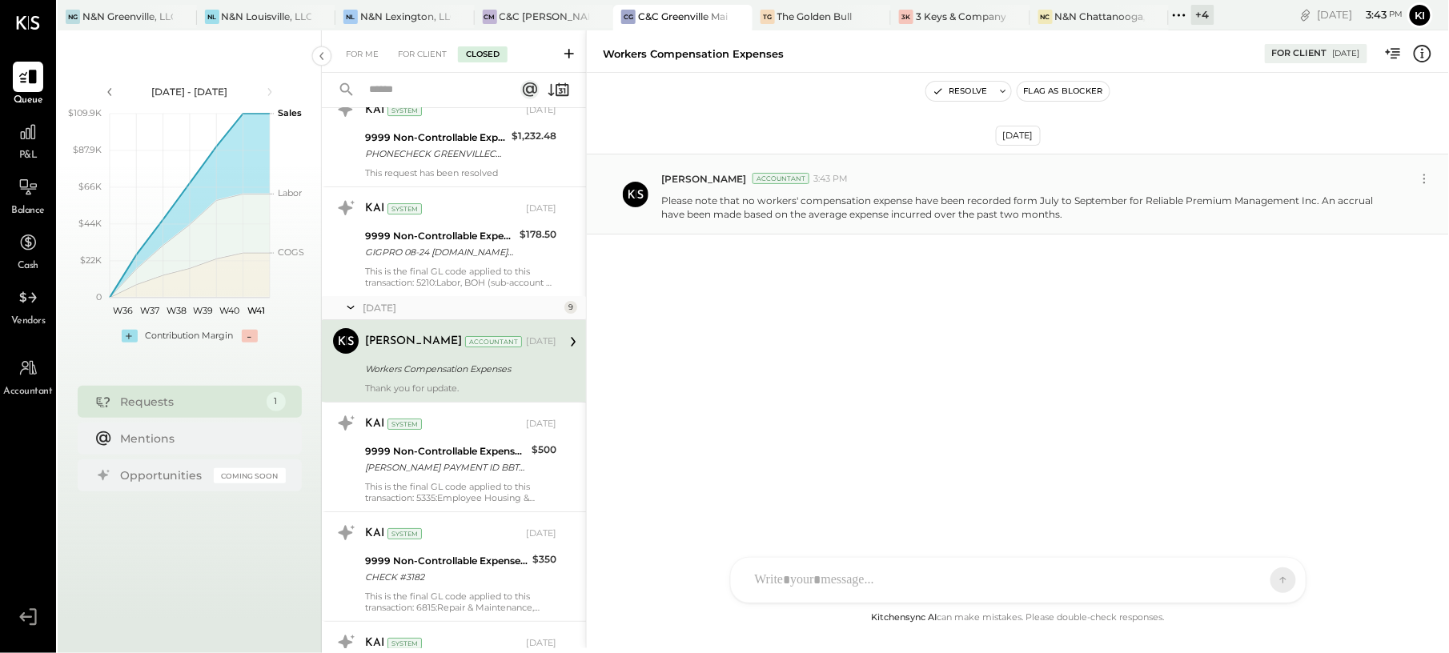
click at [767, 202] on p "Please note that no workers' compensation expense have been recorded form July …" at bounding box center [1029, 207] width 736 height 27
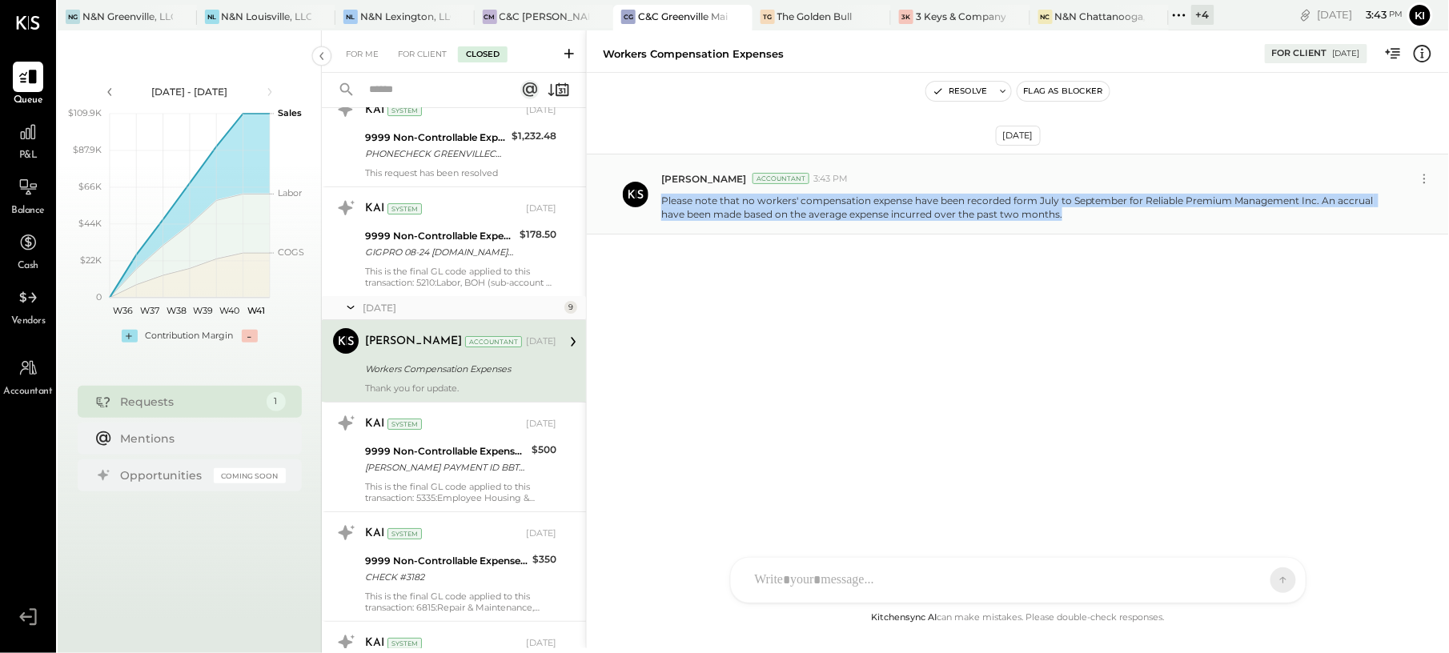
click at [767, 202] on p "Please note that no workers' compensation expense have been recorded form July …" at bounding box center [1029, 207] width 736 height 27
copy div "Please note that no workers' compensation expense have been recorded form July …"
click at [568, 55] on icon at bounding box center [569, 54] width 10 height 10
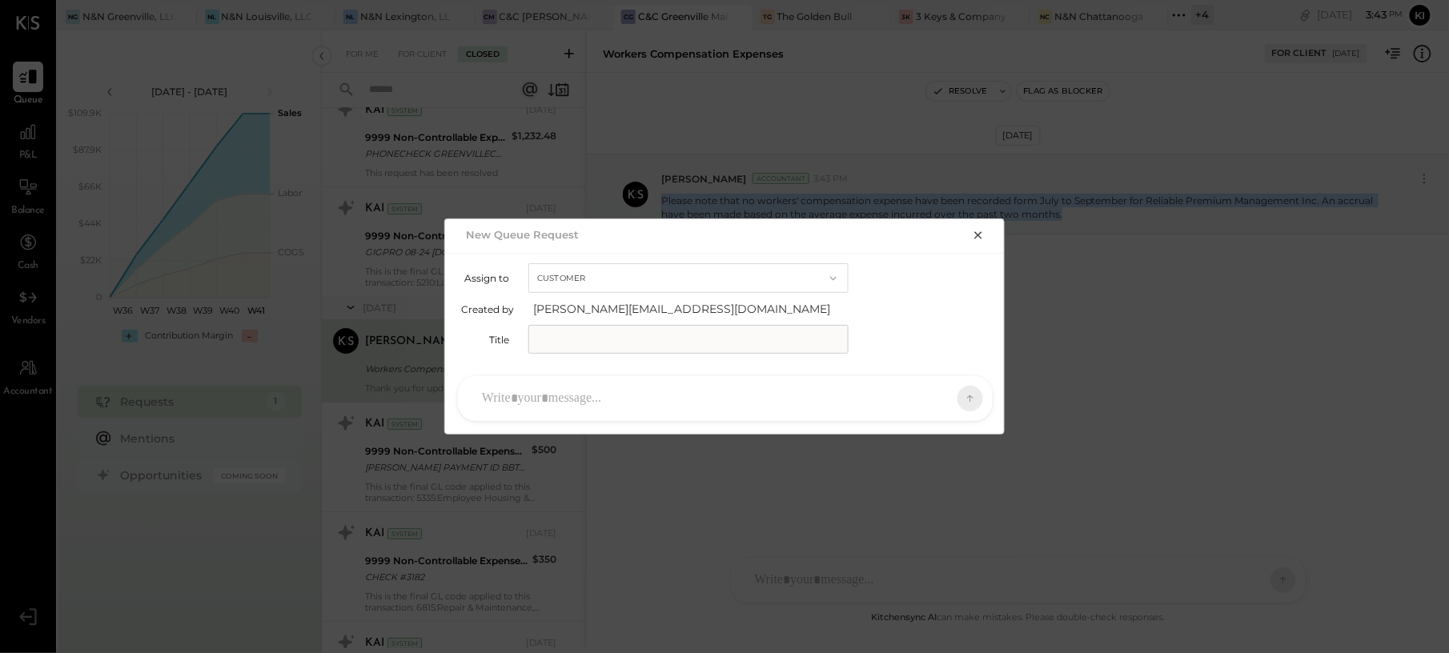
click at [664, 344] on input "text" at bounding box center [688, 339] width 320 height 29
type input "**********"
click at [712, 379] on div at bounding box center [725, 398] width 535 height 45
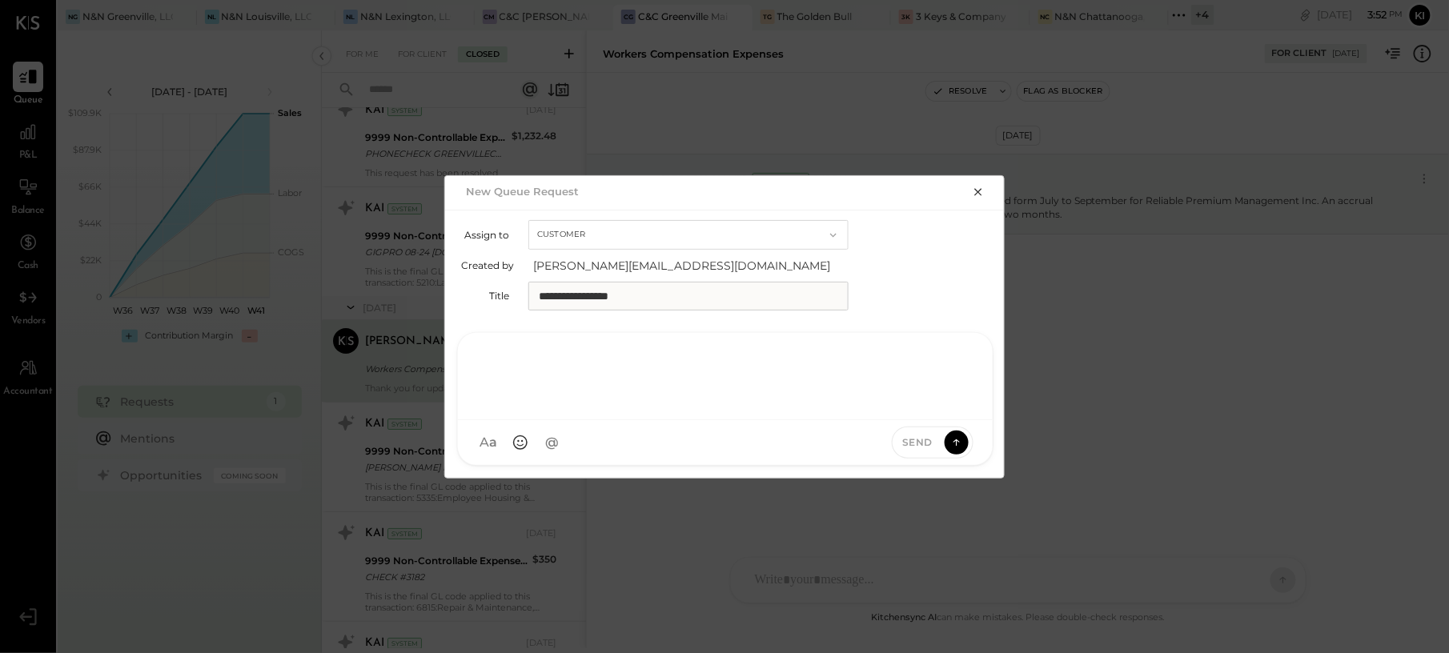
click at [712, 386] on div at bounding box center [725, 375] width 503 height 64
paste div
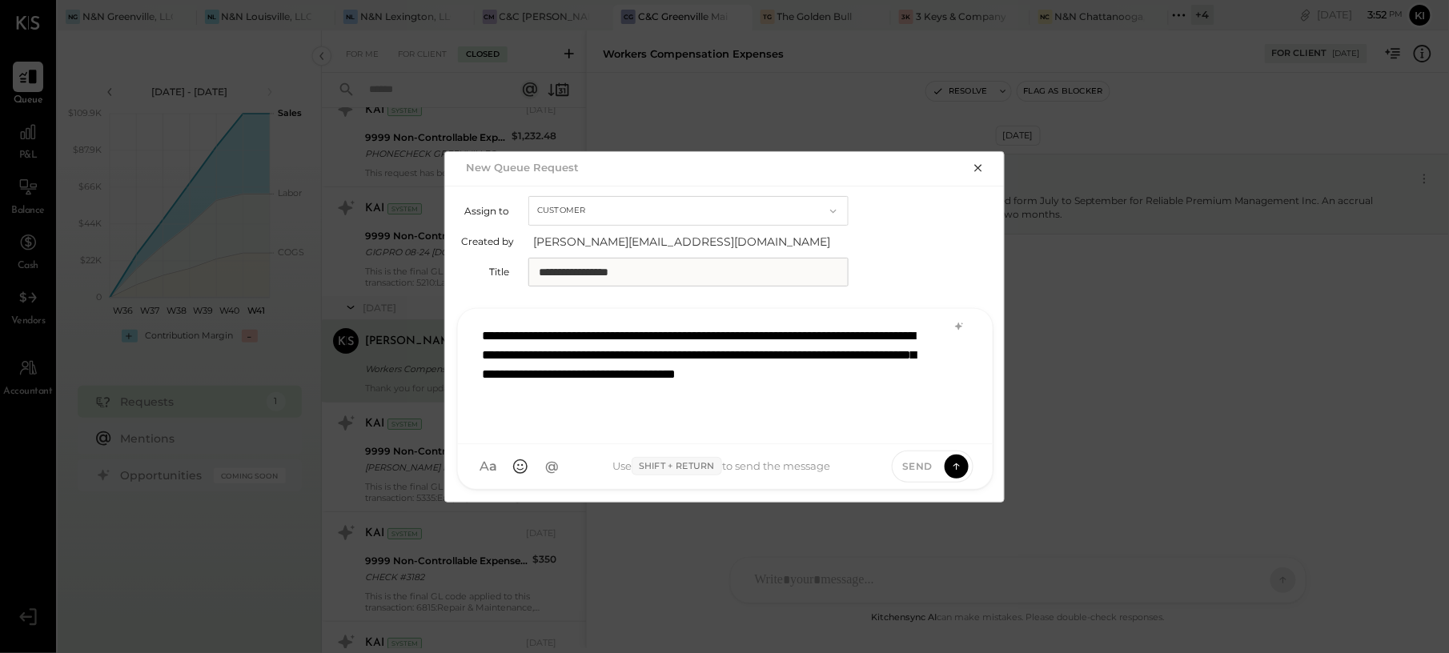
click at [613, 334] on div "**********" at bounding box center [725, 375] width 502 height 112
click at [785, 337] on div "**********" at bounding box center [725, 375] width 502 height 112
click at [487, 351] on div "**********" at bounding box center [725, 375] width 502 height 112
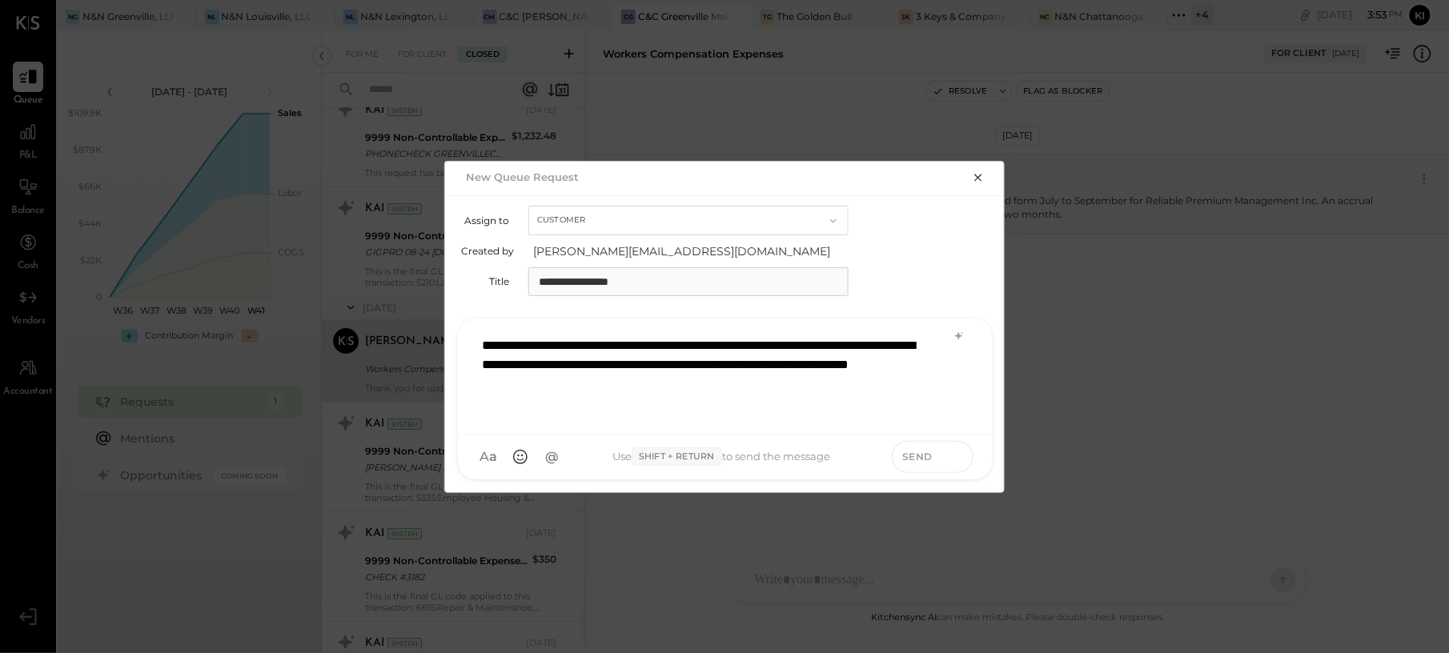
click at [959, 459] on icon at bounding box center [956, 456] width 14 height 16
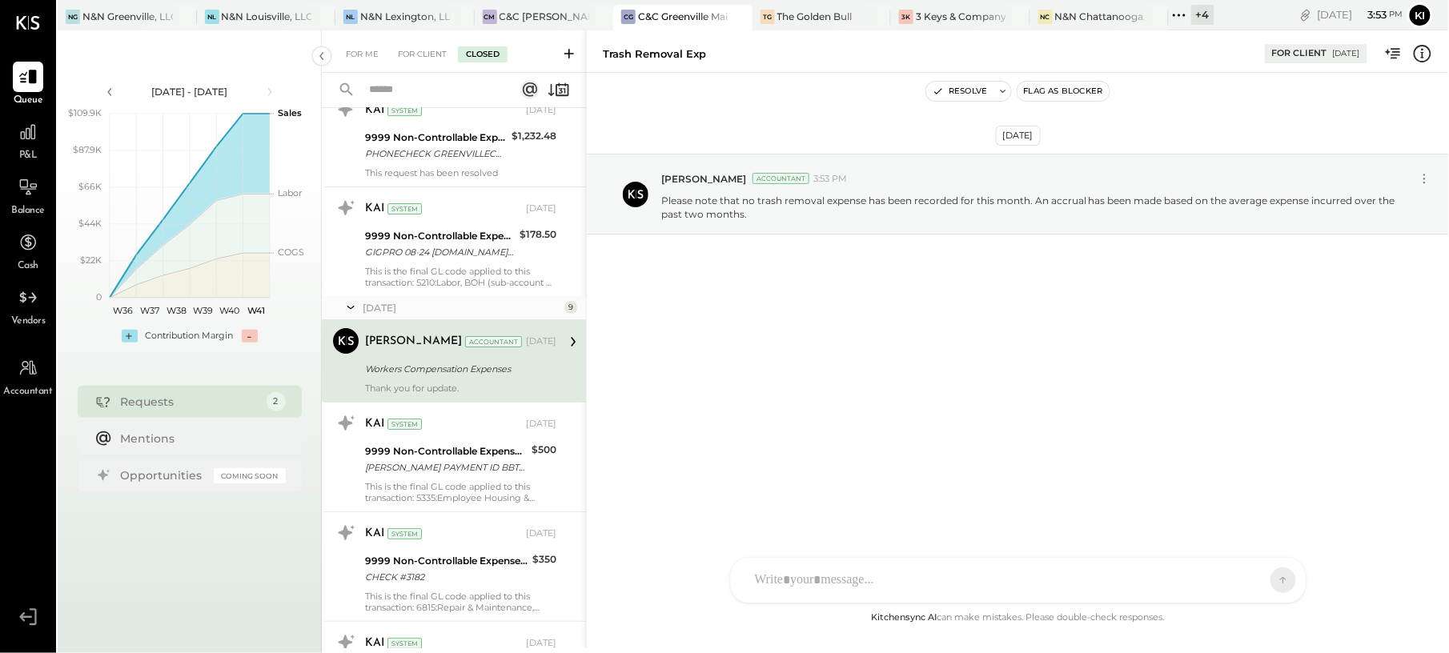
click at [6, 132] on div "P&L" at bounding box center [28, 140] width 46 height 46
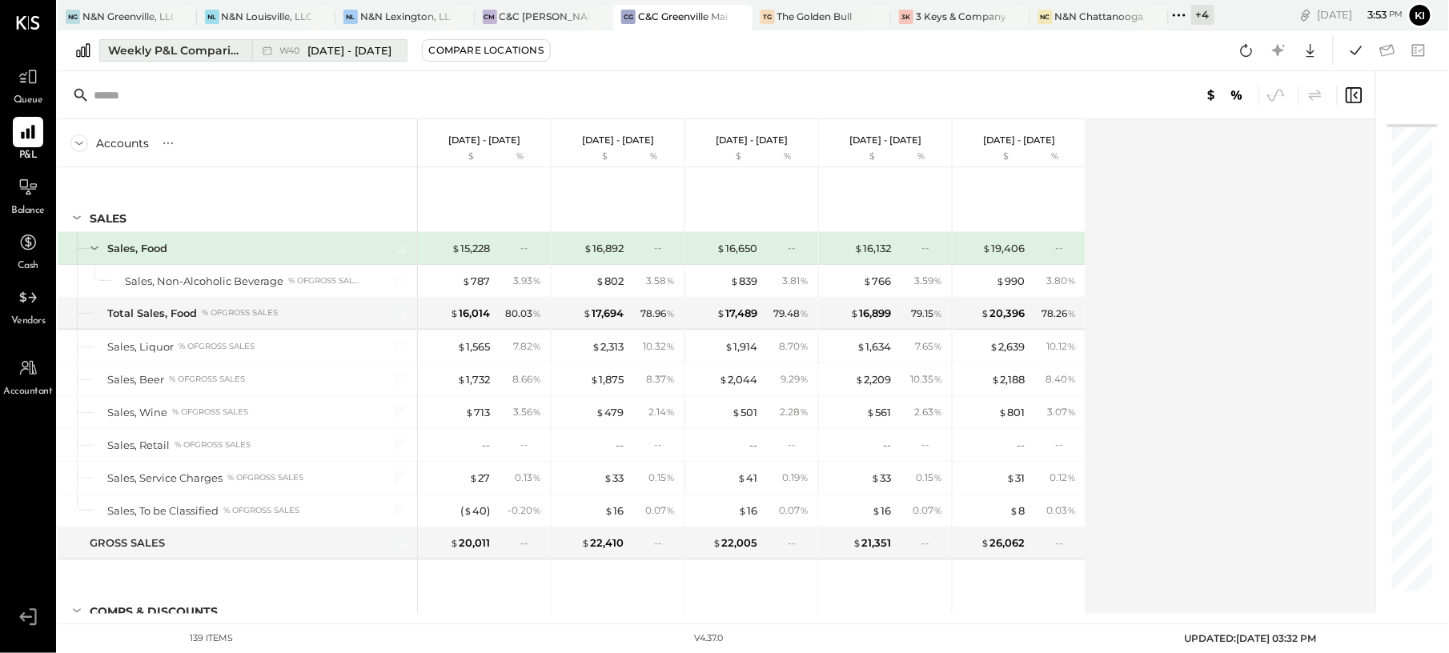
click at [243, 49] on button "Weekly P&L Comparison W40 Sep 29 - Oct 5, 2025" at bounding box center [253, 50] width 308 height 22
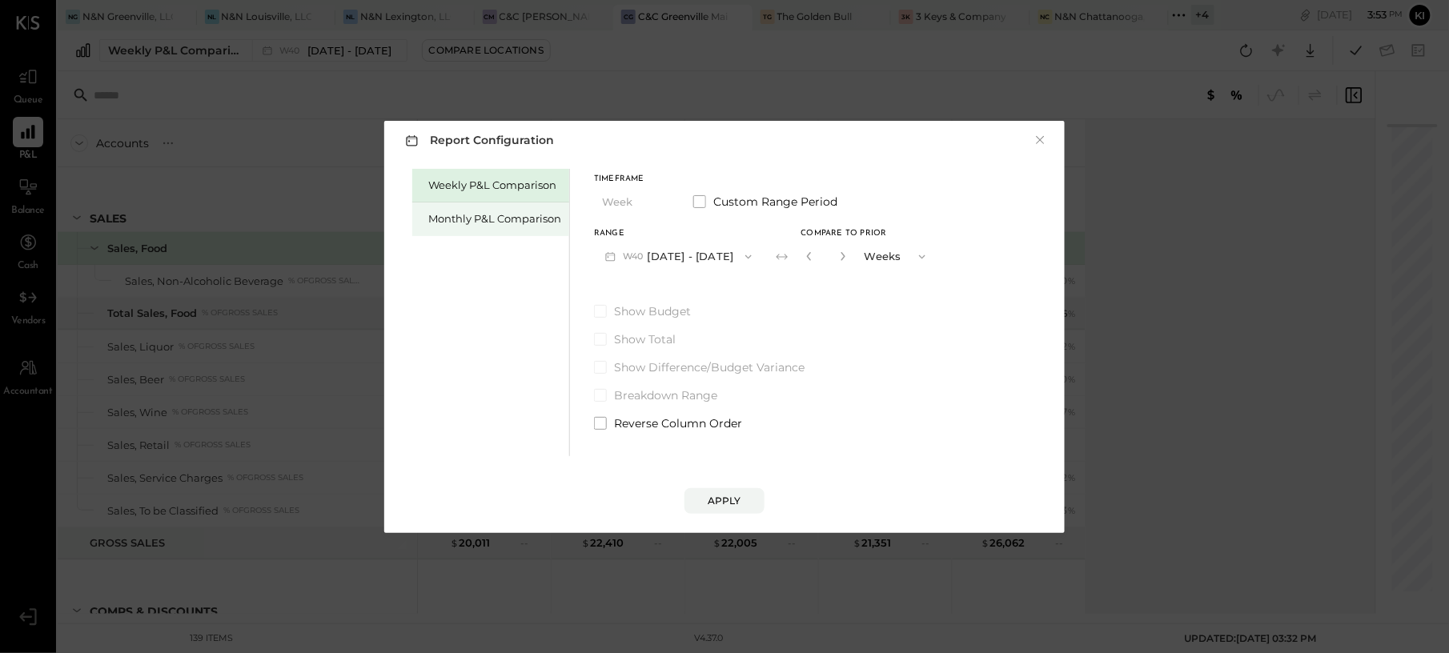
click at [442, 210] on div "Monthly P&L Comparison" at bounding box center [490, 219] width 157 height 34
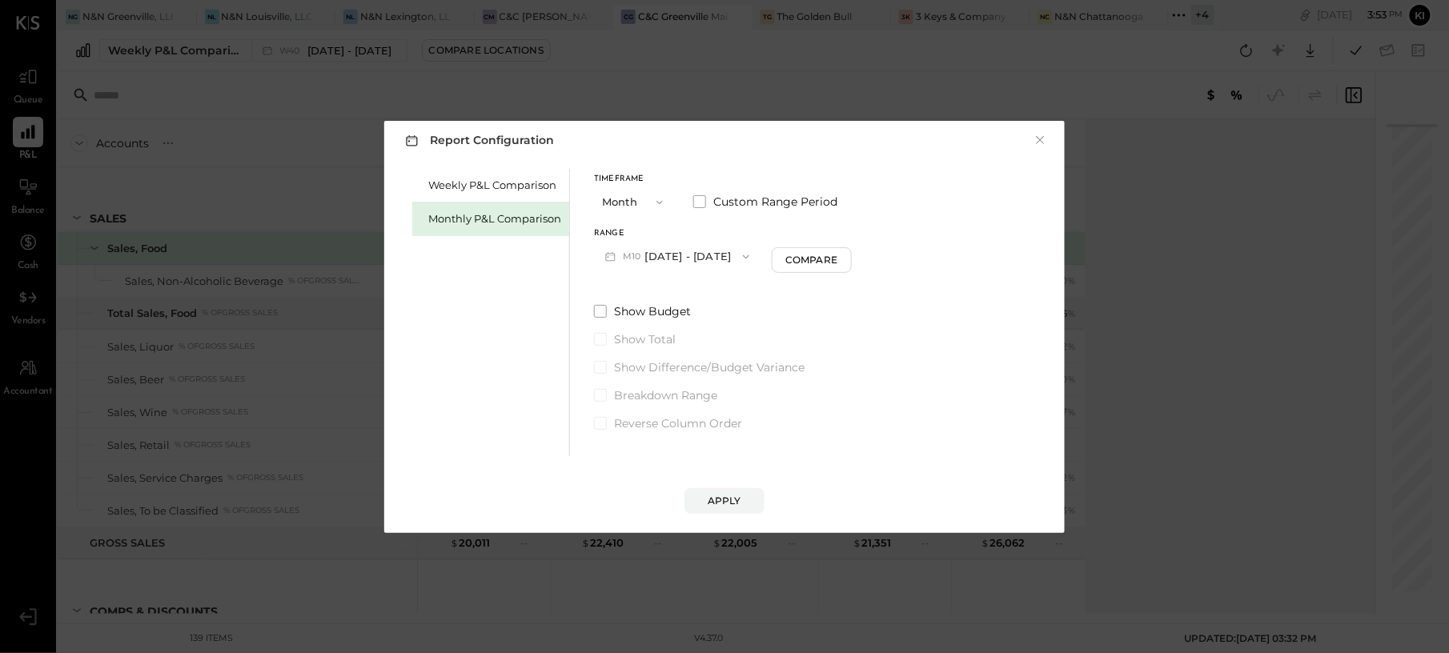
click at [704, 247] on button "M10 Oct 1 - 31, 2025" at bounding box center [677, 257] width 166 height 30
click at [693, 295] on span "Sep 1 - 30, 2025" at bounding box center [672, 292] width 76 height 14
click at [737, 504] on div "Apply" at bounding box center [724, 501] width 34 height 14
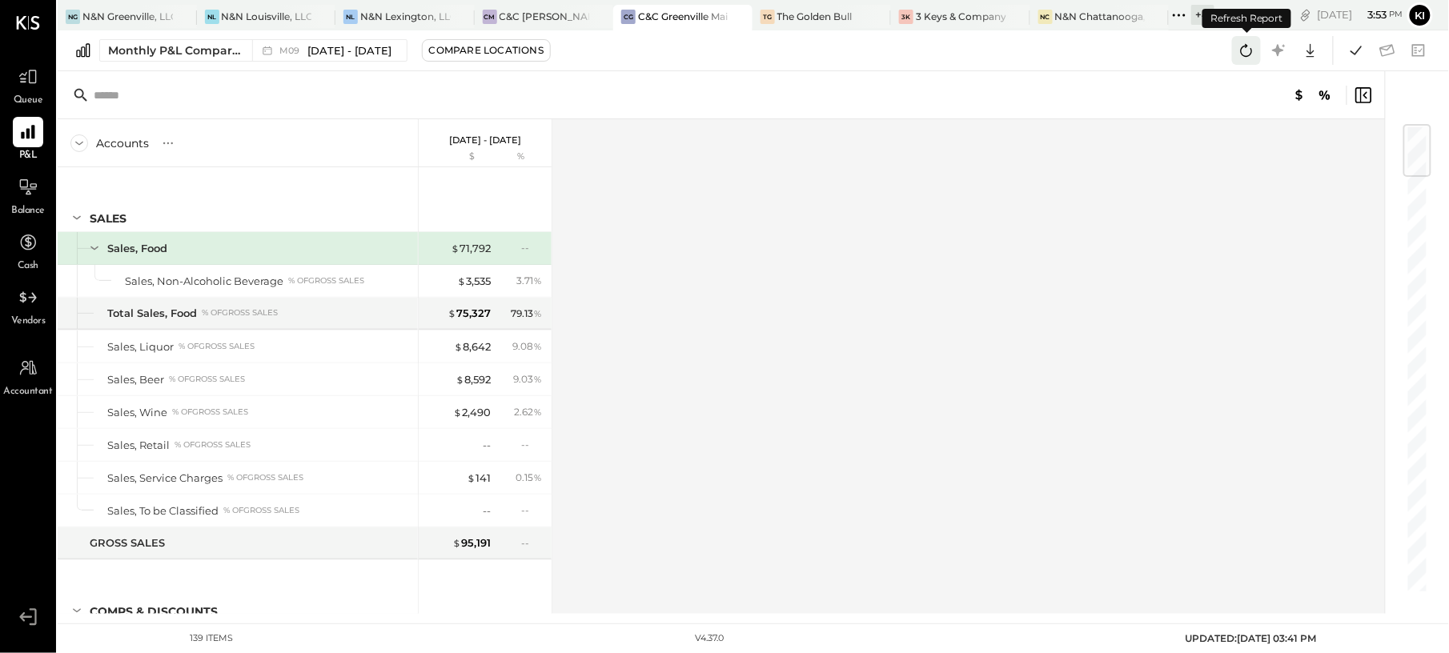
click at [1245, 55] on icon at bounding box center [1246, 50] width 21 height 21
click at [1246, 54] on icon at bounding box center [1246, 50] width 21 height 21
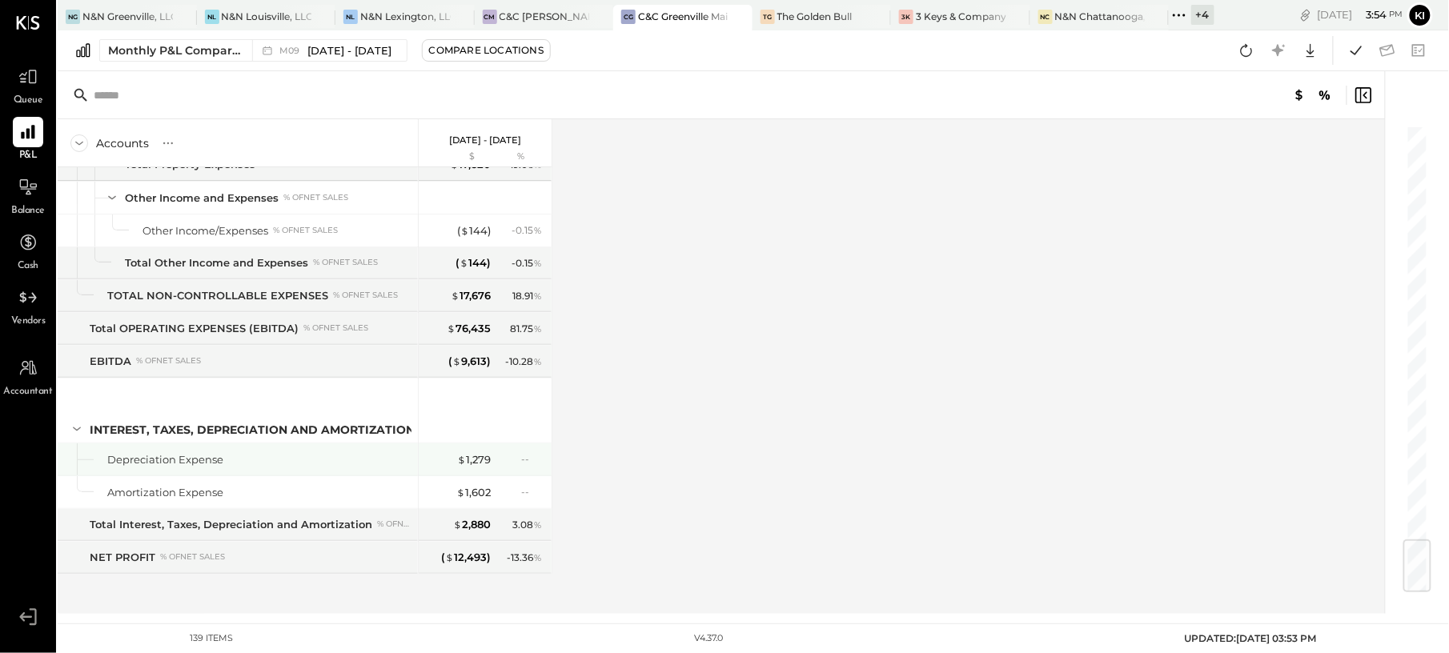
scroll to position [3201, 0]
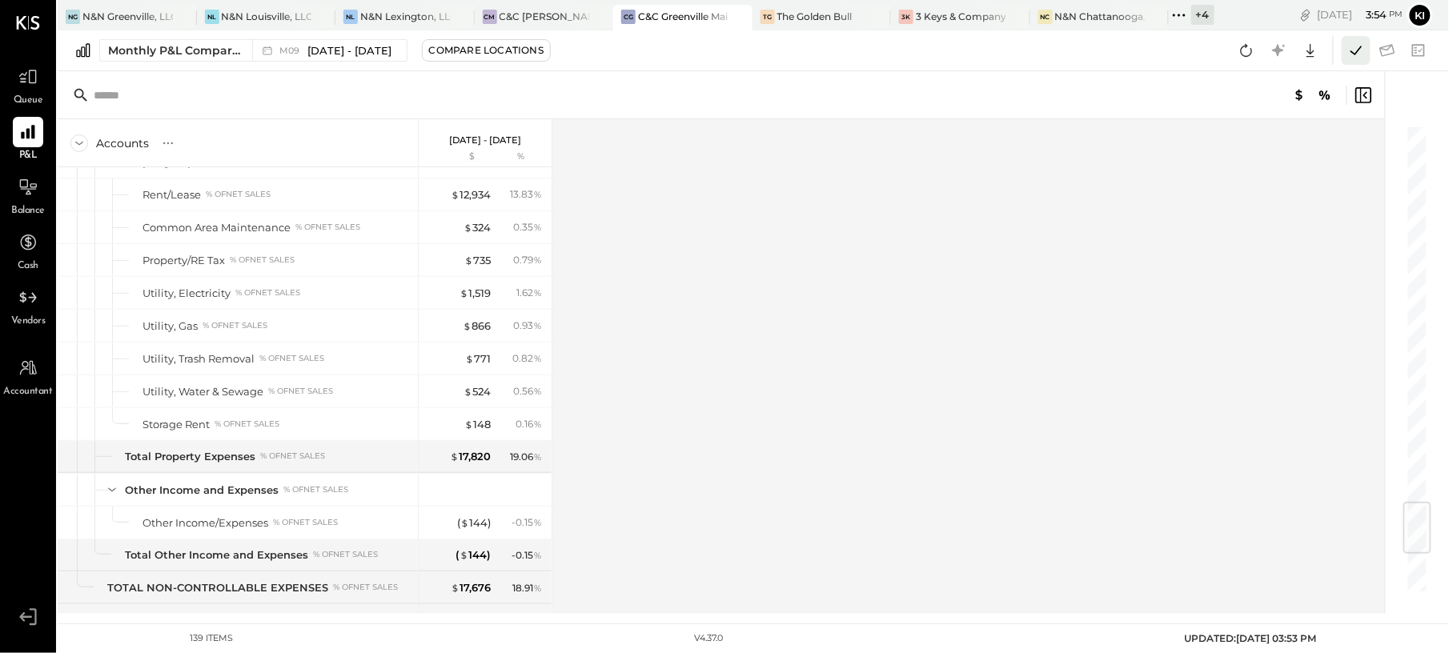
click at [1345, 48] on icon at bounding box center [1355, 50] width 21 height 21
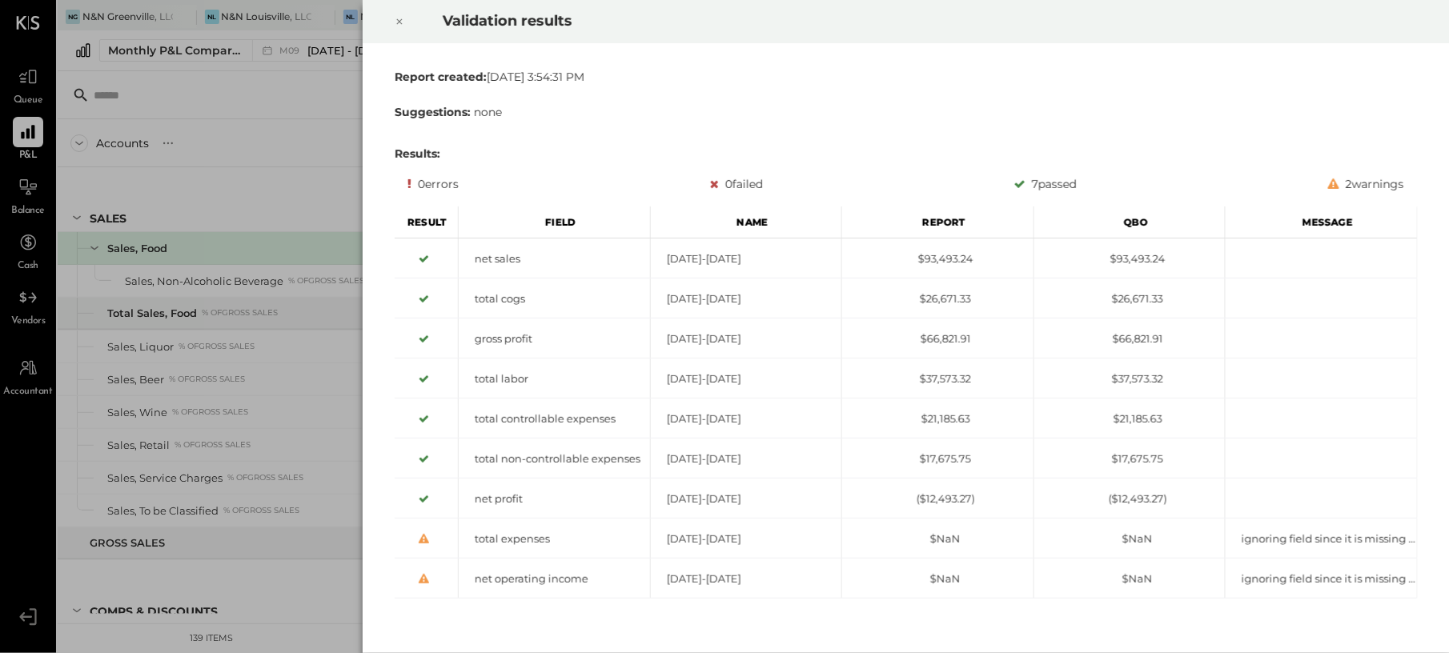
click at [399, 22] on icon at bounding box center [399, 22] width 6 height 6
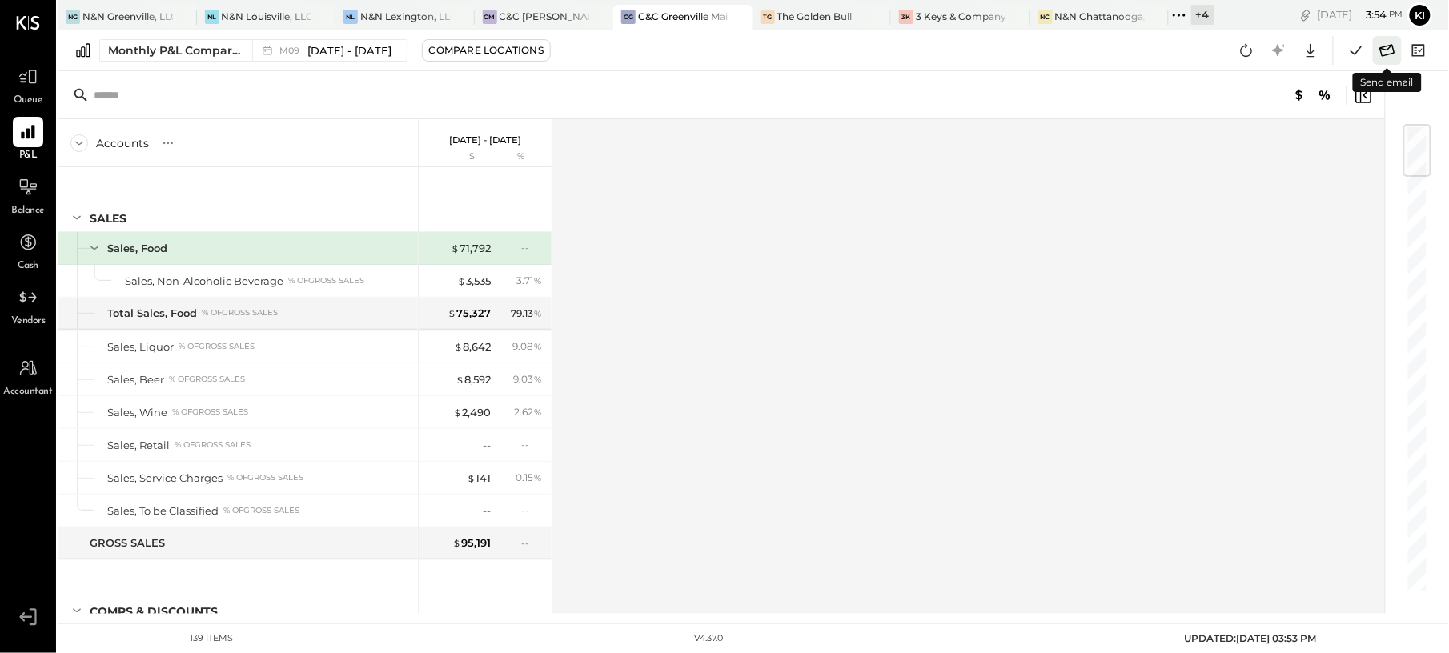
click at [1381, 48] on icon at bounding box center [1387, 50] width 15 height 12
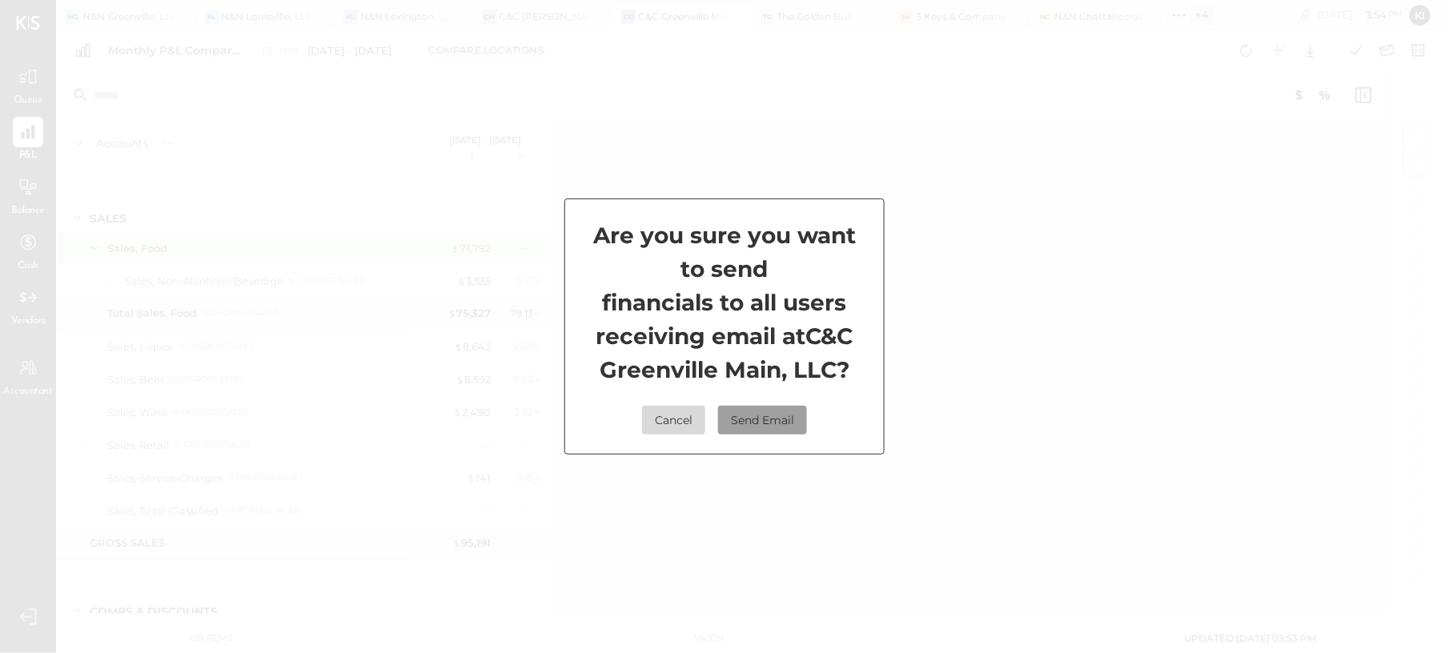
click at [770, 411] on button "Send Email" at bounding box center [762, 420] width 89 height 29
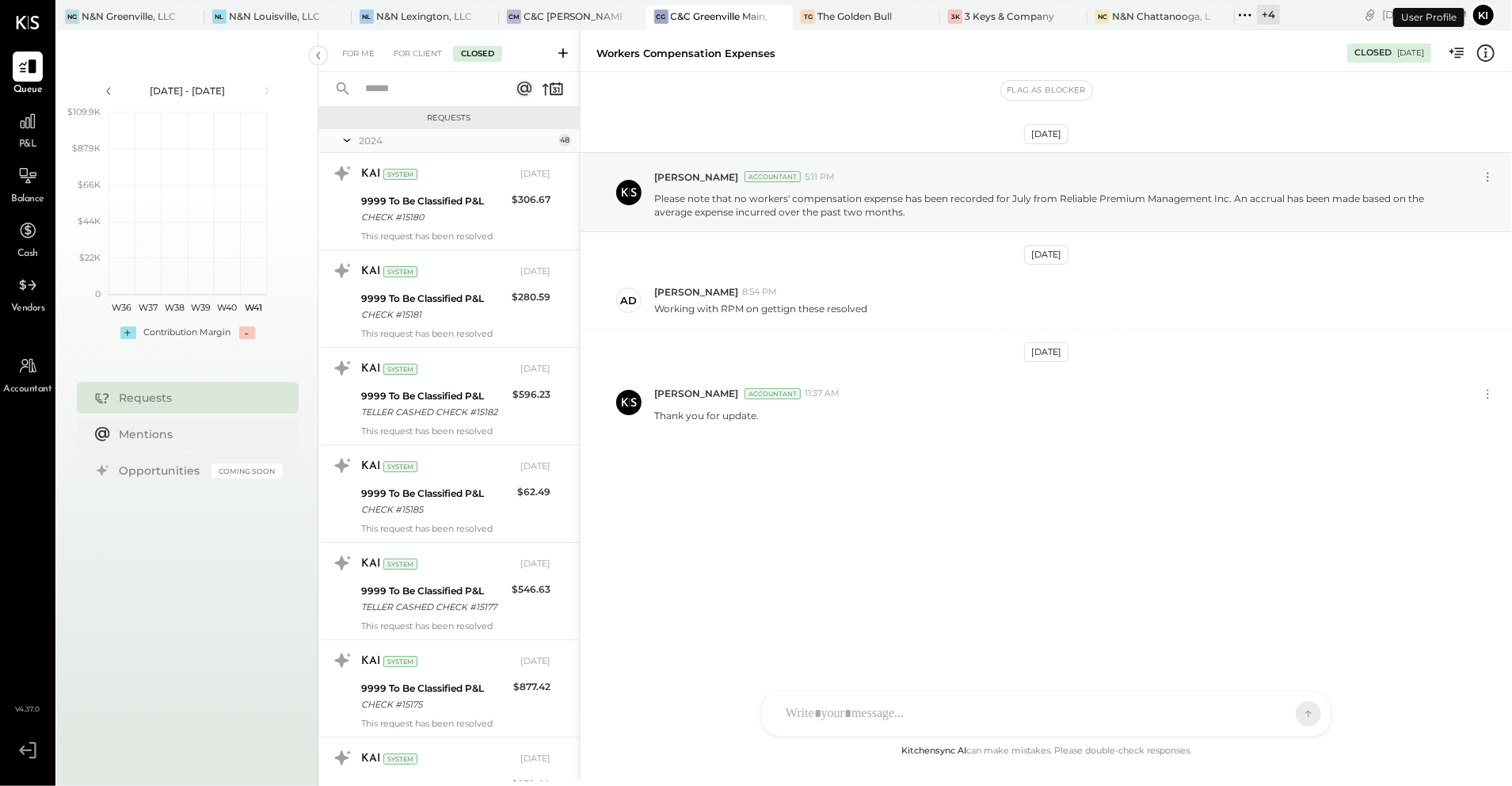
scroll to position [4397, 0]
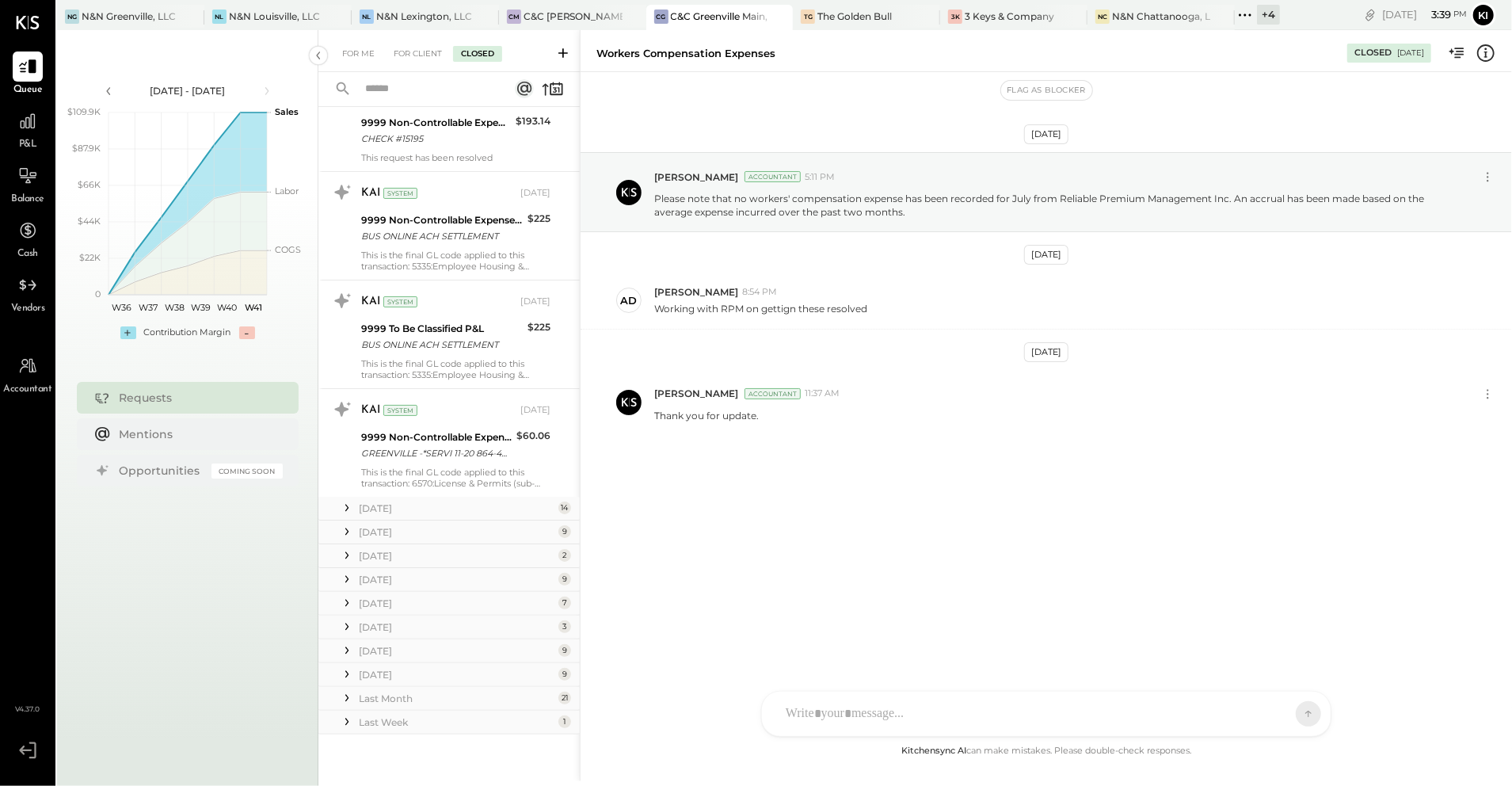
click at [709, 51] on div "Workers Compensation Expenses" at bounding box center [686, 52] width 179 height 15
copy div "Workers Compensation Expenses"
drag, startPoint x: 653, startPoint y: 198, endPoint x: 909, endPoint y: 216, distance: 256.6
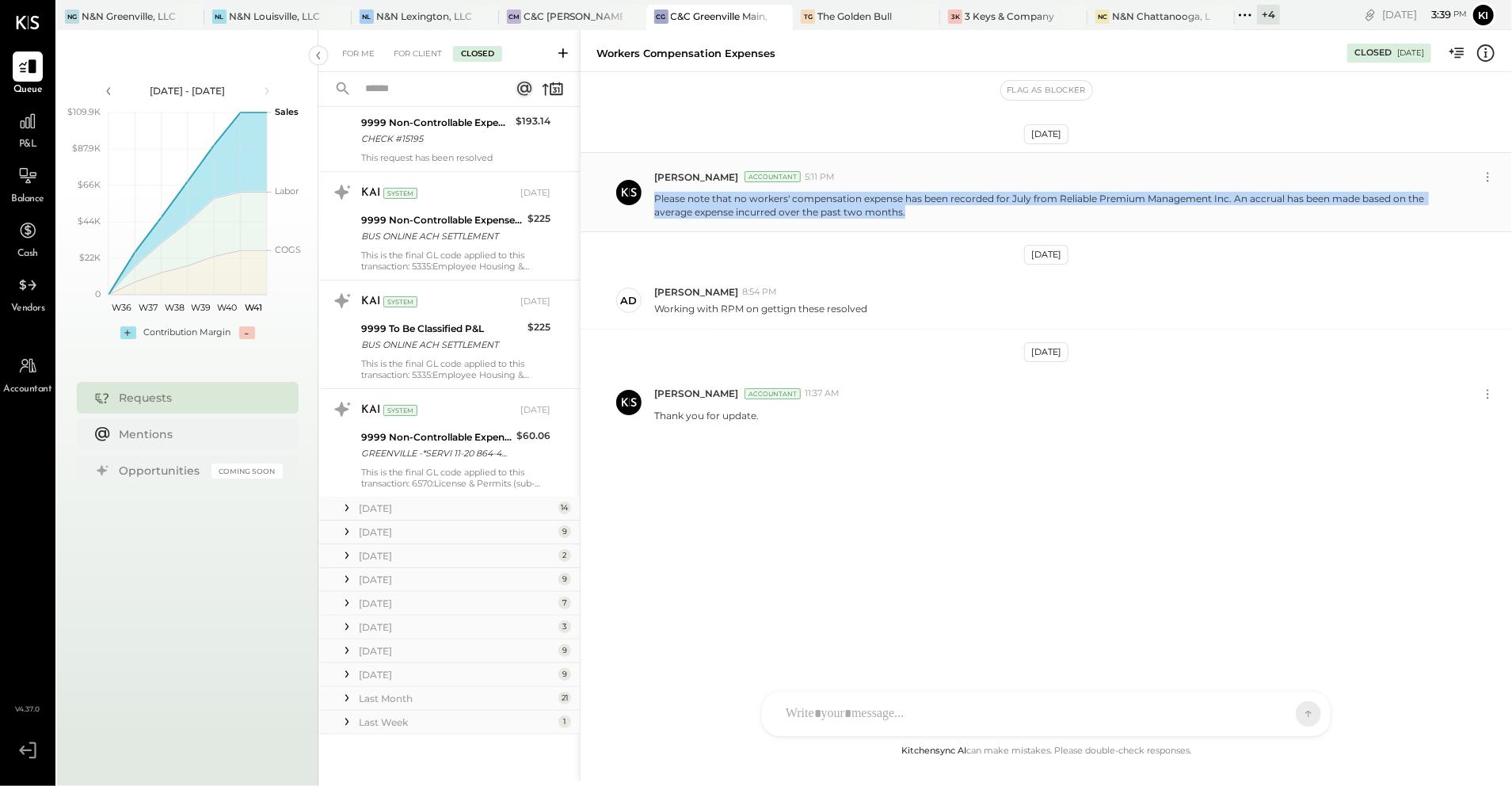
click at [909, 216] on p "Please note that no workers' compensation expense has been recorded for July fr…" at bounding box center [1056, 205] width 803 height 27
copy p "Please note that no workers' compensation expense has been recorded for July fr…"
